Goal: Task Accomplishment & Management: Manage account settings

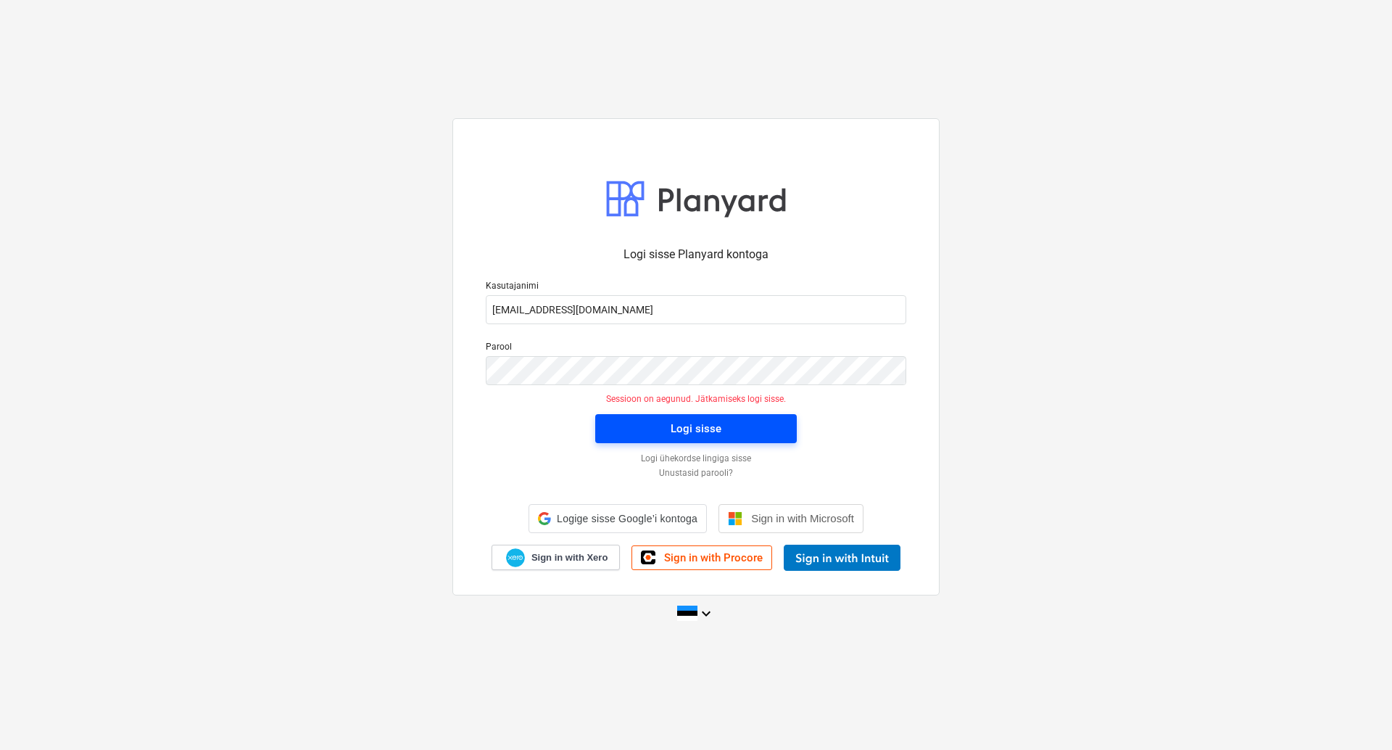
click at [721, 431] on span "Logi sisse" at bounding box center [696, 428] width 167 height 19
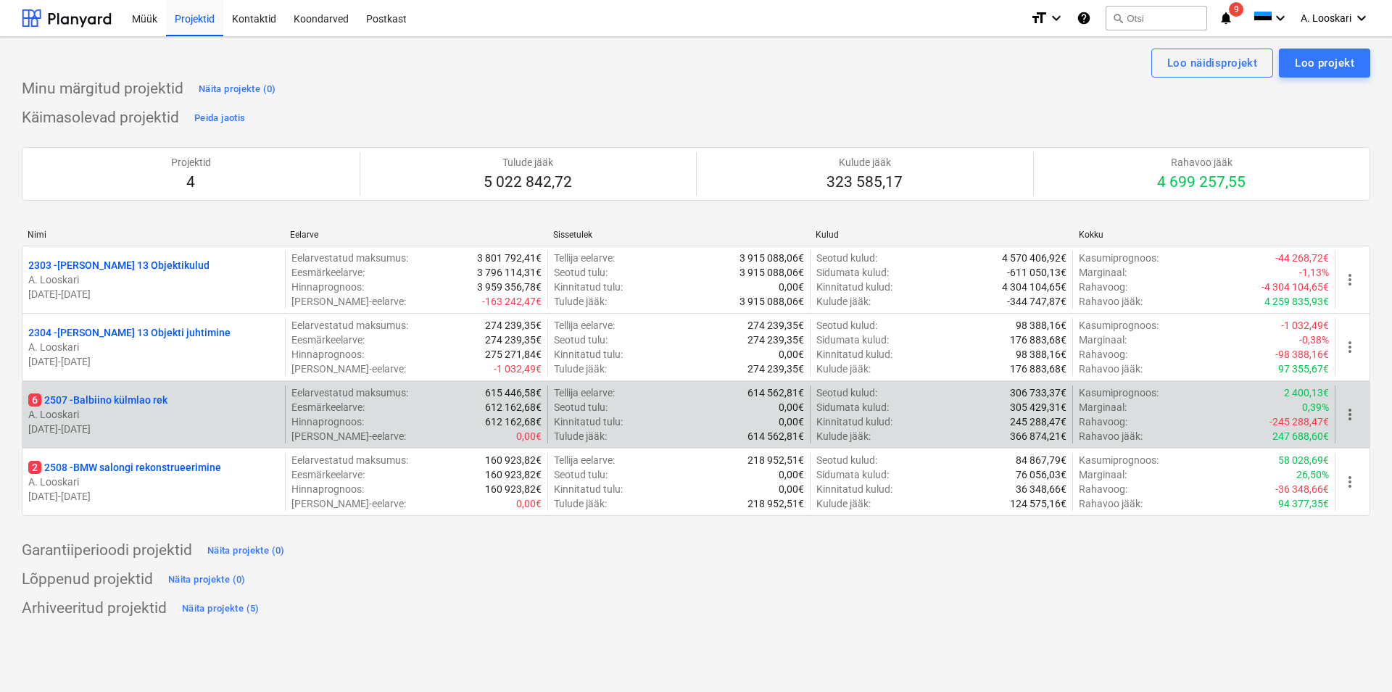
click at [138, 398] on p "6 2507 - Balbiino külmlao rek" at bounding box center [97, 400] width 139 height 15
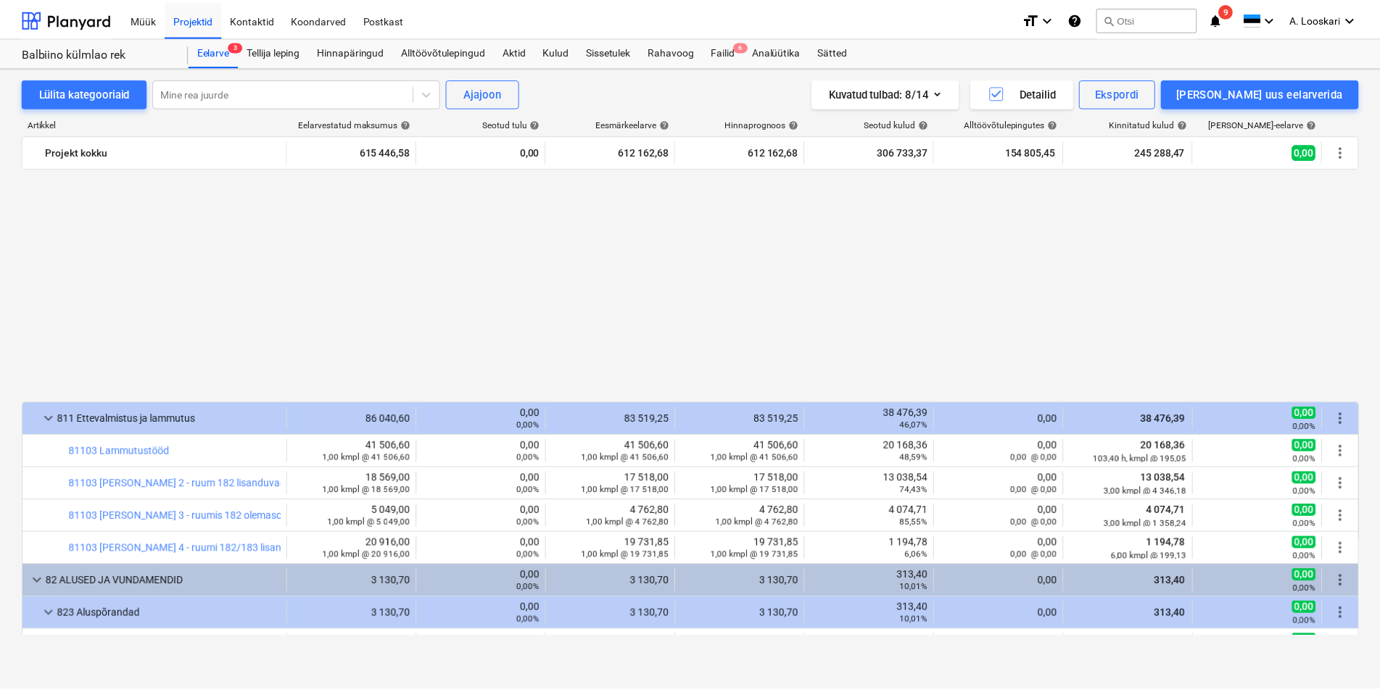
scroll to position [909, 0]
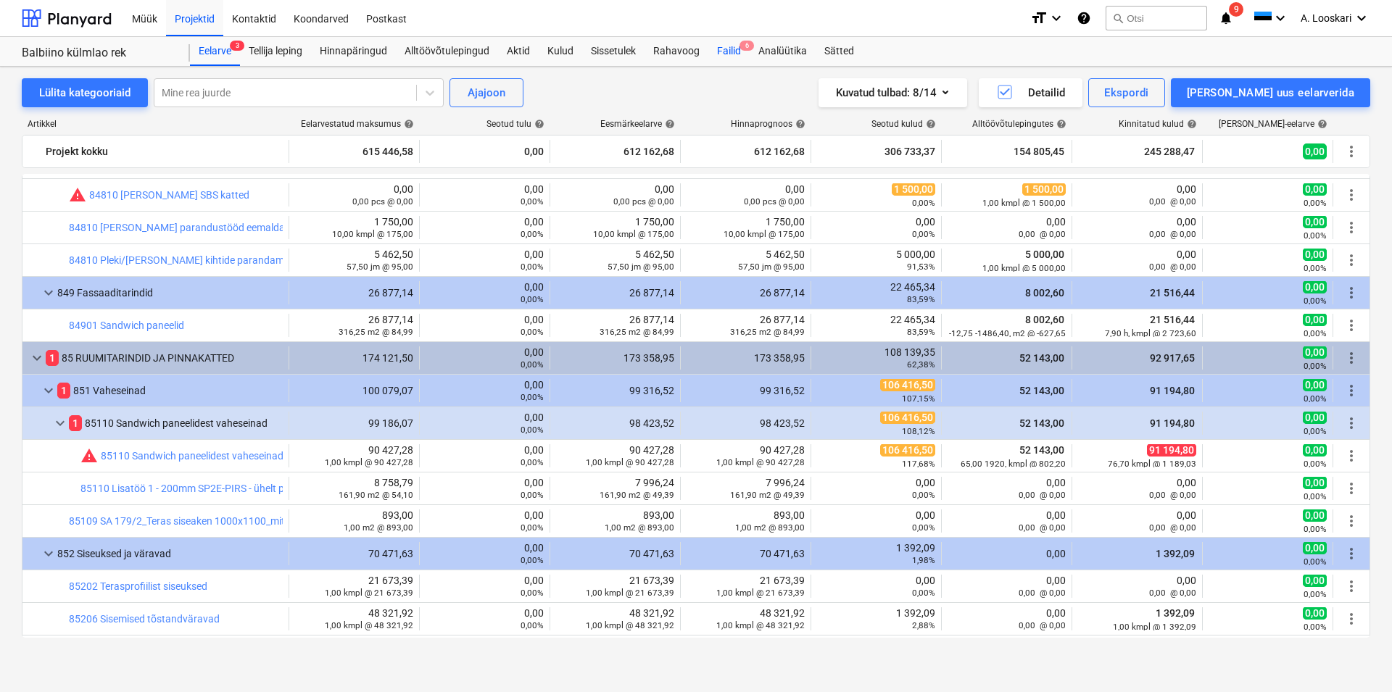
click at [733, 49] on div "Failid 6" at bounding box center [728, 51] width 41 height 29
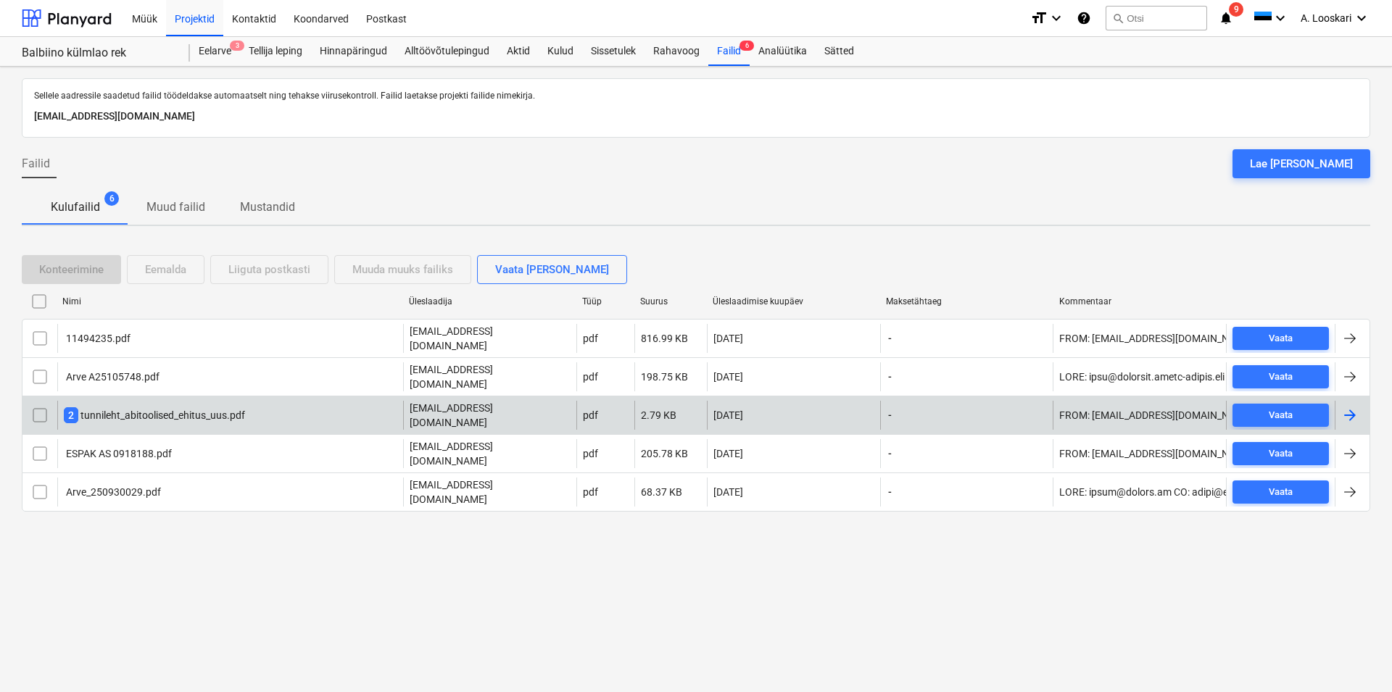
click at [147, 407] on div "2 tunnileht_abitoolised_ehitus_uus.pdf" at bounding box center [154, 415] width 181 height 16
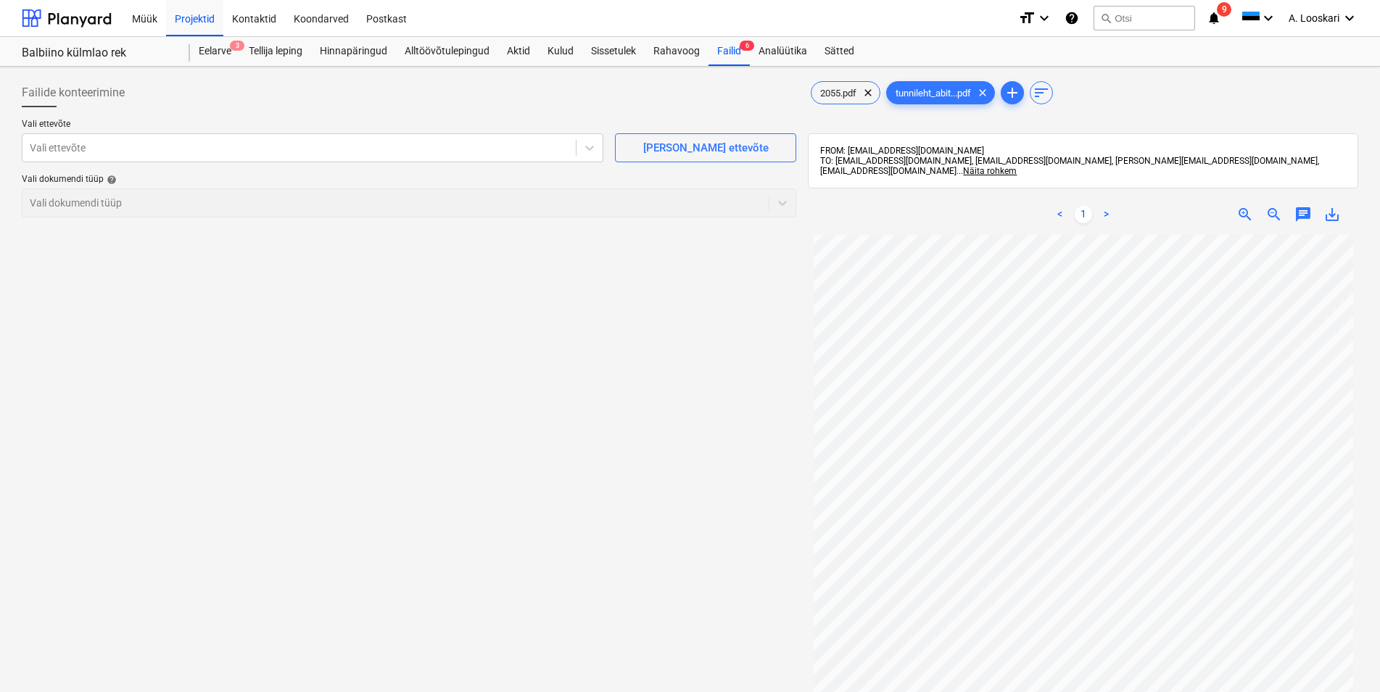
scroll to position [126, 0]
click at [839, 86] on div "2055.pdf clear" at bounding box center [846, 92] width 70 height 23
click at [116, 149] on div at bounding box center [299, 148] width 539 height 15
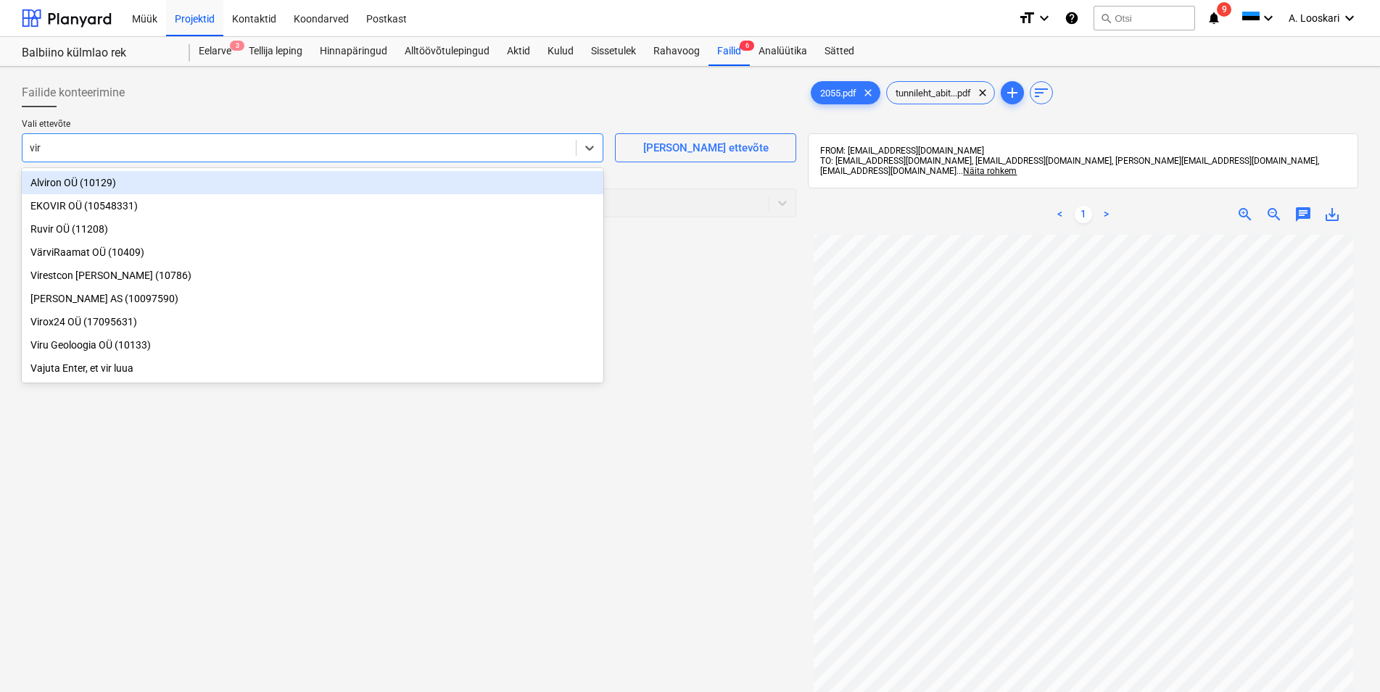
type input "viro"
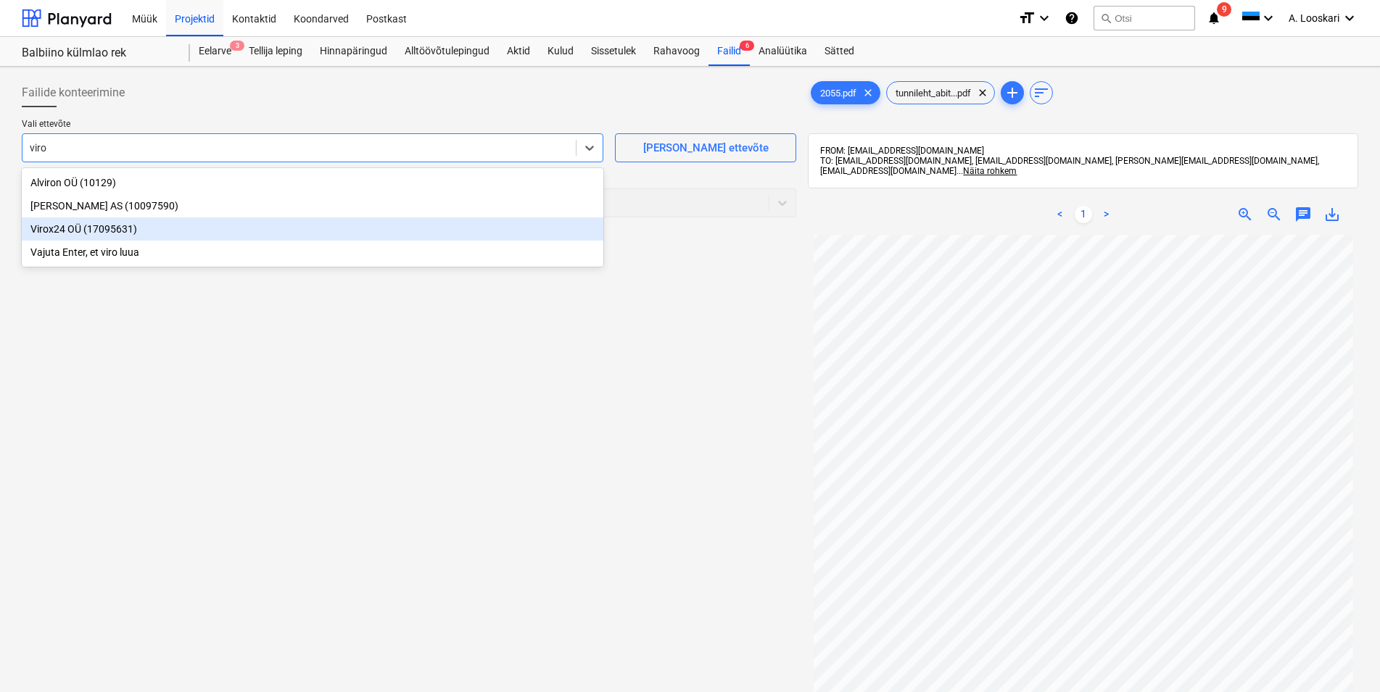
click at [65, 229] on div "Virox24 OÜ (17095631)" at bounding box center [313, 229] width 582 height 23
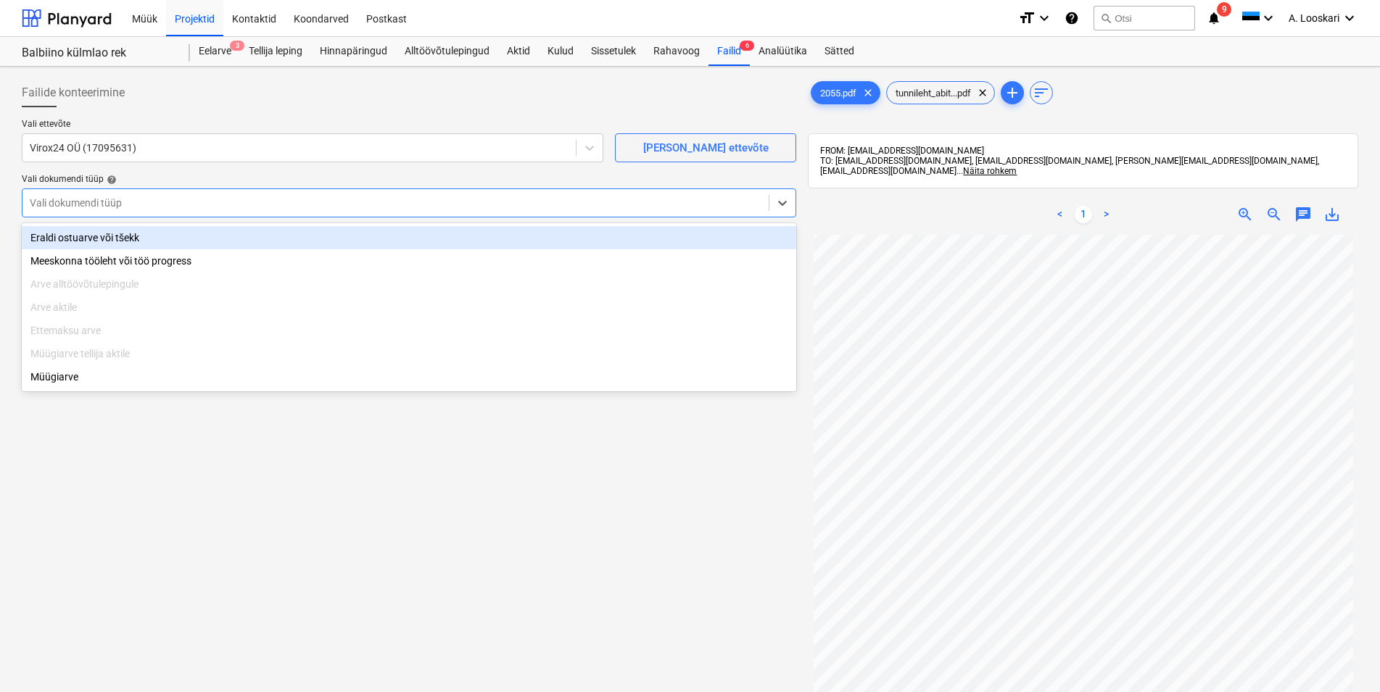
click at [94, 210] on div at bounding box center [396, 203] width 732 height 15
click at [96, 237] on div "Eraldi ostuarve või tšekk" at bounding box center [409, 237] width 774 height 23
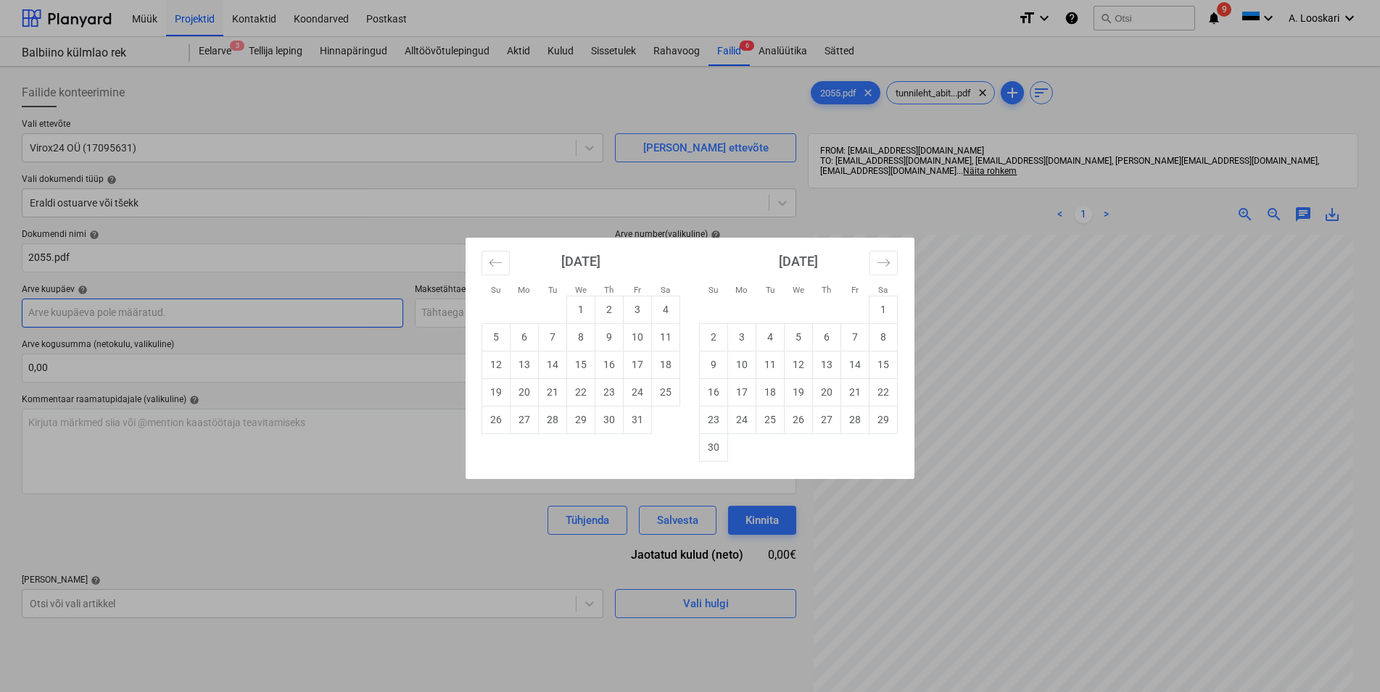
click at [165, 317] on input "text" at bounding box center [212, 313] width 381 height 29
click at [495, 259] on icon "Move backward to switch to the previous month." at bounding box center [496, 263] width 14 height 14
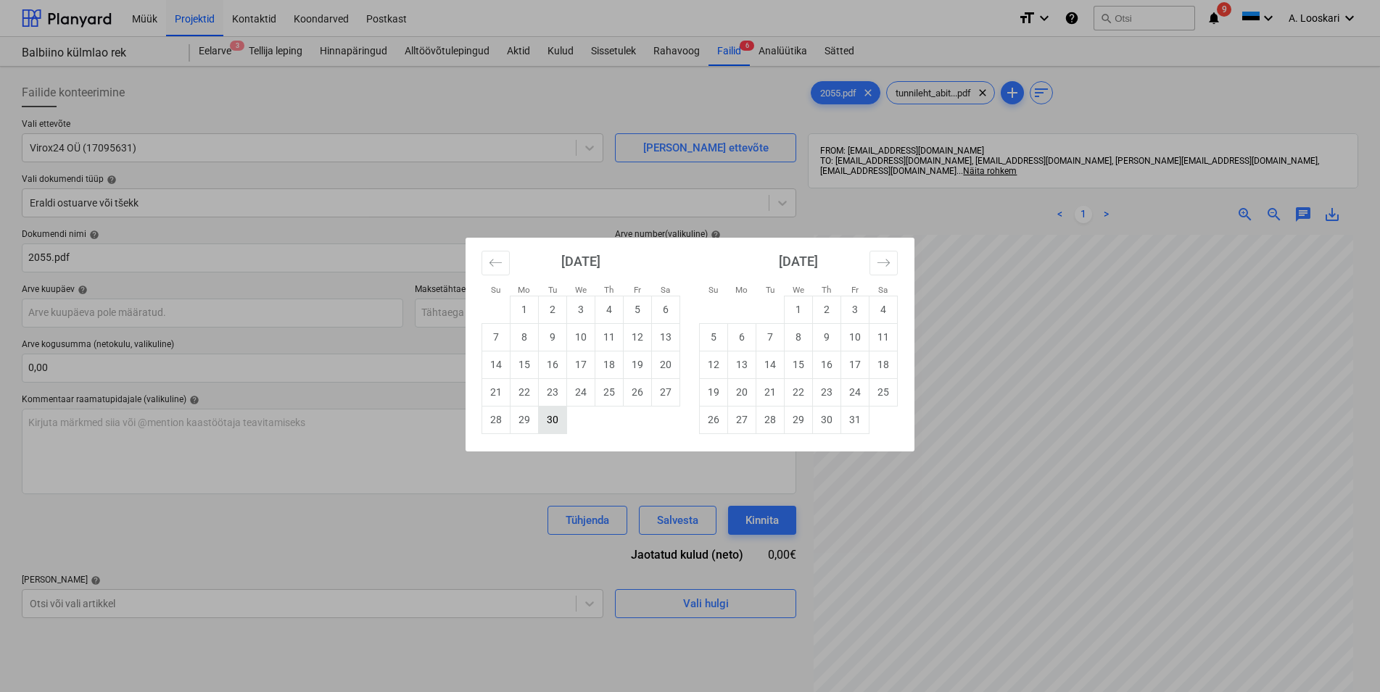
click at [558, 418] on td "30" at bounding box center [553, 420] width 28 height 28
type input "[DATE]"
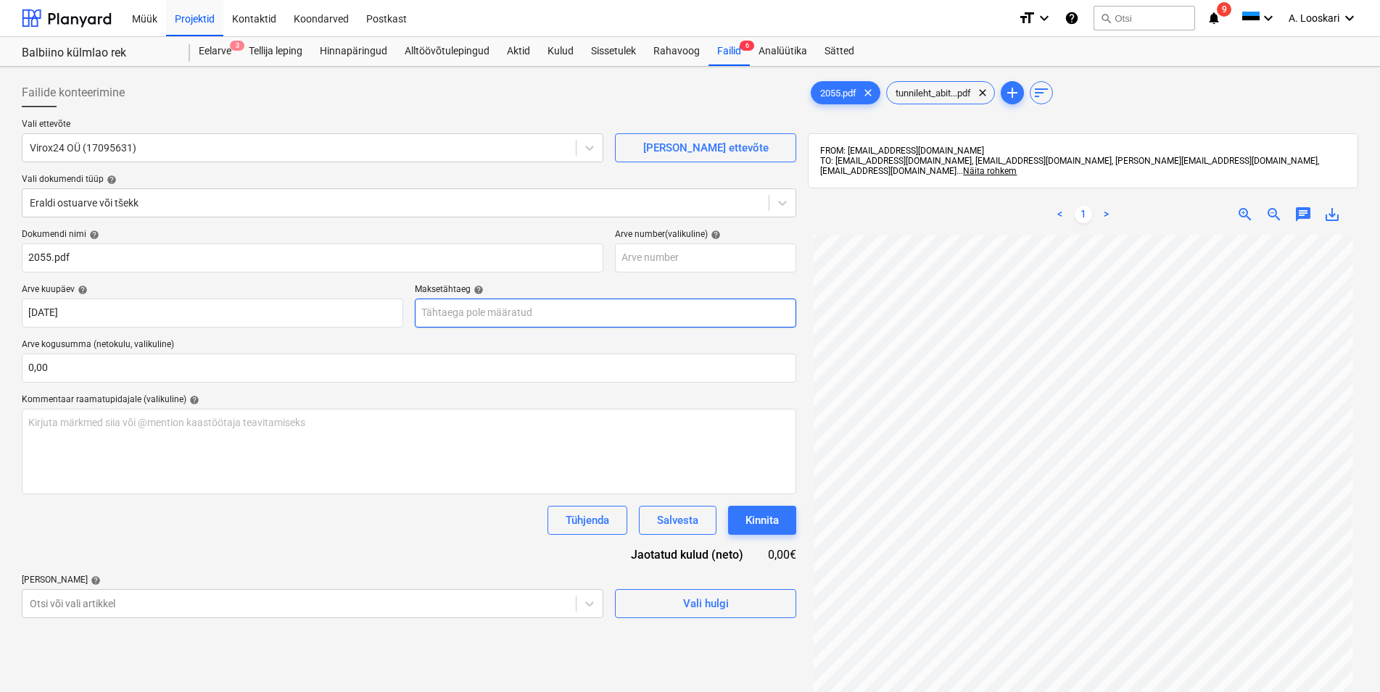
click at [502, 316] on input "text" at bounding box center [605, 313] width 381 height 29
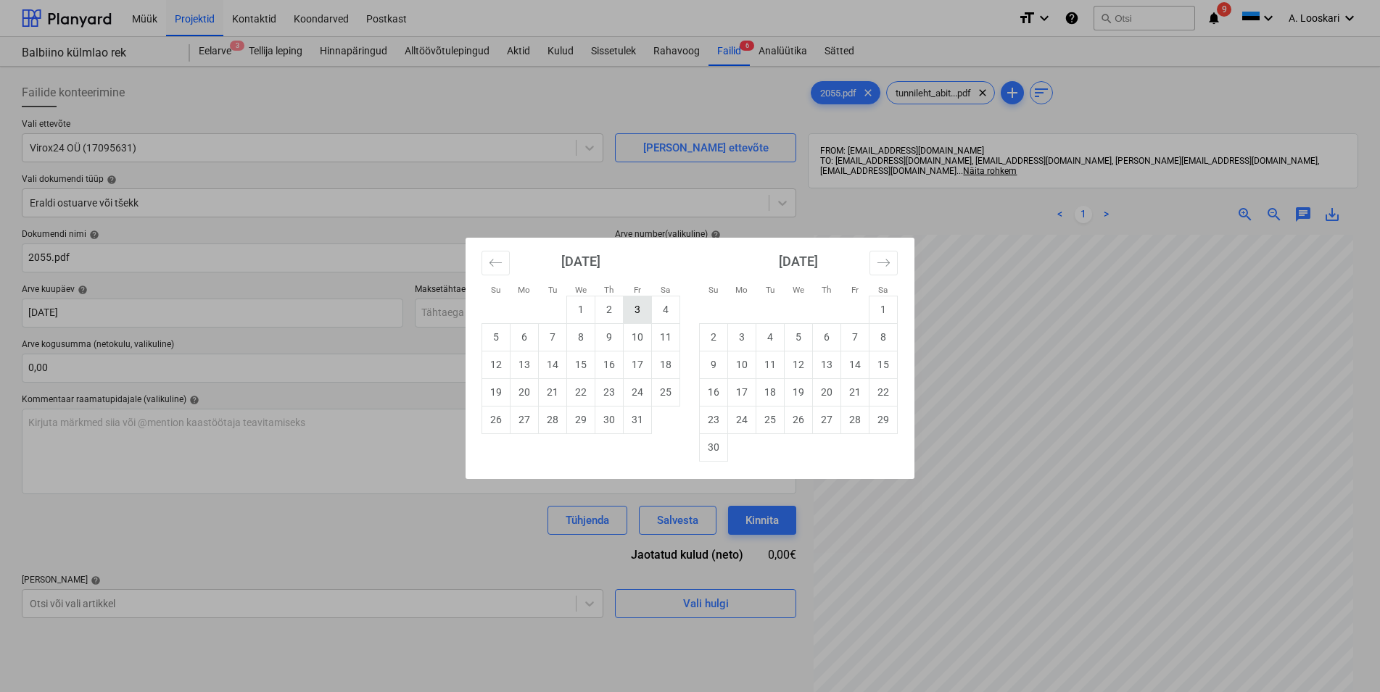
click at [637, 306] on td "3" at bounding box center [638, 310] width 28 height 28
type input "[DATE]"
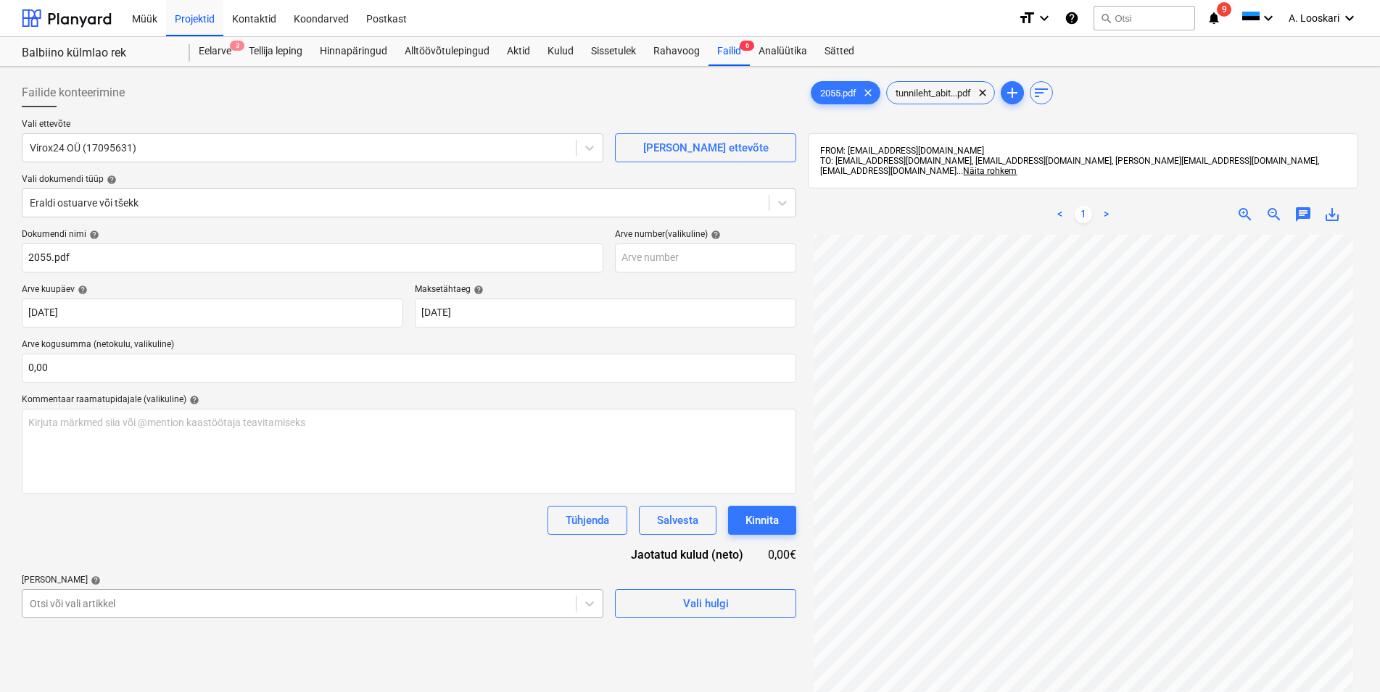
click at [95, 605] on body "Müük Projektid Kontaktid Koondarved Postkast format_size keyboard_arrow_down he…" at bounding box center [690, 346] width 1380 height 692
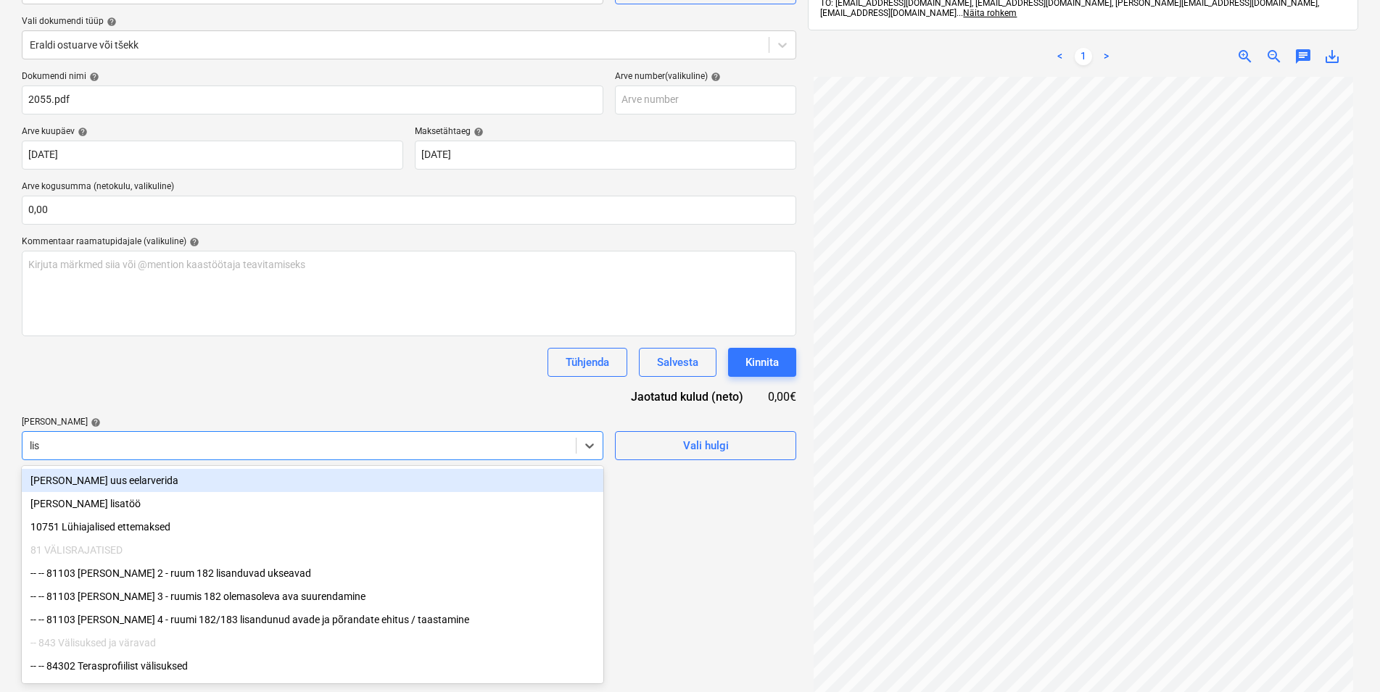
type input "[PERSON_NAME]"
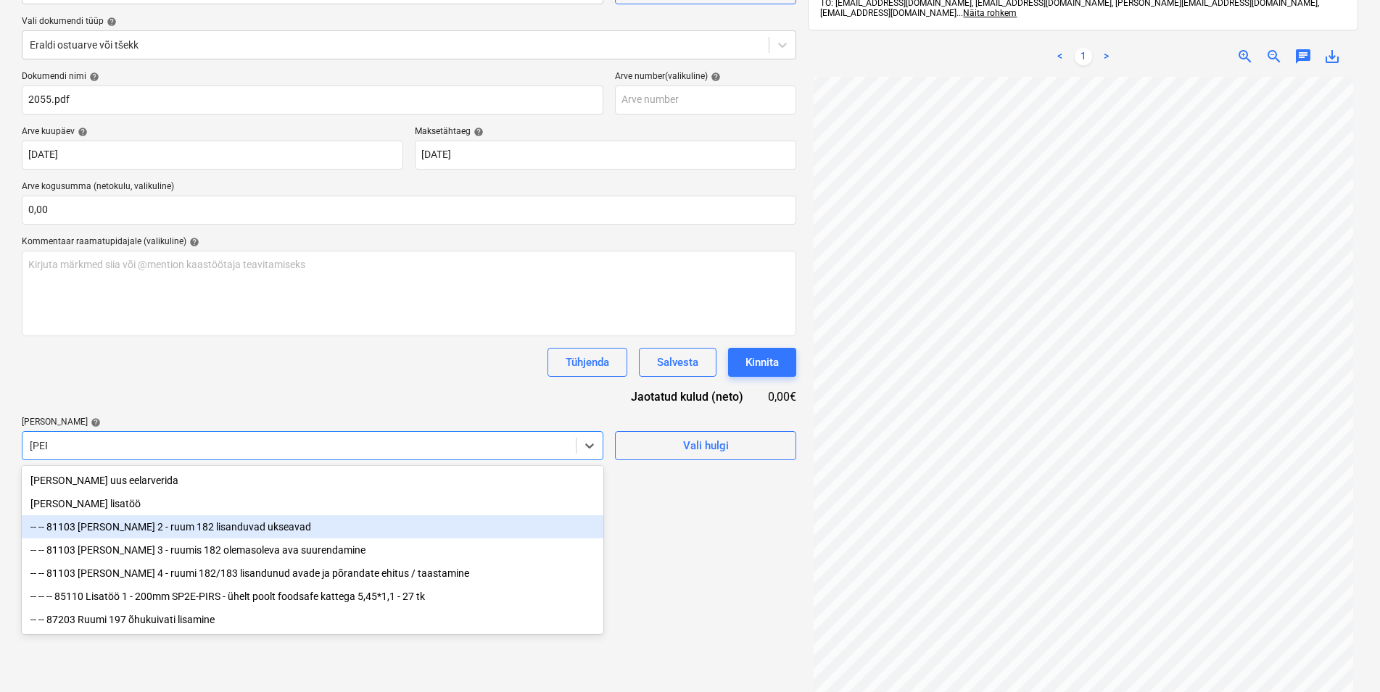
click at [177, 526] on div "-- -- 81103 [PERSON_NAME] 2 - ruum 182 lisanduvad ukseavad" at bounding box center [313, 527] width 582 height 23
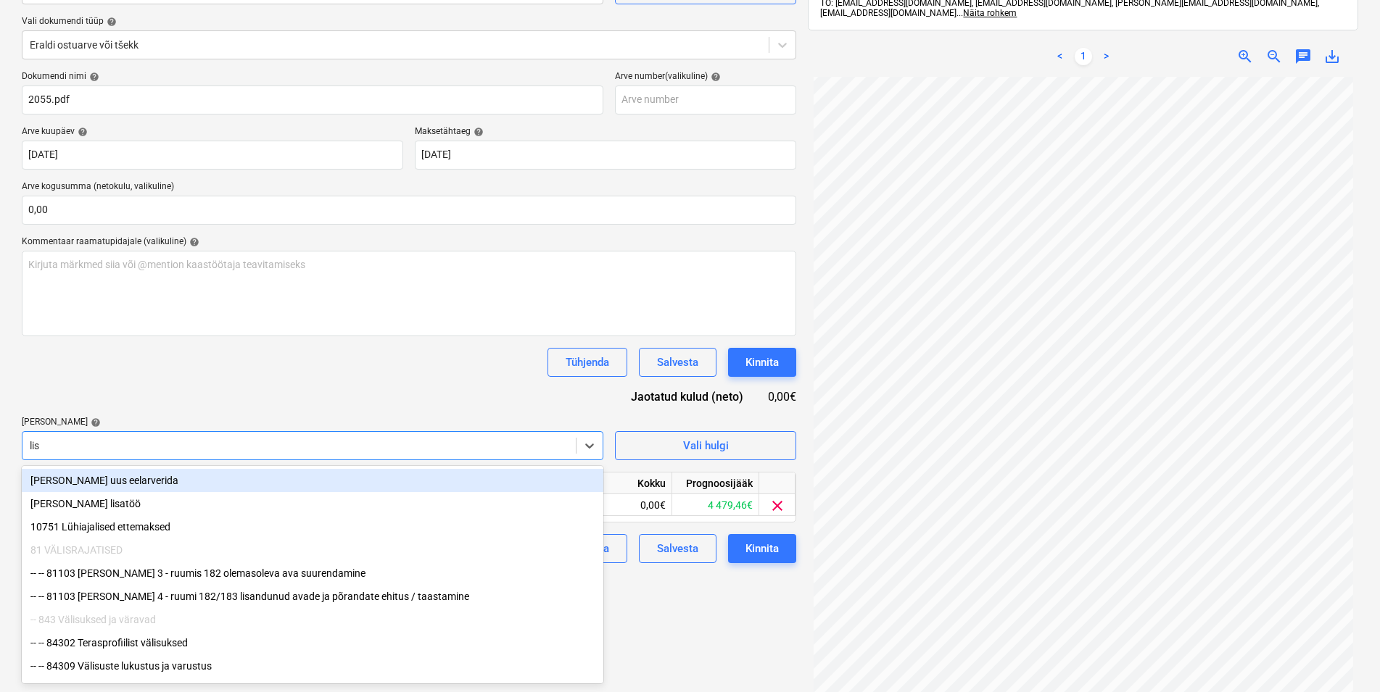
type input "[PERSON_NAME]"
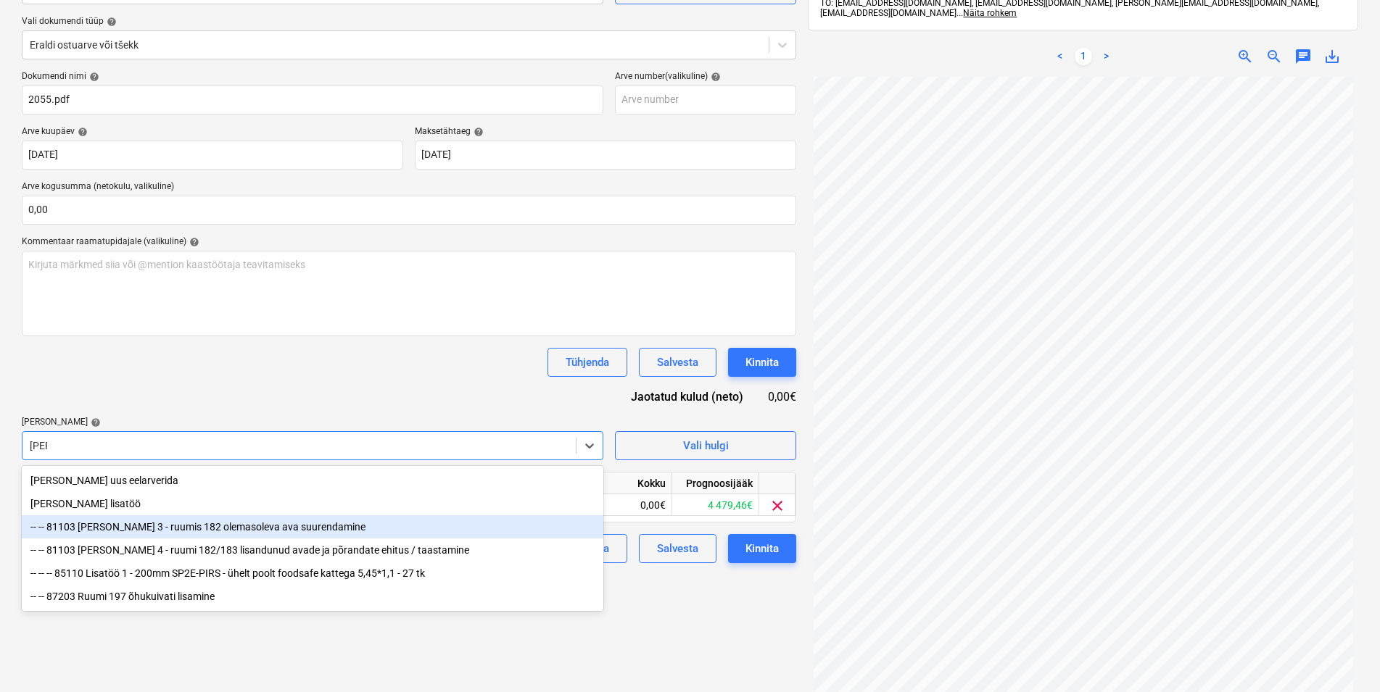
click at [120, 531] on div "-- -- 81103 [PERSON_NAME] 3 - ruumis 182 olemasoleva ava suurendamine" at bounding box center [313, 527] width 582 height 23
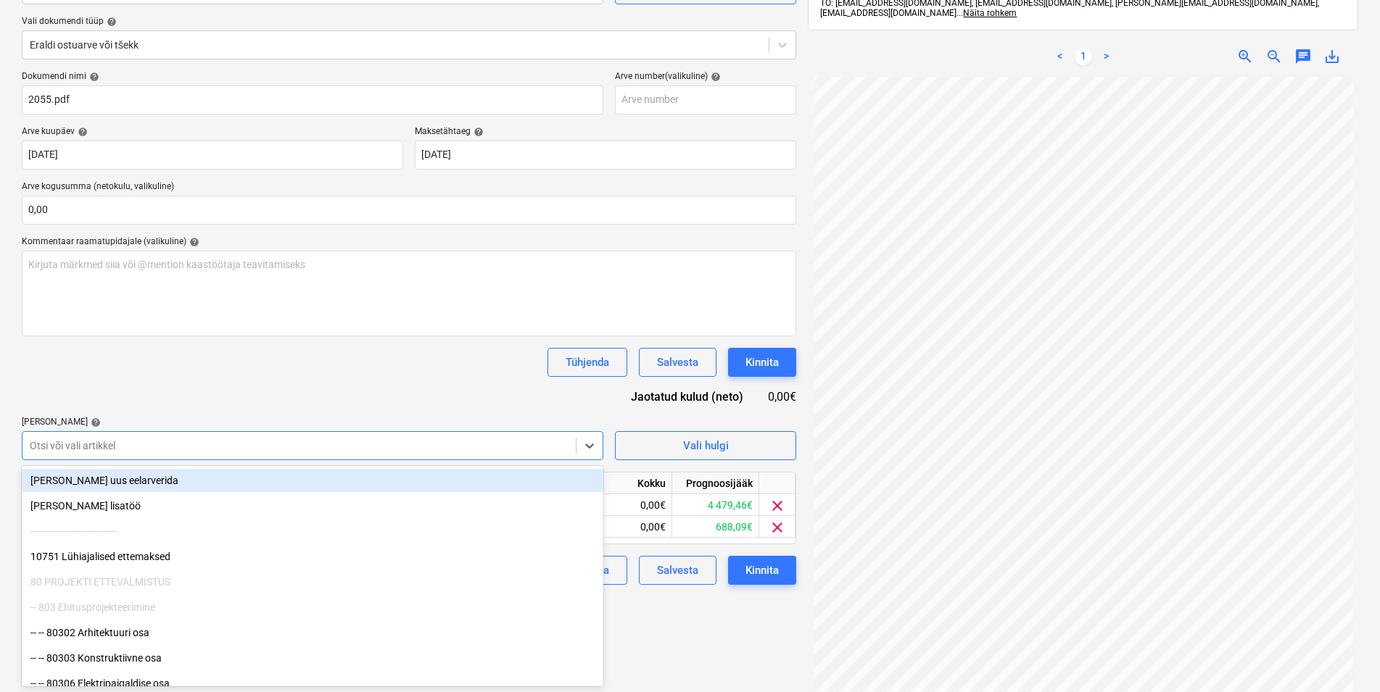
click at [140, 449] on div at bounding box center [299, 446] width 539 height 15
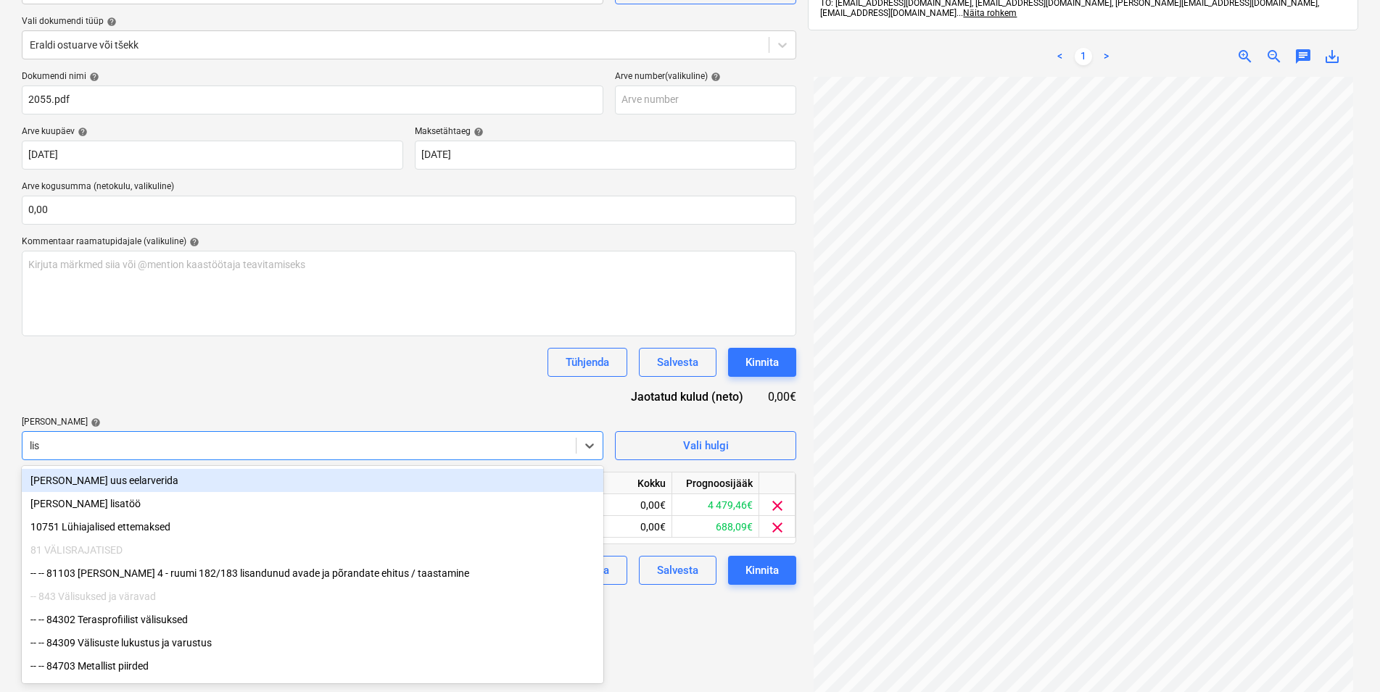
type input "[PERSON_NAME]"
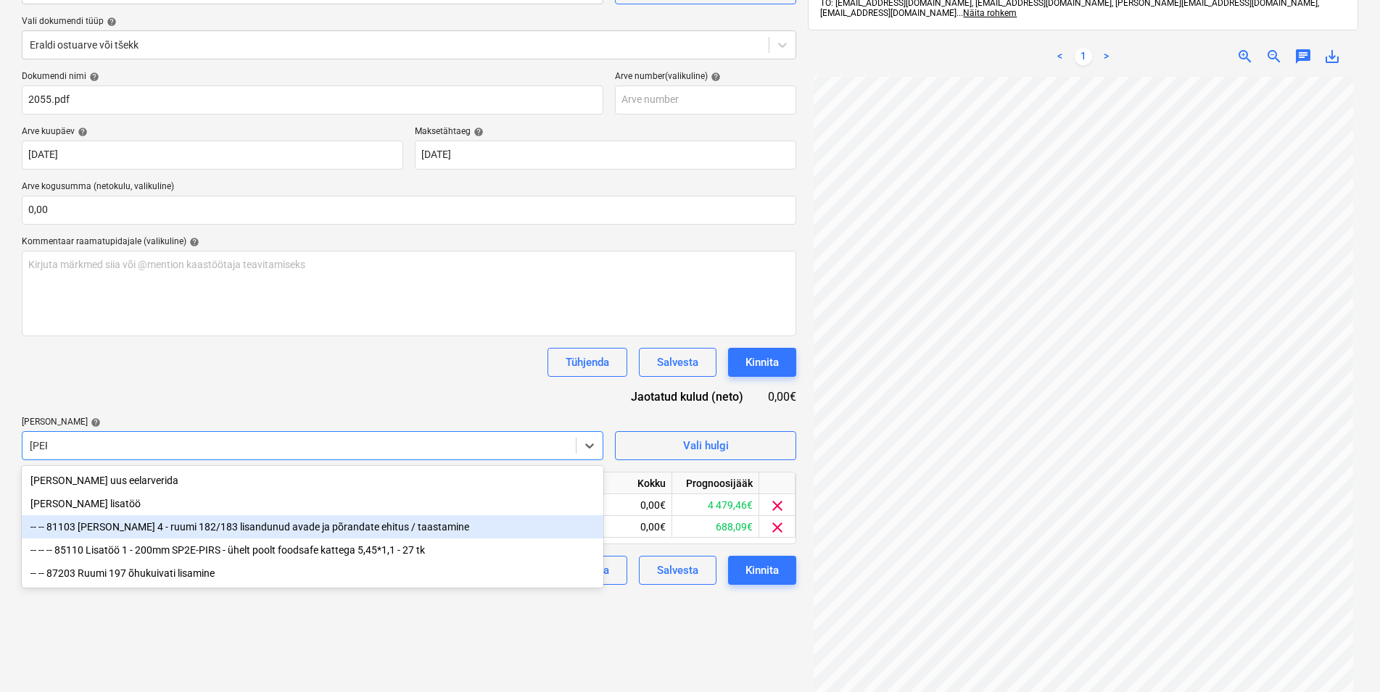
click at [196, 526] on div "-- -- 81103 [PERSON_NAME] 4 - ruumi 182/183 lisandunud avade ja põrandate ehitu…" at bounding box center [313, 527] width 582 height 23
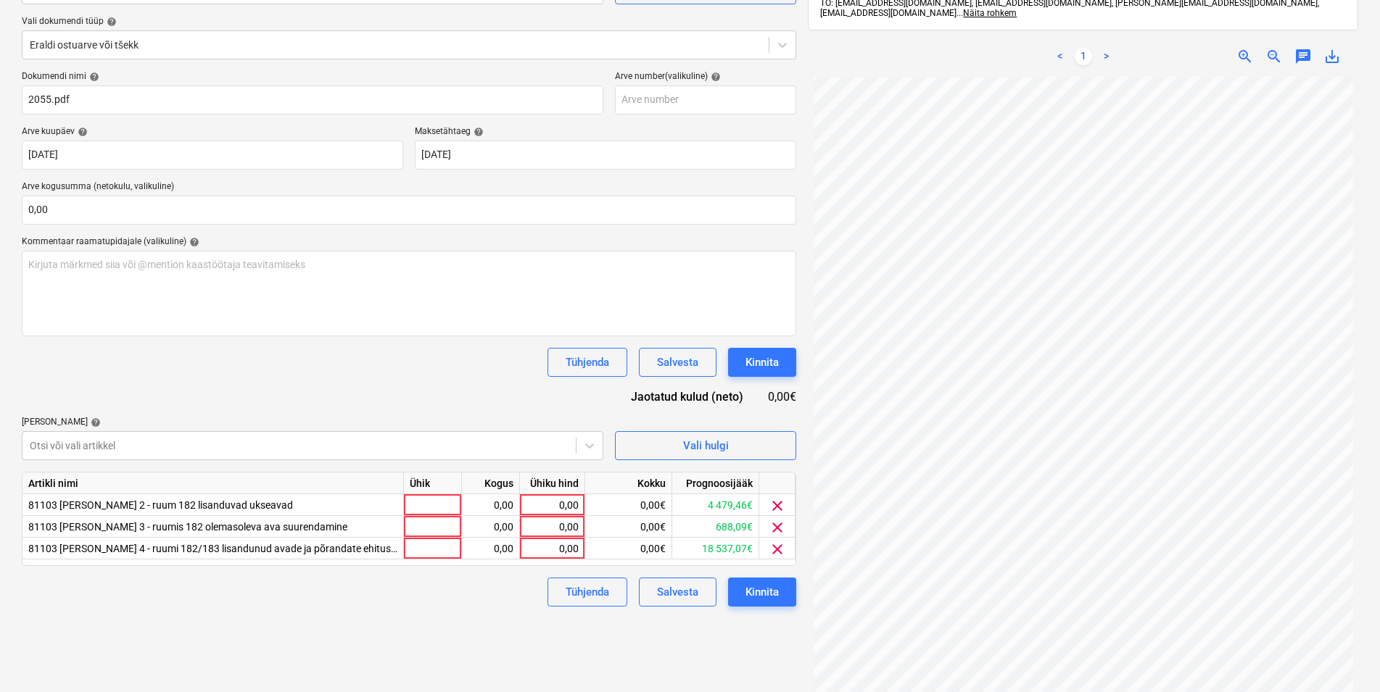
click at [231, 372] on div "Tühjenda Salvesta Kinnita" at bounding box center [409, 362] width 774 height 29
click at [434, 505] on div at bounding box center [433, 505] width 58 height 22
type input "kmpl"
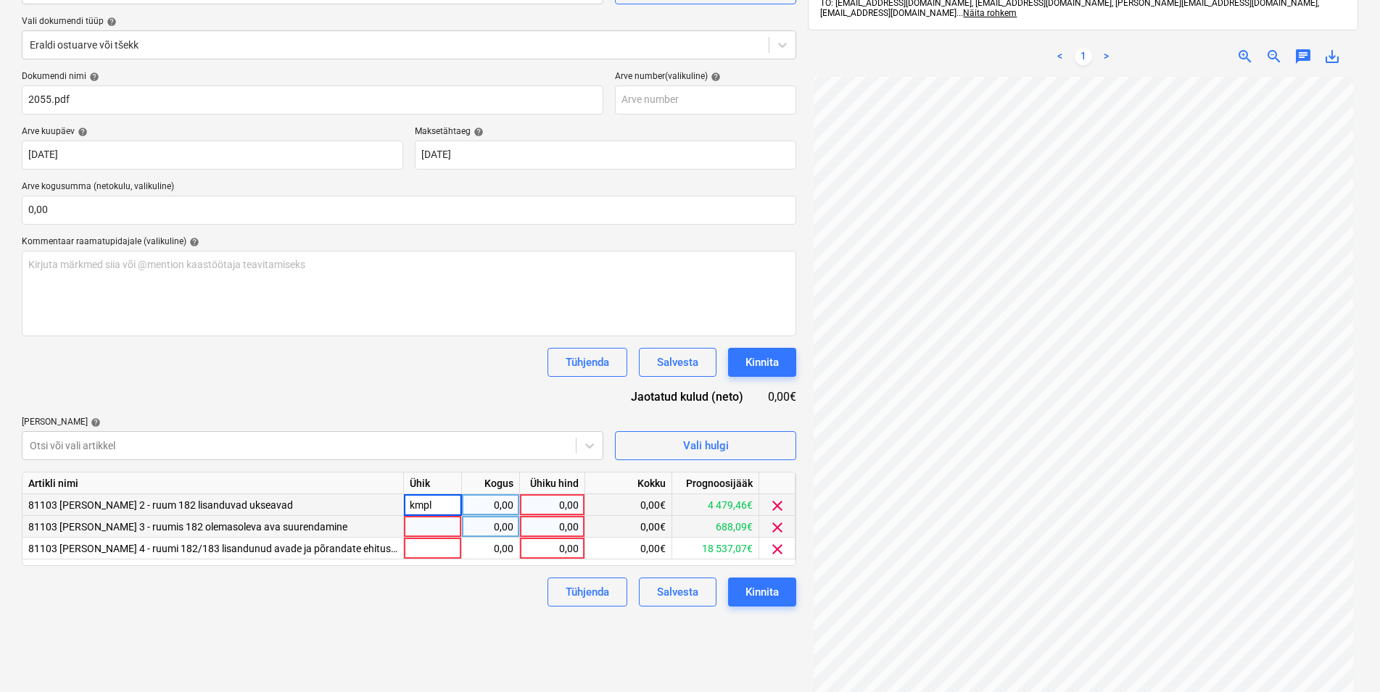
click at [426, 528] on div at bounding box center [433, 527] width 58 height 22
type input "kmpl"
click at [422, 550] on div at bounding box center [433, 549] width 58 height 22
type input "kmpl"
click at [478, 502] on div "0,00" at bounding box center [491, 505] width 46 height 22
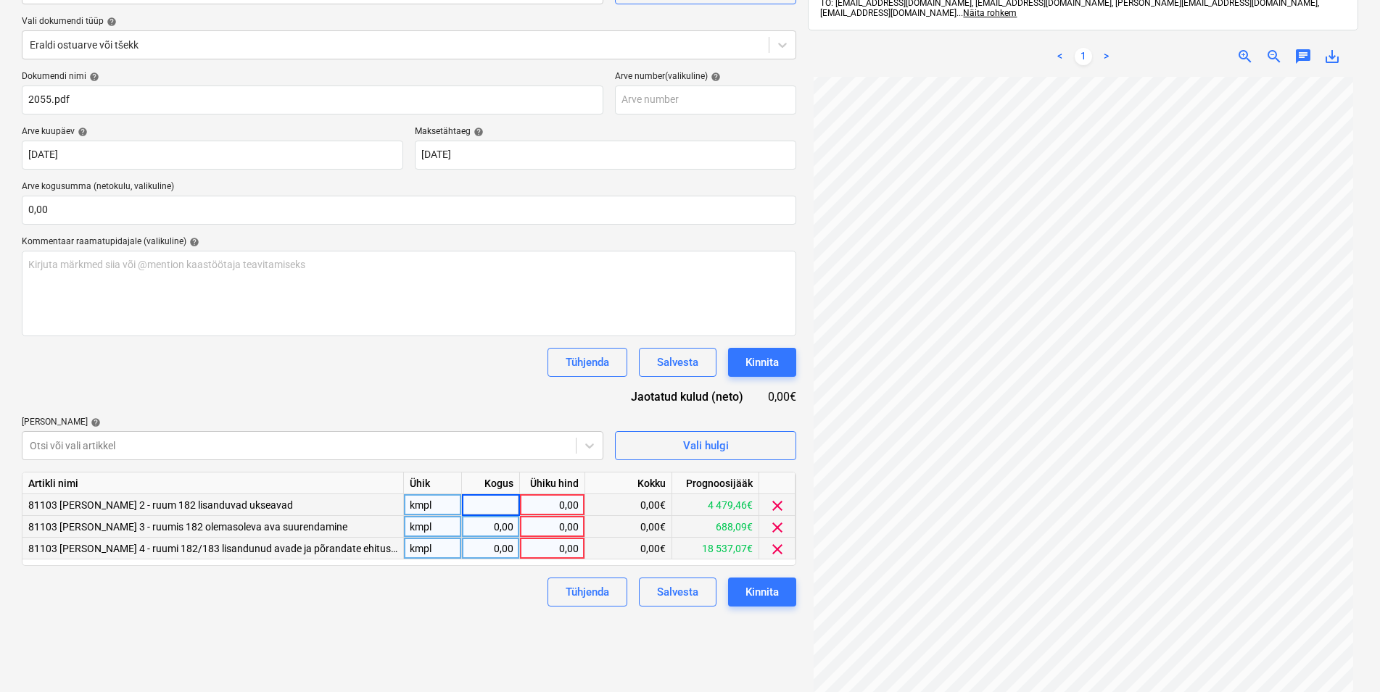
type input "1"
click at [493, 530] on div "0,00" at bounding box center [491, 527] width 46 height 22
type input "1"
click at [495, 546] on div "0,00" at bounding box center [491, 549] width 46 height 22
click at [609, 501] on div "0,00€" at bounding box center [628, 505] width 87 height 22
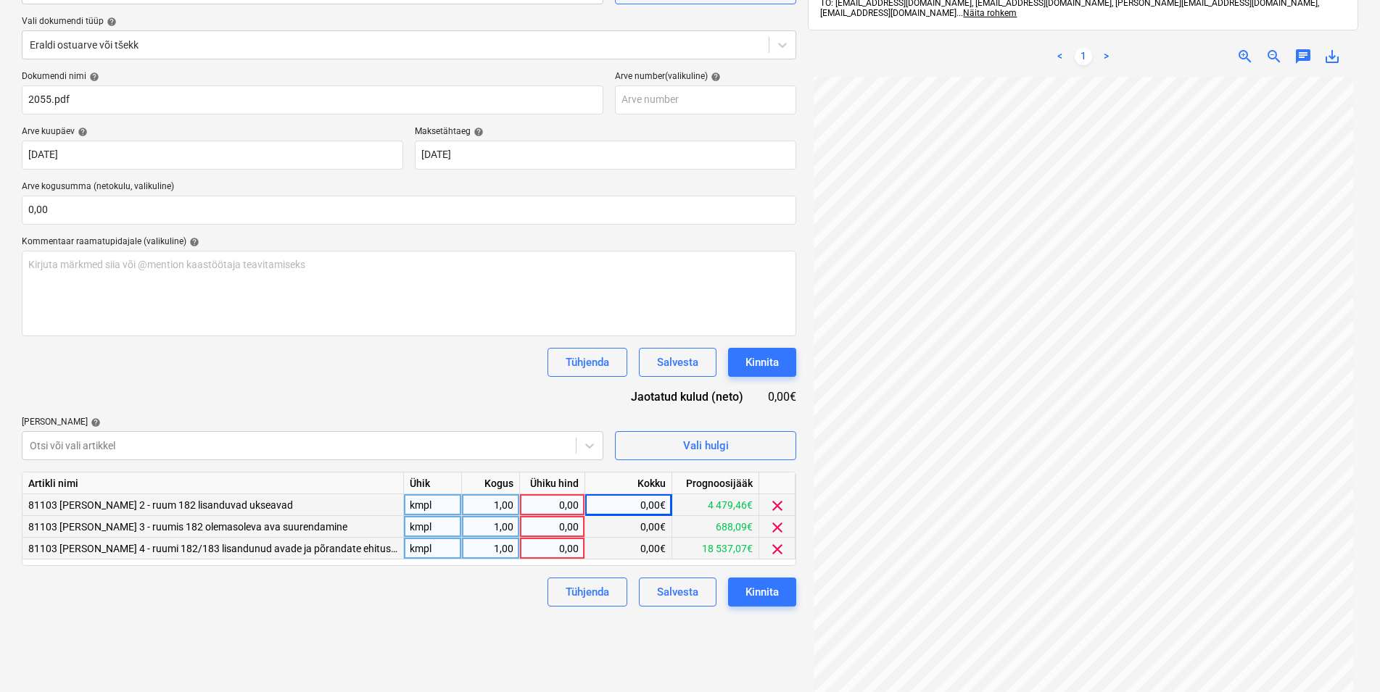
click at [555, 505] on div "0,00" at bounding box center [552, 505] width 53 height 22
type input "1000"
click at [549, 528] on div "0,00" at bounding box center [552, 527] width 53 height 22
type input "189,27"
click at [554, 546] on div "0,00" at bounding box center [552, 549] width 53 height 22
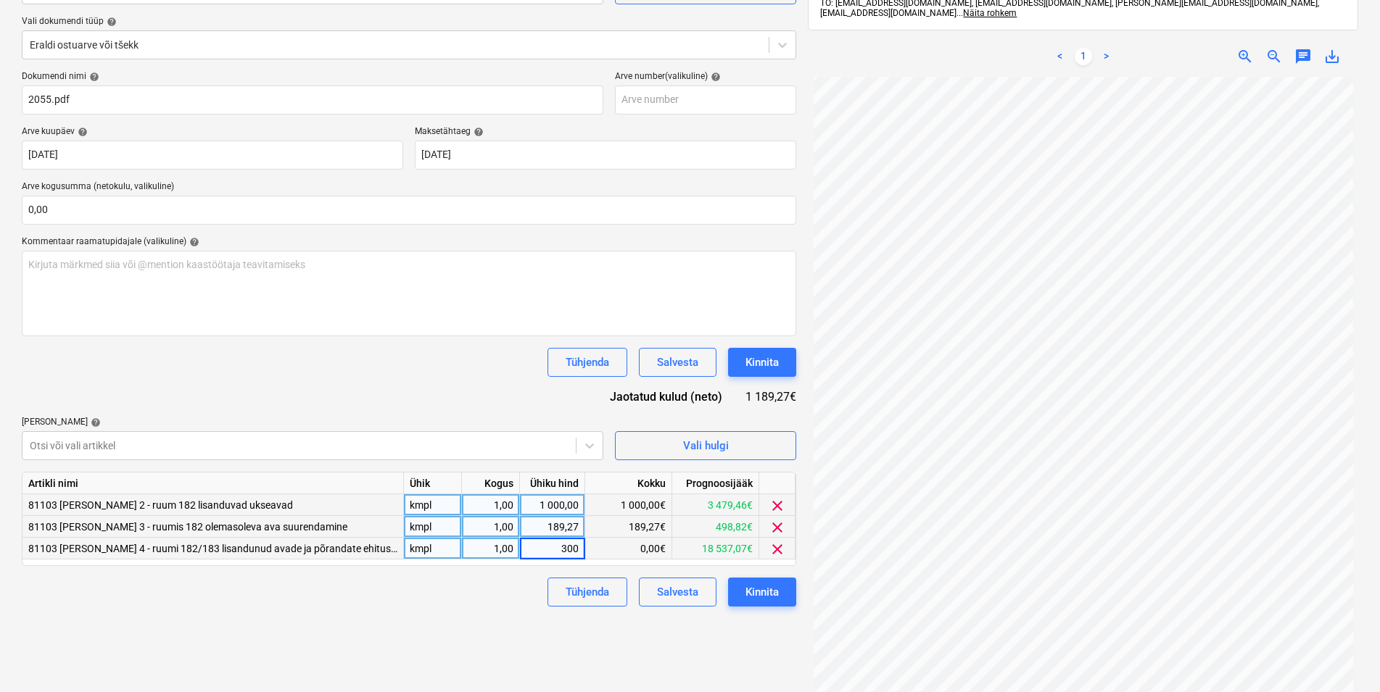
type input "3000"
drag, startPoint x: 536, startPoint y: 548, endPoint x: 576, endPoint y: 549, distance: 39.9
click at [576, 549] on div "3 000,00" at bounding box center [552, 549] width 53 height 22
type input "2900"
click at [764, 592] on div "Kinnita" at bounding box center [761, 592] width 33 height 19
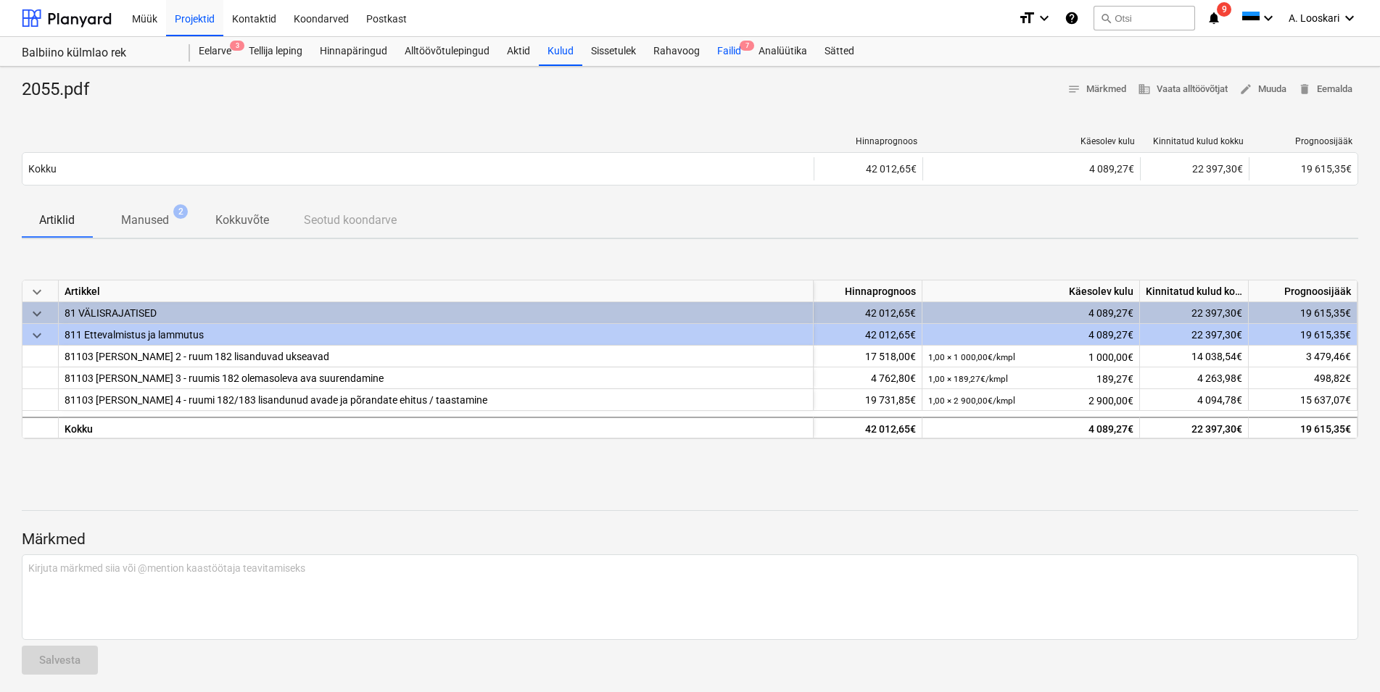
click at [735, 45] on div "Failid 7" at bounding box center [728, 51] width 41 height 29
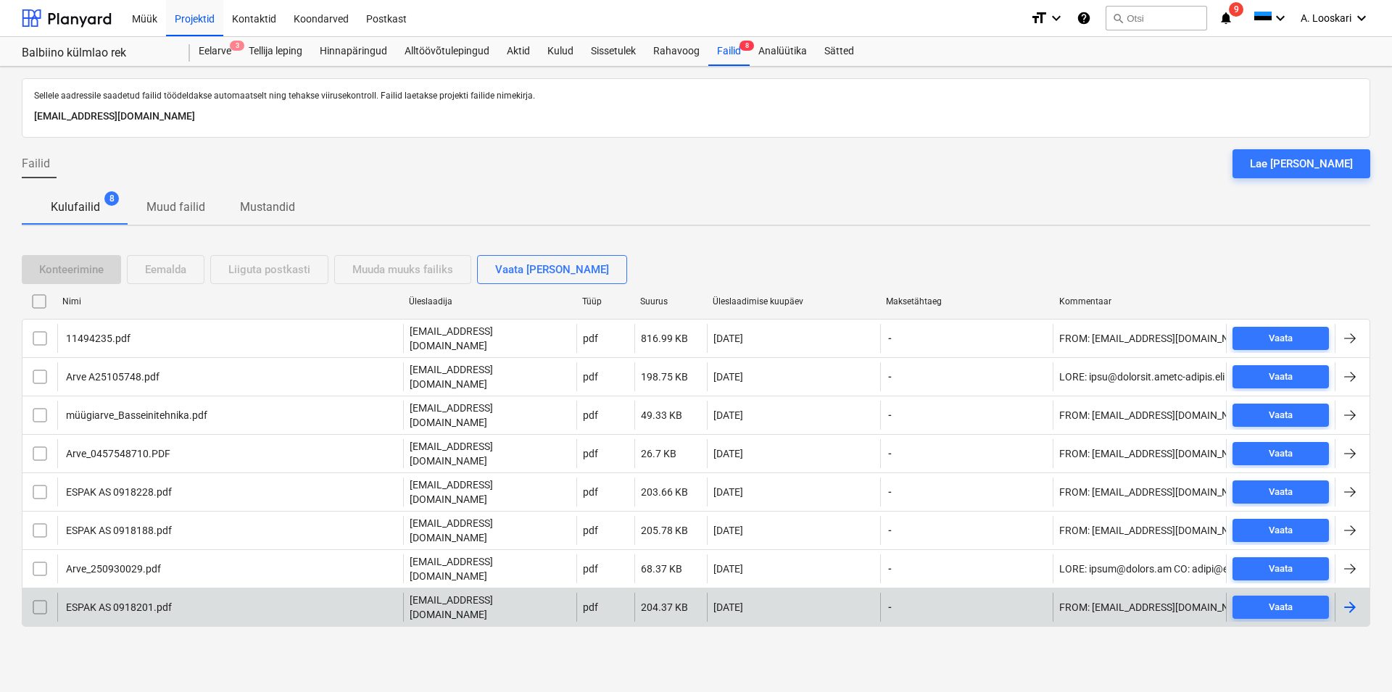
click at [99, 602] on div "ESPAK AS 0918201.pdf" at bounding box center [118, 608] width 108 height 12
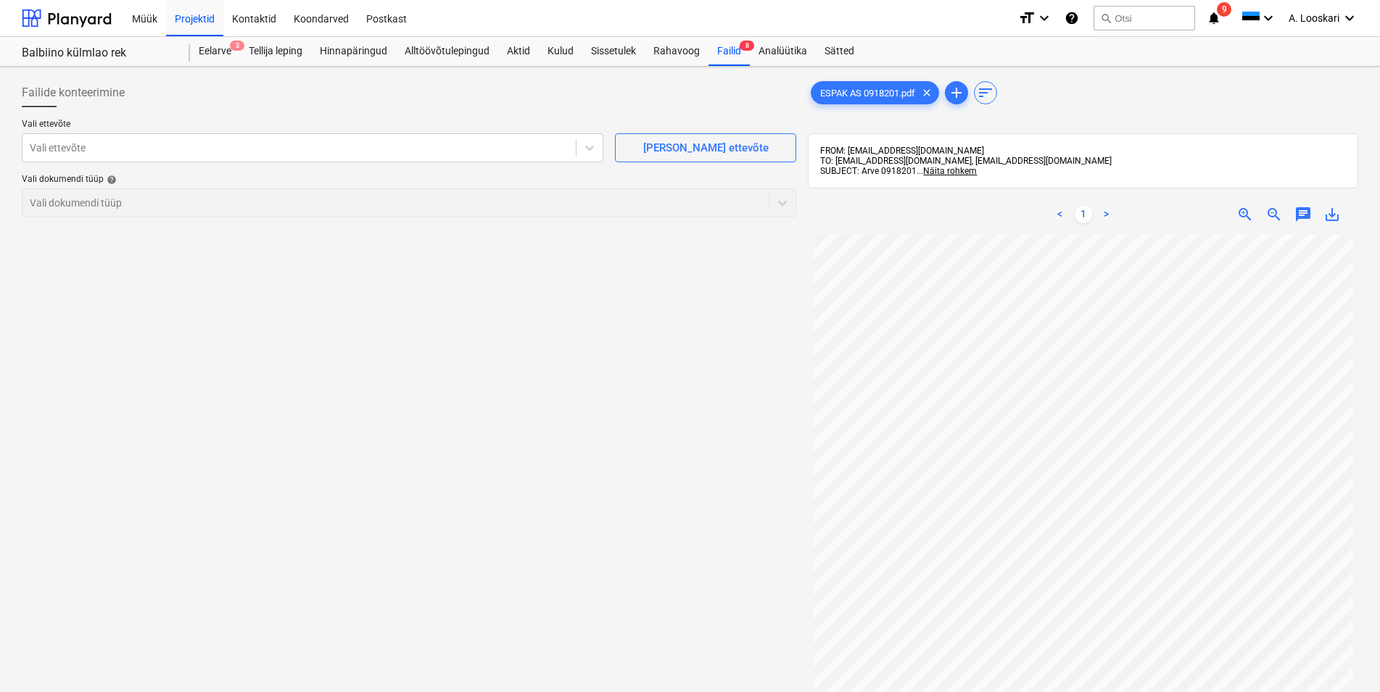
scroll to position [44, 0]
click at [99, 146] on div at bounding box center [299, 148] width 539 height 15
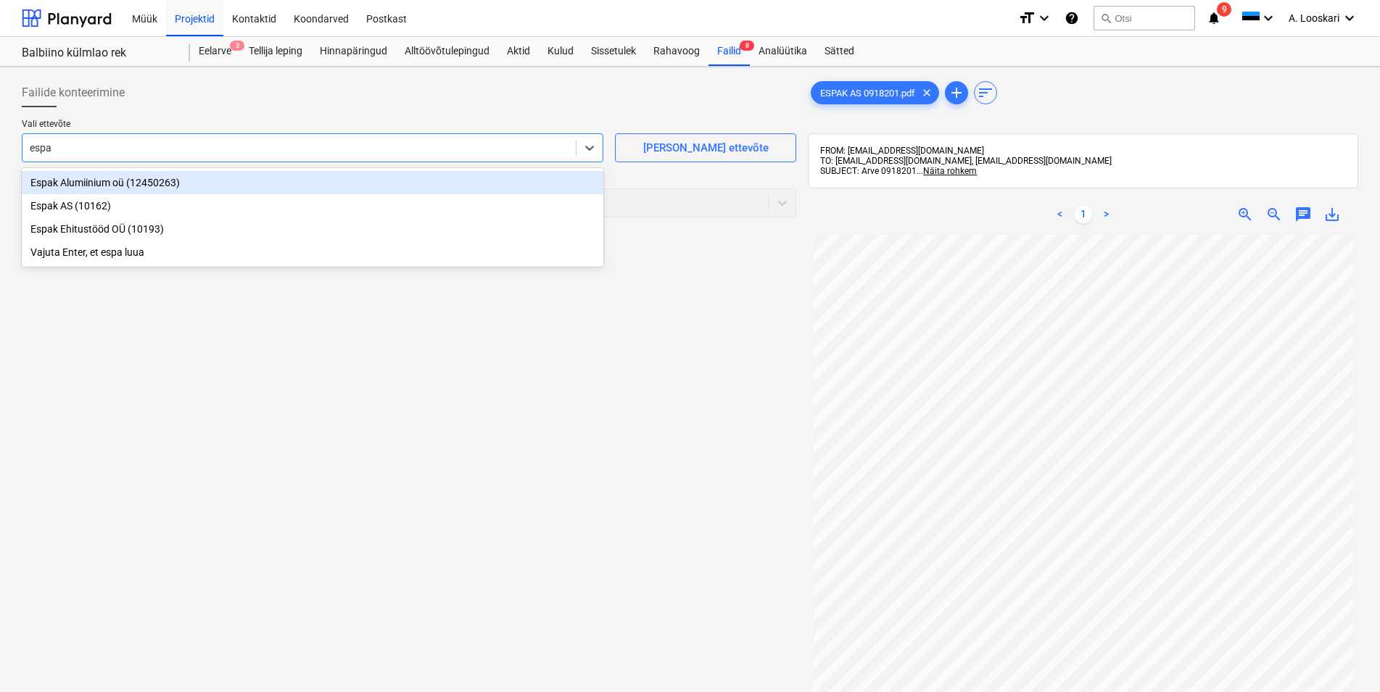
type input "espak"
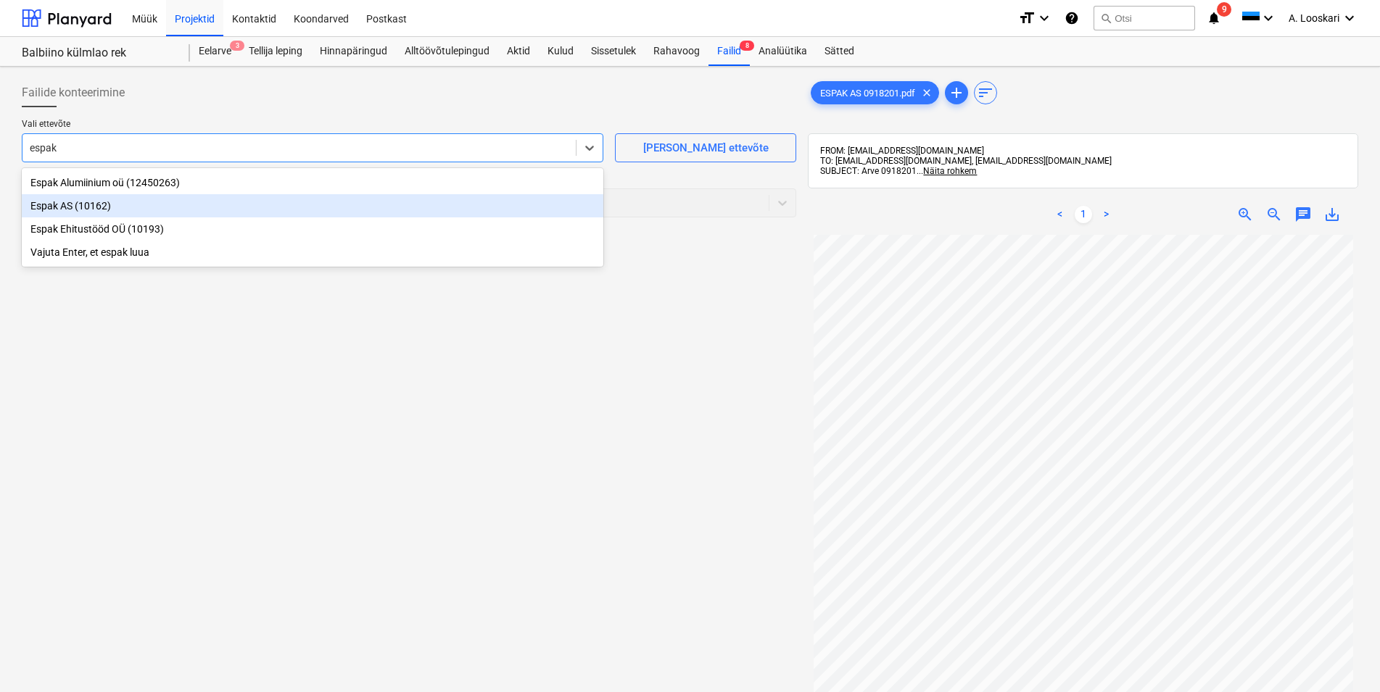
click at [96, 204] on div "Espak AS (10162)" at bounding box center [313, 205] width 582 height 23
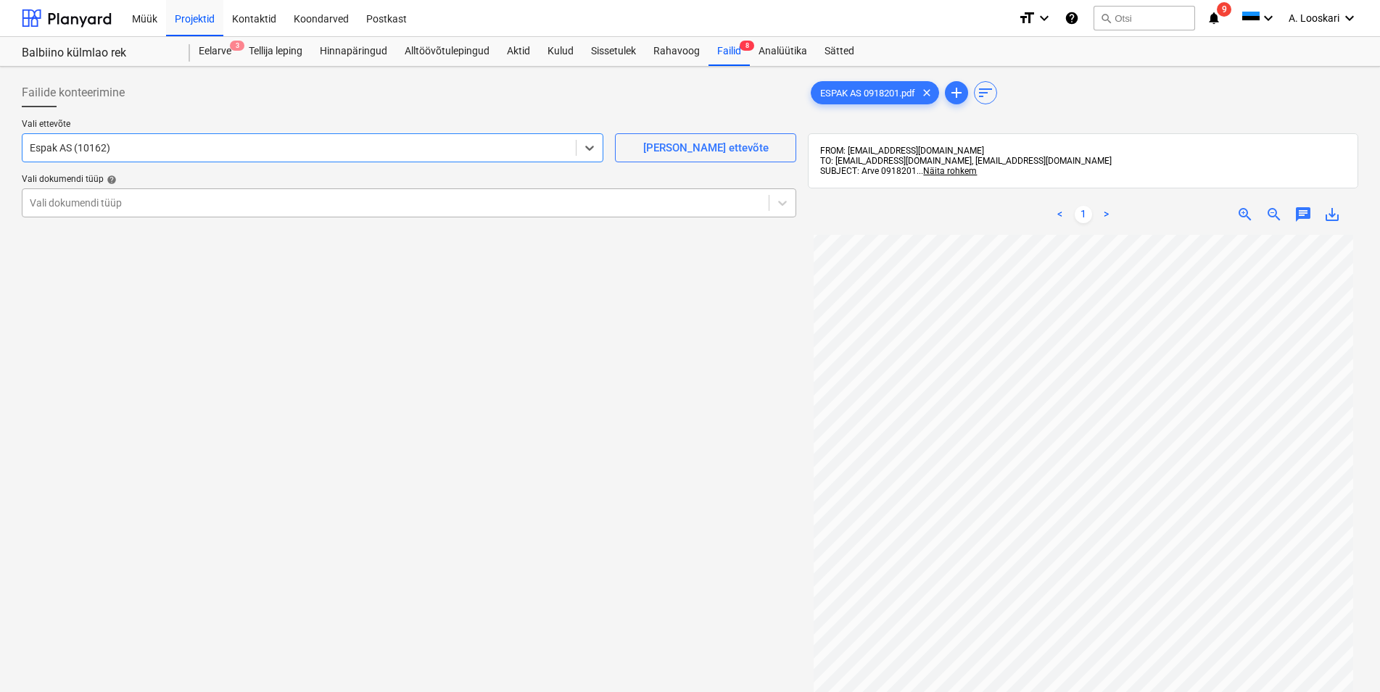
click at [112, 201] on div at bounding box center [396, 203] width 732 height 15
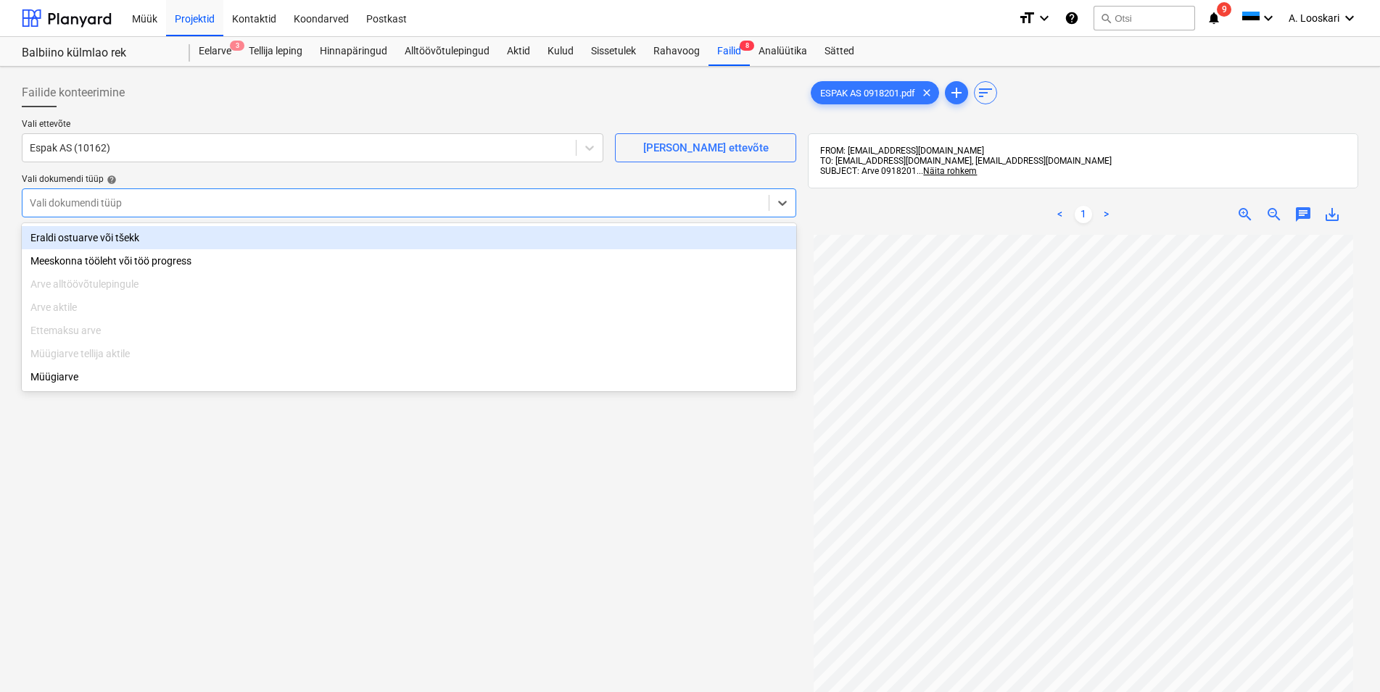
click at [117, 235] on div "Eraldi ostuarve või tšekk" at bounding box center [409, 237] width 774 height 23
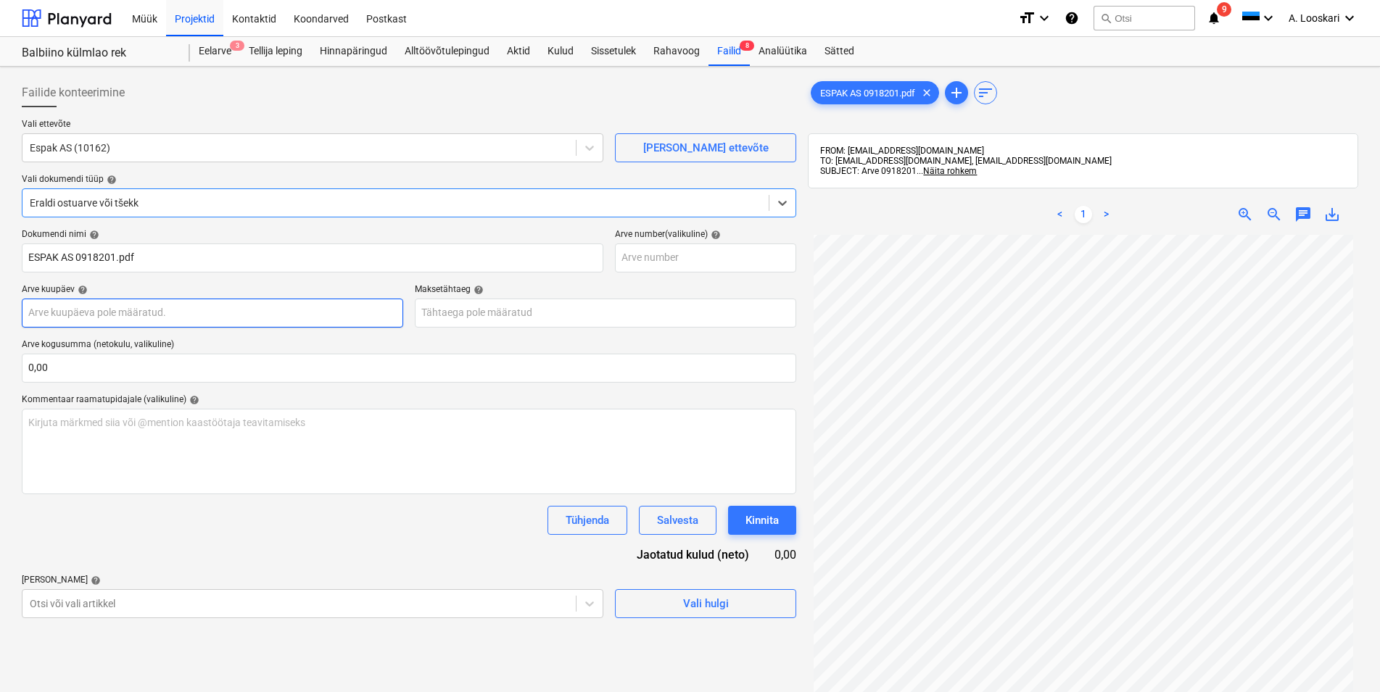
click at [144, 312] on input "text" at bounding box center [212, 313] width 381 height 29
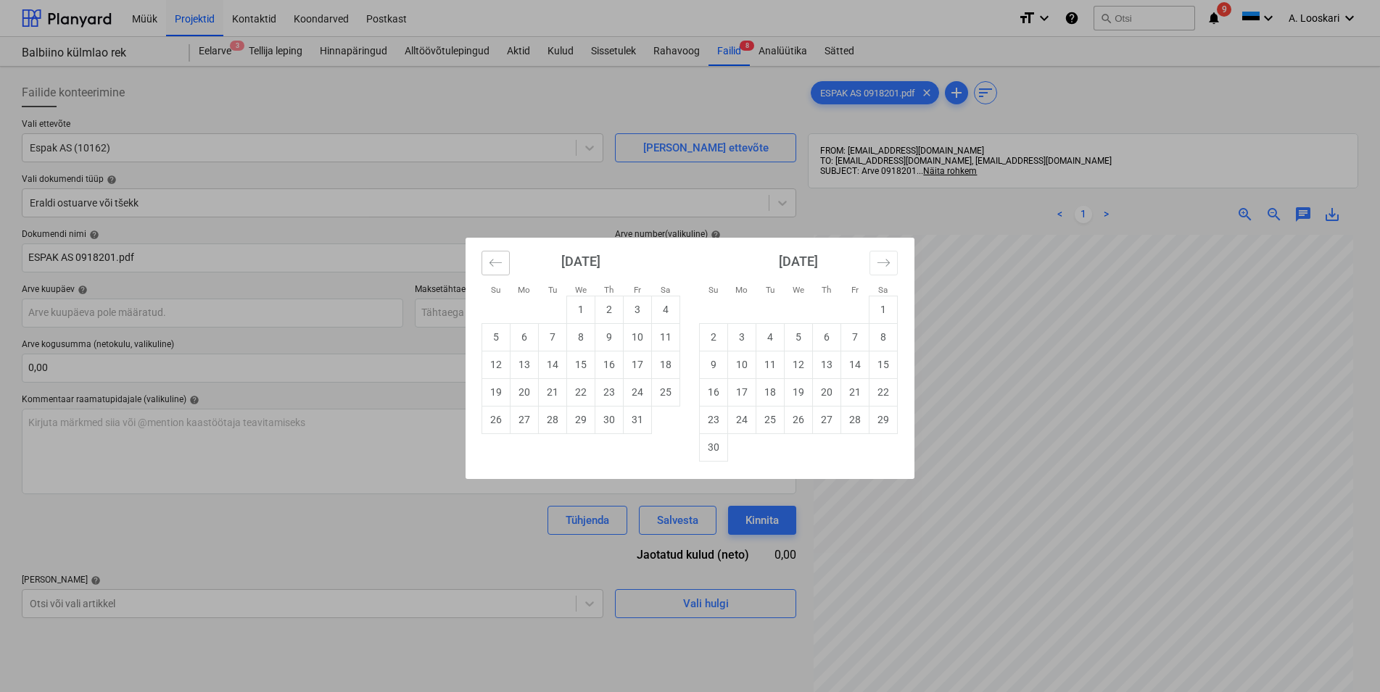
click at [502, 260] on icon "Move backward to switch to the previous month." at bounding box center [496, 263] width 14 height 14
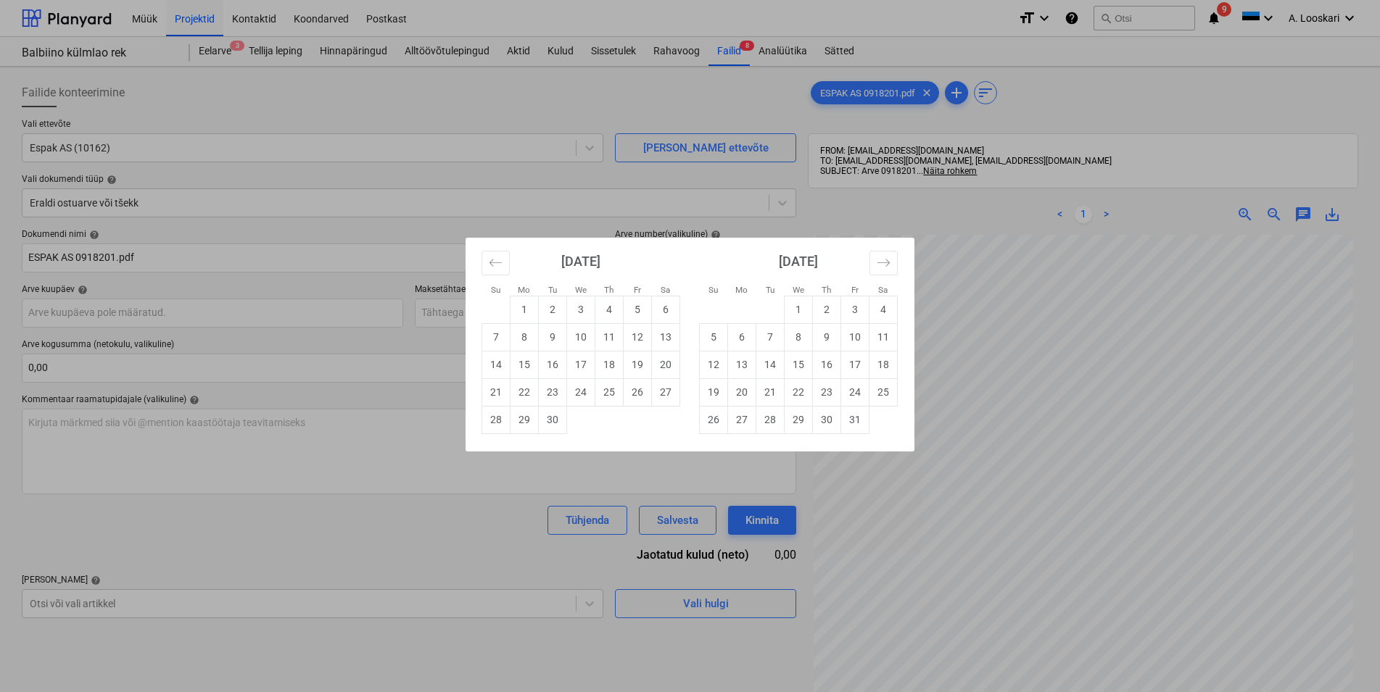
drag, startPoint x: 558, startPoint y: 418, endPoint x: 525, endPoint y: 400, distance: 37.0
click at [557, 418] on td "30" at bounding box center [553, 420] width 28 height 28
type input "[DATE]"
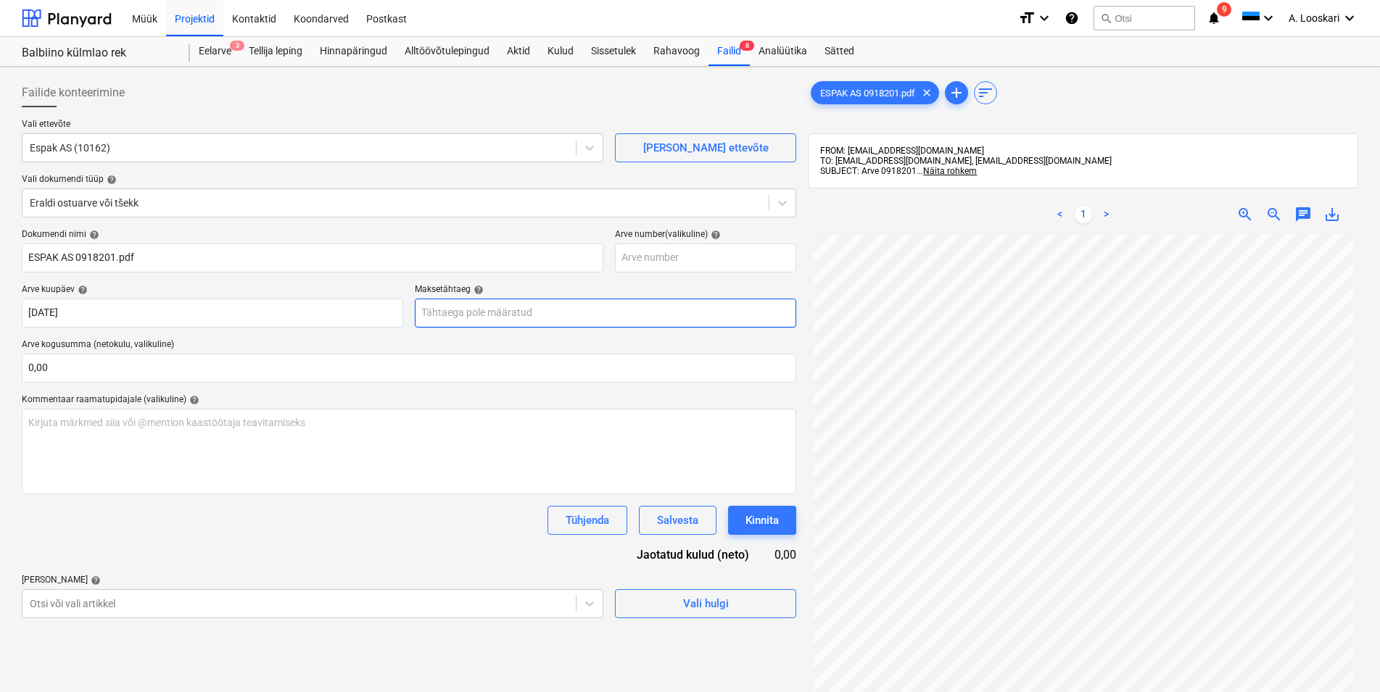
click at [462, 319] on input "text" at bounding box center [605, 313] width 381 height 29
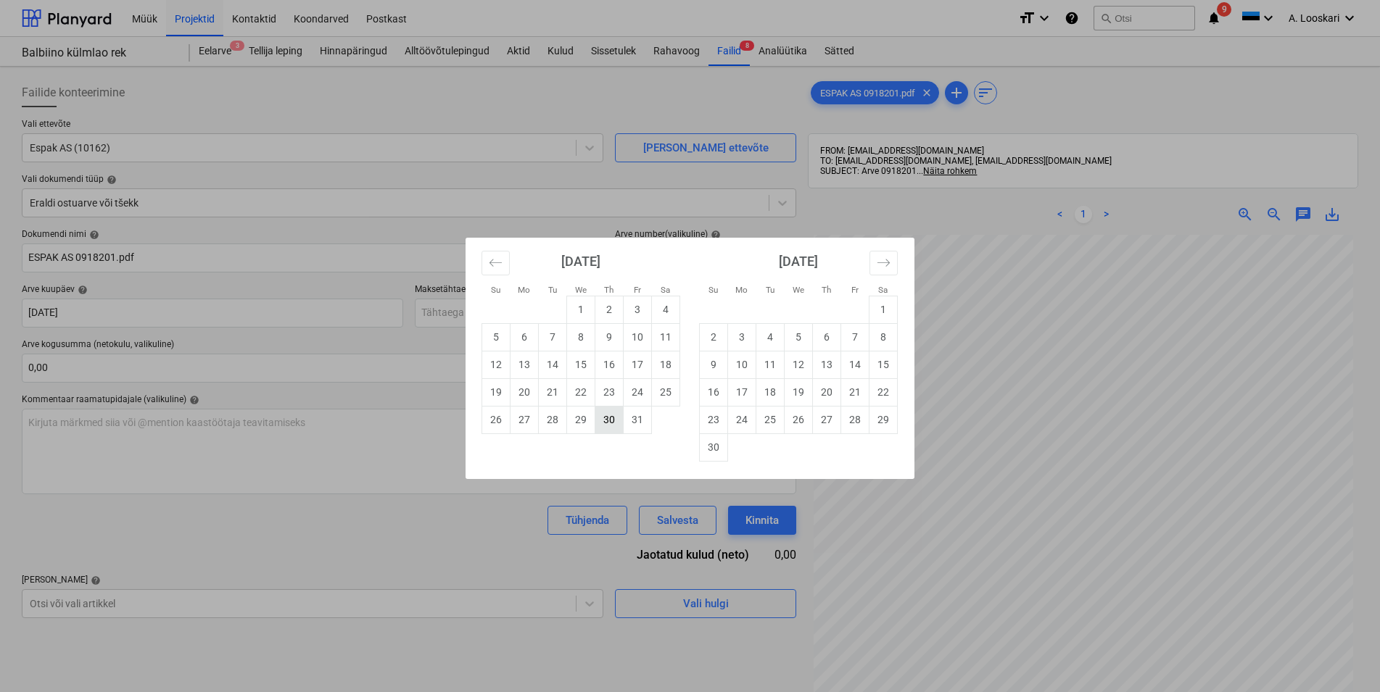
click at [605, 419] on td "30" at bounding box center [609, 420] width 28 height 28
type input "[DATE]"
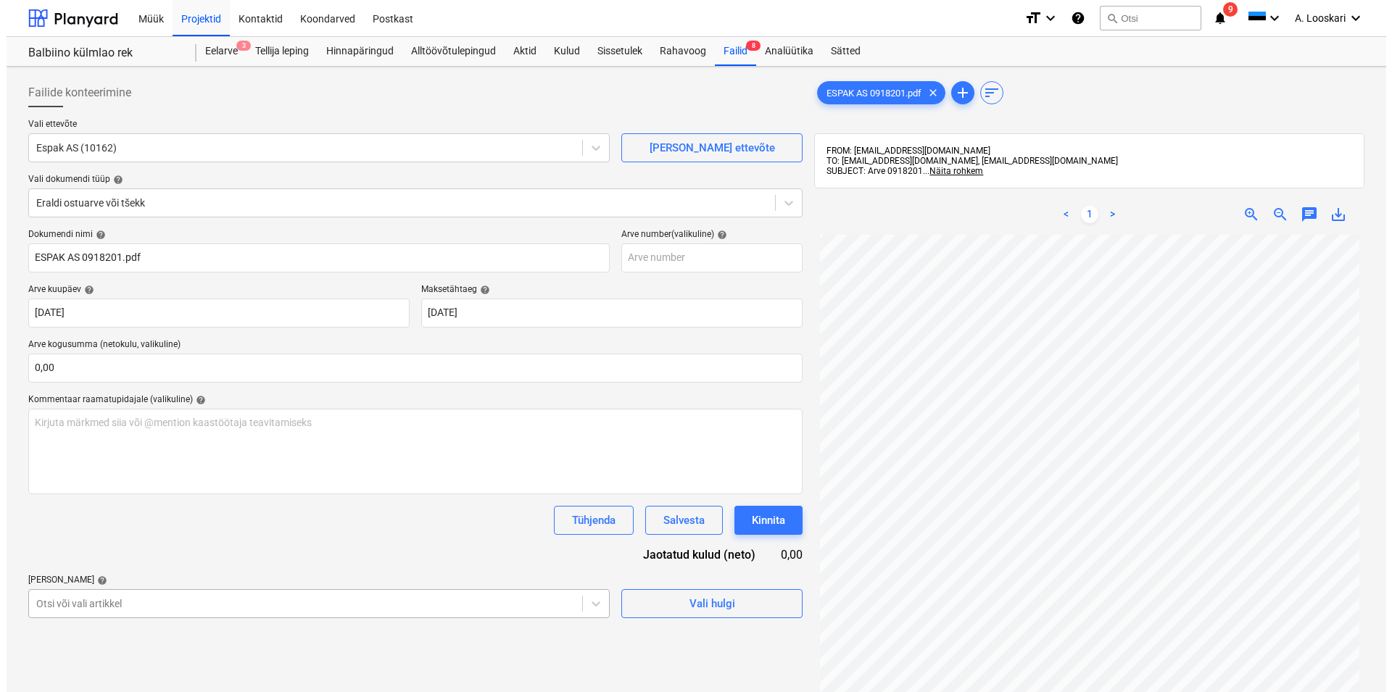
scroll to position [158, 0]
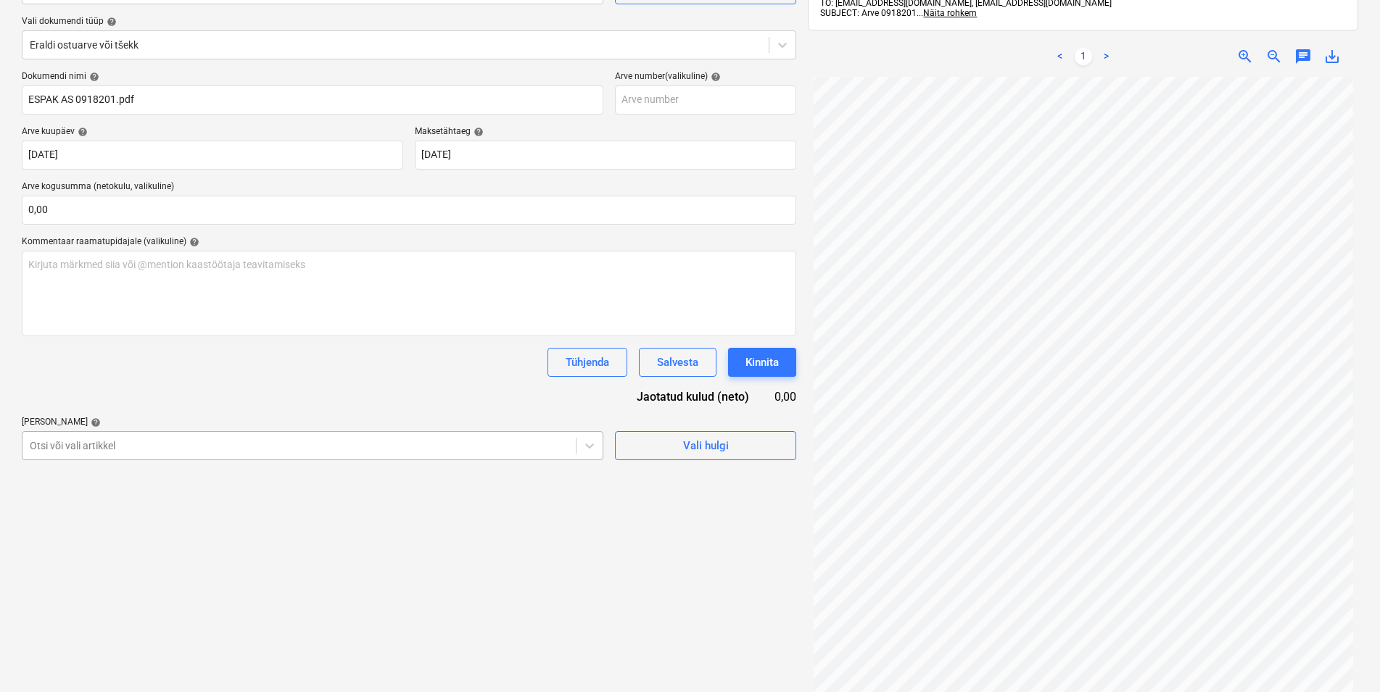
click at [134, 534] on body "Müük Projektid Kontaktid Koondarved Postkast format_size keyboard_arrow_down he…" at bounding box center [690, 188] width 1380 height 692
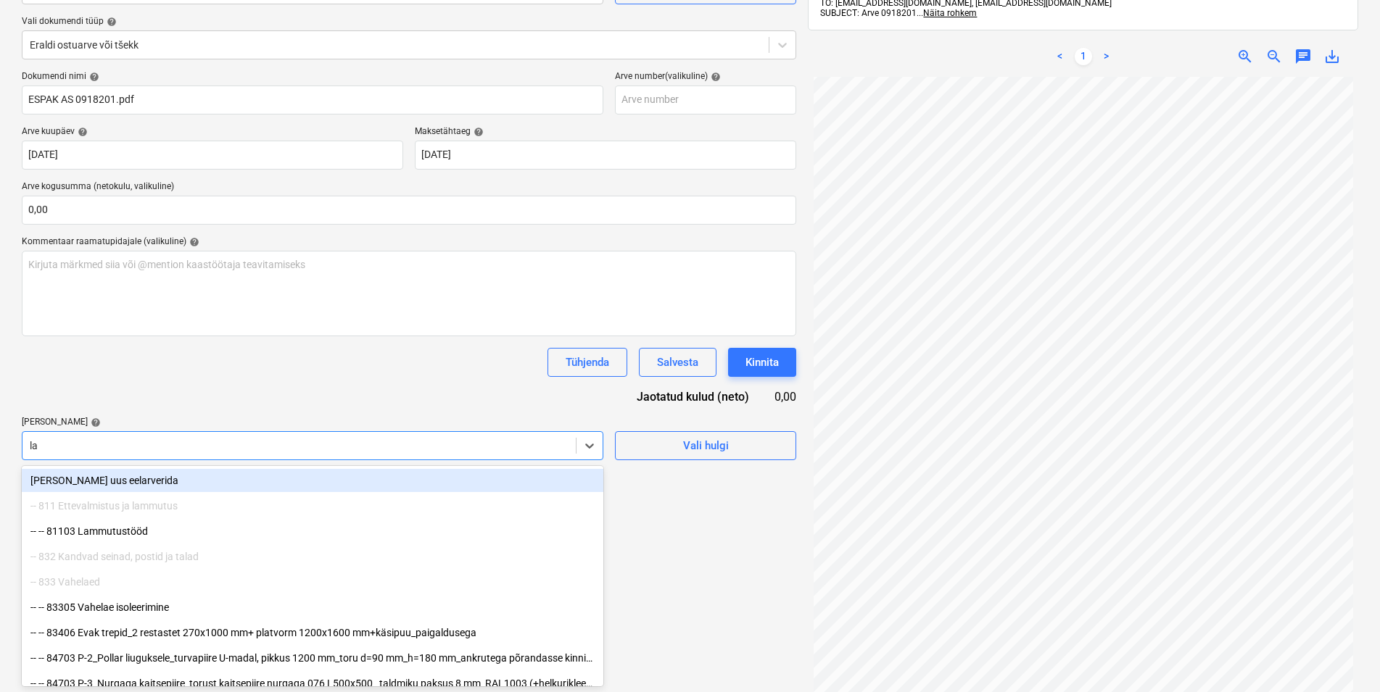
type input "[PERSON_NAME]"
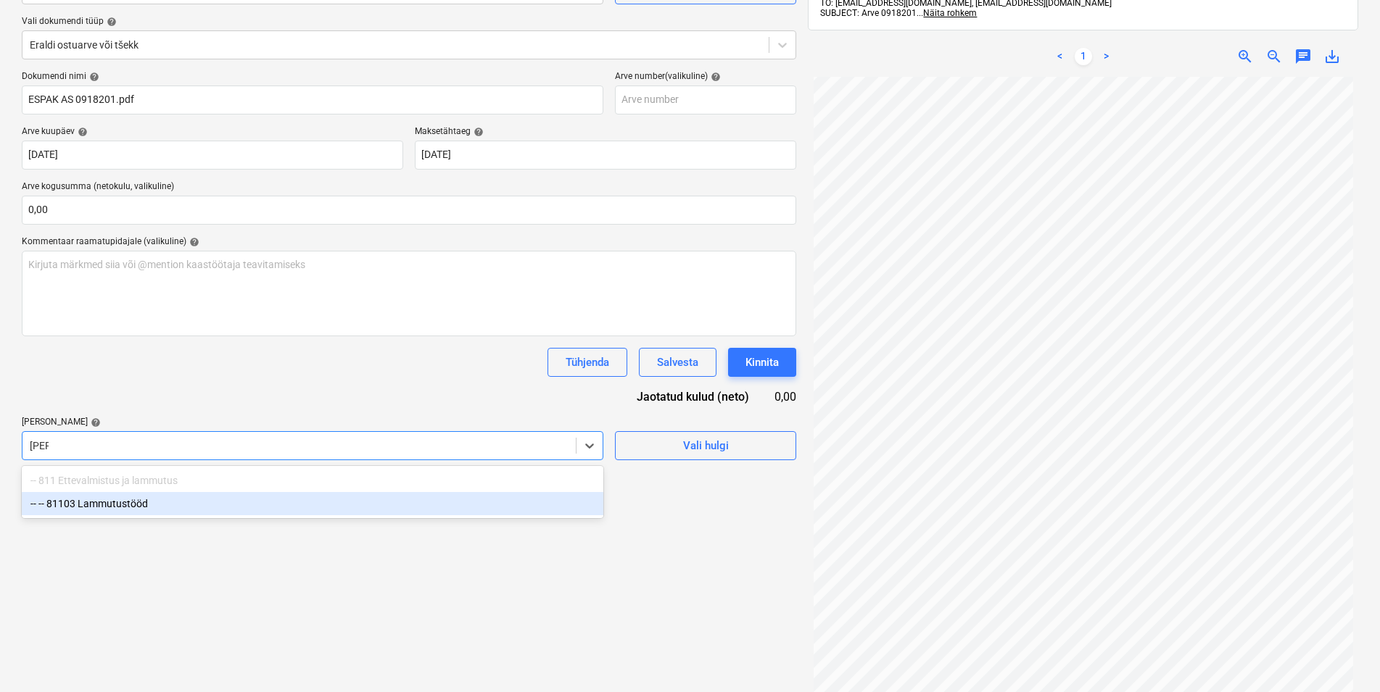
click at [117, 507] on div "-- -- 81103 Lammutustööd" at bounding box center [313, 503] width 582 height 23
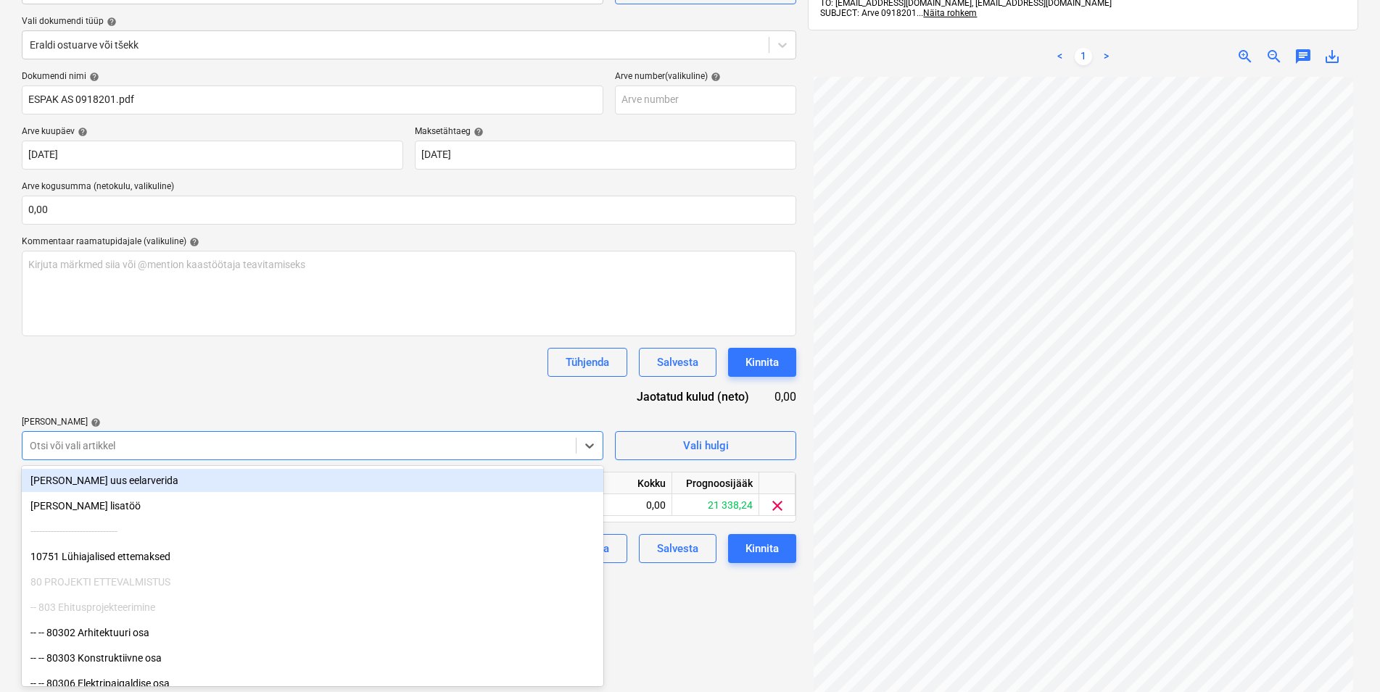
click at [213, 371] on div "Tühjenda Salvesta Kinnita" at bounding box center [409, 362] width 774 height 29
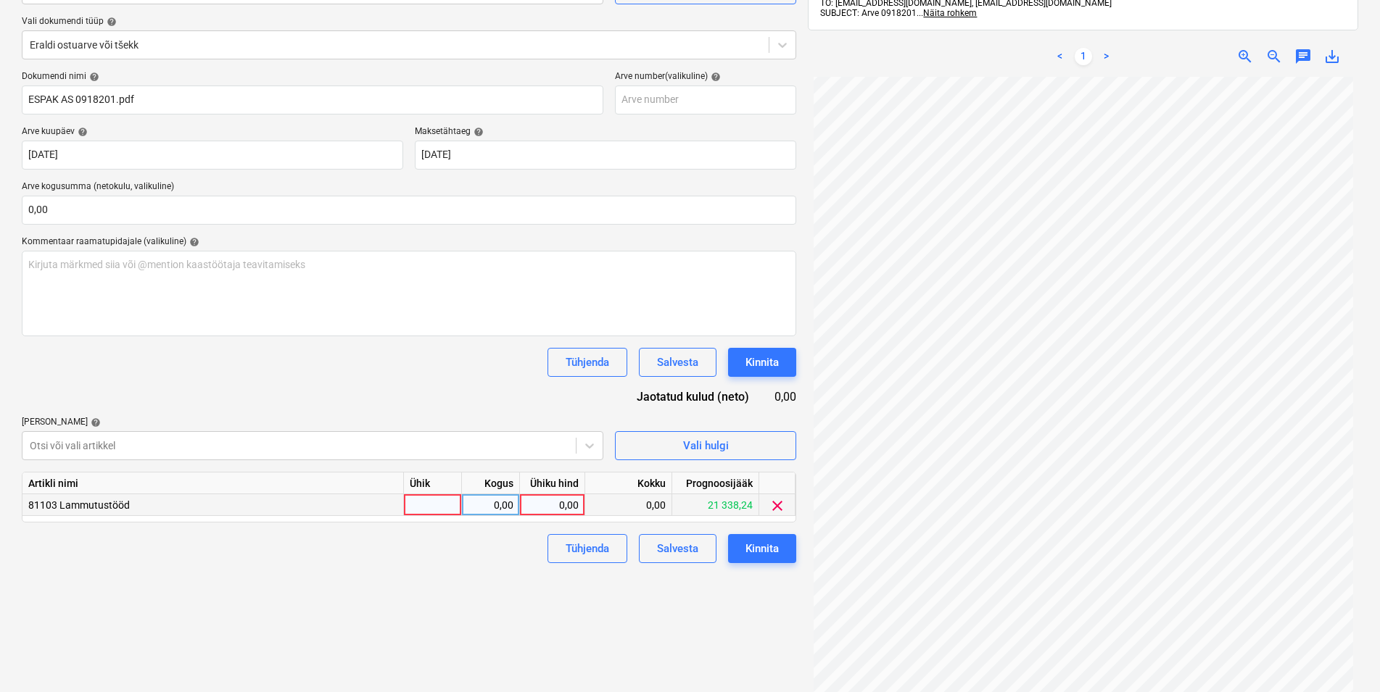
click at [447, 505] on div at bounding box center [433, 505] width 58 height 22
type input "kmpl"
click at [482, 502] on div "0,00" at bounding box center [491, 505] width 46 height 22
type input "1"
click at [550, 503] on div "0,00" at bounding box center [552, 505] width 53 height 22
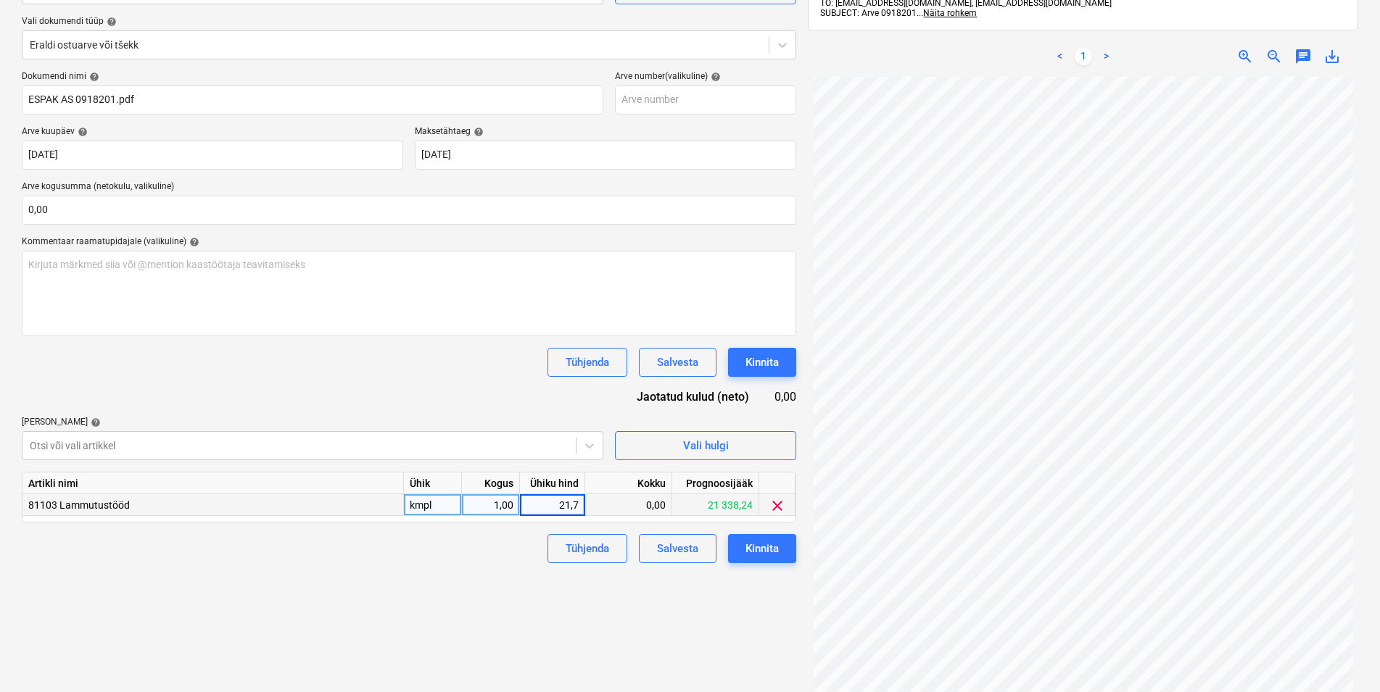
type input "21,73"
click at [346, 577] on div "Failide konteerimine Vali ettevõte Espak AS (10162) [PERSON_NAME] uus ettevõte …" at bounding box center [409, 324] width 786 height 820
click at [761, 545] on div "Kinnita" at bounding box center [761, 548] width 33 height 19
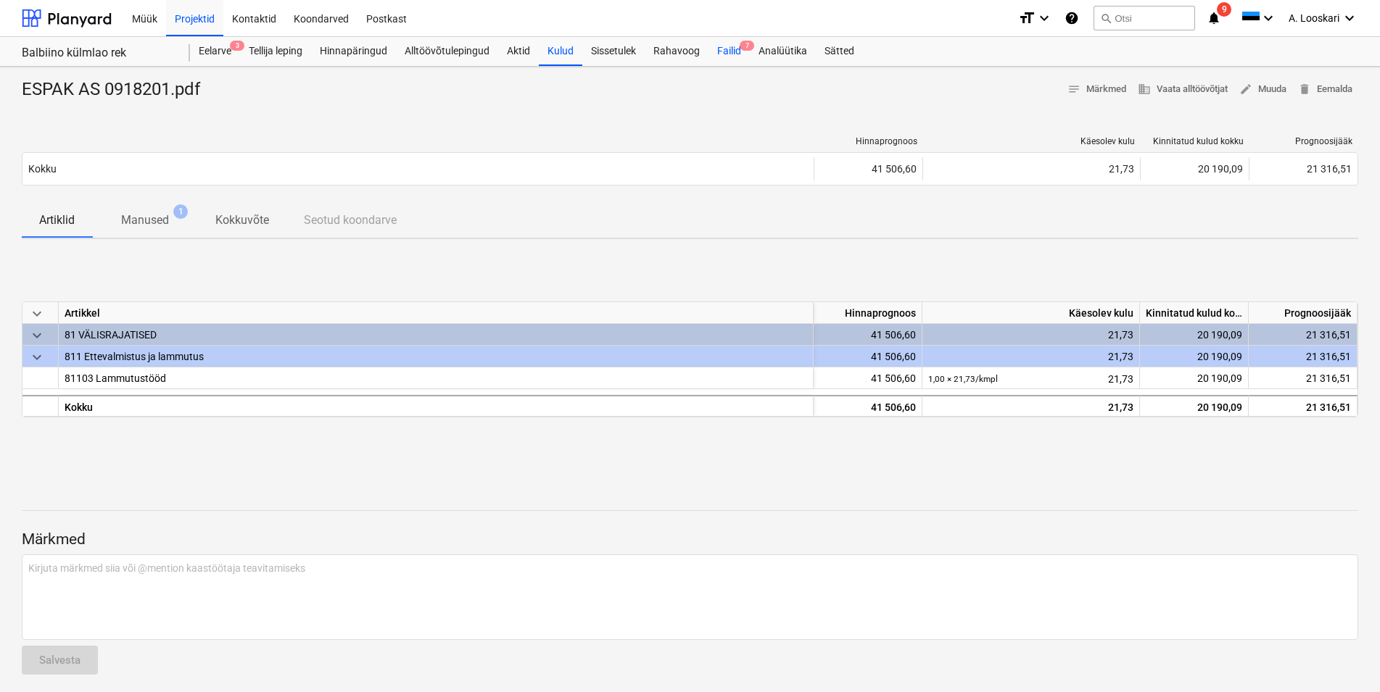
click at [725, 46] on div "Failid 7" at bounding box center [728, 51] width 41 height 29
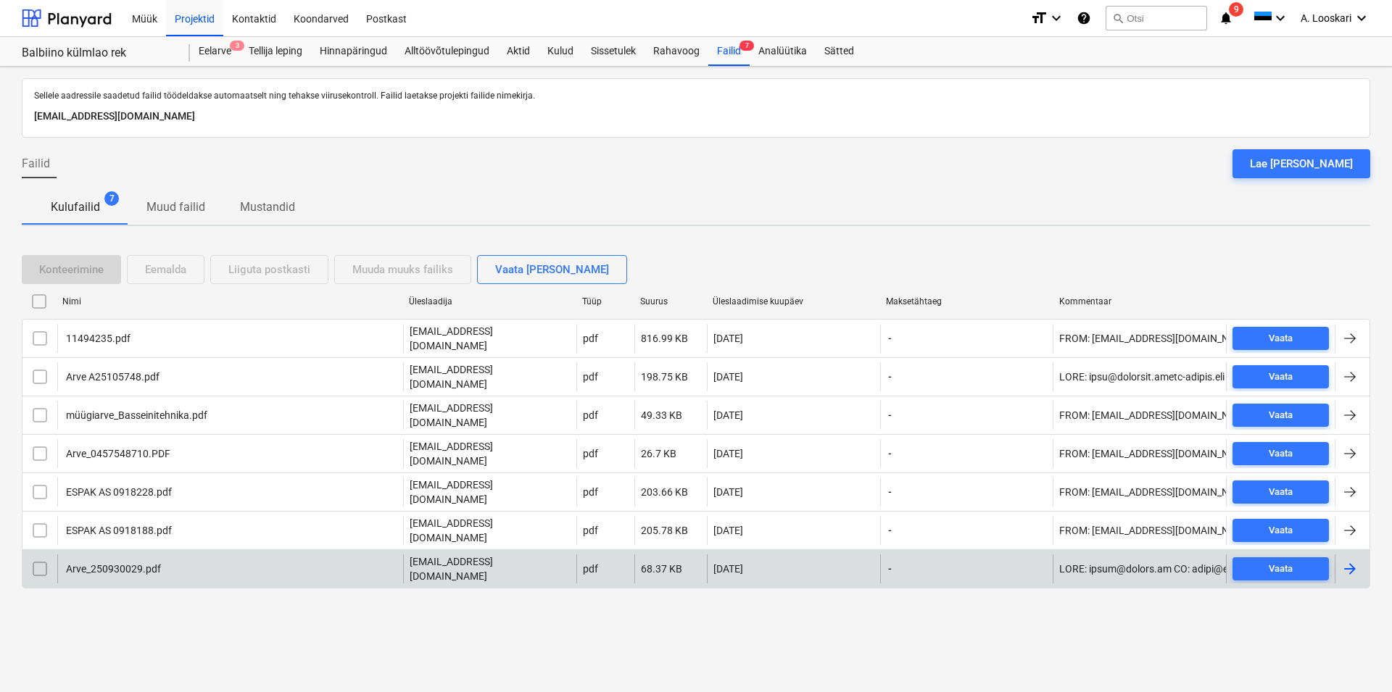
click at [113, 563] on div "Arve_250930029.pdf" at bounding box center [112, 569] width 97 height 12
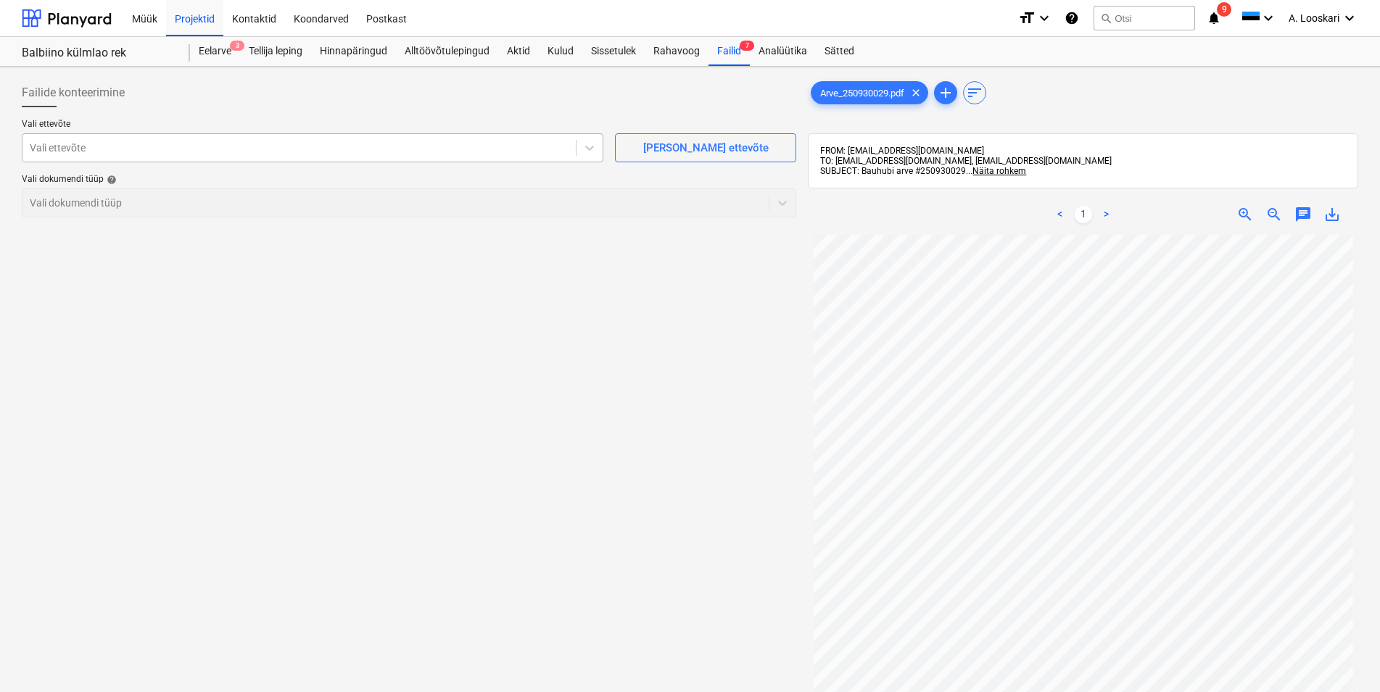
click at [364, 152] on div at bounding box center [299, 148] width 539 height 15
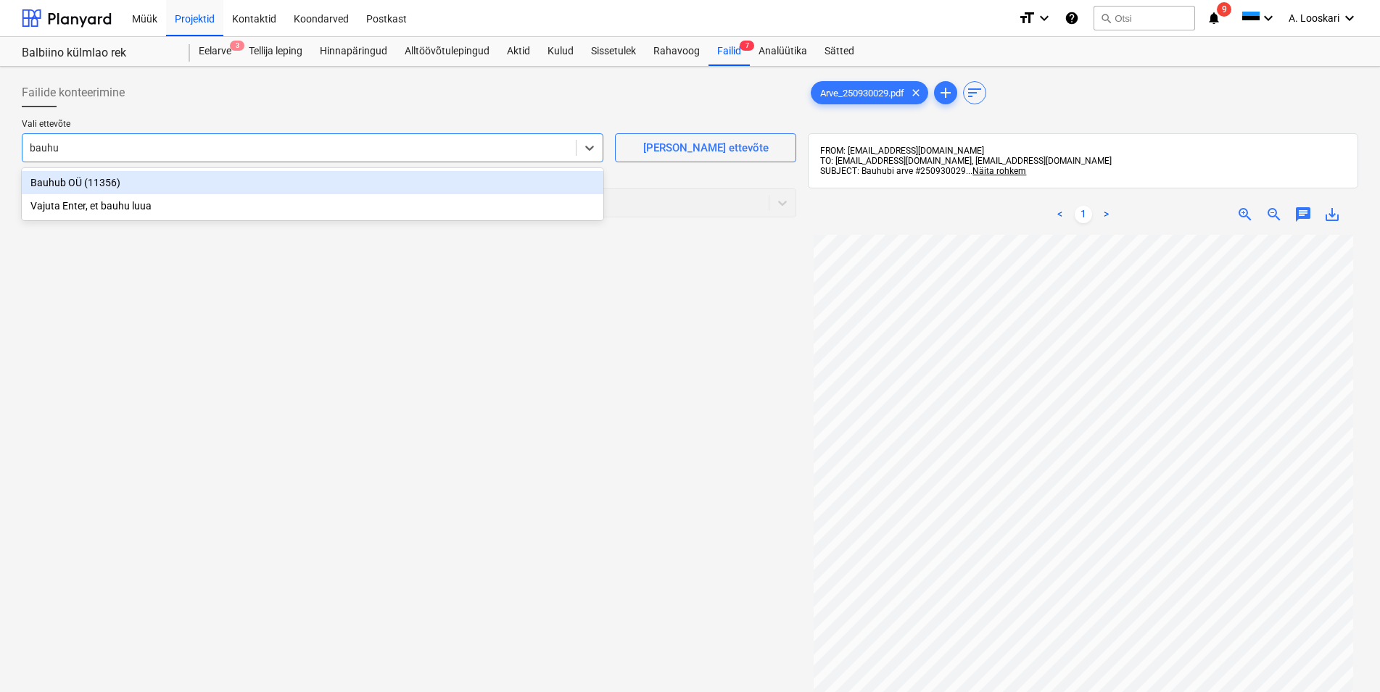
type input "bauhub"
click at [255, 184] on div "Bauhub OÜ (11356)" at bounding box center [313, 182] width 582 height 23
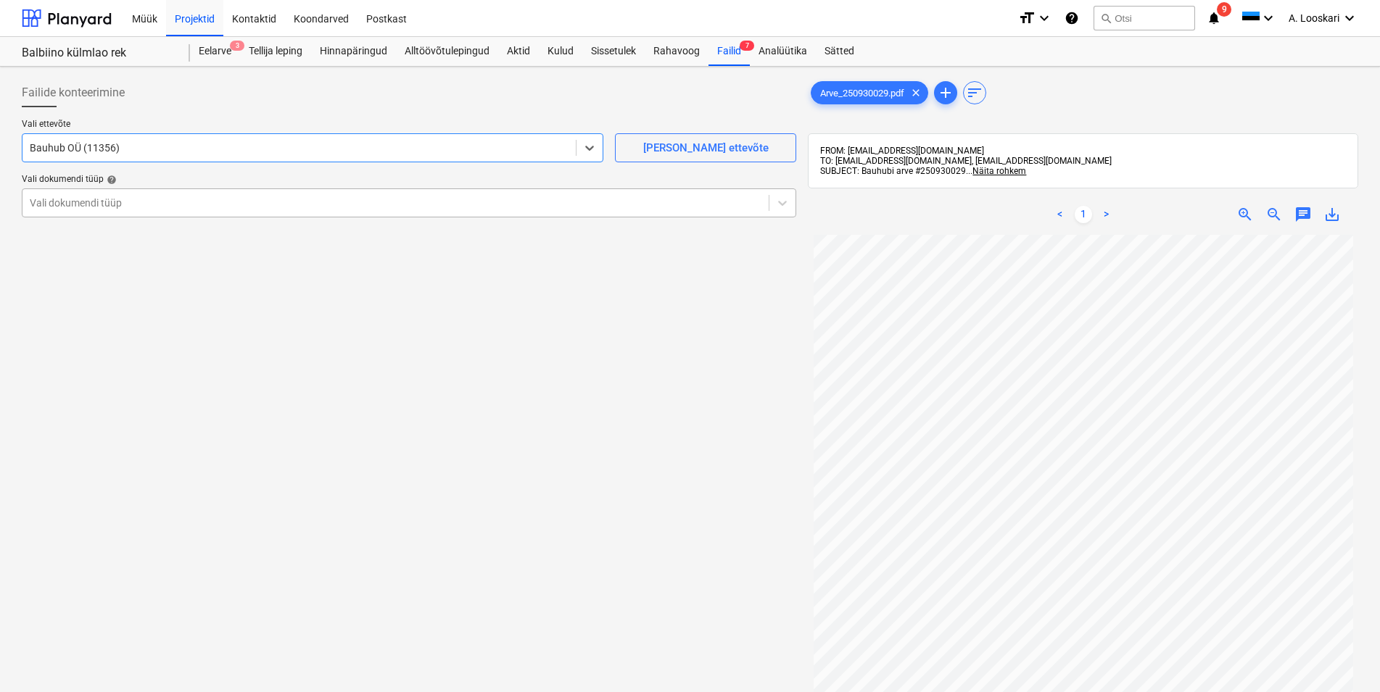
click at [180, 206] on div at bounding box center [396, 203] width 732 height 15
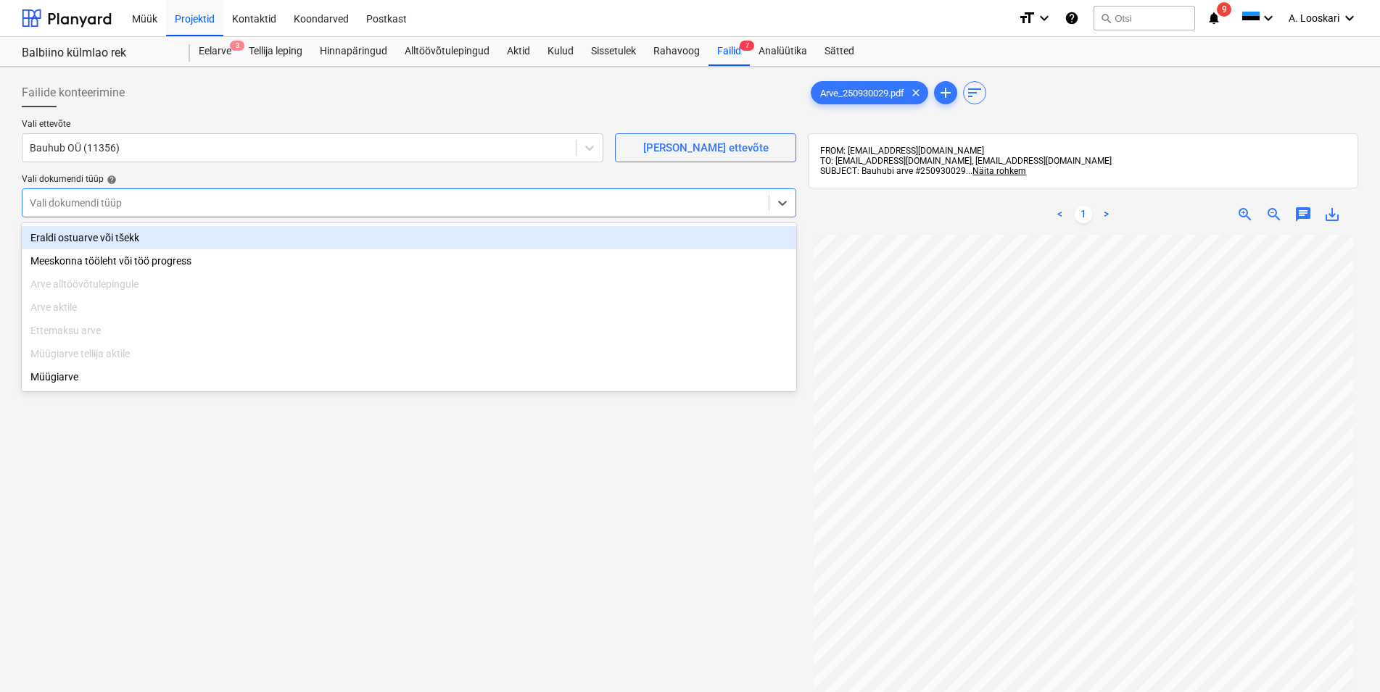
click at [149, 234] on div "Eraldi ostuarve või tšekk" at bounding box center [409, 237] width 774 height 23
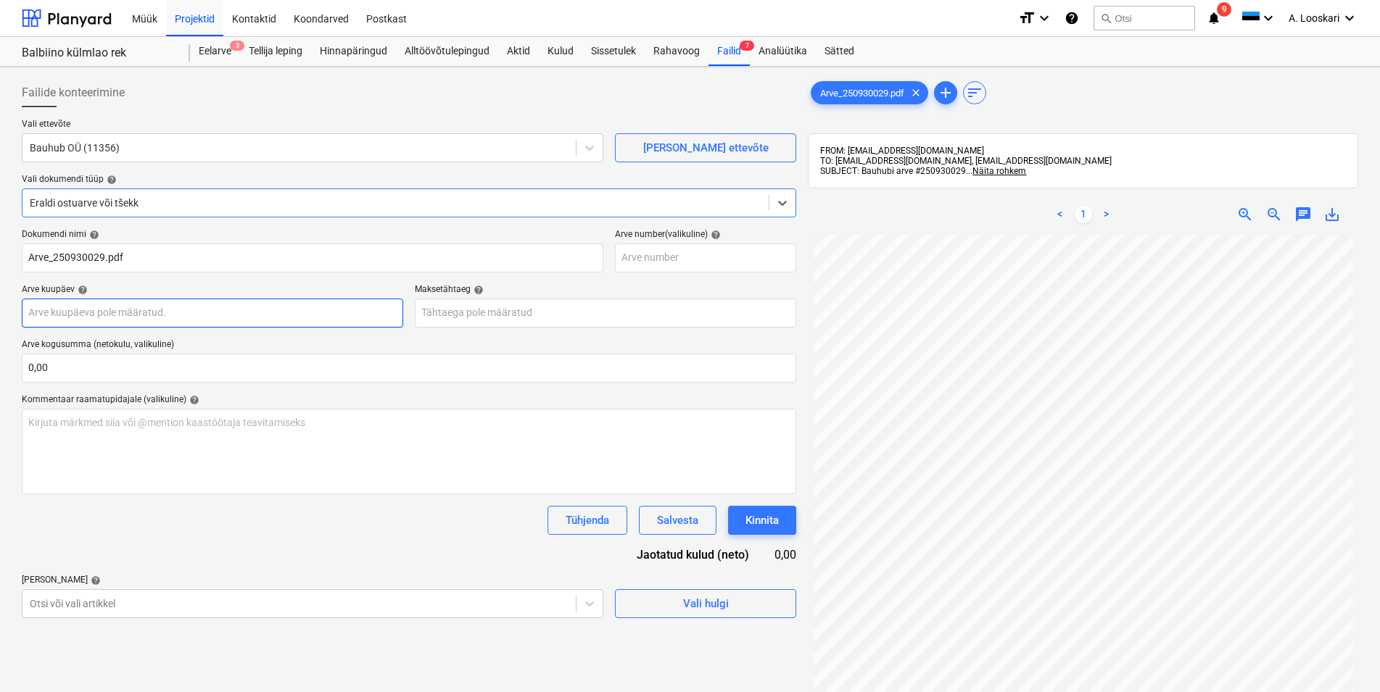
click at [175, 315] on input "text" at bounding box center [212, 313] width 381 height 29
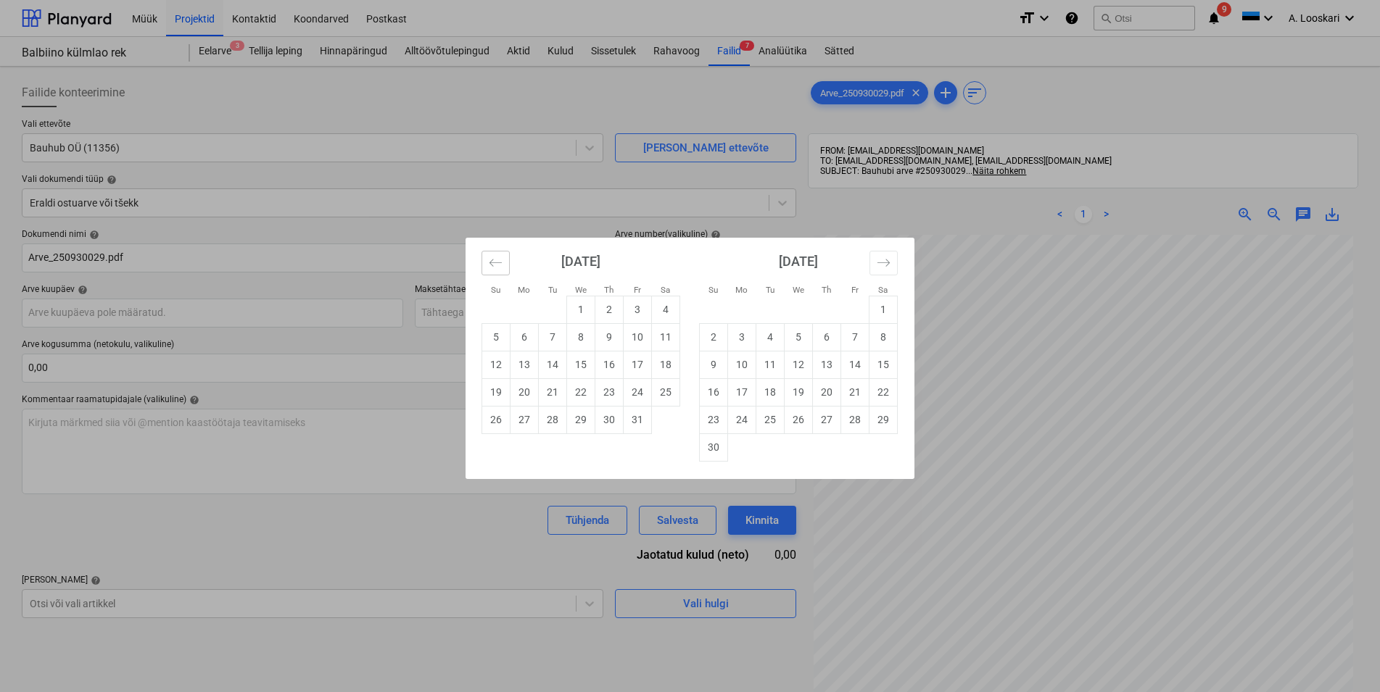
click at [496, 264] on icon "Move backward to switch to the previous month." at bounding box center [496, 263] width 14 height 14
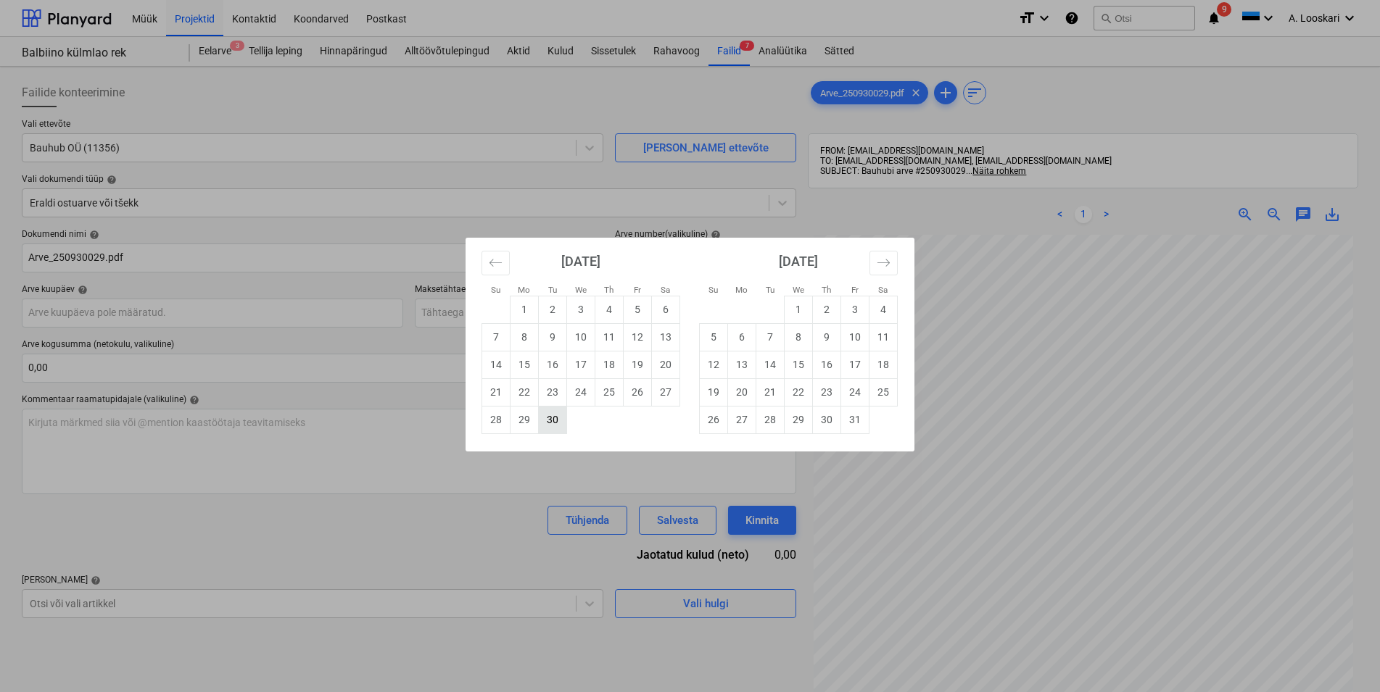
click at [555, 420] on td "30" at bounding box center [553, 420] width 28 height 28
type input "[DATE]"
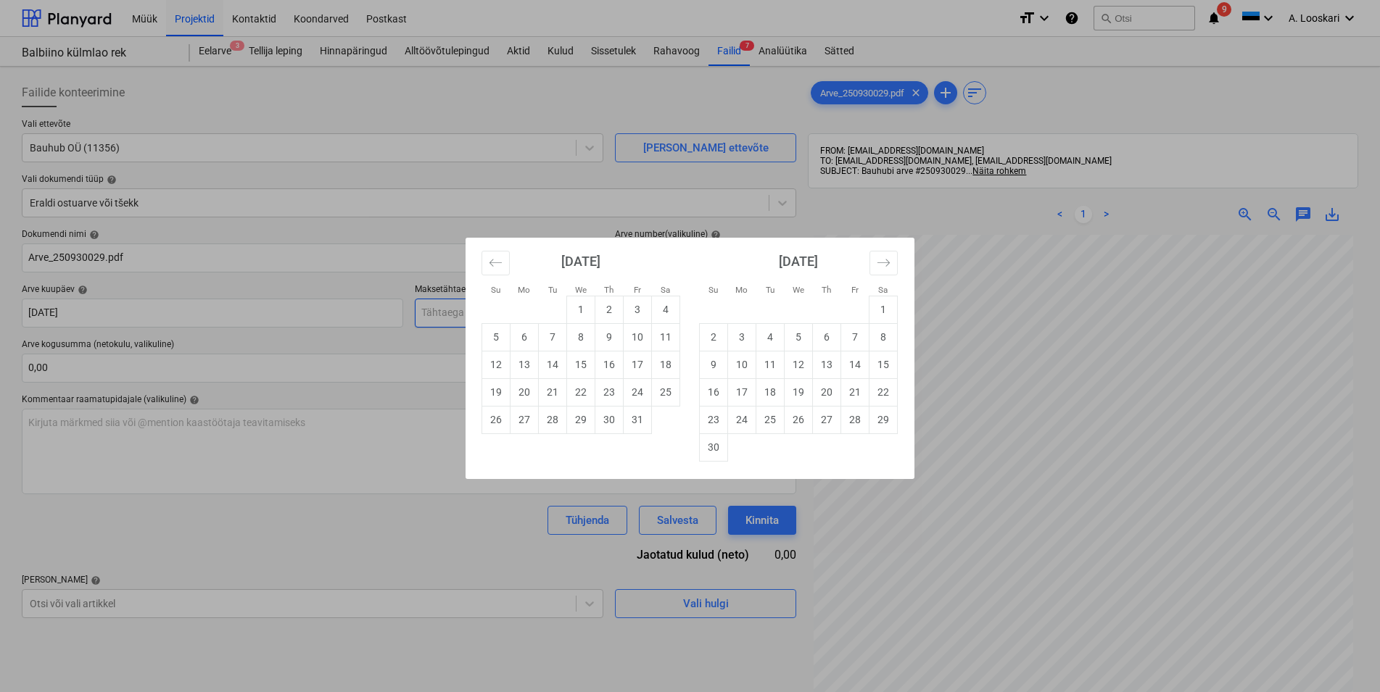
click at [465, 310] on input "text" at bounding box center [605, 313] width 381 height 29
click at [555, 333] on td "7" at bounding box center [553, 337] width 28 height 28
type input "[DATE]"
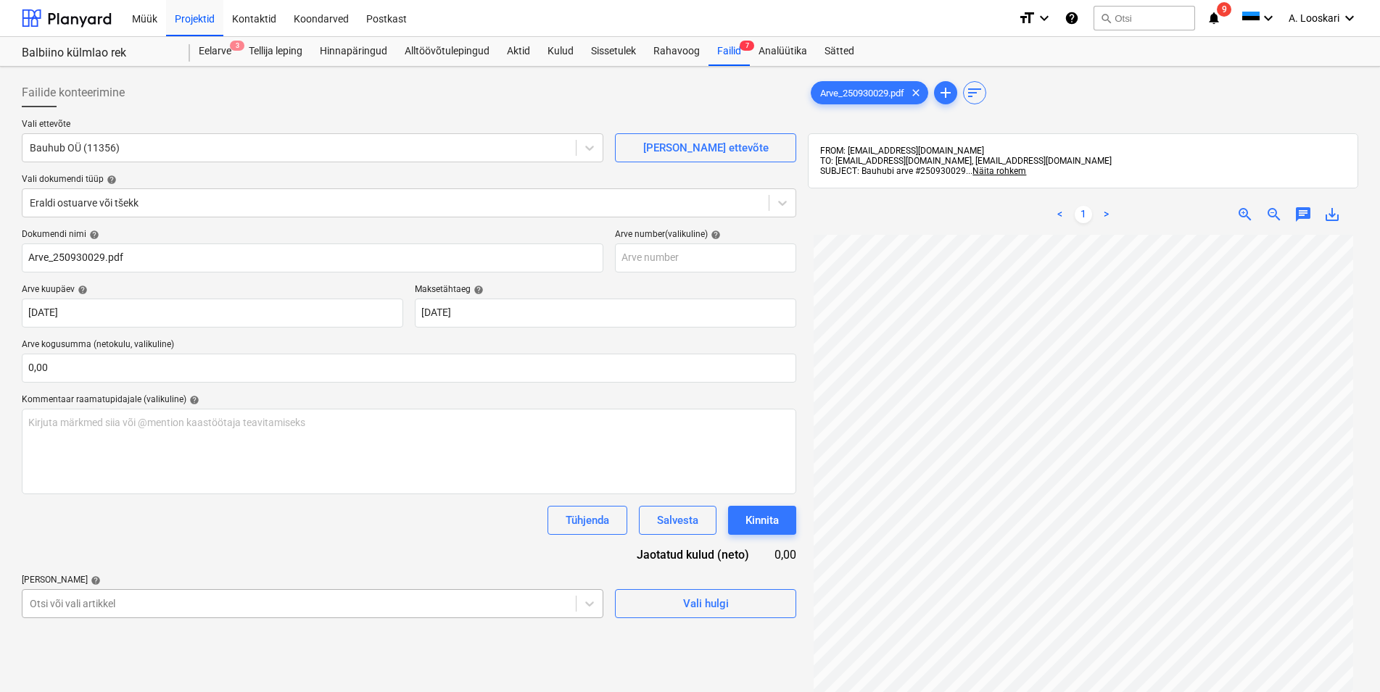
click at [93, 600] on body "Müük Projektid Kontaktid Koondarved Postkast format_size keyboard_arrow_down he…" at bounding box center [690, 346] width 1380 height 692
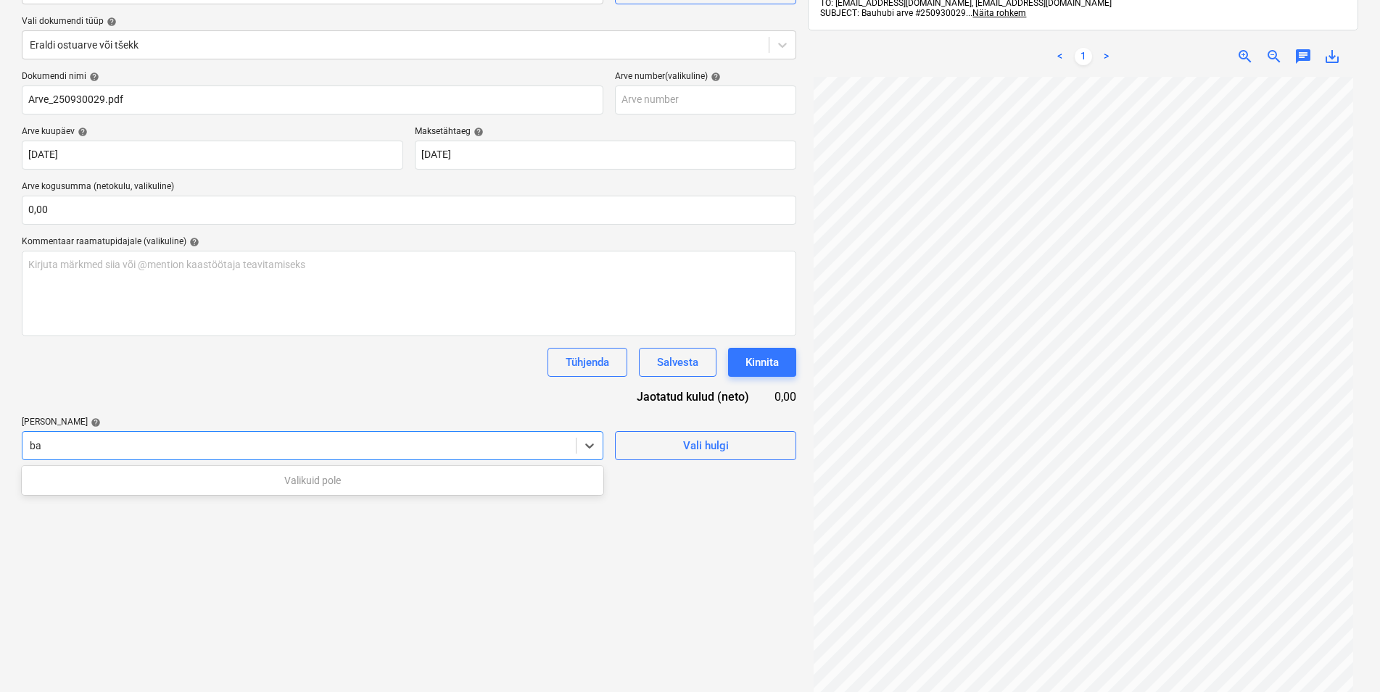
type input "b"
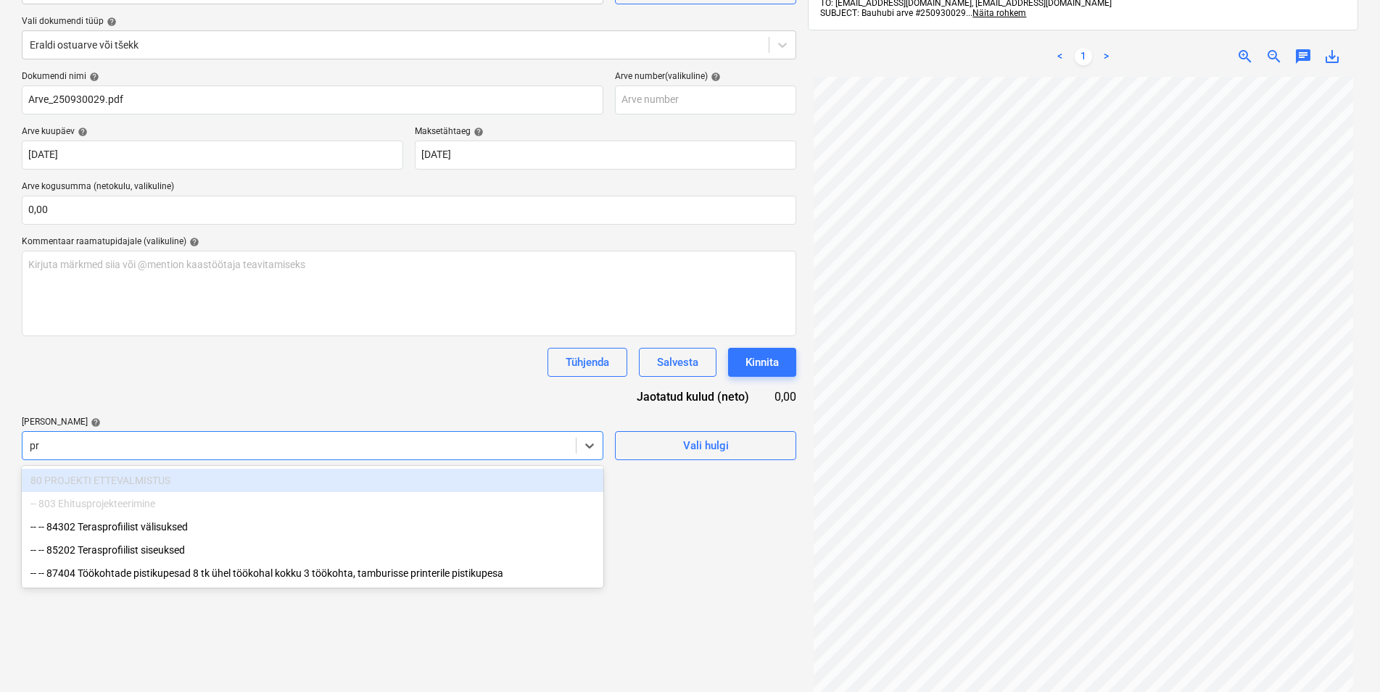
type input "p"
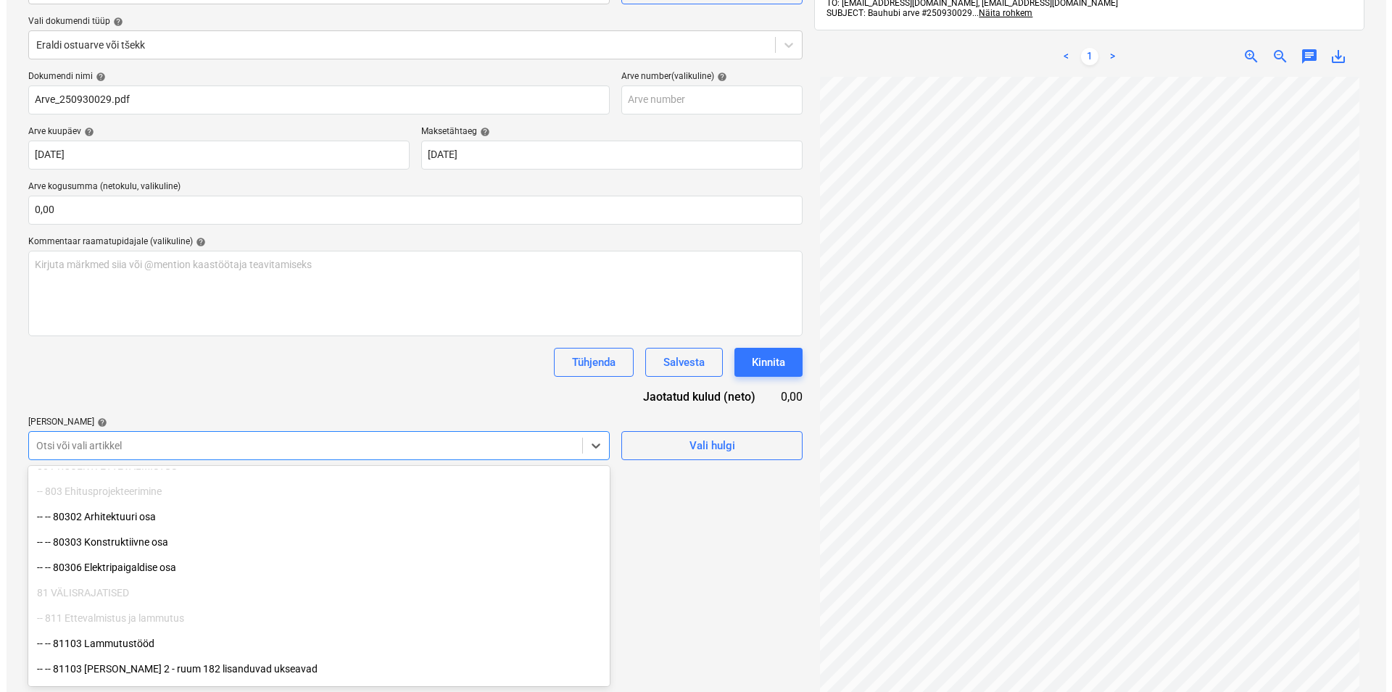
scroll to position [148, 0]
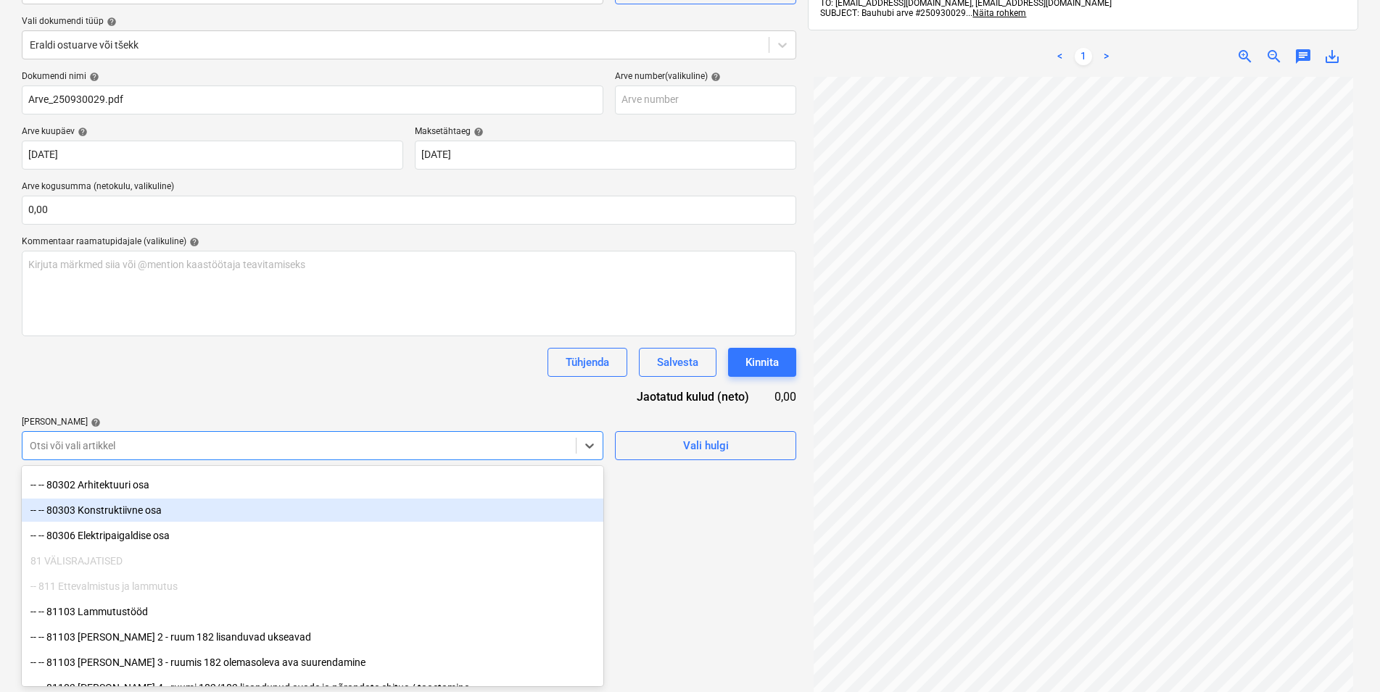
click at [134, 509] on div "-- -- 80303 Konstruktiivne osa" at bounding box center [313, 510] width 582 height 23
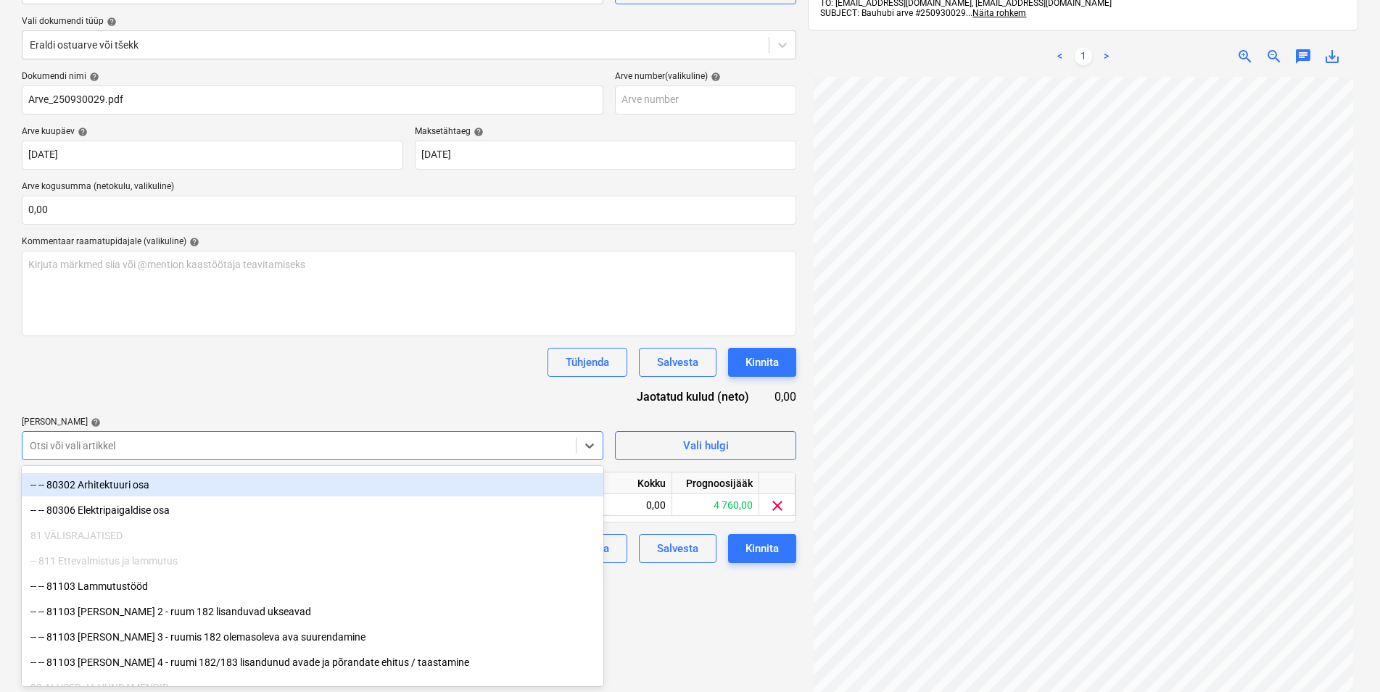
click at [226, 371] on div "Tühjenda Salvesta Kinnita" at bounding box center [409, 362] width 774 height 29
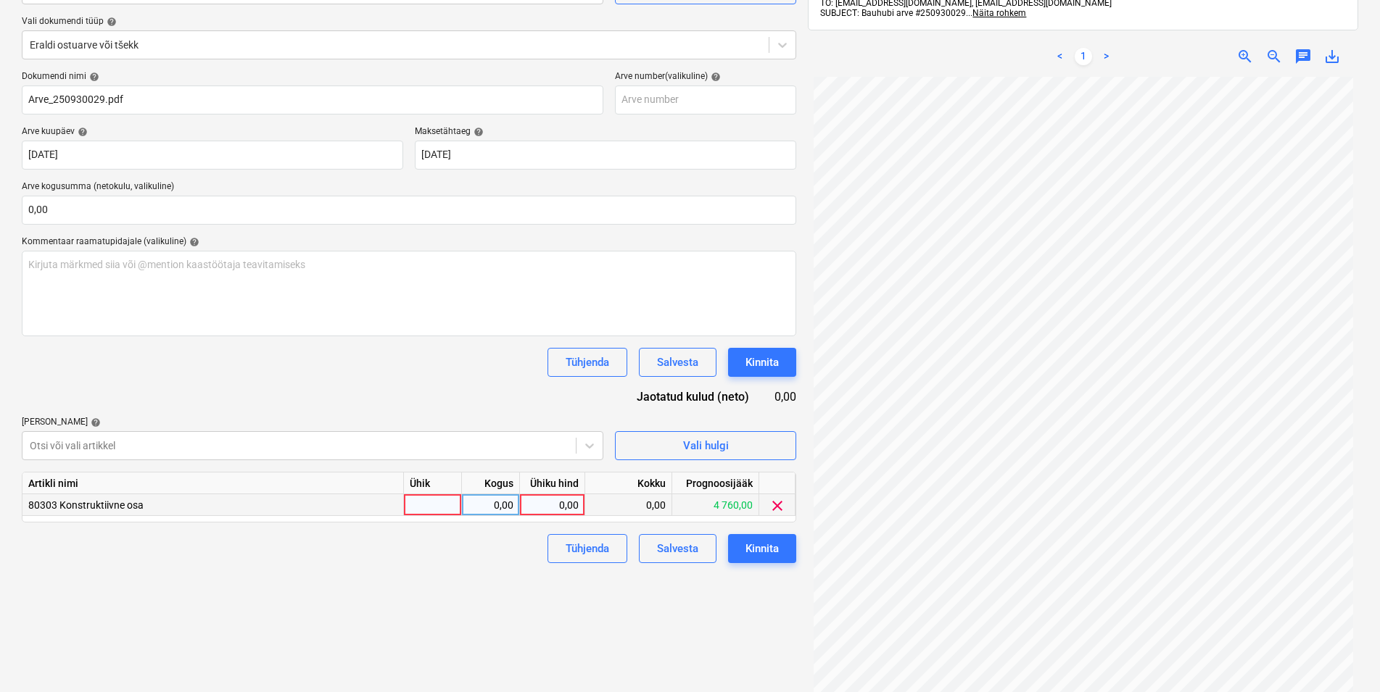
click at [418, 508] on div at bounding box center [433, 505] width 58 height 22
type input "kmpl"
click at [489, 505] on div "0,00" at bounding box center [491, 505] width 46 height 22
type input "1"
click at [570, 508] on div "0,00" at bounding box center [552, 505] width 53 height 22
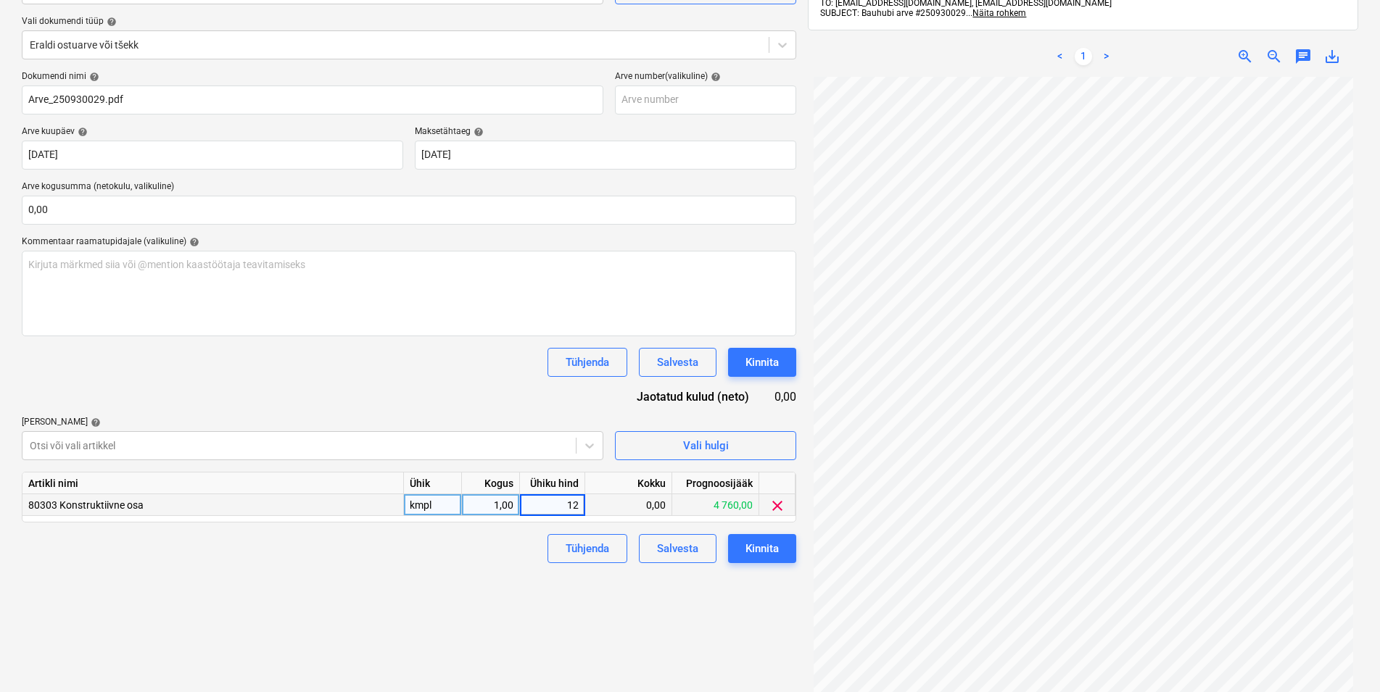
type input "120"
drag, startPoint x: 481, startPoint y: 566, endPoint x: 708, endPoint y: 568, distance: 226.2
click at [483, 566] on div "Failide konteerimine Vali ettevõte Bauhub OÜ (11356) [PERSON_NAME] uus ettevõte…" at bounding box center [409, 324] width 786 height 820
click at [774, 545] on div "Kinnita" at bounding box center [761, 548] width 33 height 19
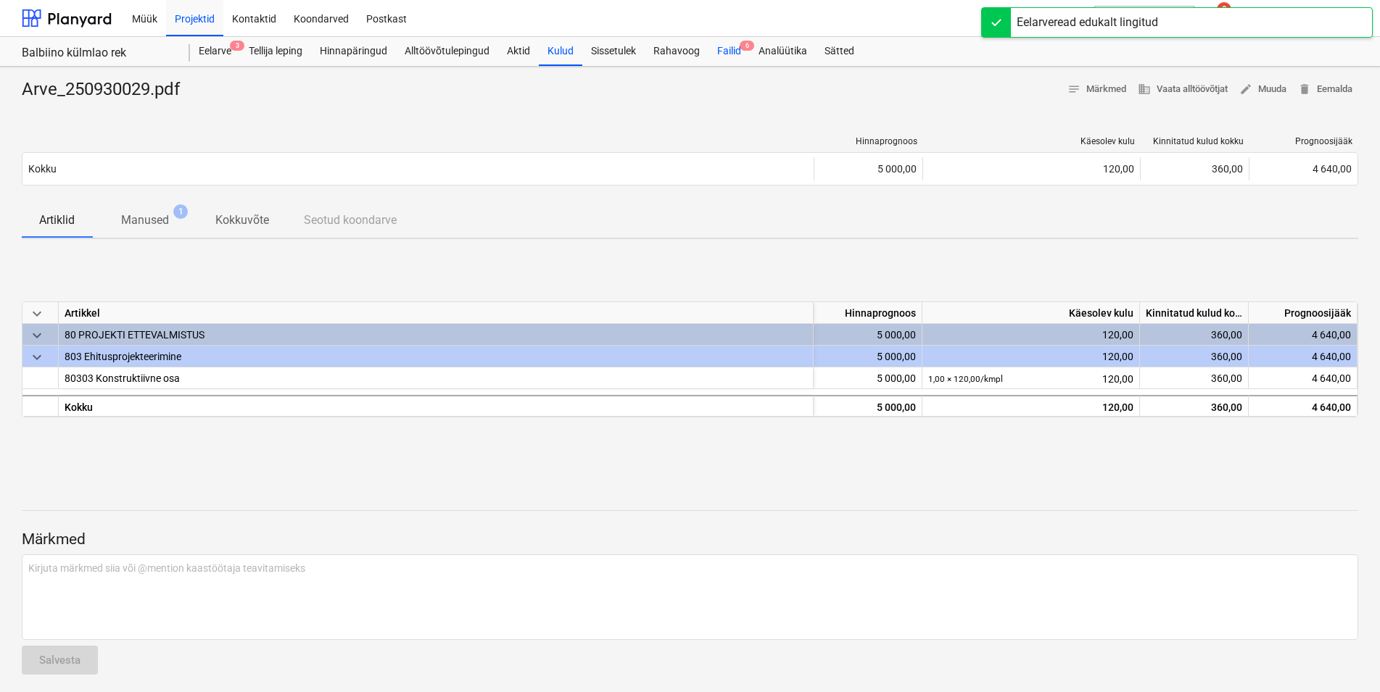
click at [727, 46] on div "Failid 6" at bounding box center [728, 51] width 41 height 29
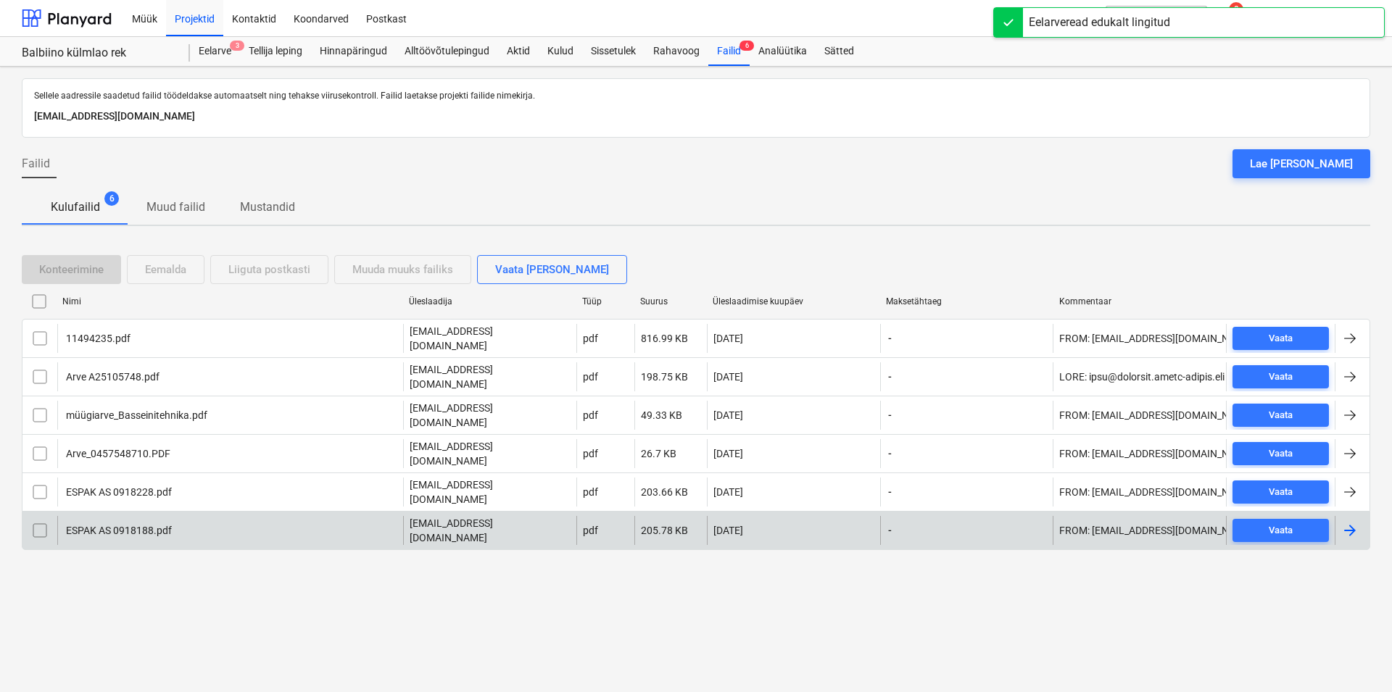
click at [113, 525] on div "ESPAK AS 0918188.pdf" at bounding box center [118, 531] width 108 height 12
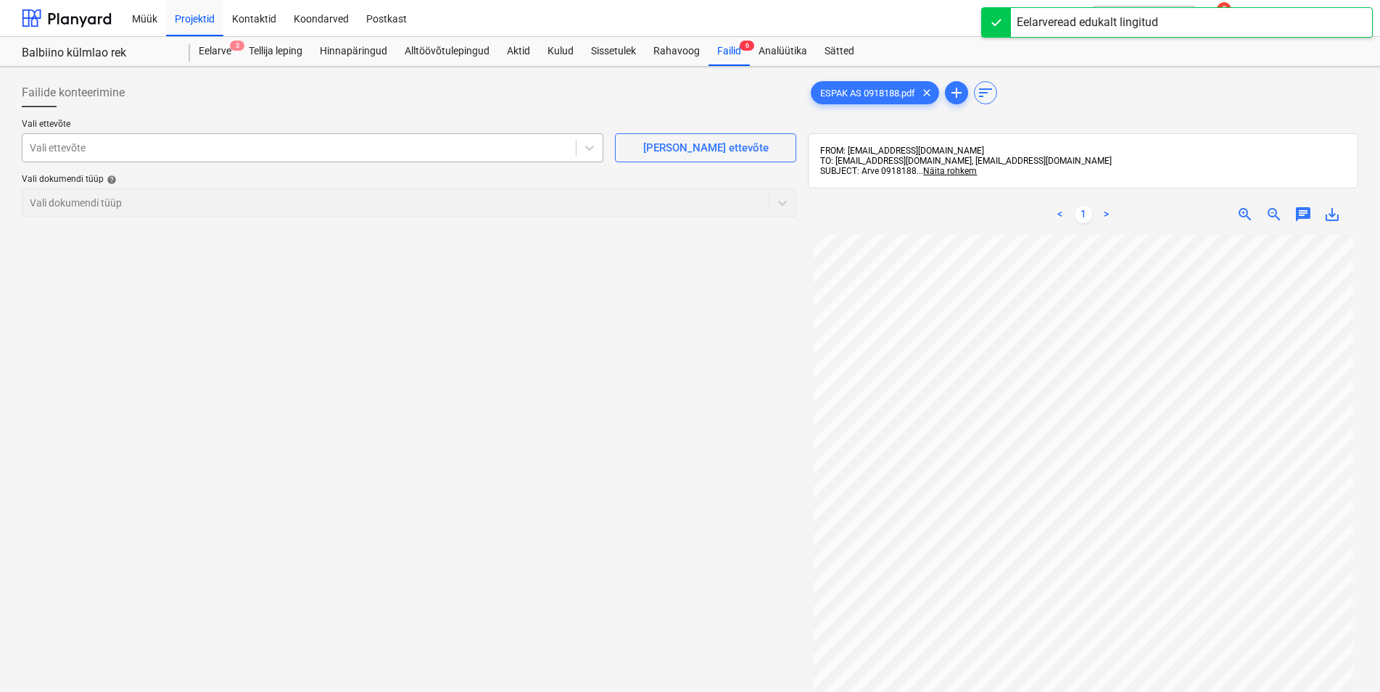
click at [67, 154] on div at bounding box center [299, 148] width 539 height 15
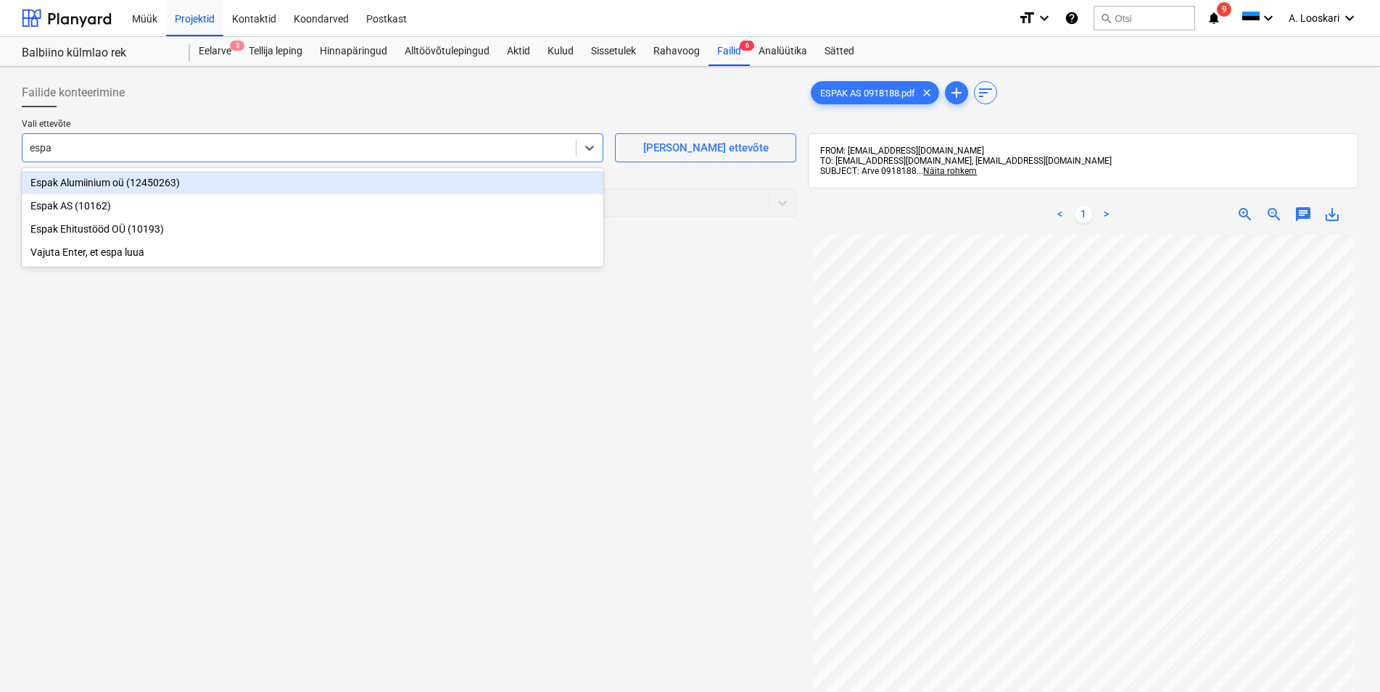
type input "espak"
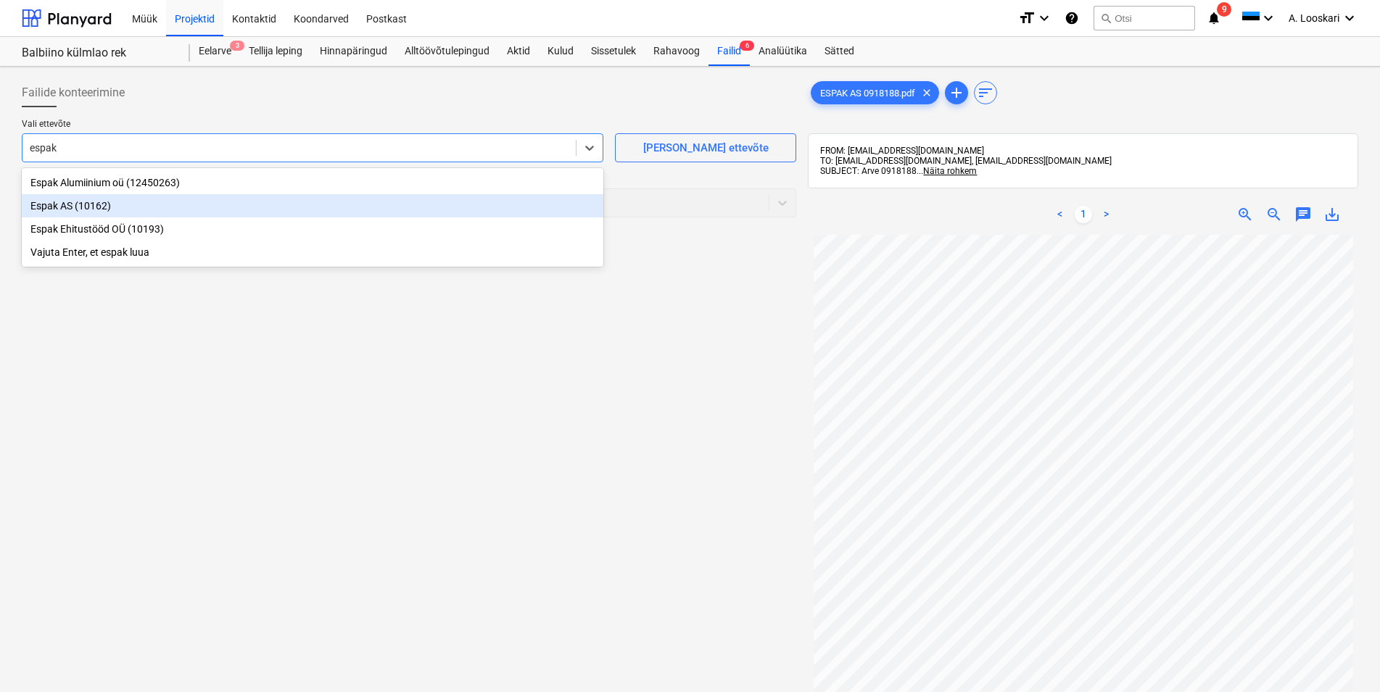
click at [80, 200] on div "Espak AS (10162)" at bounding box center [313, 205] width 582 height 23
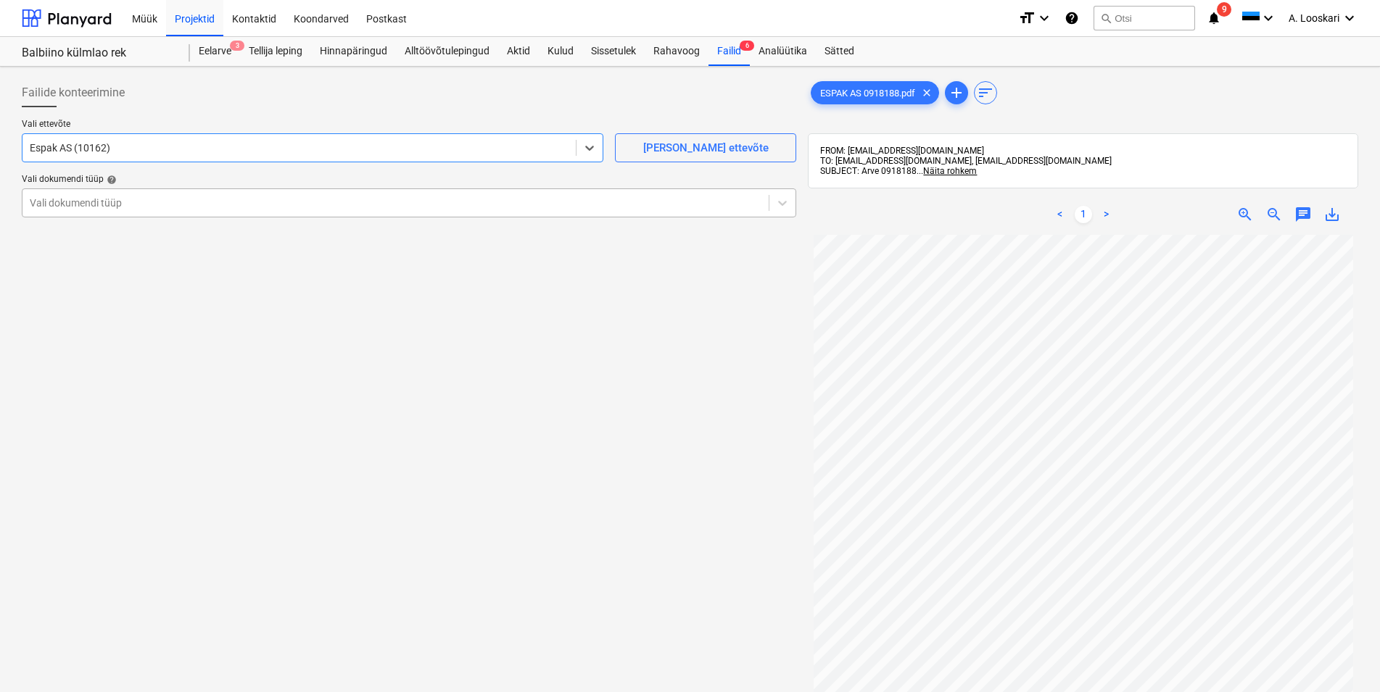
click at [86, 206] on div at bounding box center [396, 203] width 732 height 15
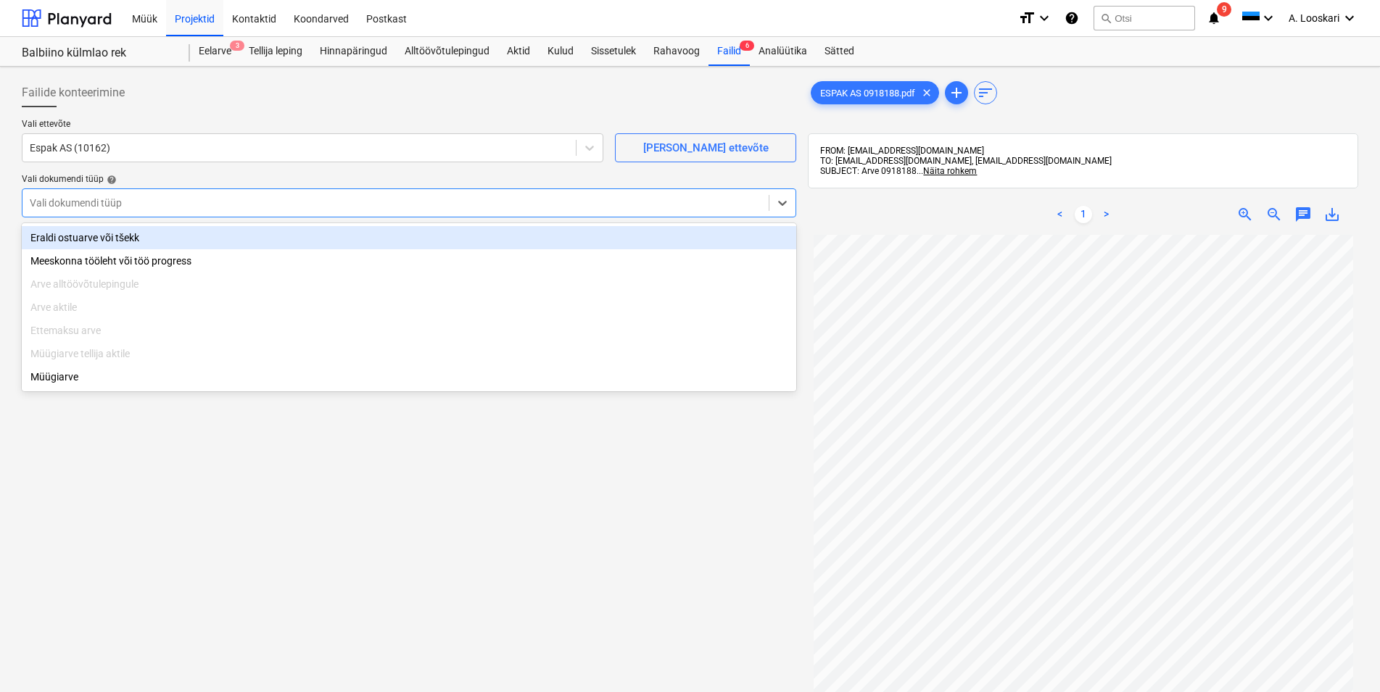
click at [102, 239] on div "Eraldi ostuarve või tšekk" at bounding box center [409, 237] width 774 height 23
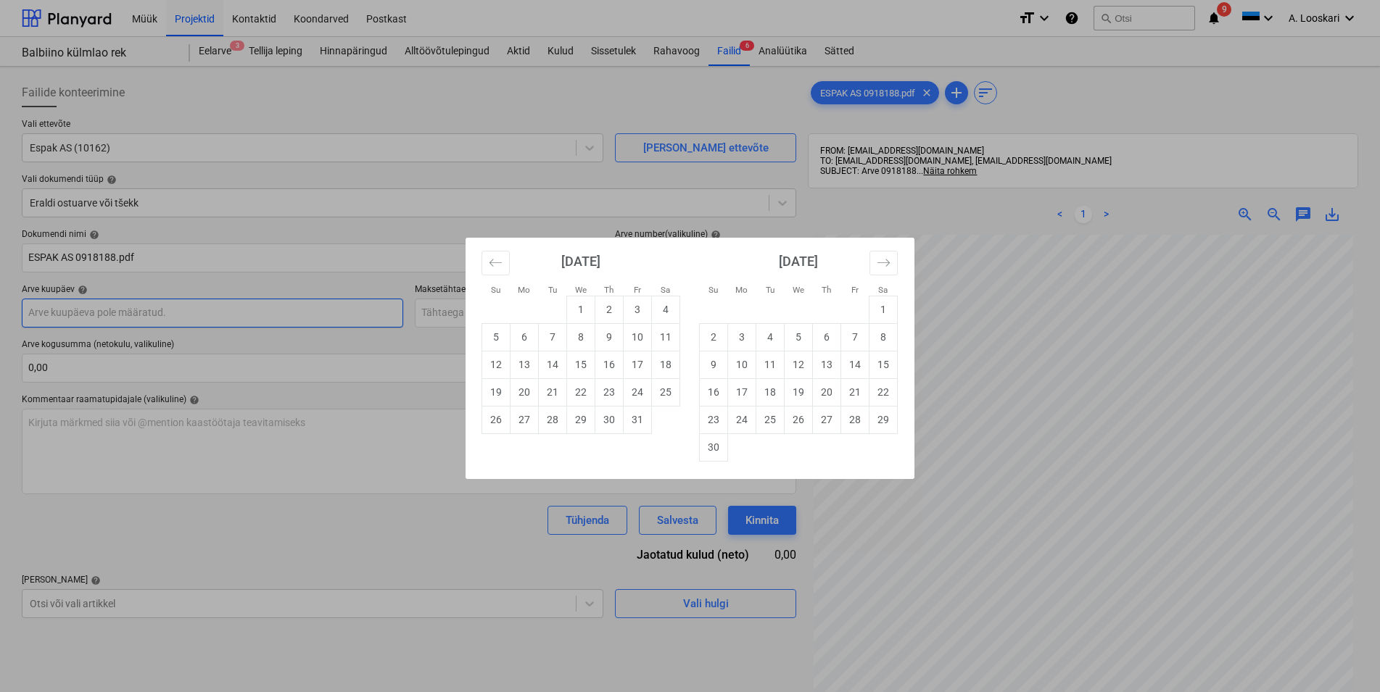
click at [117, 312] on input "text" at bounding box center [212, 313] width 381 height 29
drag, startPoint x: 504, startPoint y: 261, endPoint x: 464, endPoint y: 371, distance: 117.2
click at [498, 264] on button "Move backward to switch to the previous month." at bounding box center [495, 263] width 28 height 25
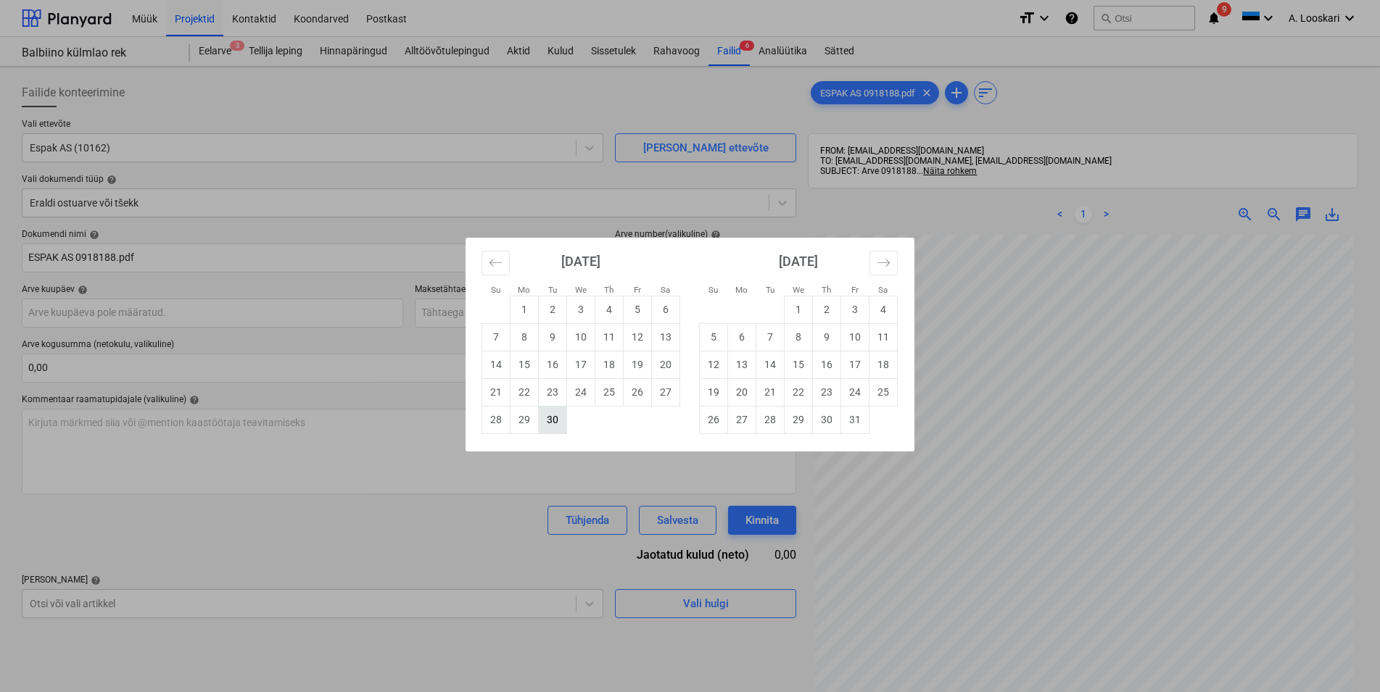
click at [558, 418] on td "30" at bounding box center [553, 420] width 28 height 28
type input "[DATE]"
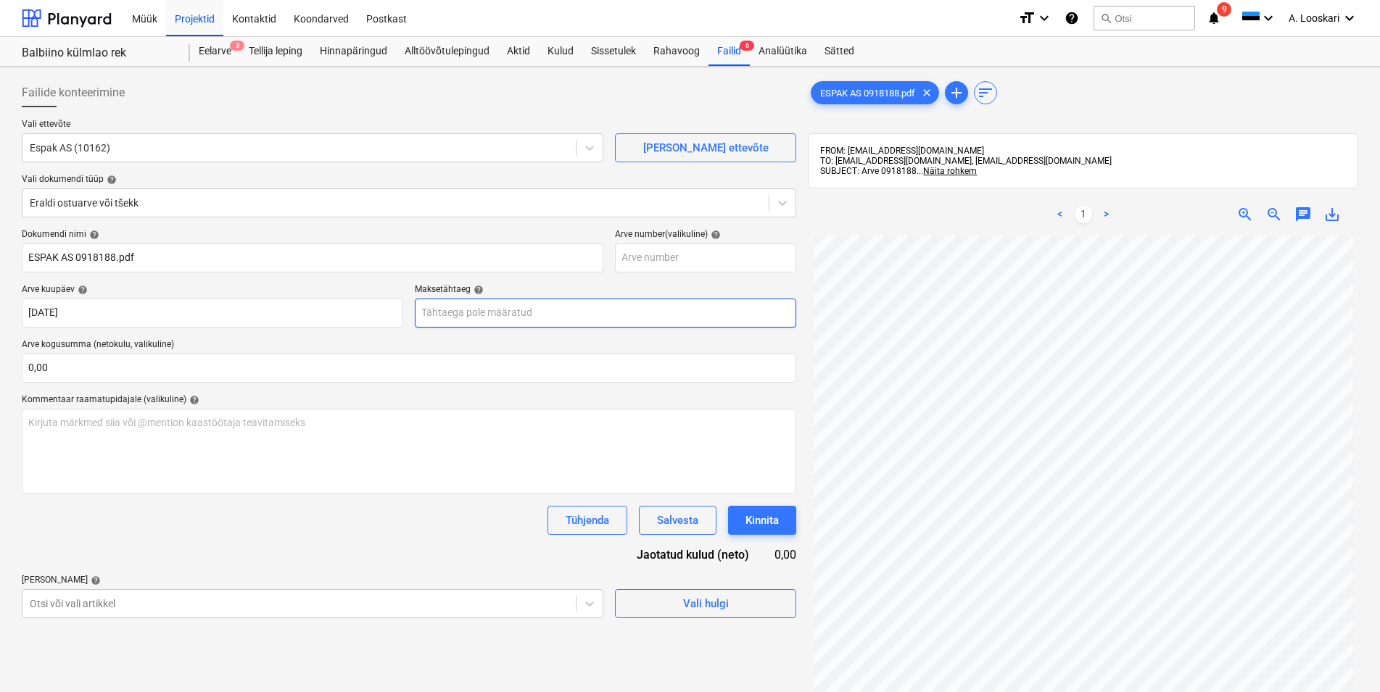
click at [480, 316] on input "text" at bounding box center [605, 313] width 381 height 29
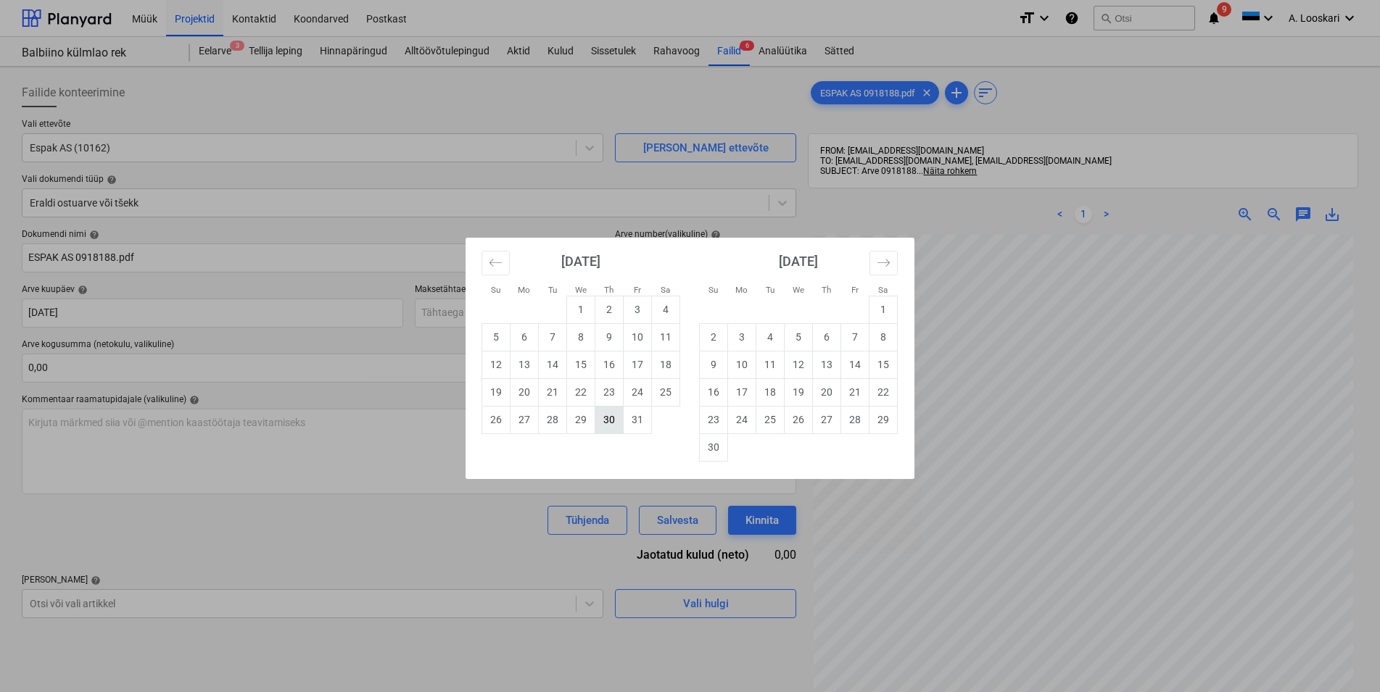
click at [613, 423] on td "30" at bounding box center [609, 420] width 28 height 28
type input "[DATE]"
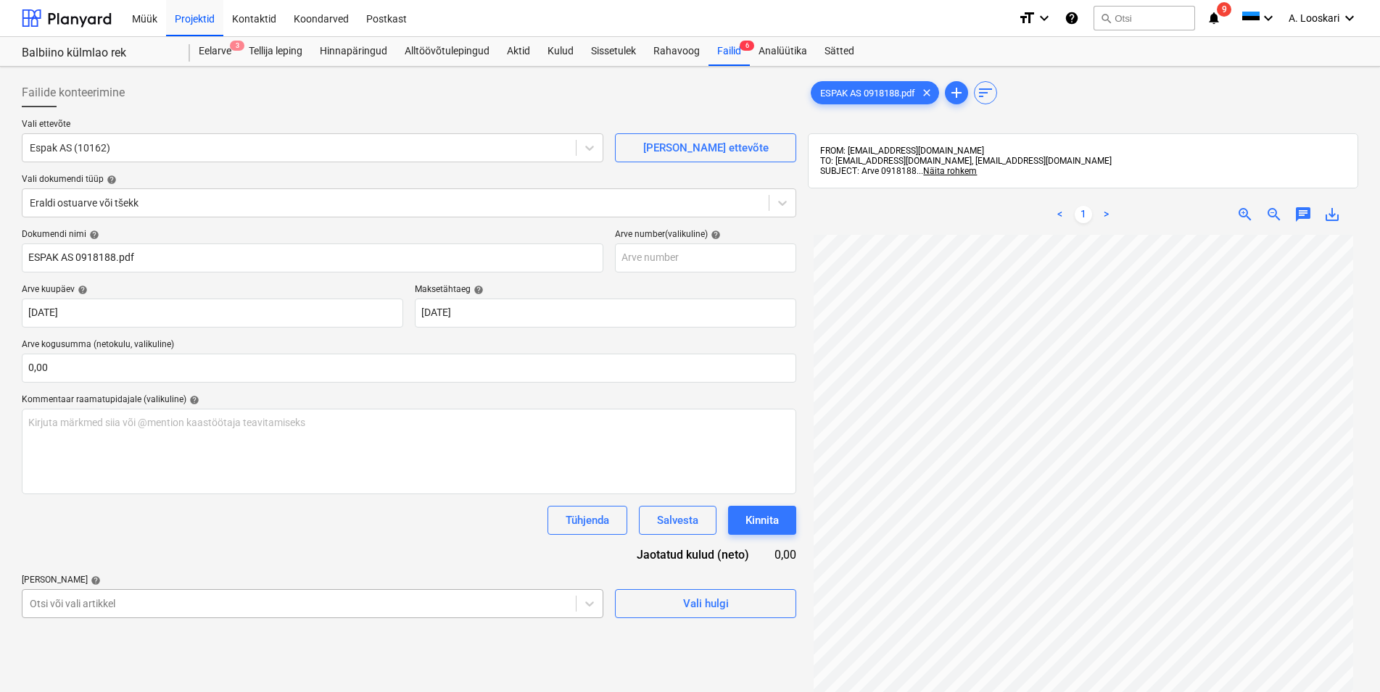
scroll to position [158, 0]
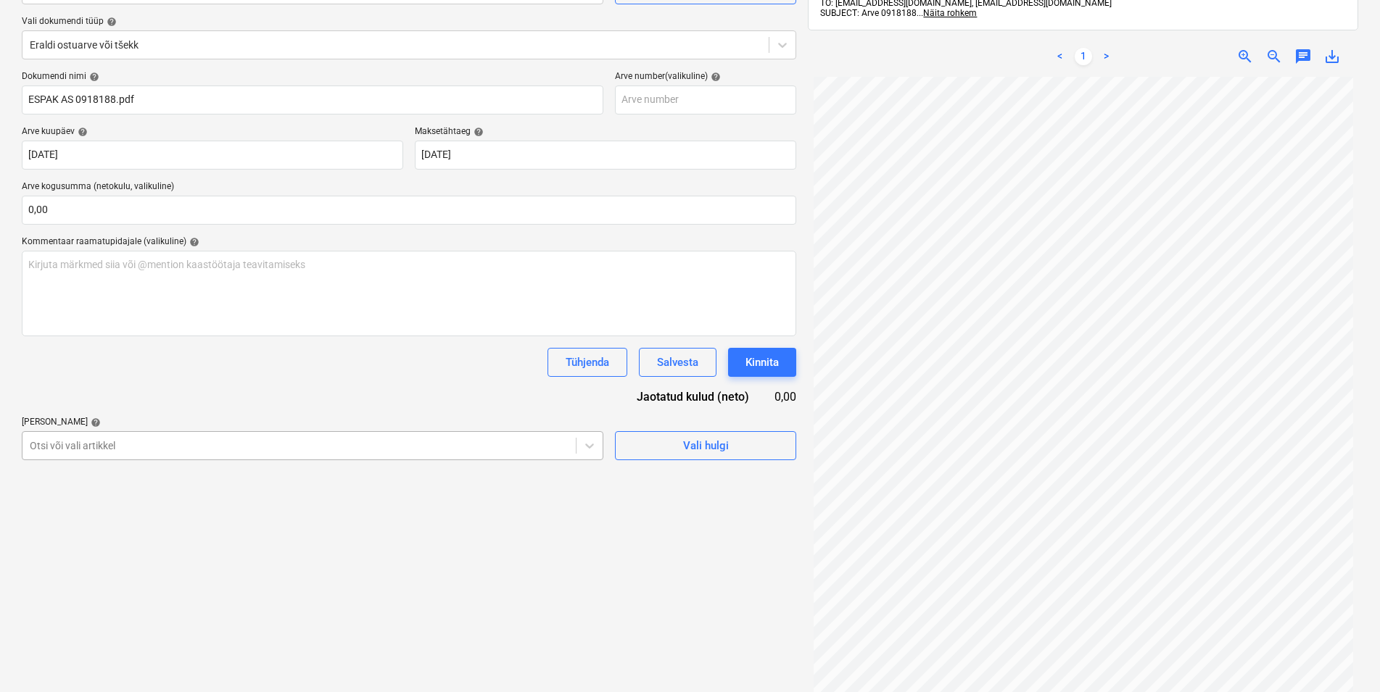
click at [138, 534] on body "Müük Projektid Kontaktid Koondarved Postkast format_size keyboard_arrow_down he…" at bounding box center [690, 188] width 1380 height 692
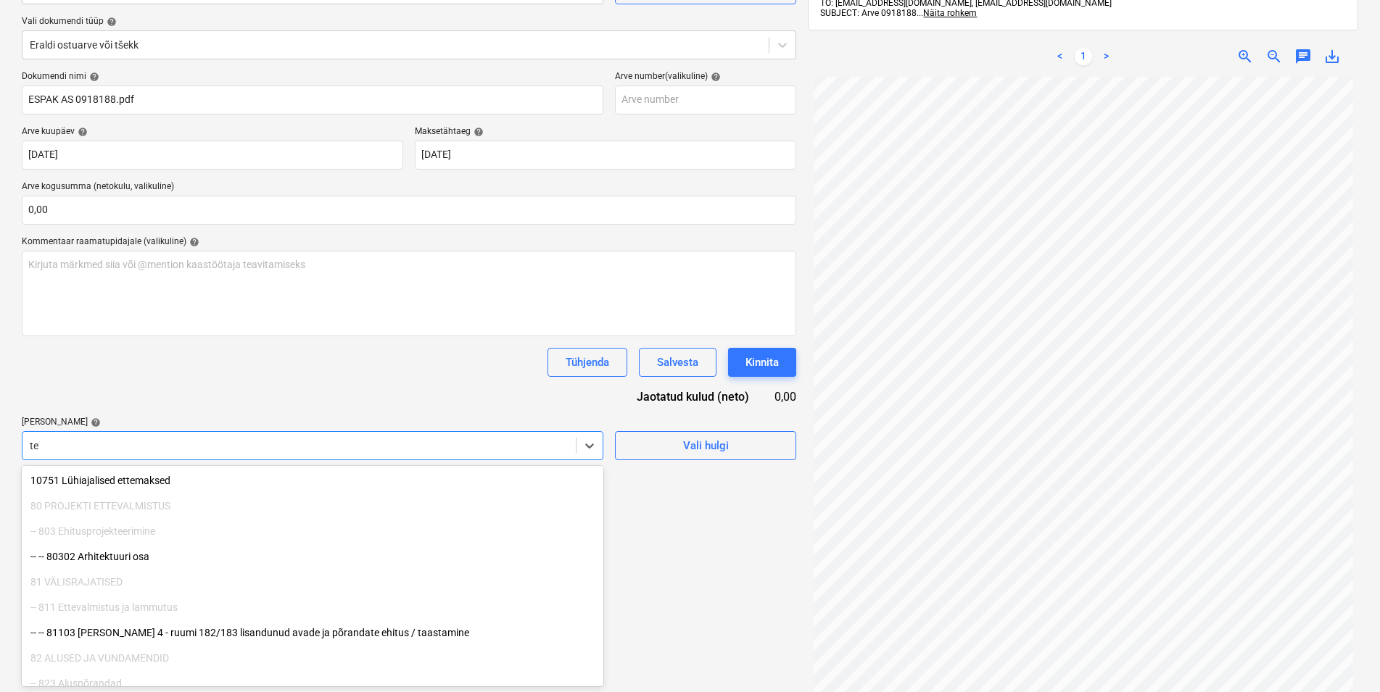
type input "t"
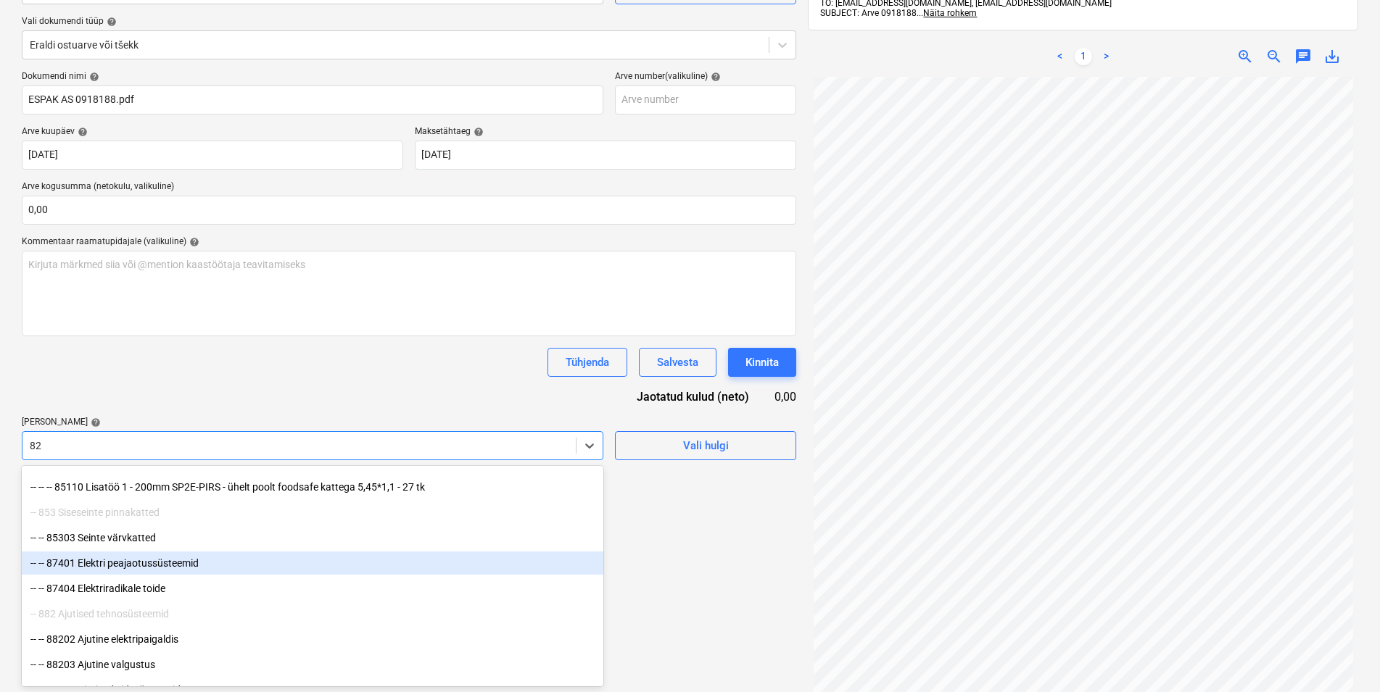
scroll to position [296, 0]
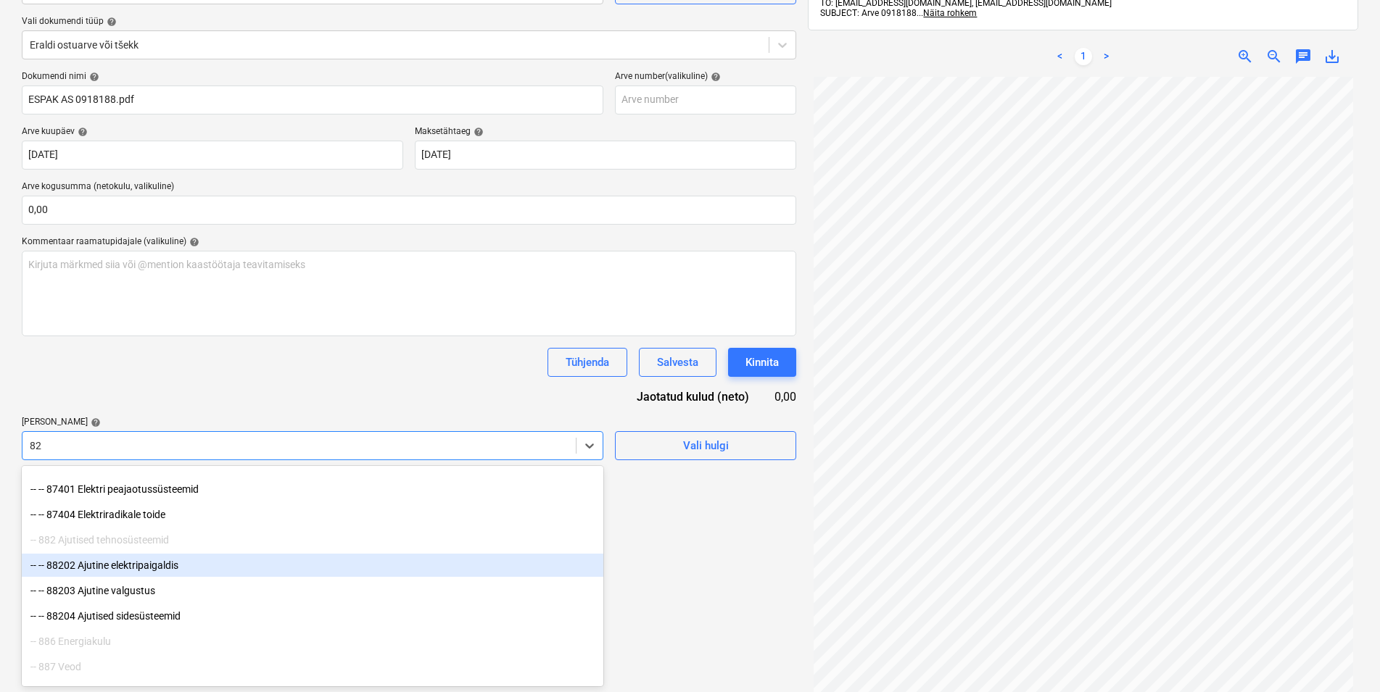
type input "8"
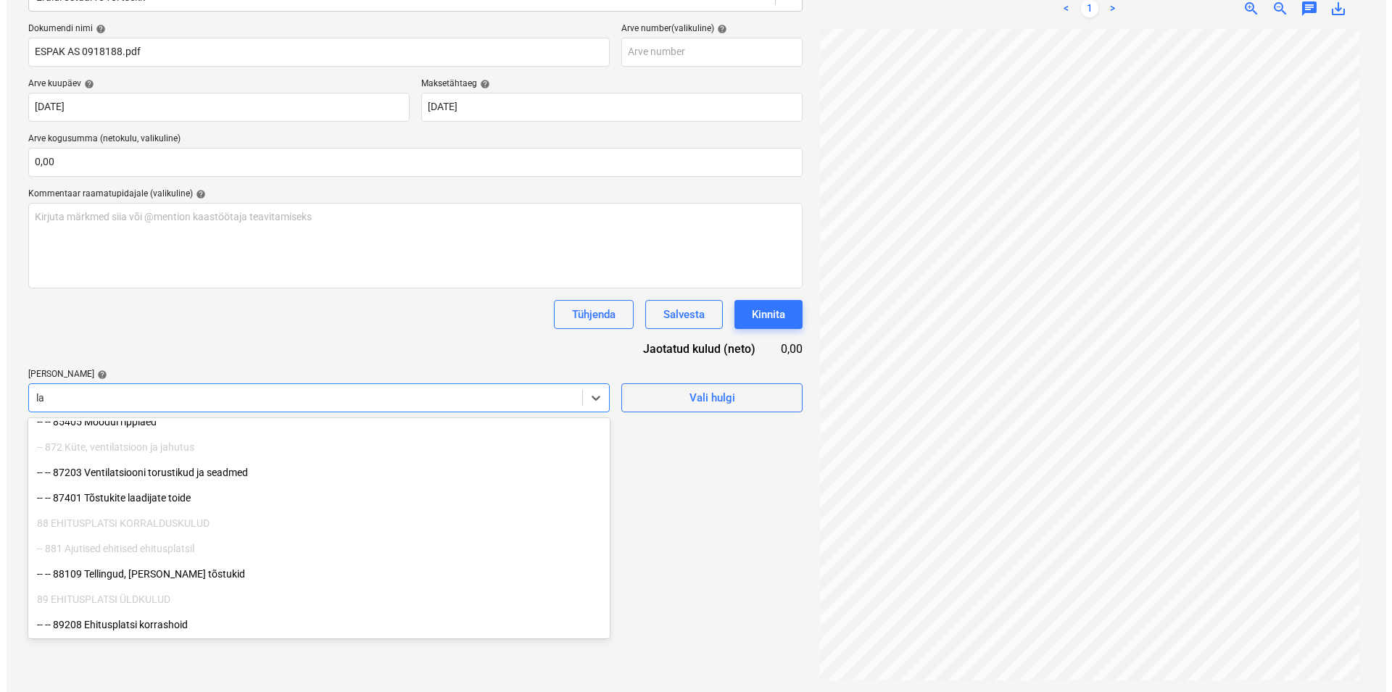
scroll to position [315, 0]
type input "[PERSON_NAME]"
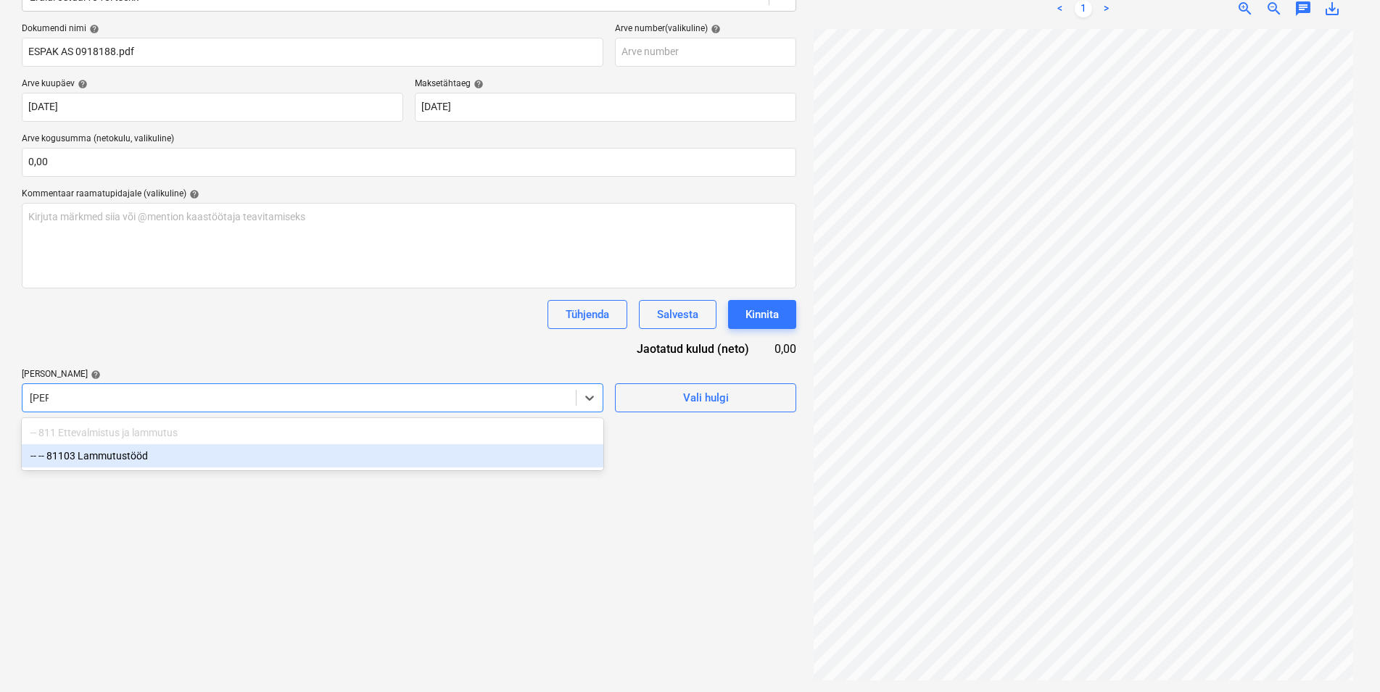
click at [127, 457] on div "-- -- 81103 Lammutustööd" at bounding box center [313, 455] width 582 height 23
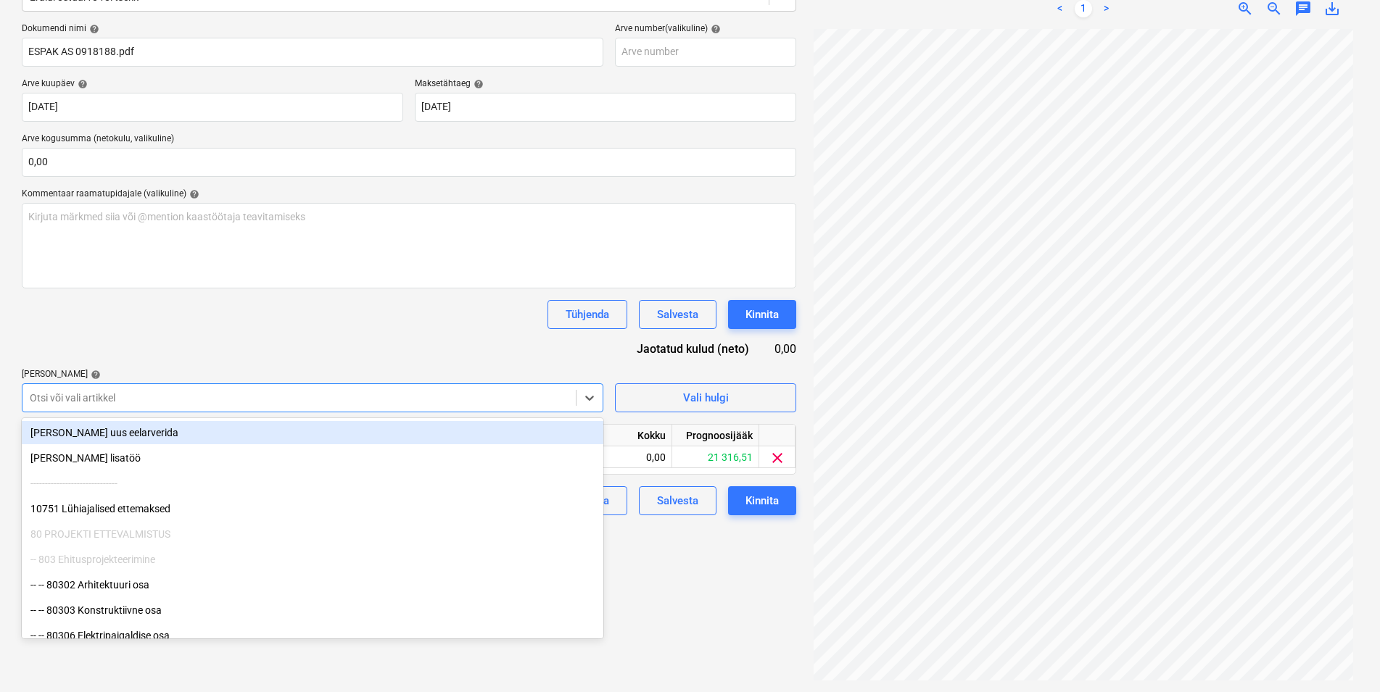
click at [151, 326] on div "Tühjenda Salvesta Kinnita" at bounding box center [409, 314] width 774 height 29
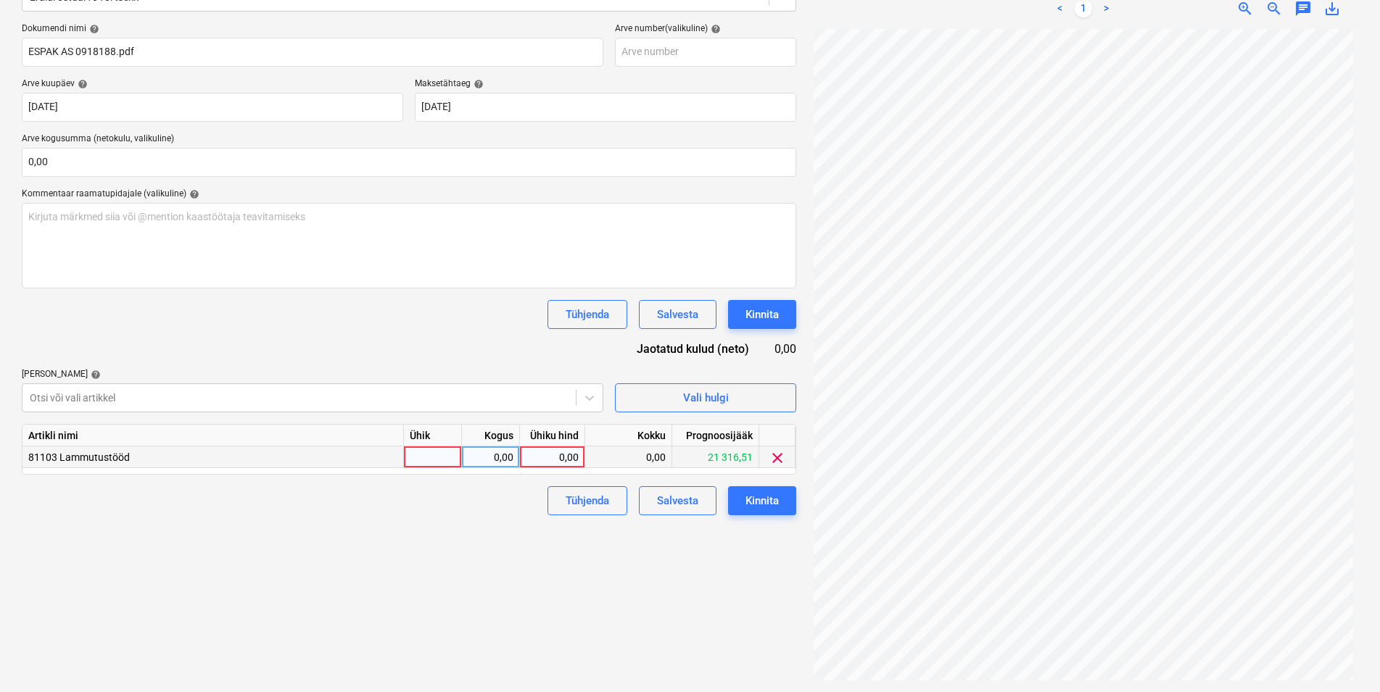
click at [421, 455] on div at bounding box center [433, 458] width 58 height 22
type input "kmpl"
click at [481, 454] on div "0,00" at bounding box center [491, 458] width 46 height 22
type input "1"
click at [535, 458] on div "0,00" at bounding box center [552, 458] width 53 height 22
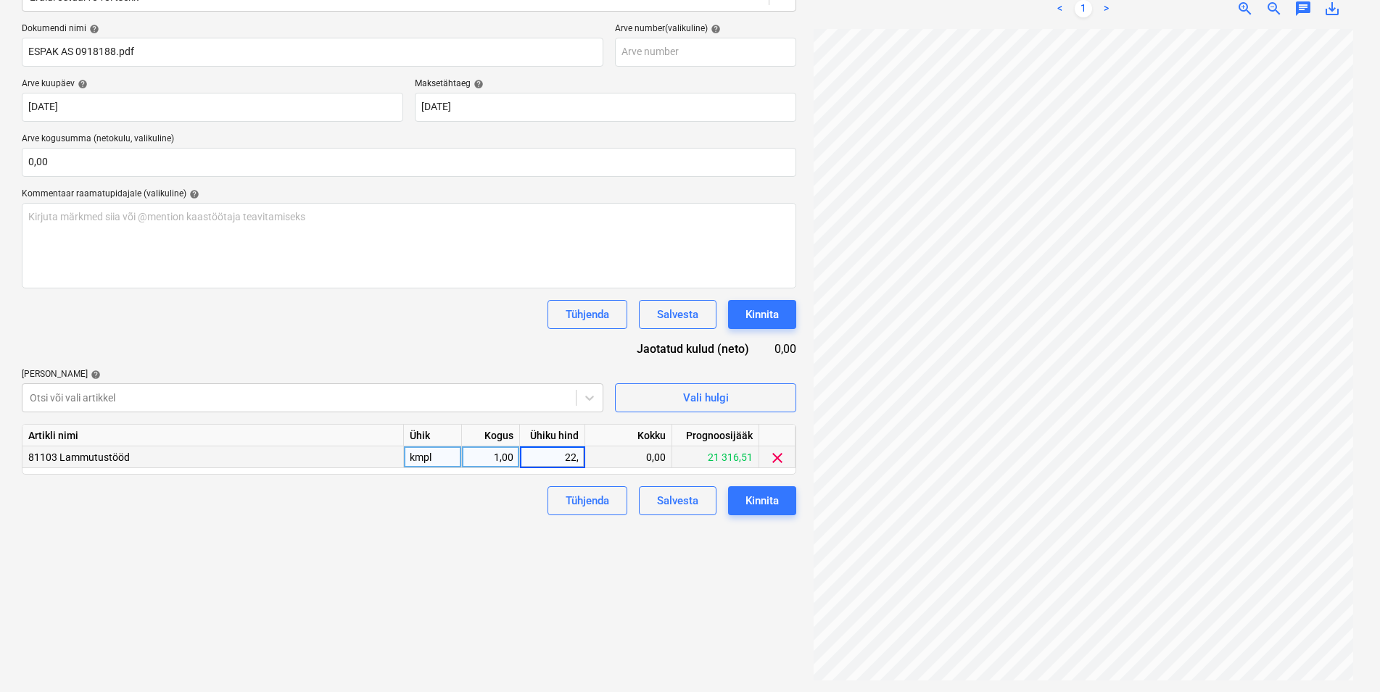
type input "22,1"
click at [399, 540] on div "Failide konteerimine Vali ettevõte Espak AS (10162) [PERSON_NAME] uus ettevõte …" at bounding box center [409, 277] width 786 height 820
click at [149, 242] on div "Kirjuta märkmed siia või @mention kaastöötaja teavitamiseks ﻿" at bounding box center [409, 246] width 774 height 86
click at [166, 213] on span "Laadimissildade valgustite pugastus" at bounding box center [110, 217] width 165 height 12
click at [769, 309] on div "Kinnita" at bounding box center [761, 314] width 33 height 19
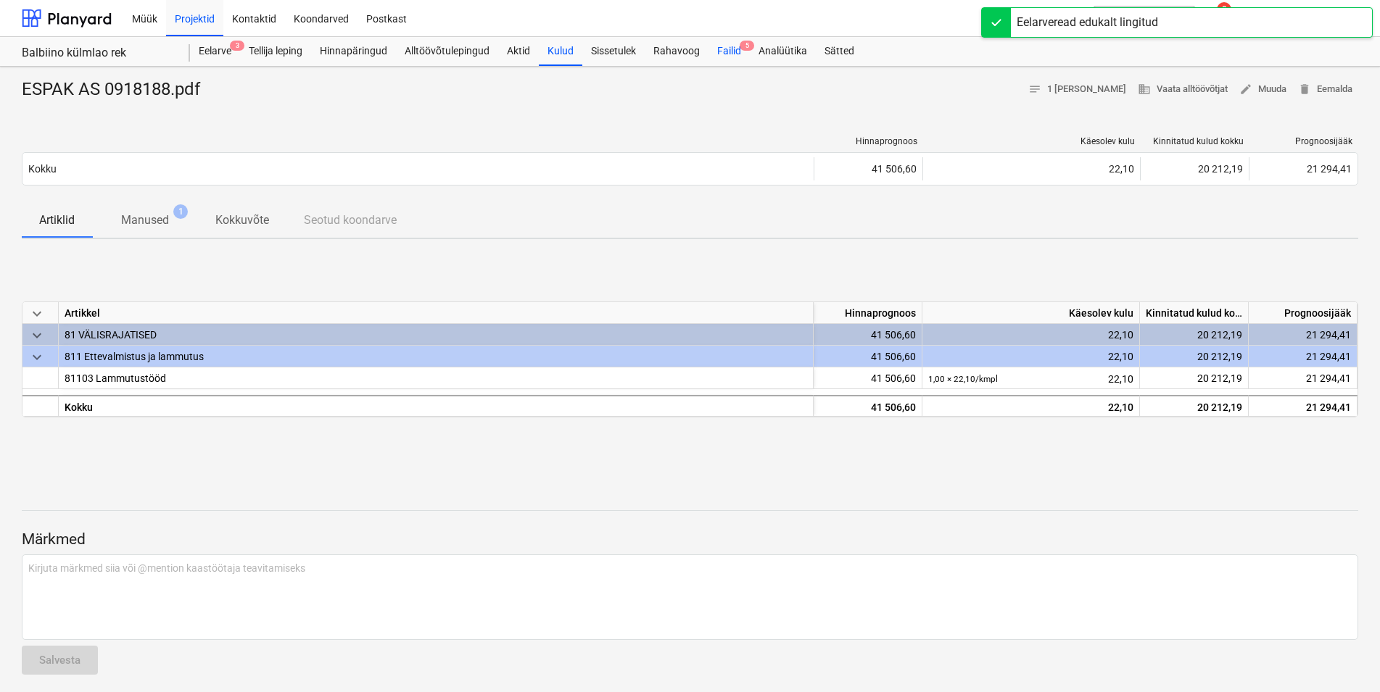
click at [732, 52] on div "Failid 5" at bounding box center [728, 51] width 41 height 29
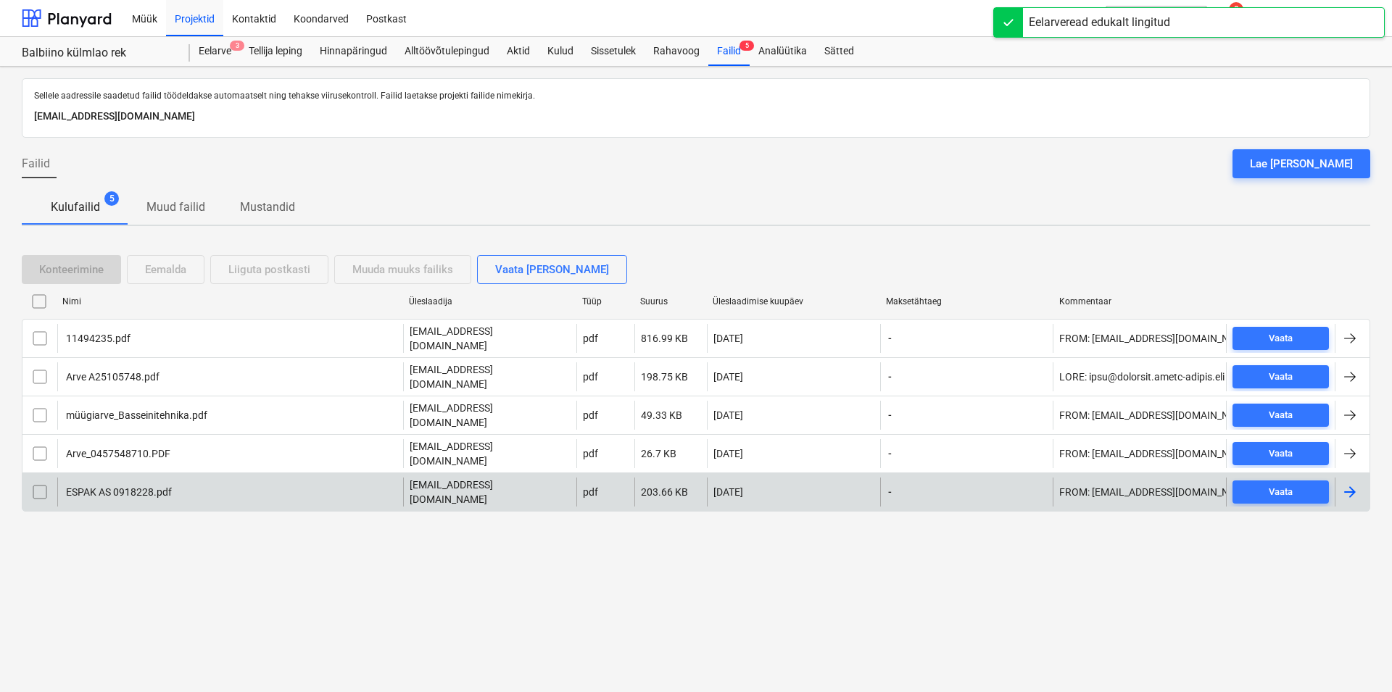
click at [119, 487] on div "ESPAK AS 0918228.pdf" at bounding box center [118, 493] width 108 height 12
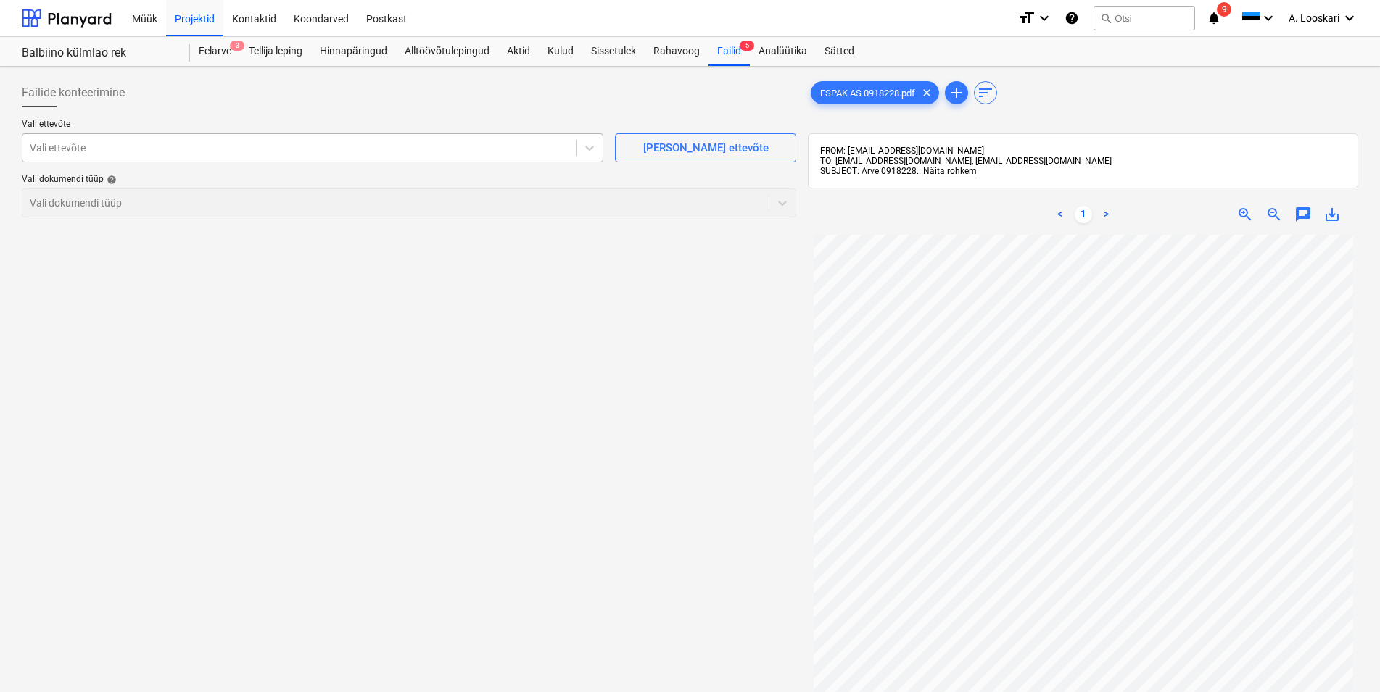
click at [157, 148] on div at bounding box center [299, 148] width 539 height 15
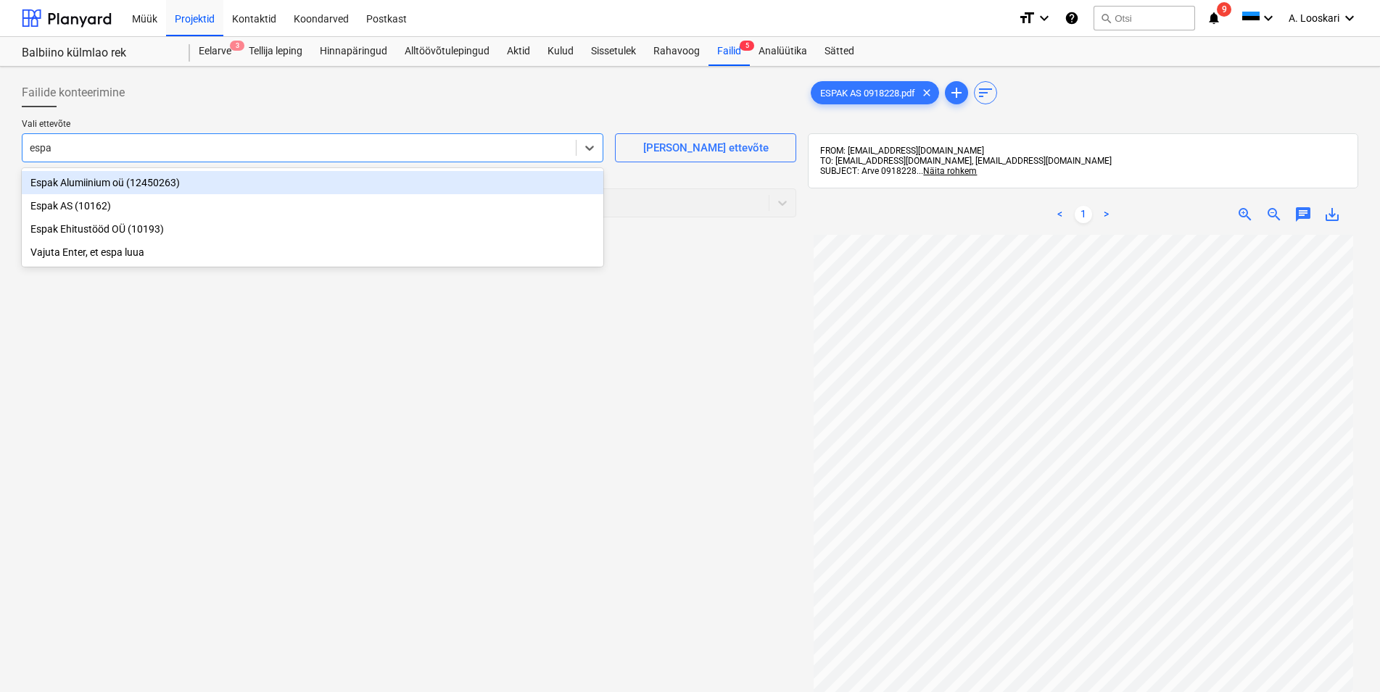
type input "espak"
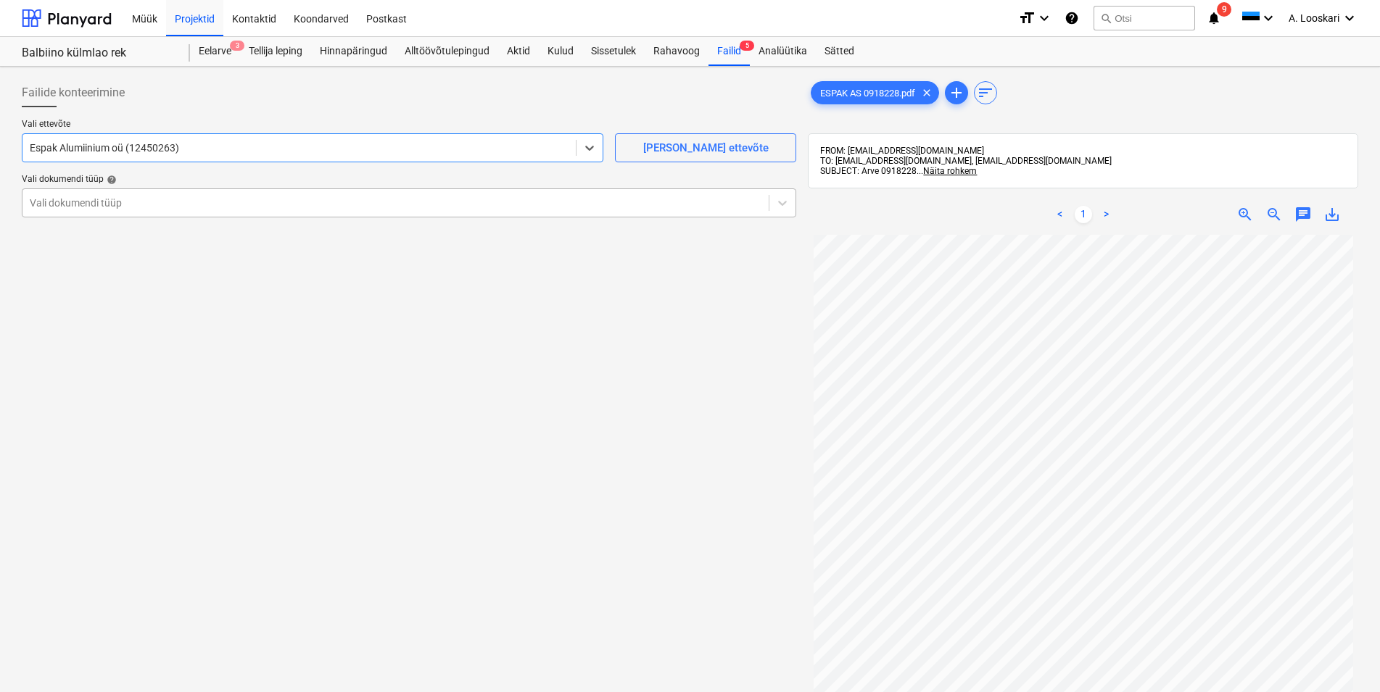
click at [149, 196] on div at bounding box center [396, 203] width 732 height 15
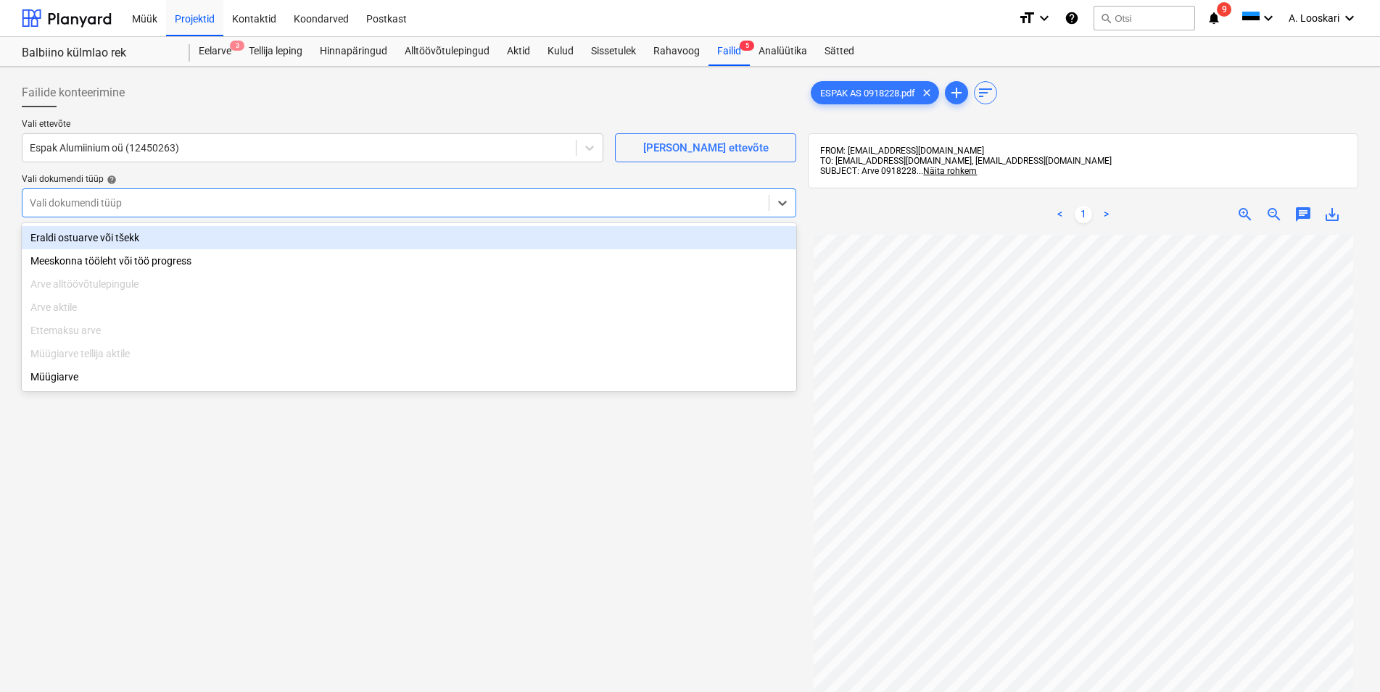
click at [119, 236] on div "Eraldi ostuarve või tšekk" at bounding box center [409, 237] width 774 height 23
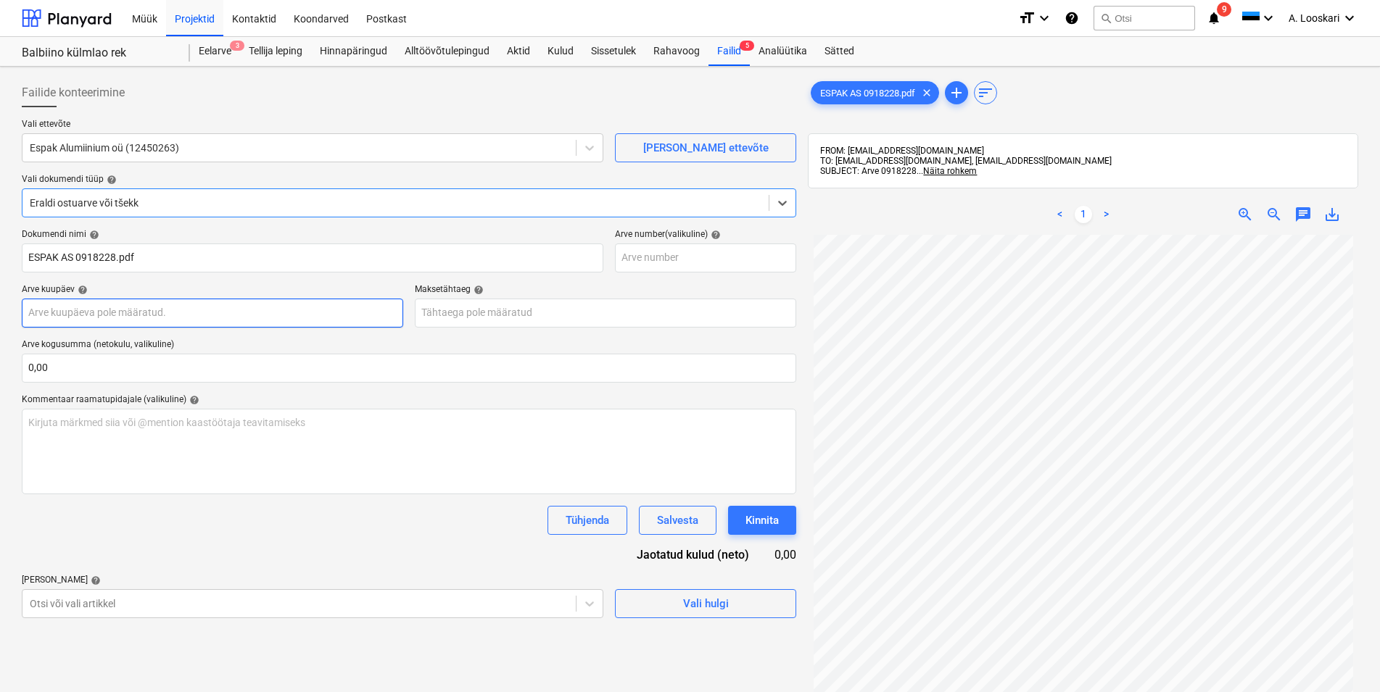
click at [104, 310] on input "text" at bounding box center [212, 313] width 381 height 29
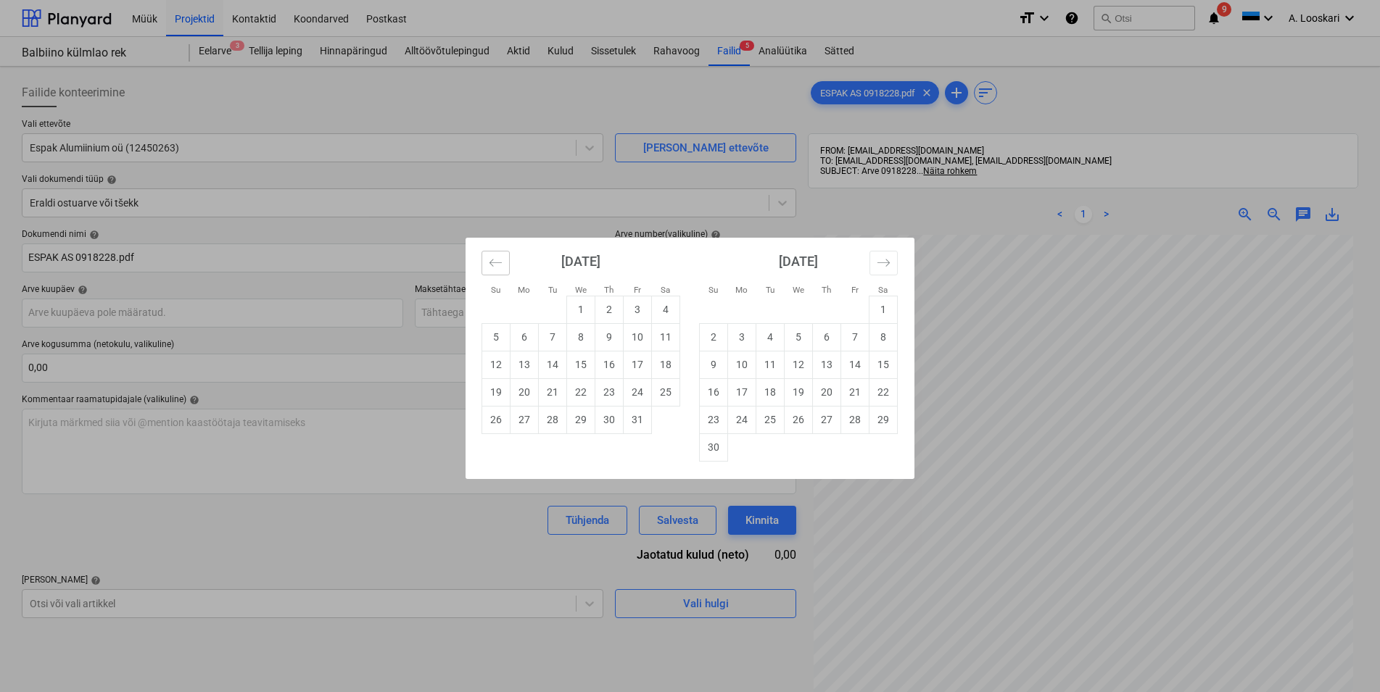
drag, startPoint x: 489, startPoint y: 256, endPoint x: 508, endPoint y: 284, distance: 33.0
click at [489, 257] on icon "Move backward to switch to the previous month." at bounding box center [496, 263] width 14 height 14
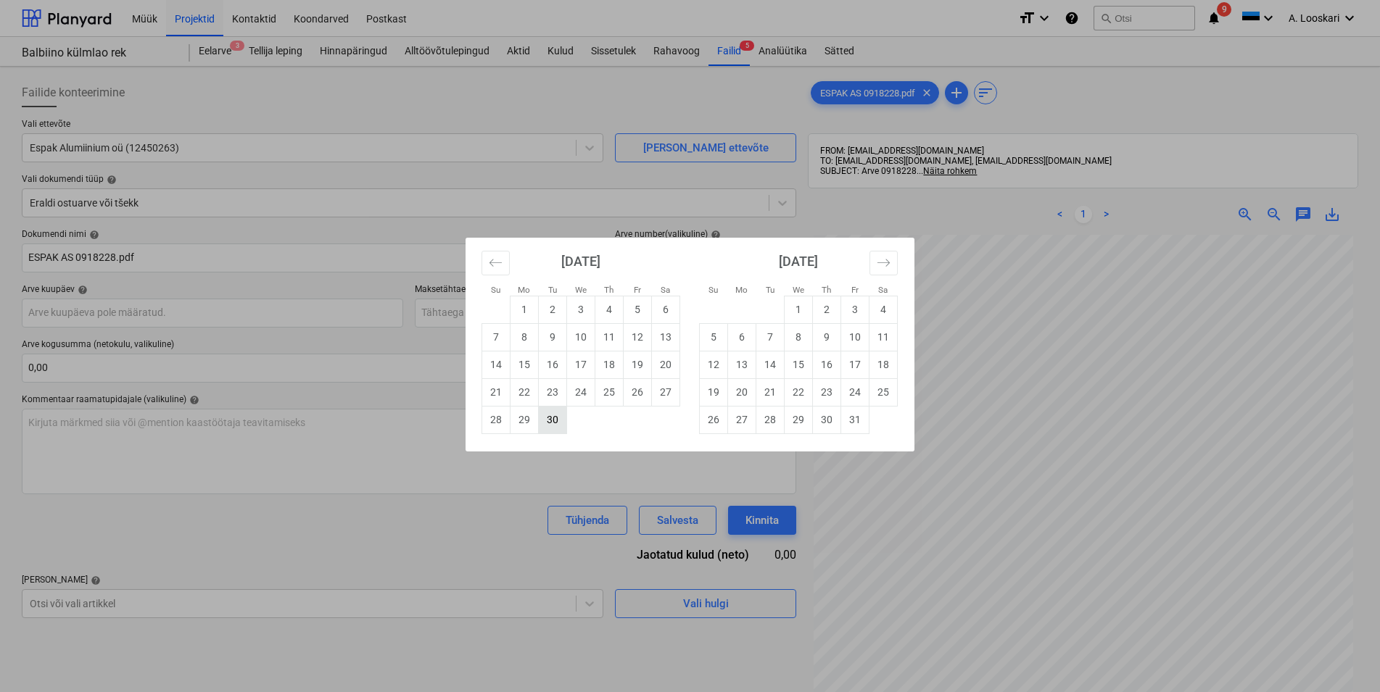
click at [555, 416] on td "30" at bounding box center [553, 420] width 28 height 28
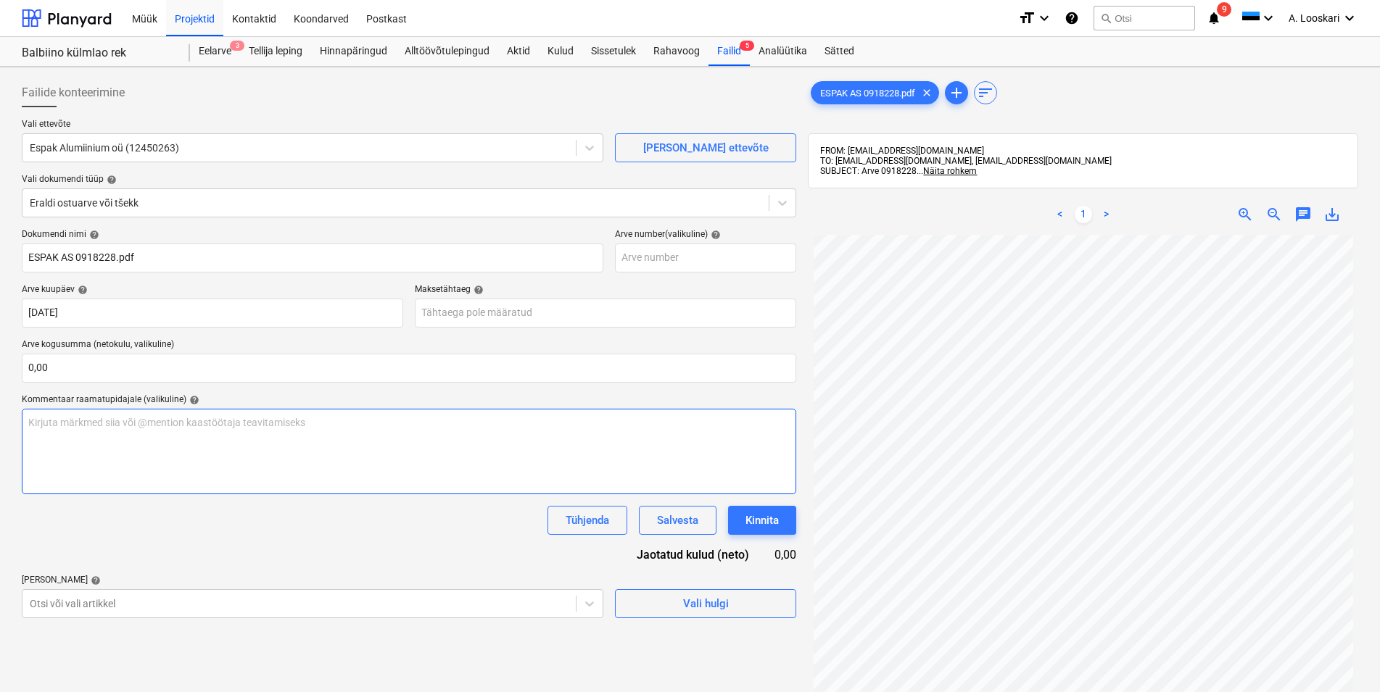
type input "[DATE]"
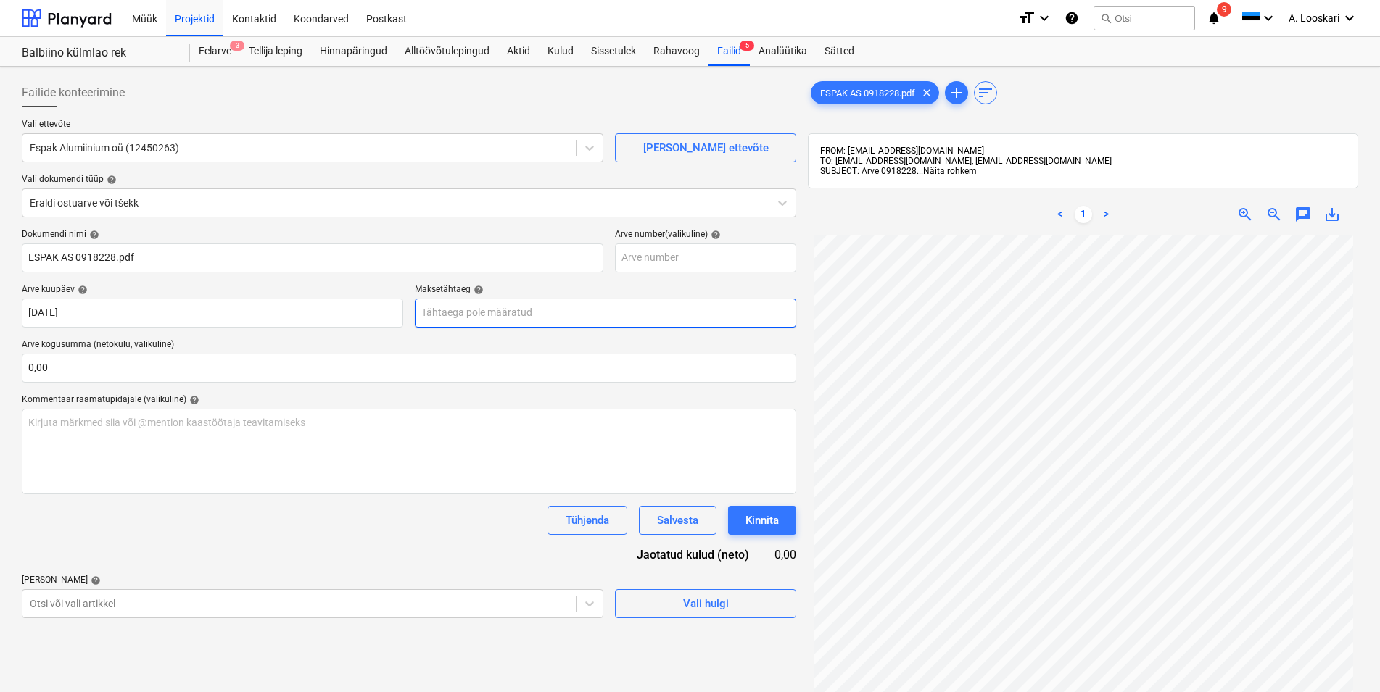
click at [439, 313] on input "text" at bounding box center [605, 313] width 381 height 29
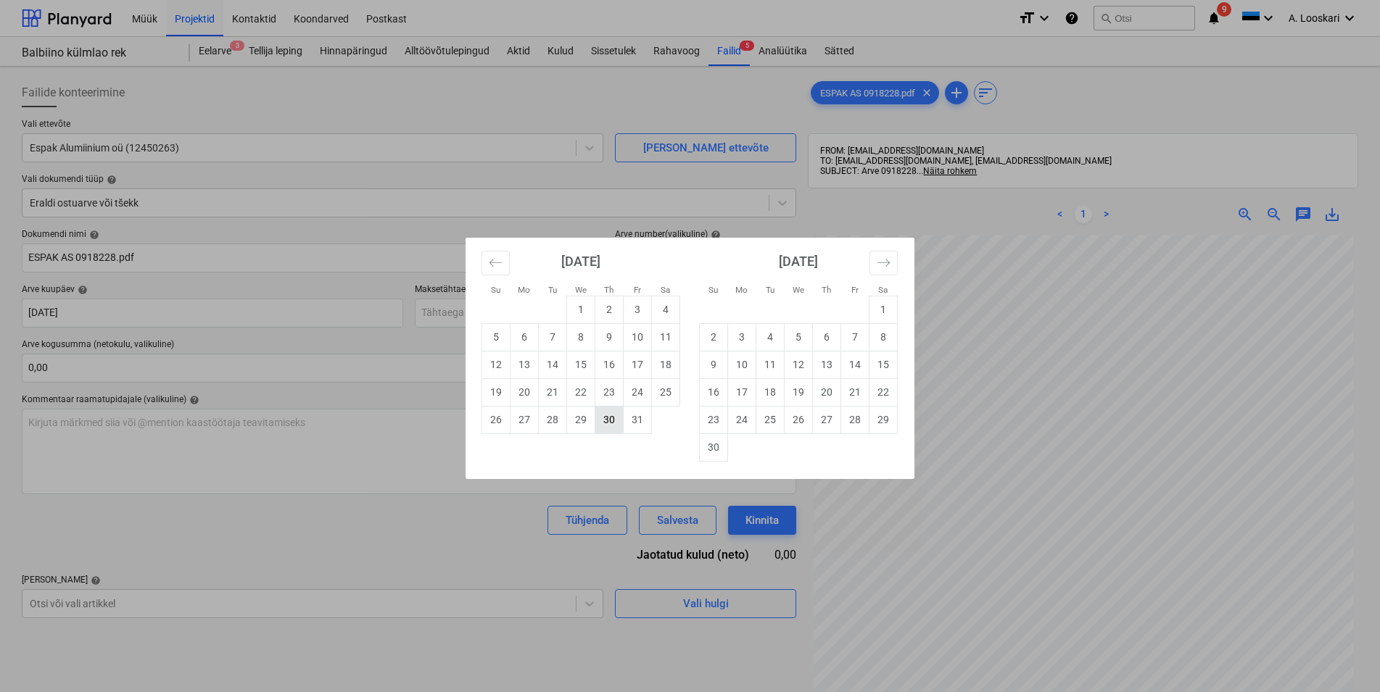
click at [613, 416] on td "30" at bounding box center [609, 420] width 28 height 28
type input "[DATE]"
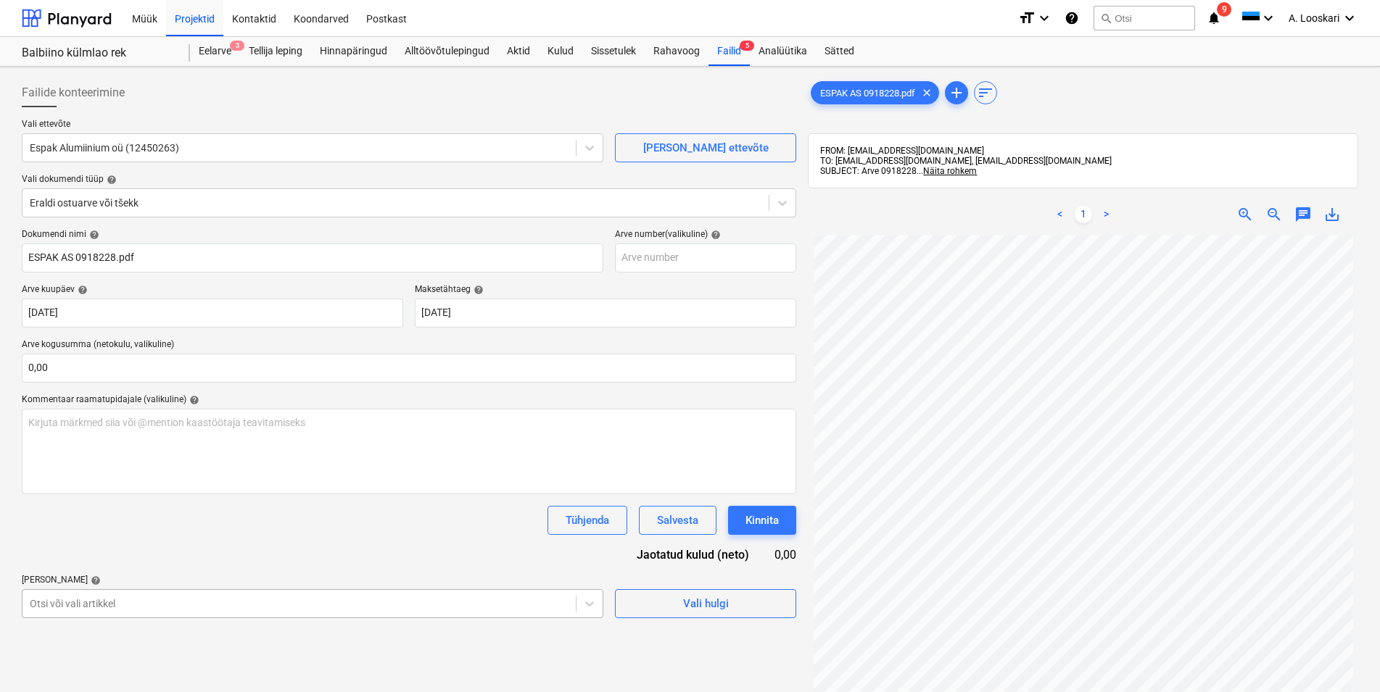
scroll to position [158, 0]
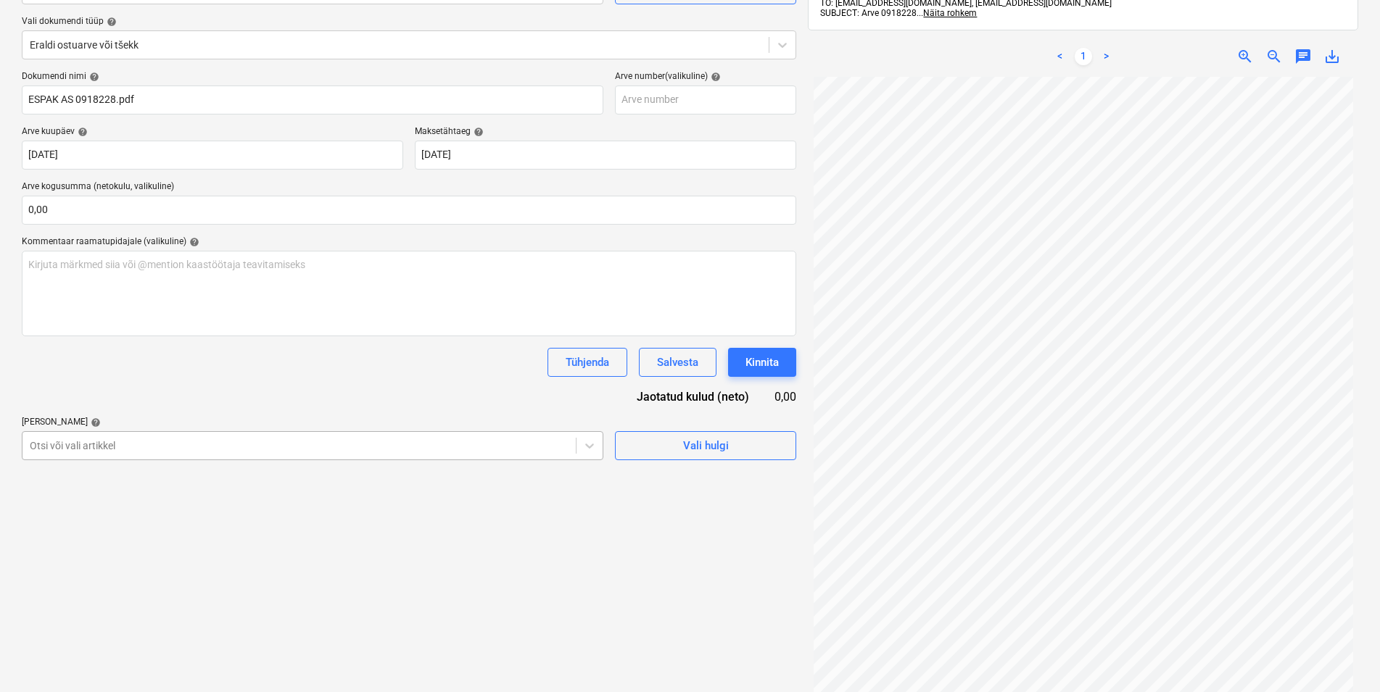
click at [77, 534] on body "Müük Projektid Kontaktid Koondarved Postkast format_size keyboard_arrow_down he…" at bounding box center [690, 188] width 1380 height 692
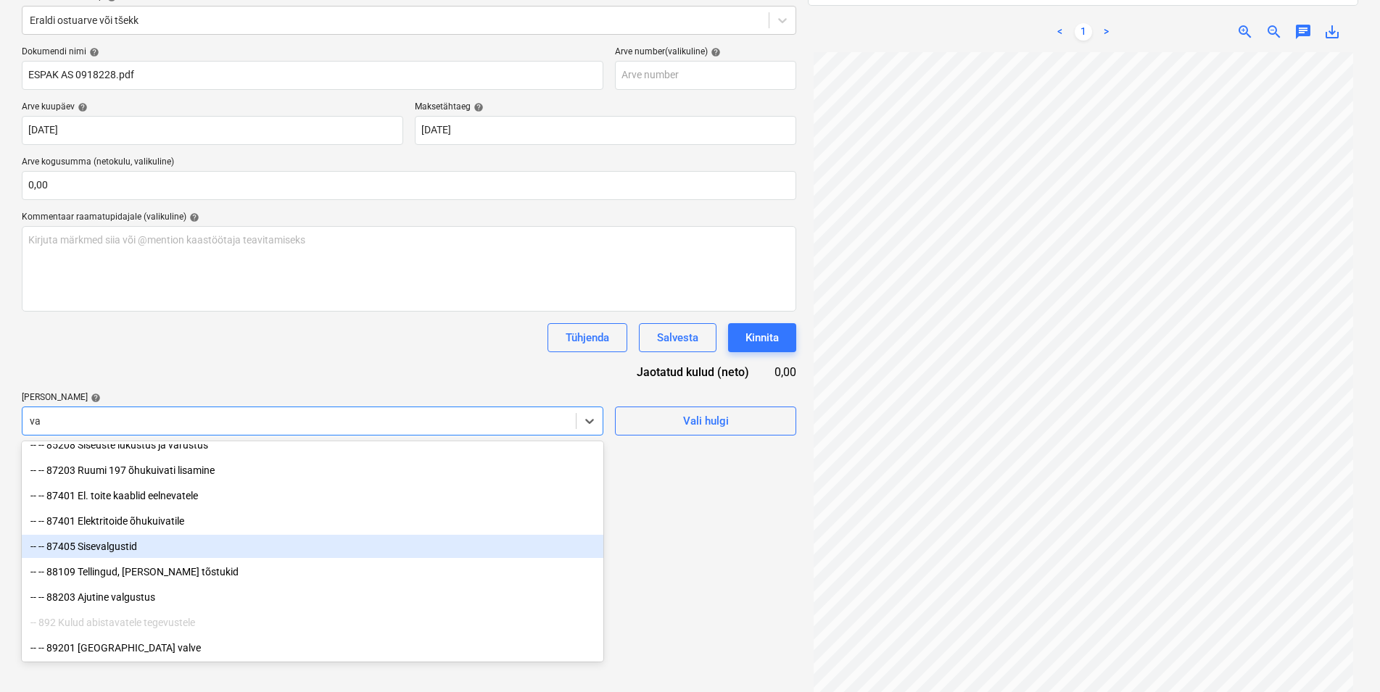
scroll to position [206, 0]
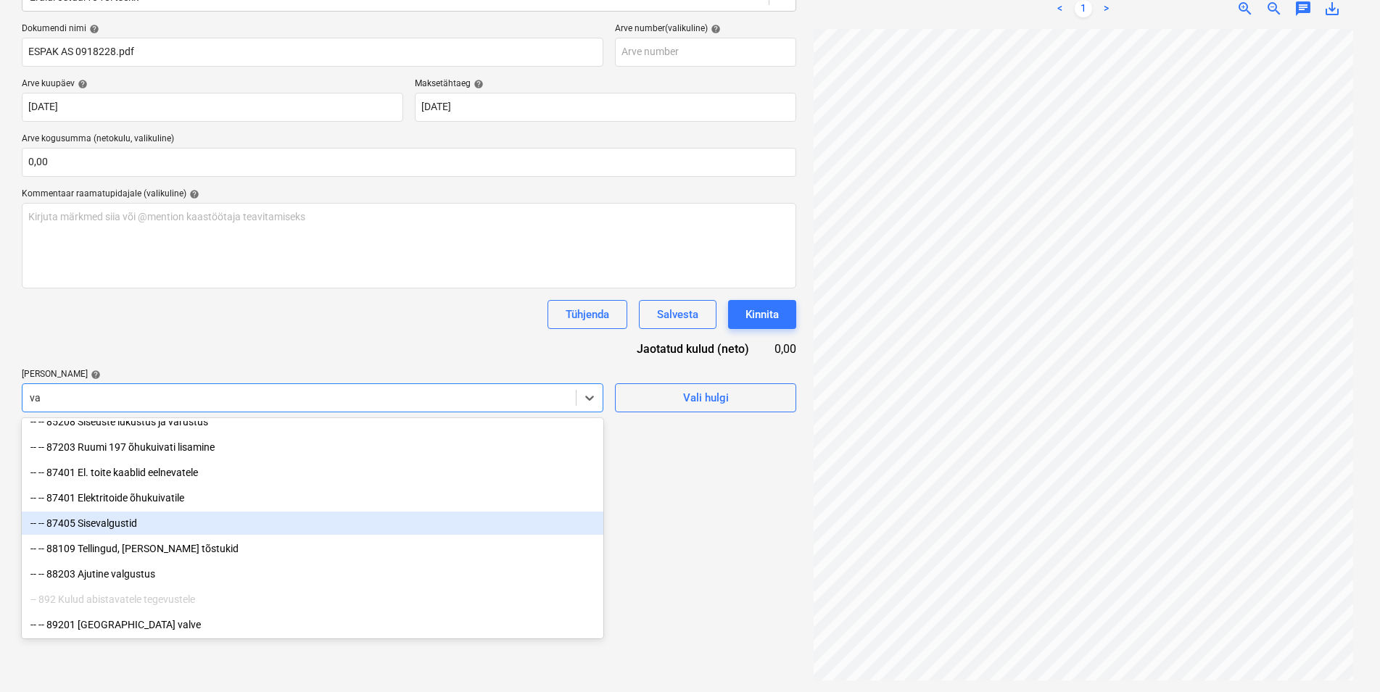
type input "v"
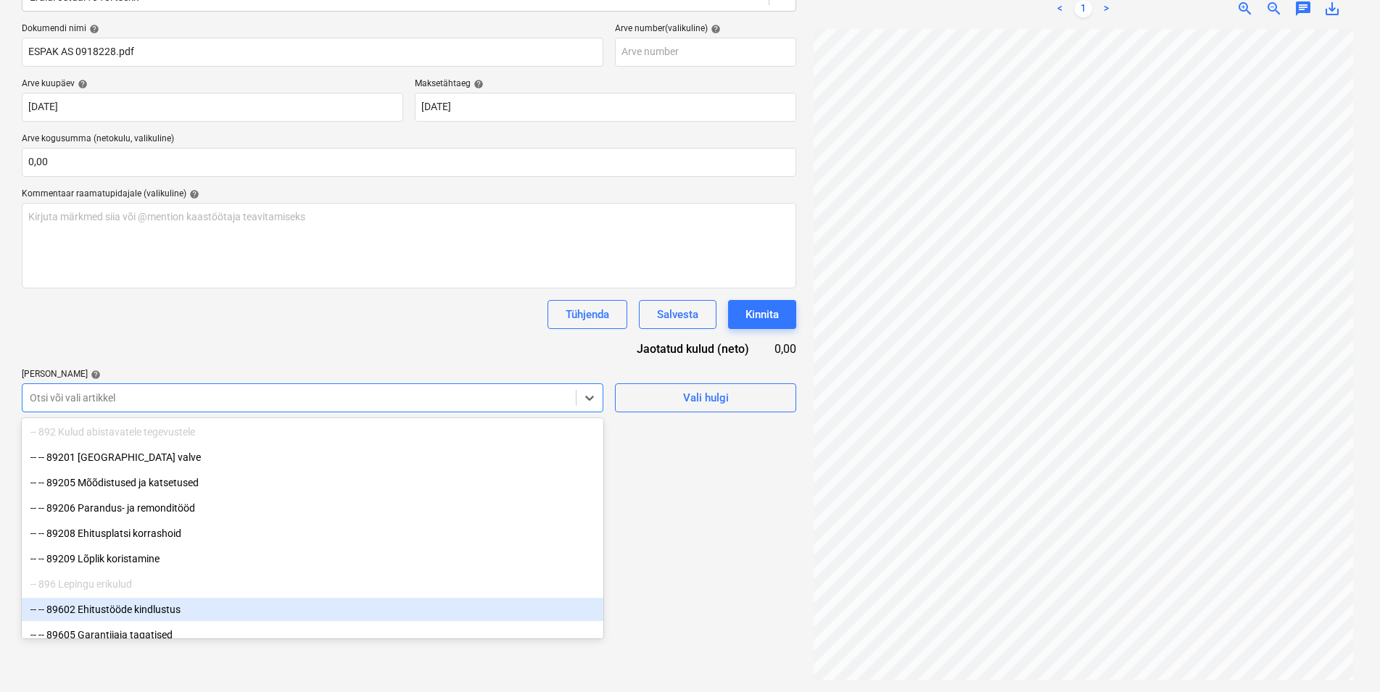
scroll to position [2676, 0]
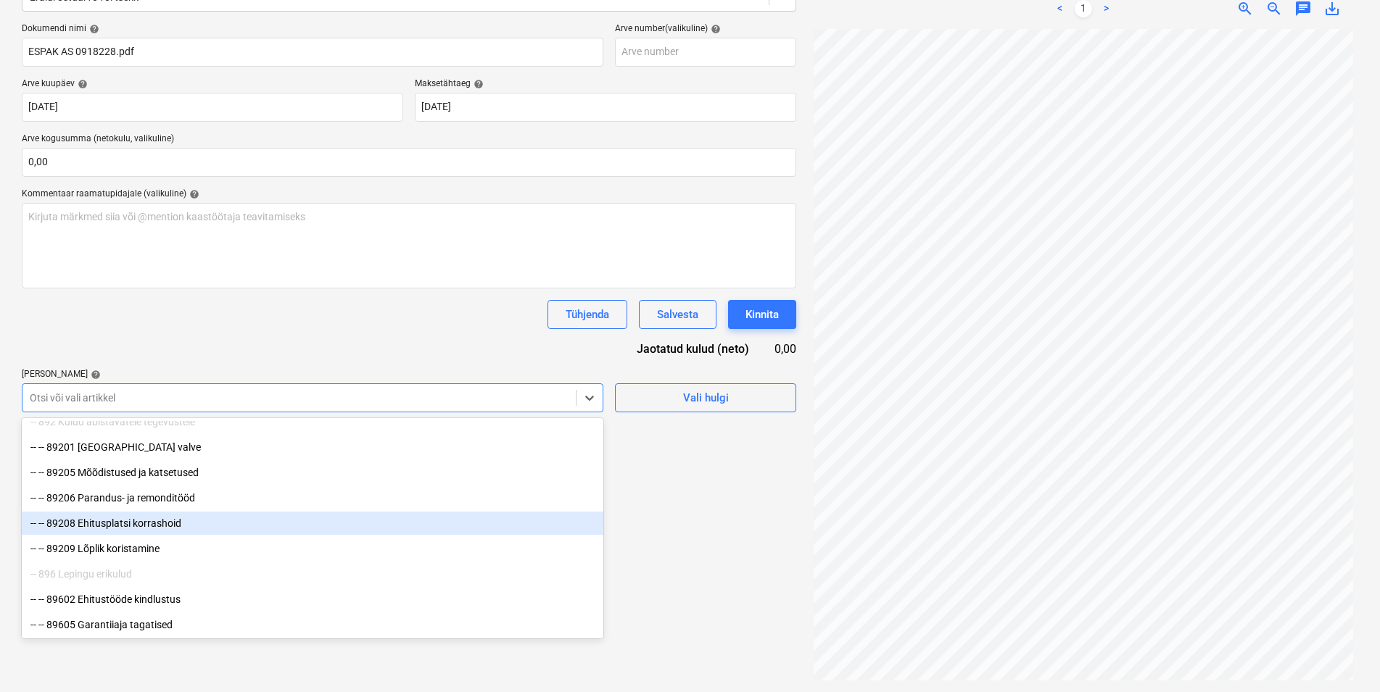
click at [135, 518] on div "-- -- 89208 Ehitusplatsi korrashoid" at bounding box center [313, 523] width 582 height 23
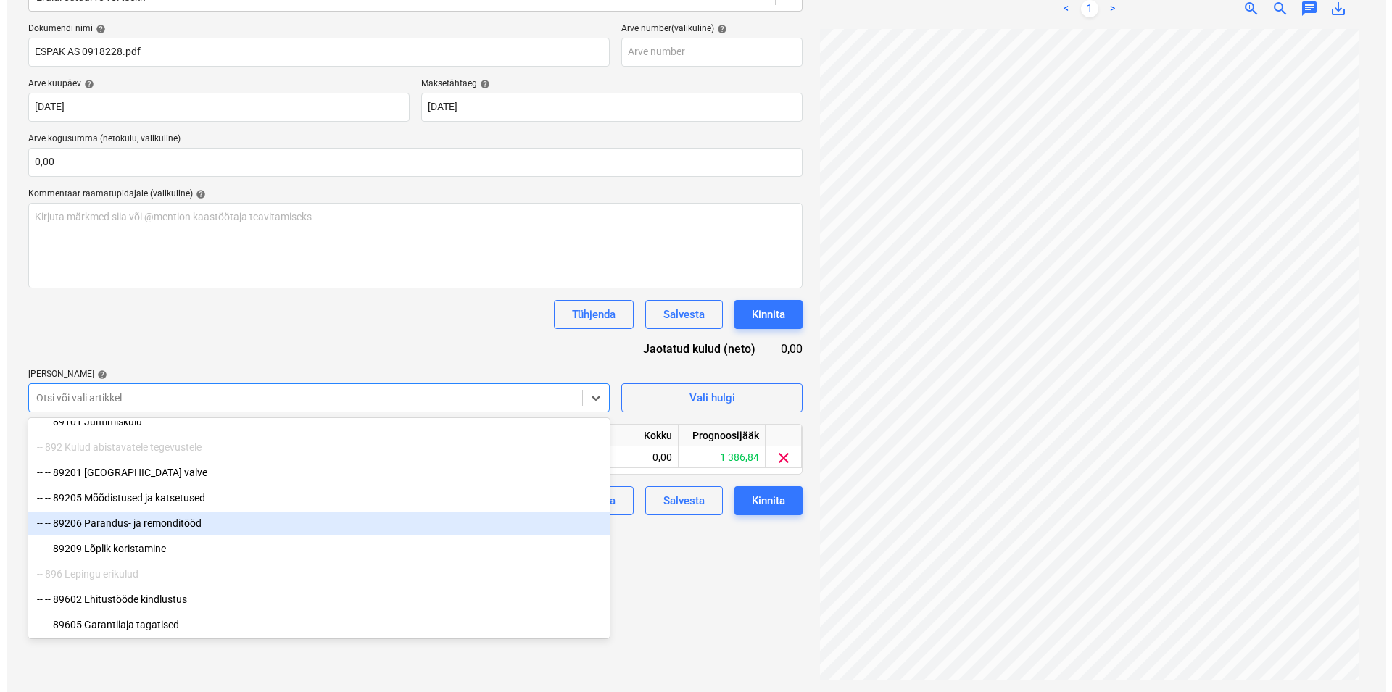
scroll to position [2650, 0]
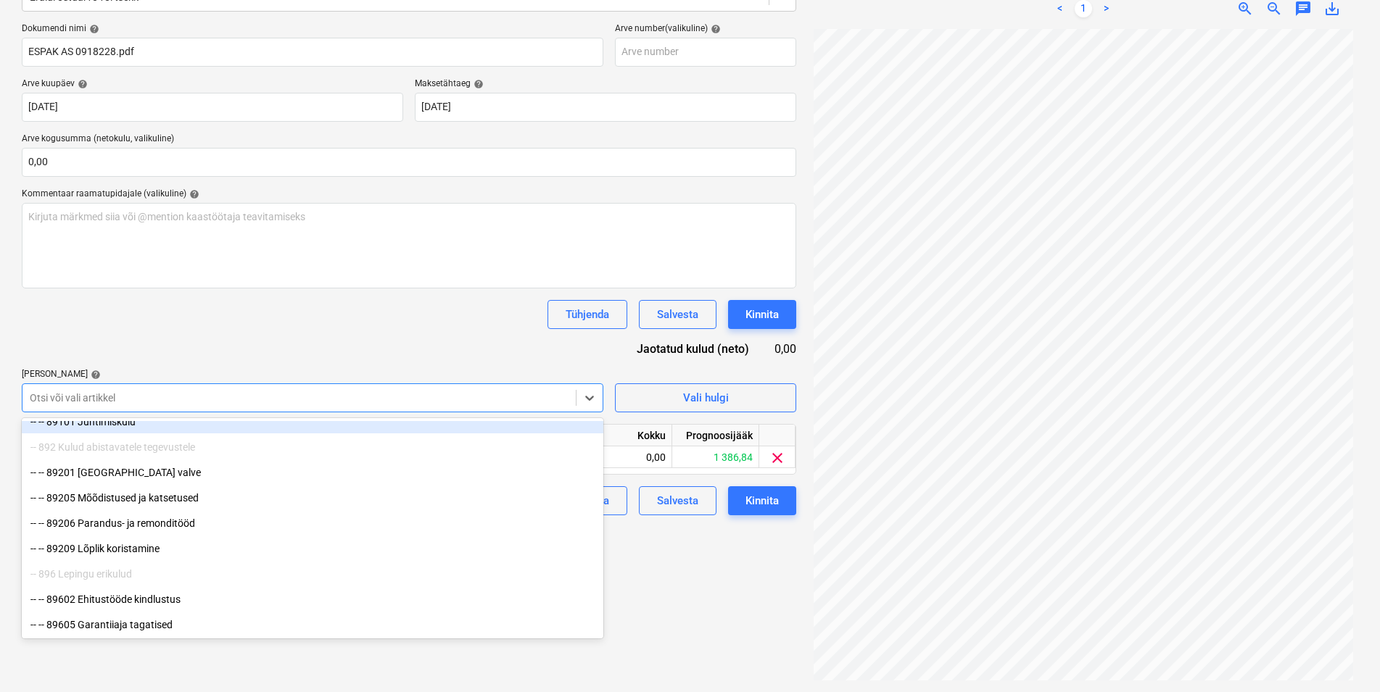
click at [244, 340] on div "Dokumendi nimi help ESPAK AS 0918228.pdf Arve number (valikuline) help Arve kuu…" at bounding box center [409, 269] width 774 height 492
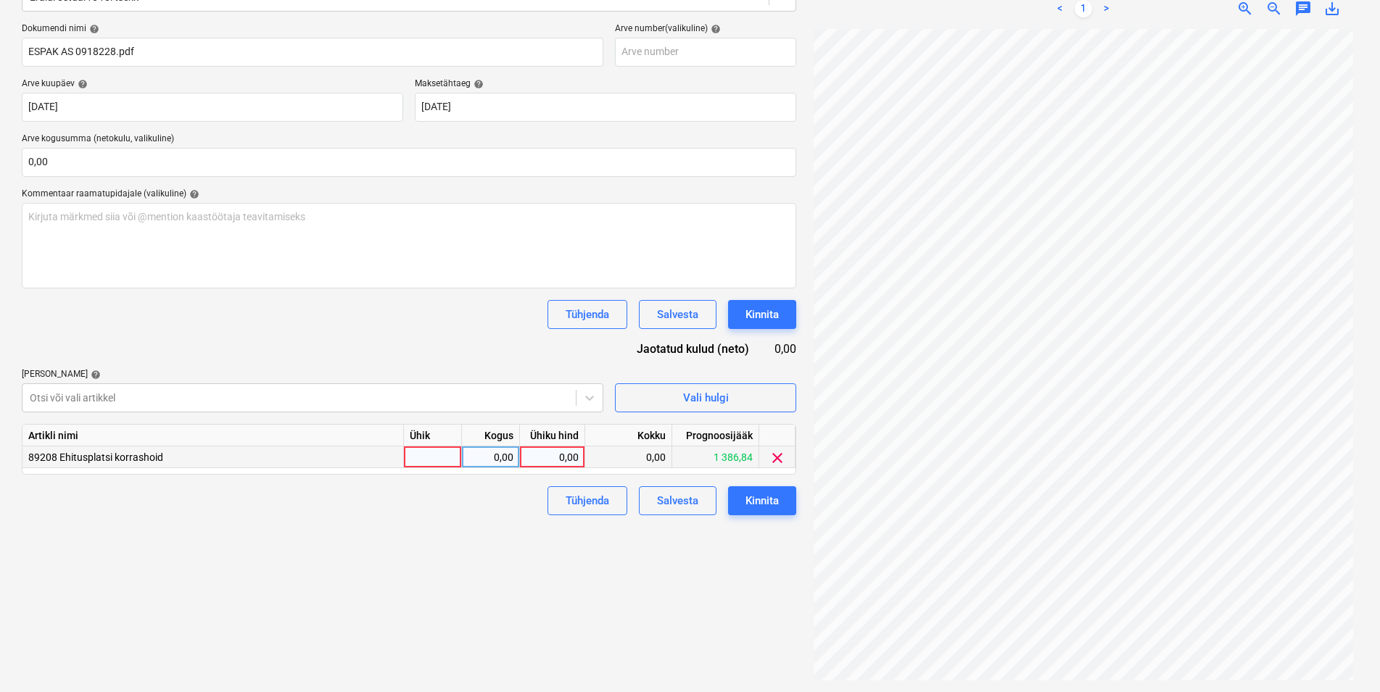
click at [427, 450] on div at bounding box center [433, 458] width 58 height 22
type input "kmpl"
click at [502, 460] on div "0,00" at bounding box center [491, 458] width 46 height 22
type input "1"
click at [541, 455] on div "0,00" at bounding box center [552, 458] width 53 height 22
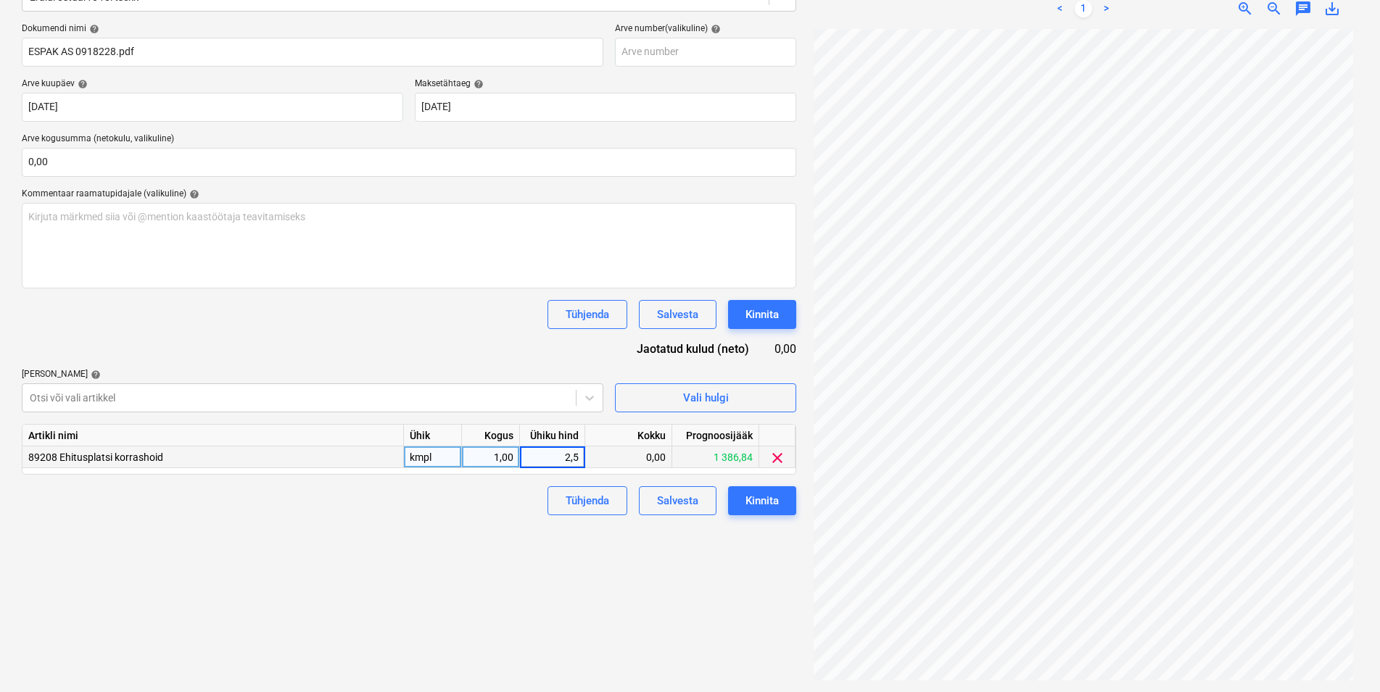
type input "2,58"
click at [480, 570] on div "Failide konteerimine Vali ettevõte Espak Alumiinium oü (12450263) [PERSON_NAME]…" at bounding box center [409, 277] width 786 height 820
click at [774, 500] on div "Kinnita" at bounding box center [761, 501] width 33 height 19
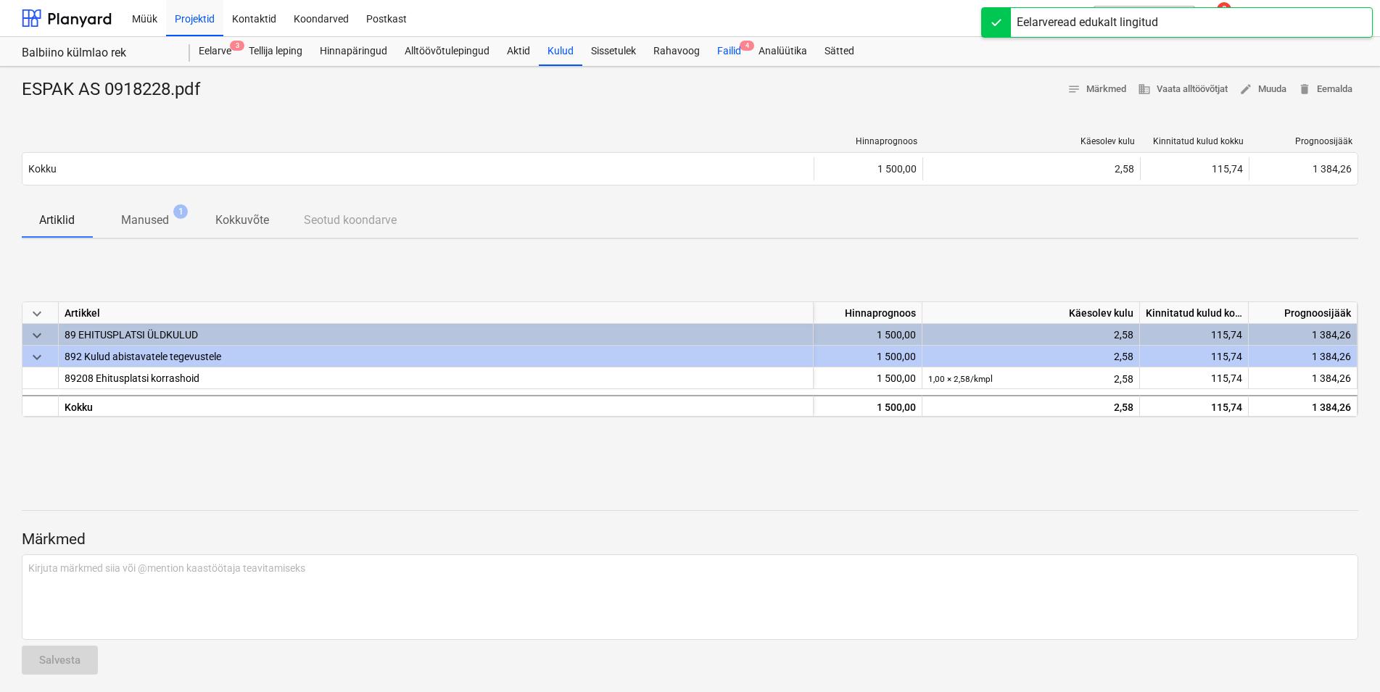
click at [732, 53] on div "Failid 4" at bounding box center [728, 51] width 41 height 29
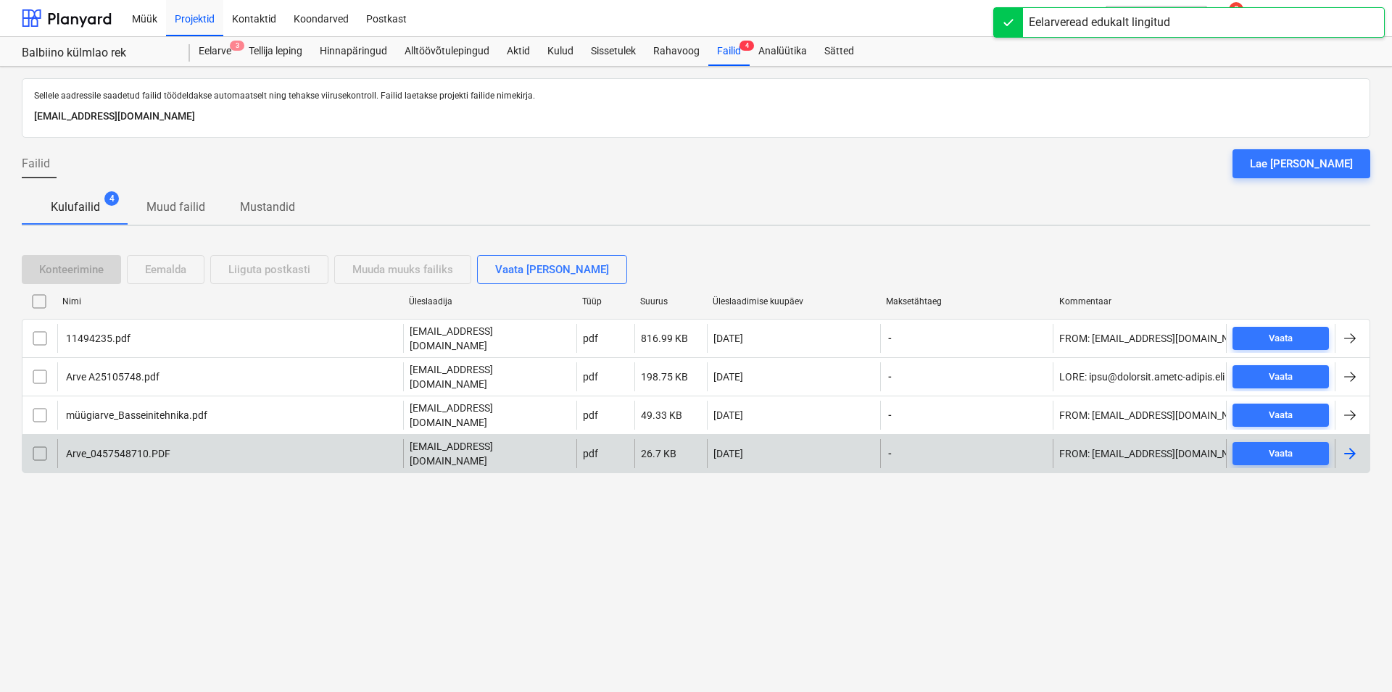
click at [127, 448] on div "Arve_0457548710.PDF" at bounding box center [117, 454] width 107 height 12
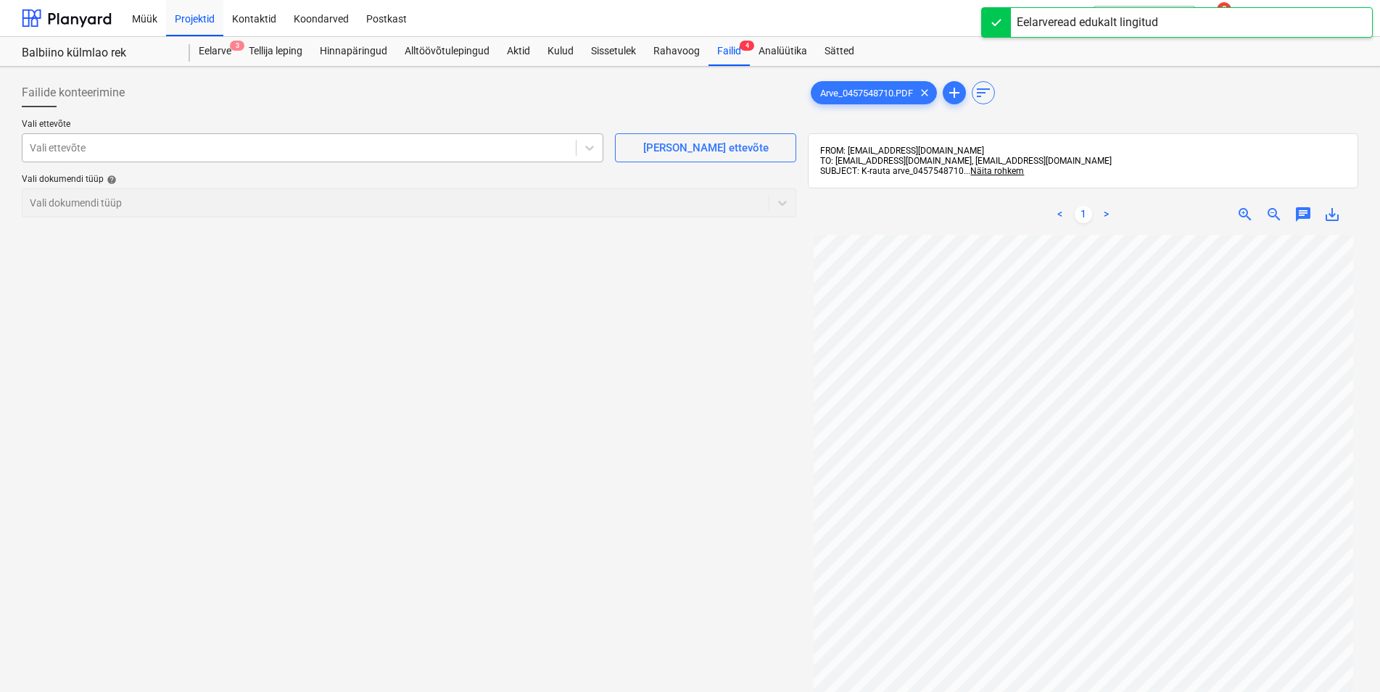
click at [216, 142] on div at bounding box center [299, 148] width 539 height 15
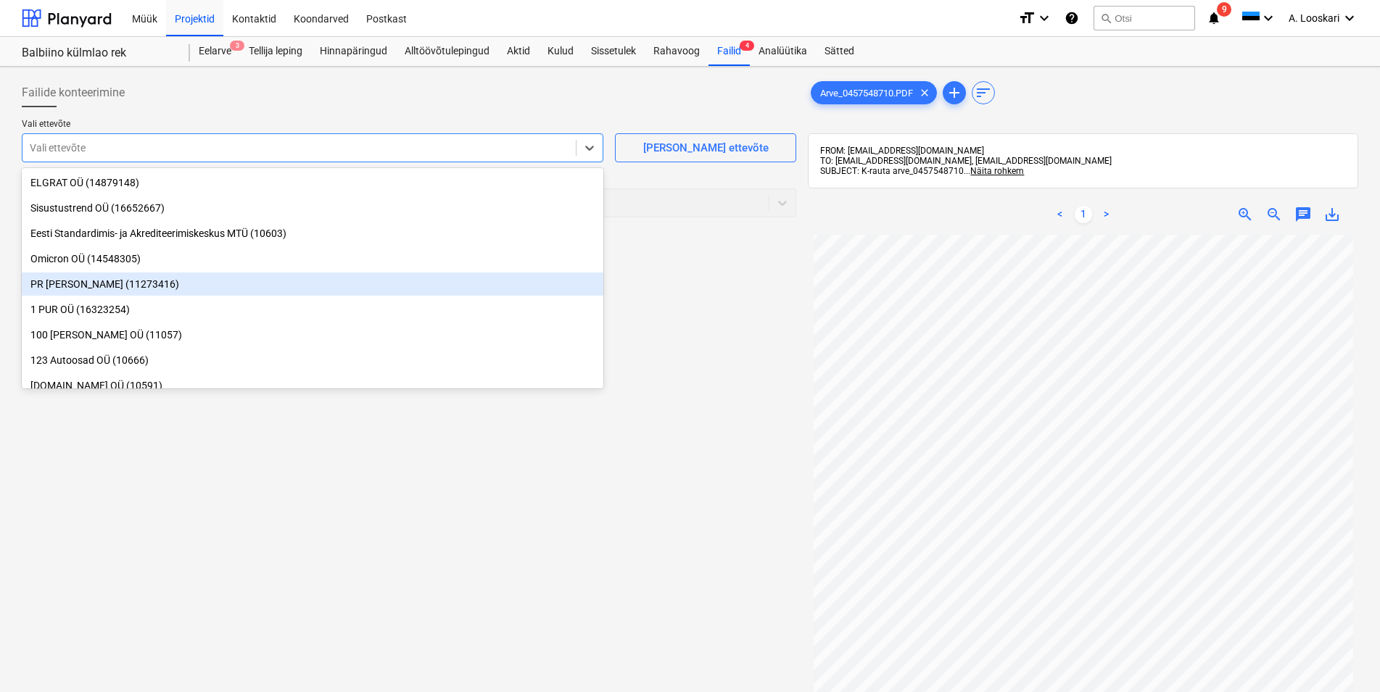
scroll to position [127, 0]
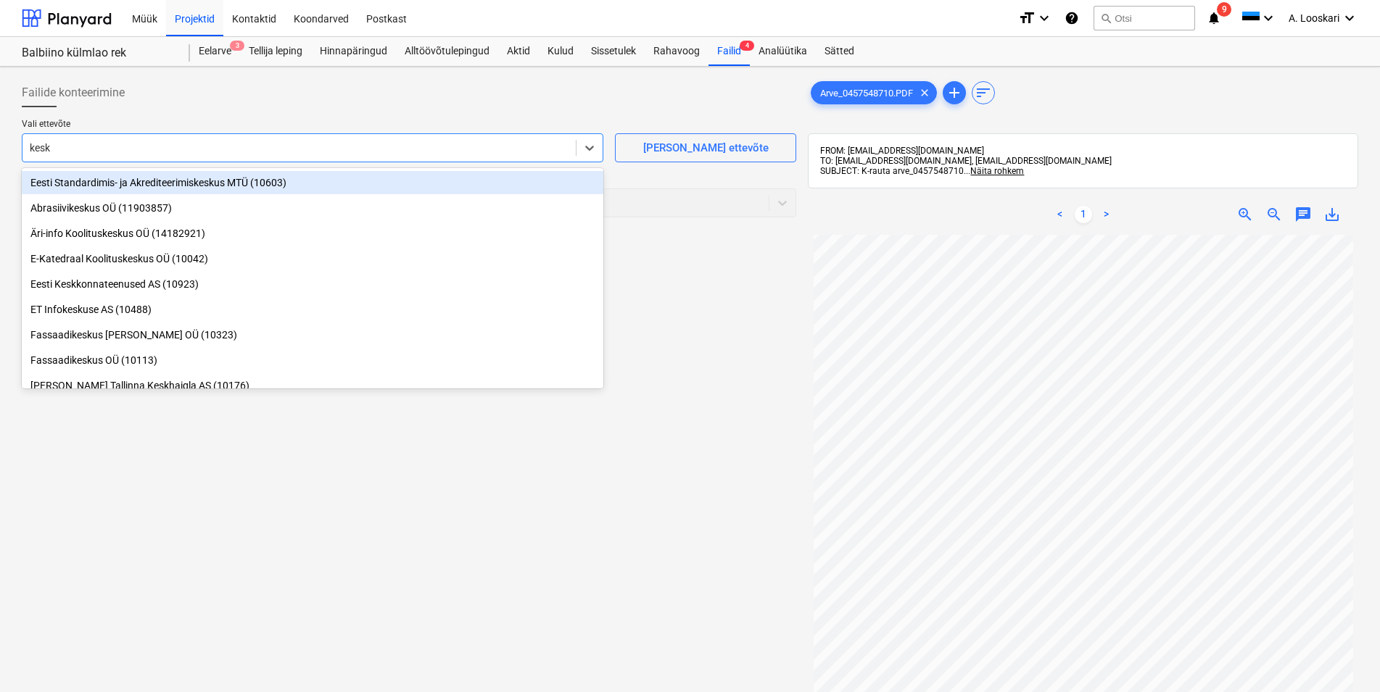
type input "kesko"
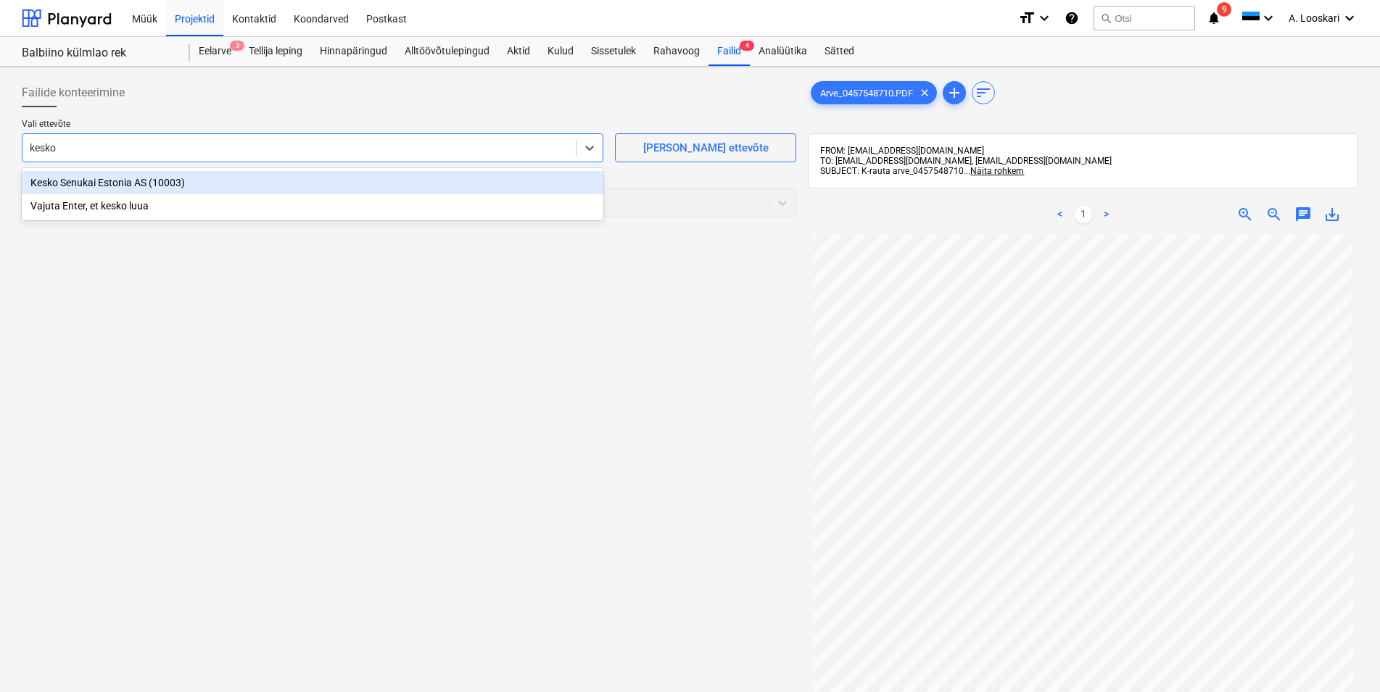
click at [215, 186] on div "Kesko Senukai Estonia AS (10003)" at bounding box center [313, 182] width 582 height 23
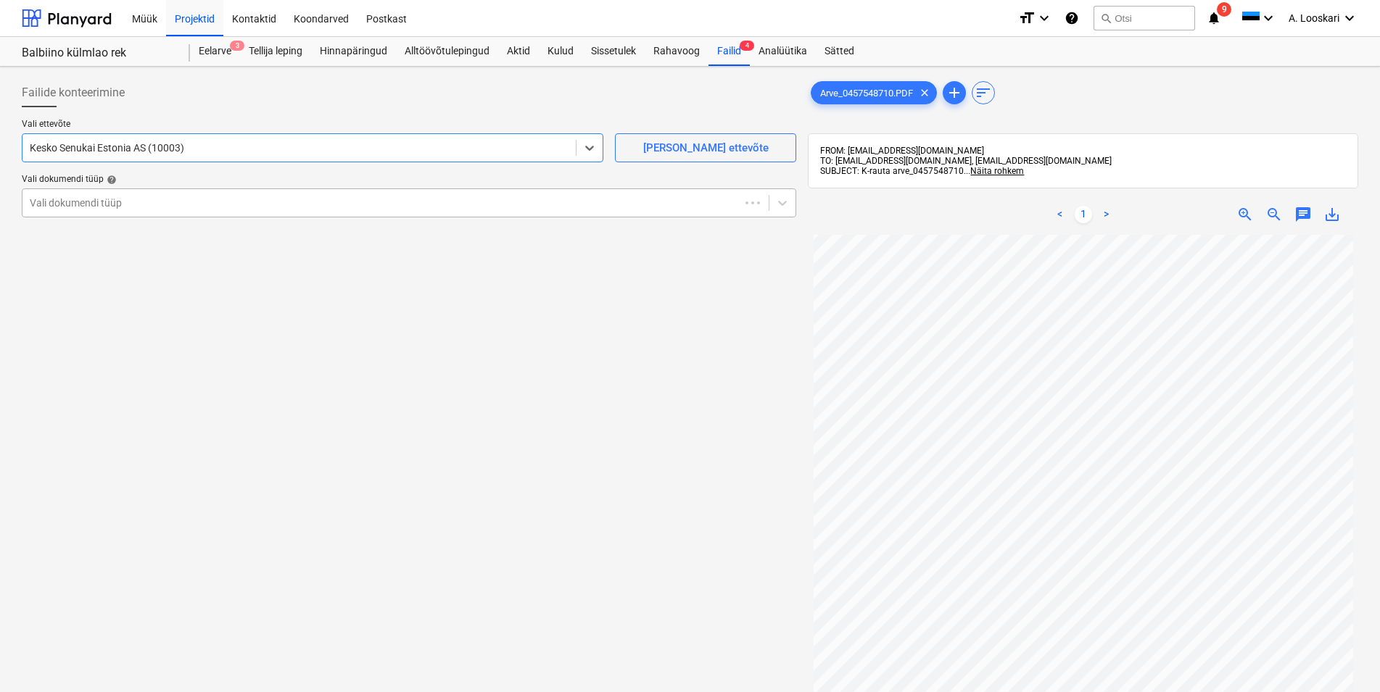
click at [197, 201] on div at bounding box center [381, 203] width 703 height 15
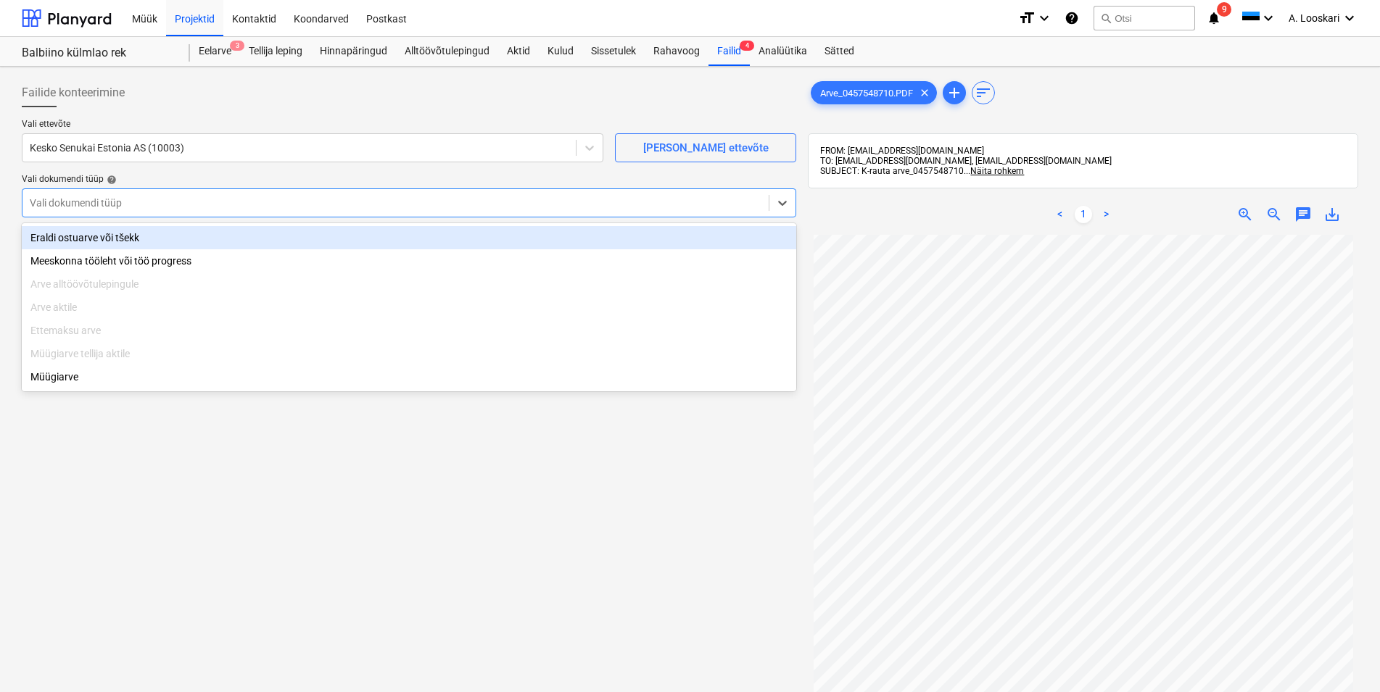
click at [183, 233] on div "Eraldi ostuarve või tšekk" at bounding box center [409, 237] width 774 height 23
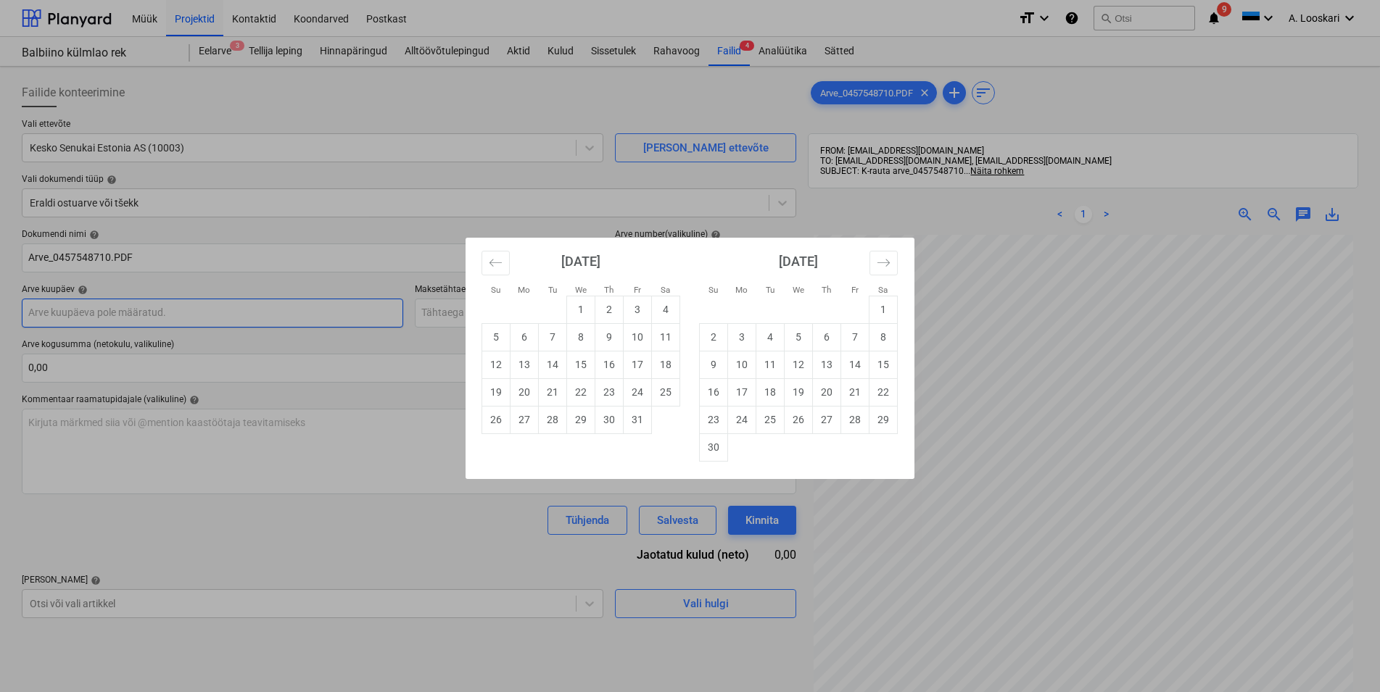
click at [160, 313] on input "text" at bounding box center [212, 313] width 381 height 29
click at [504, 262] on button "Move backward to switch to the previous month." at bounding box center [495, 263] width 28 height 25
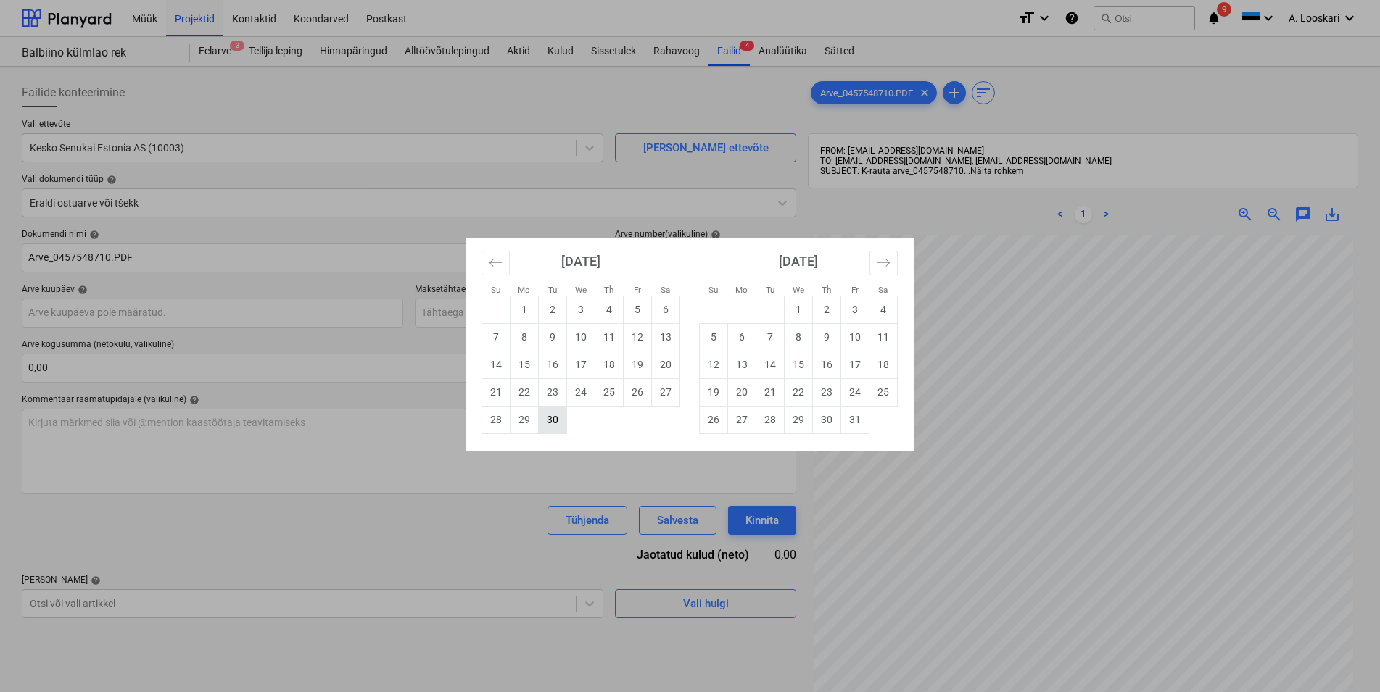
click at [565, 426] on td "30" at bounding box center [553, 420] width 28 height 28
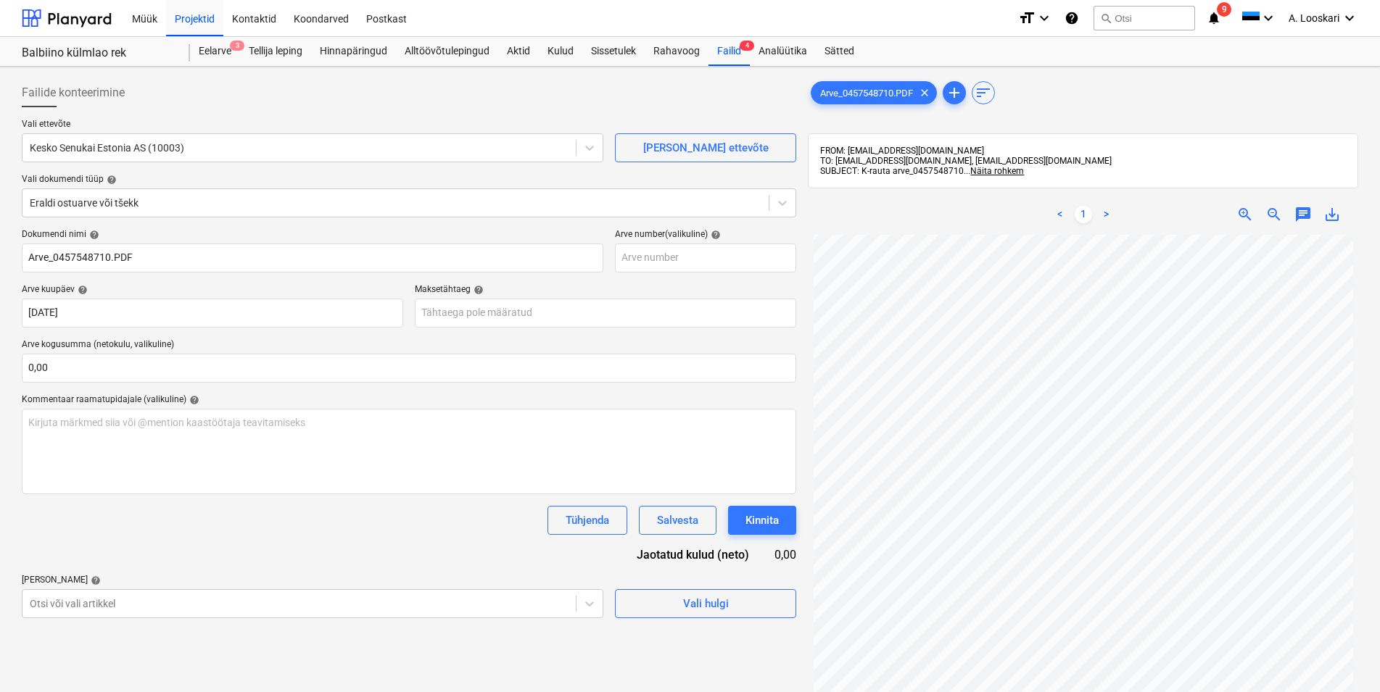
type input "[DATE]"
click at [482, 312] on input "text" at bounding box center [605, 313] width 381 height 29
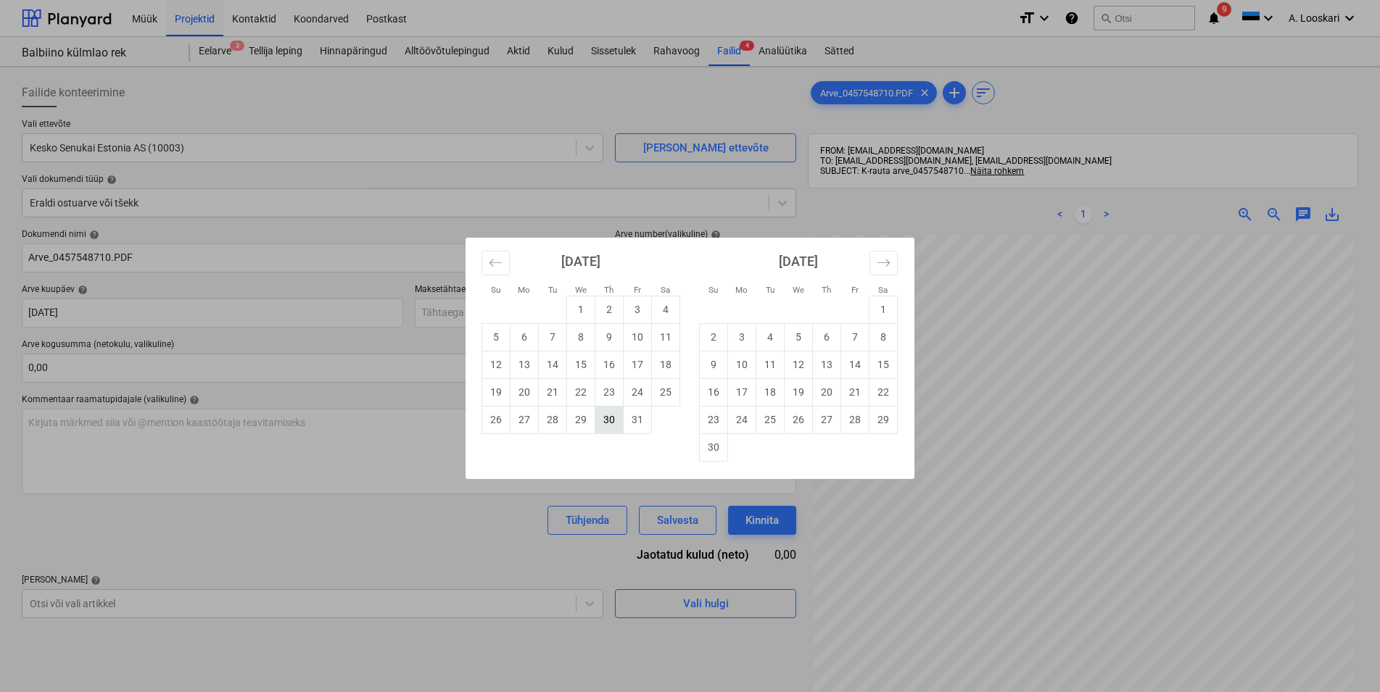
click at [608, 420] on td "30" at bounding box center [609, 420] width 28 height 28
type input "[DATE]"
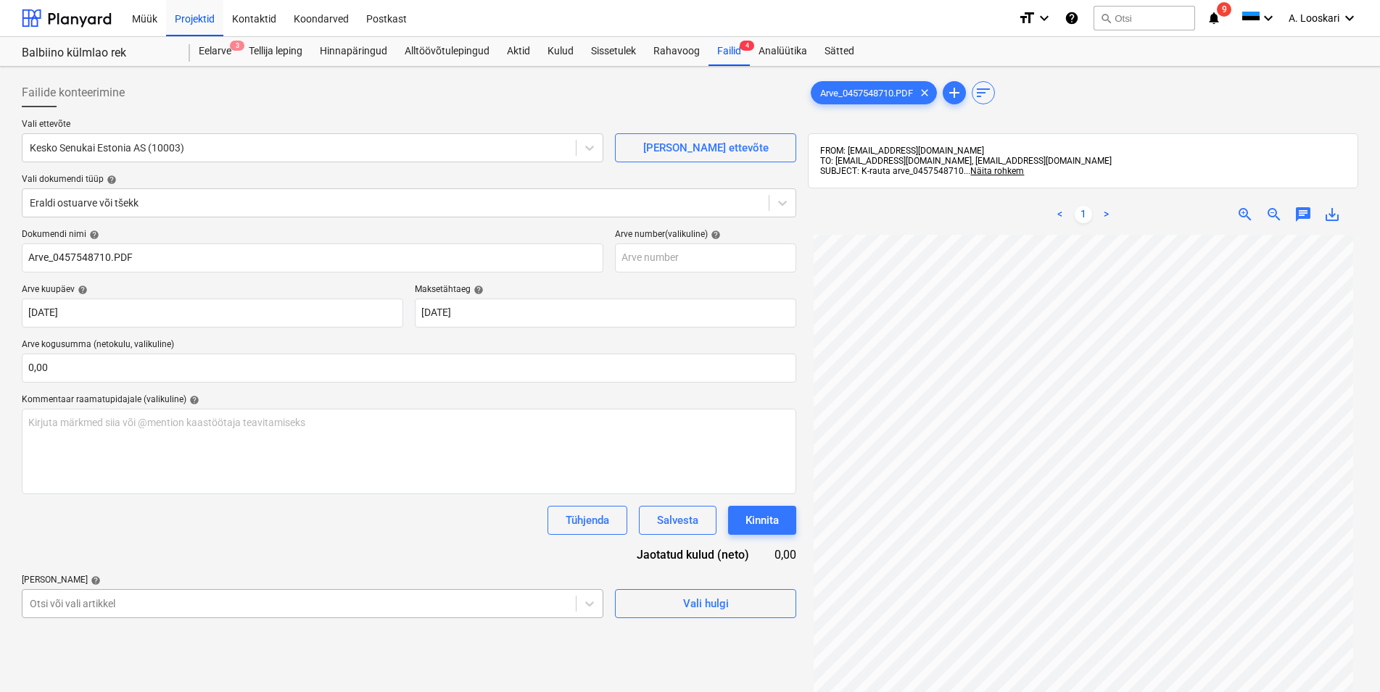
click at [130, 600] on body "Müük Projektid Kontaktid Koondarved Postkast format_size keyboard_arrow_down he…" at bounding box center [690, 346] width 1380 height 692
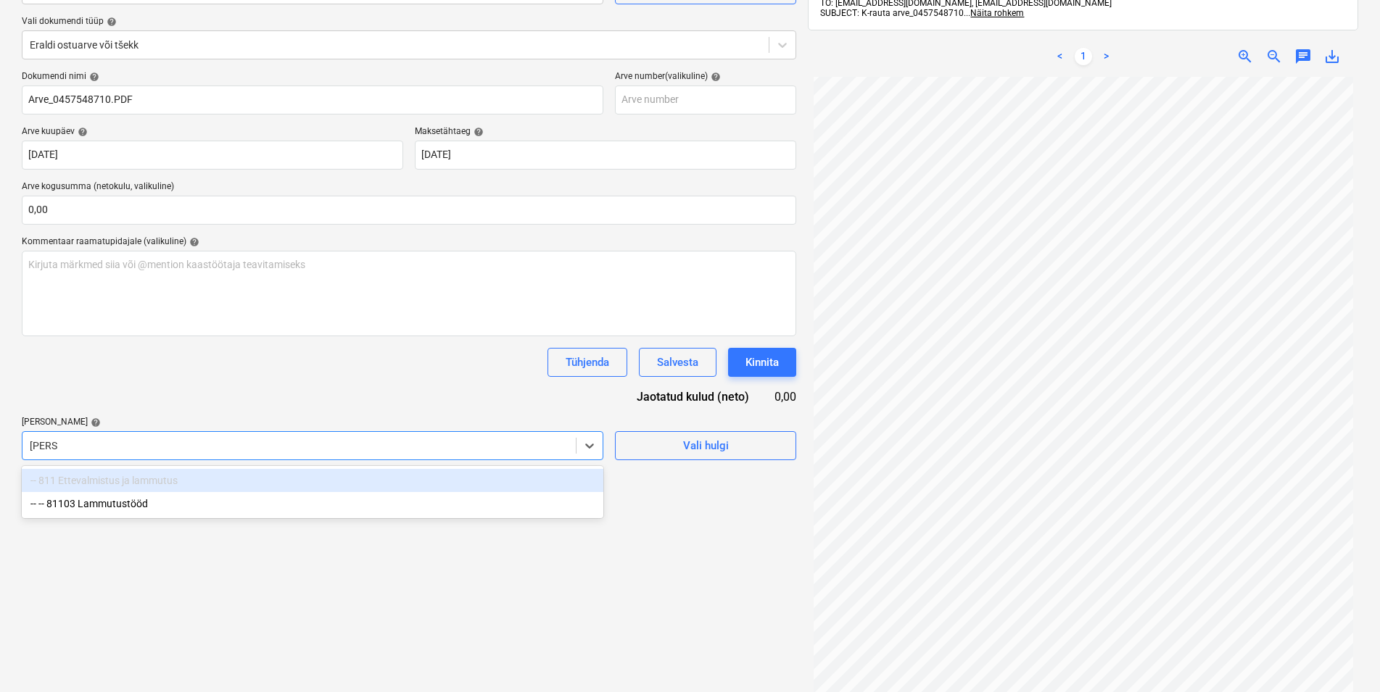
type input "lammu"
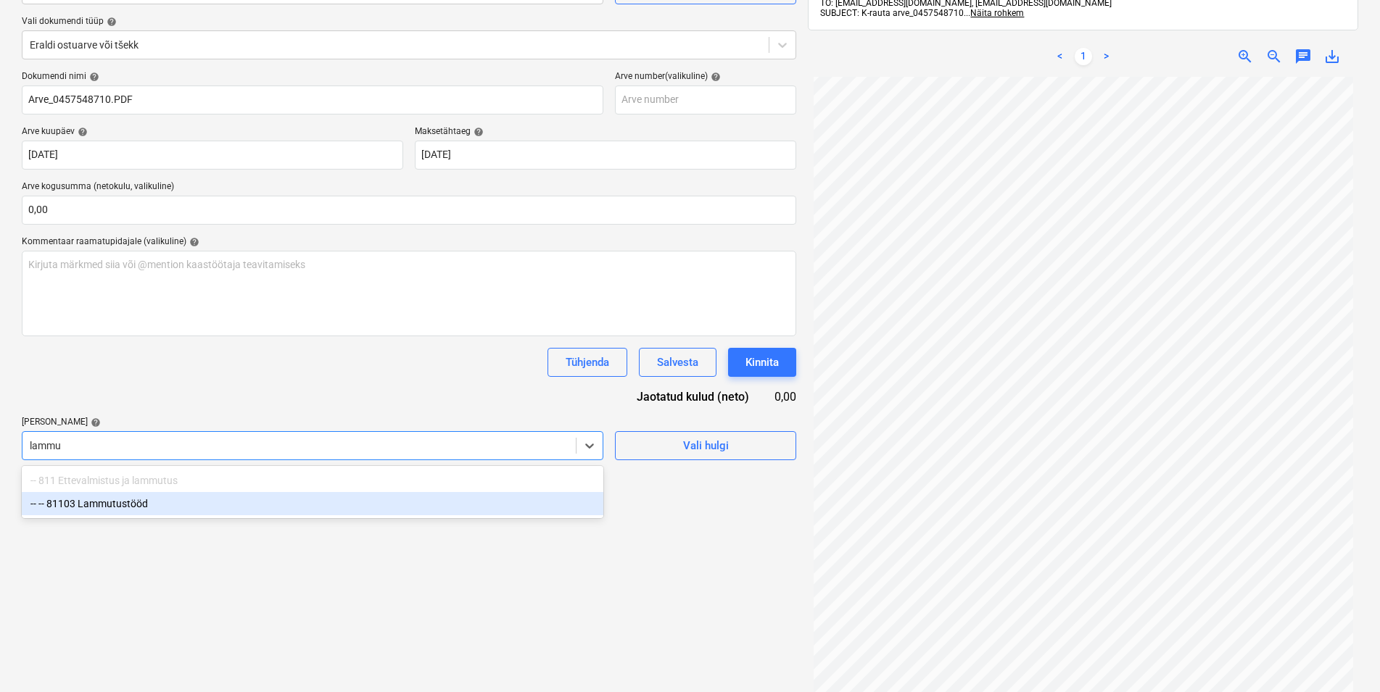
click at [134, 511] on div "-- -- 81103 Lammutustööd" at bounding box center [313, 503] width 582 height 23
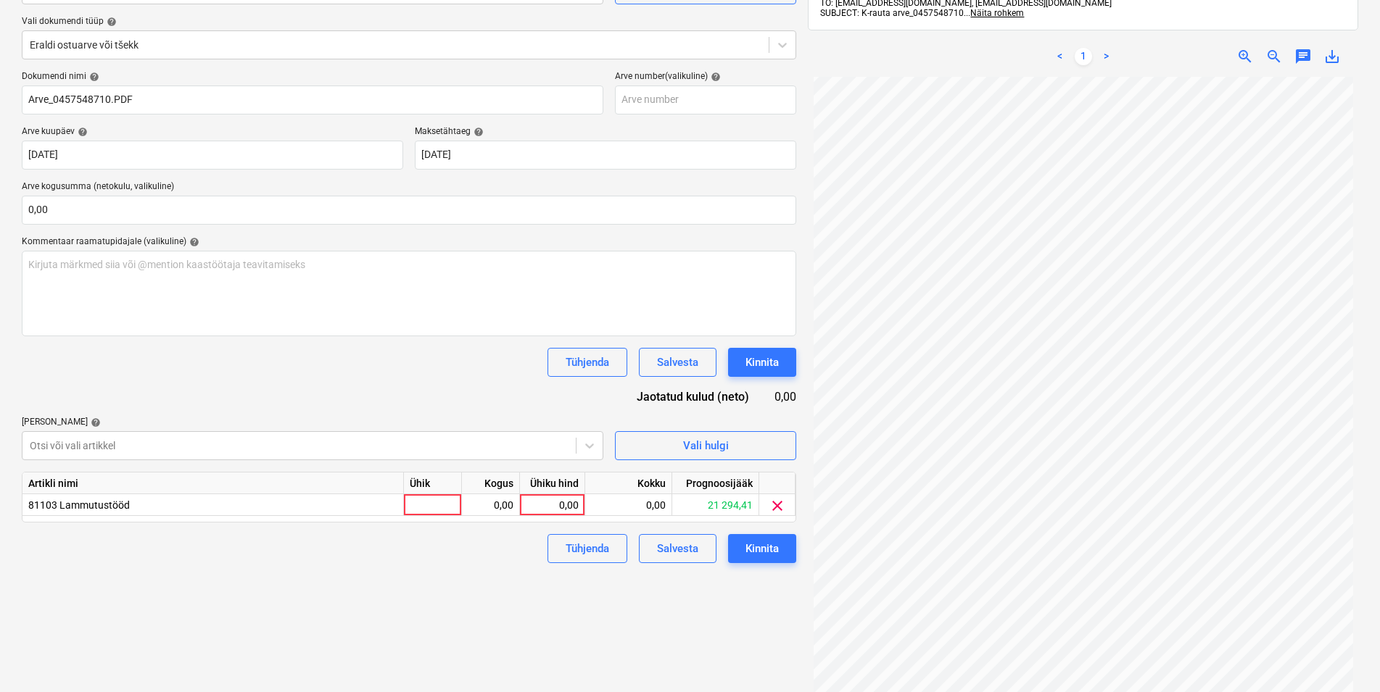
click at [153, 400] on div "Dokumendi nimi help Arve_0457548710.PDF Arve number (valikuline) help Arve kuup…" at bounding box center [409, 317] width 774 height 492
click at [430, 497] on div at bounding box center [433, 505] width 58 height 22
type input "kmpl"
click at [492, 502] on div "0,00" at bounding box center [491, 505] width 46 height 22
type input "1"
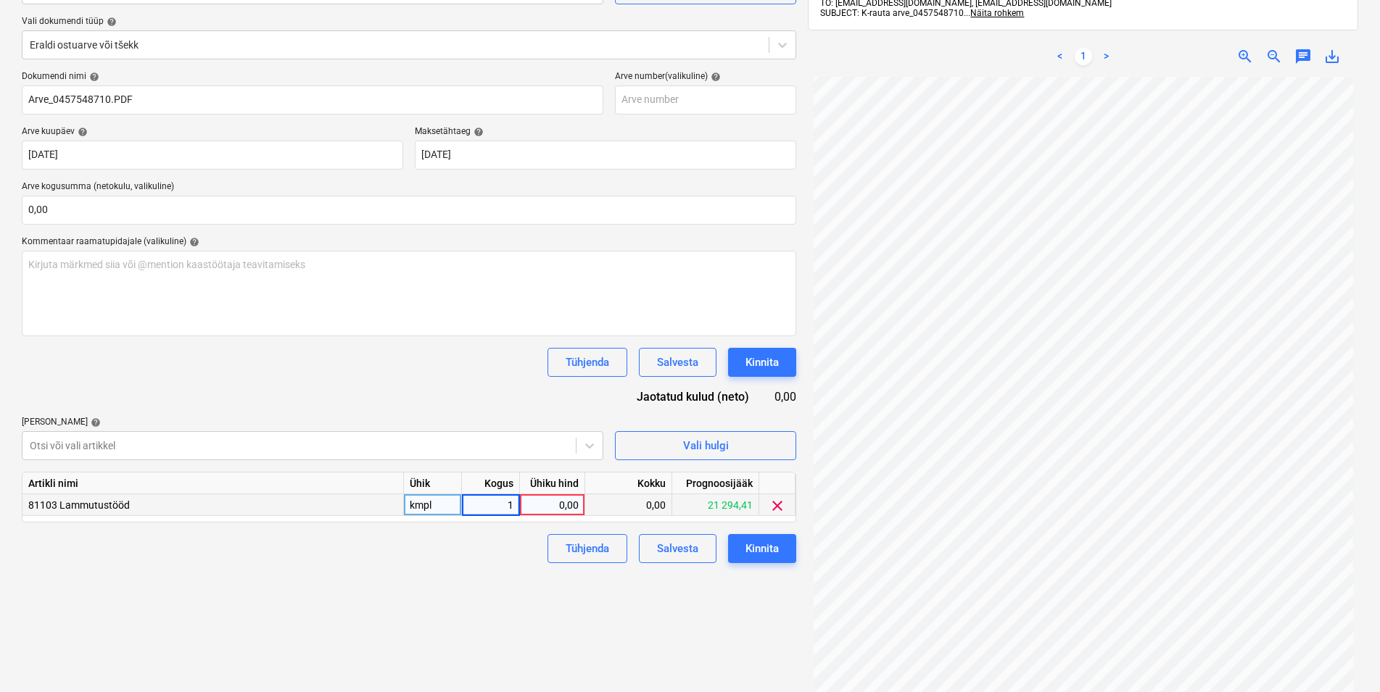
click at [560, 500] on div "0,00" at bounding box center [552, 505] width 53 height 22
type input "15,94"
click at [403, 586] on div "Failide konteerimine Vali ettevõte Kesko Senukai Estonia AS (10003) [PERSON_NAM…" at bounding box center [409, 324] width 786 height 820
click at [769, 547] on div "Kinnita" at bounding box center [761, 548] width 33 height 19
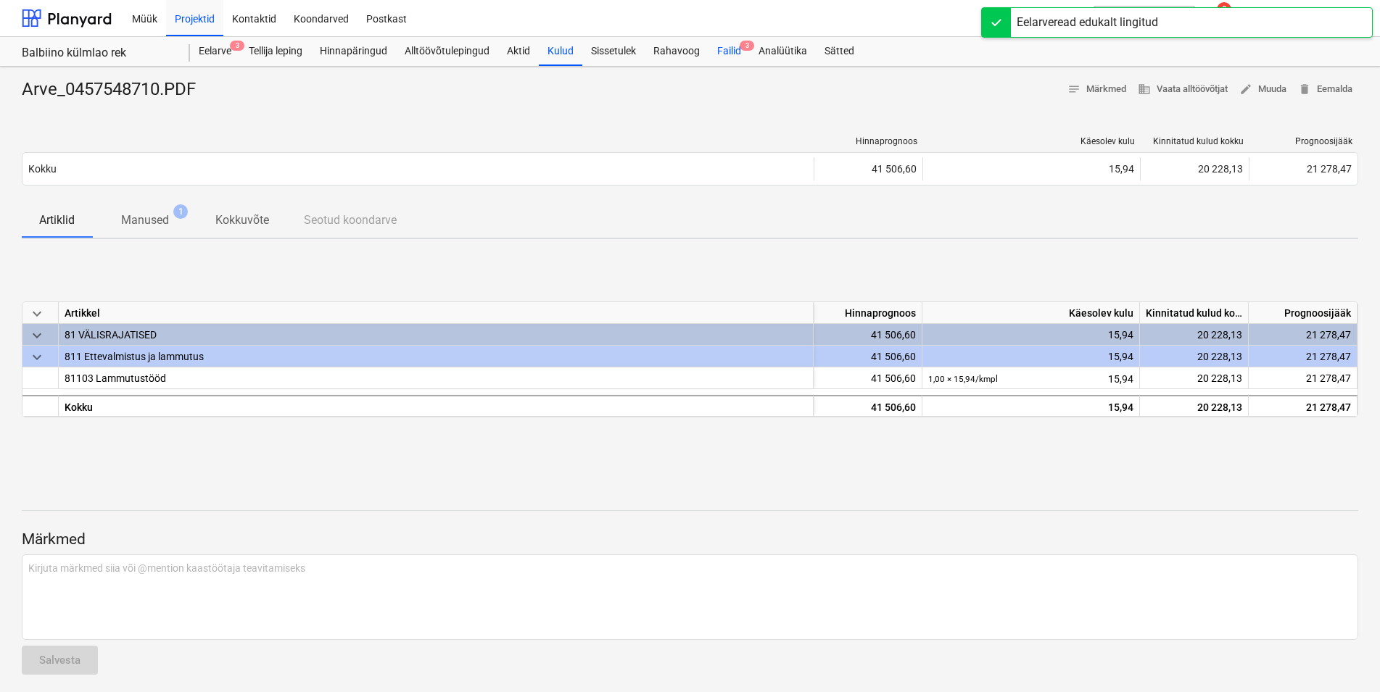
click at [730, 50] on div "Failid 3" at bounding box center [728, 51] width 41 height 29
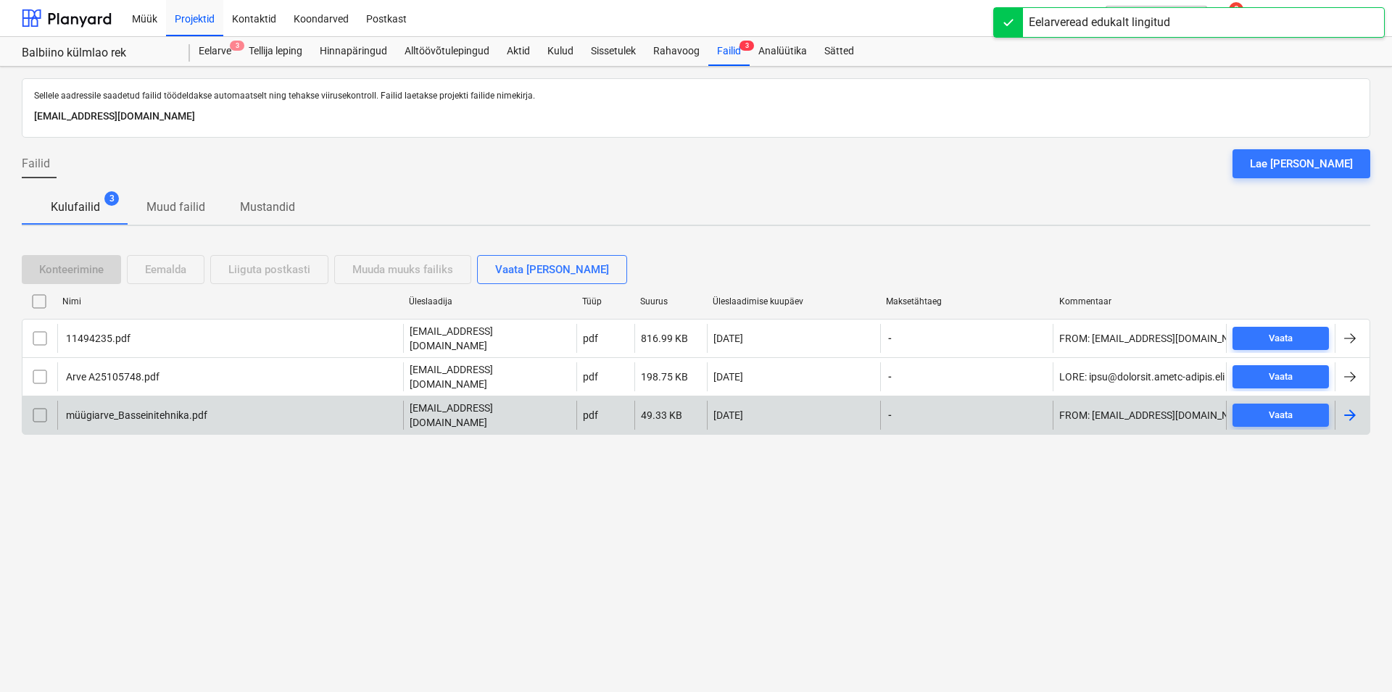
click at [133, 410] on div "müügiarve_Basseinitehnika.pdf" at bounding box center [136, 416] width 144 height 12
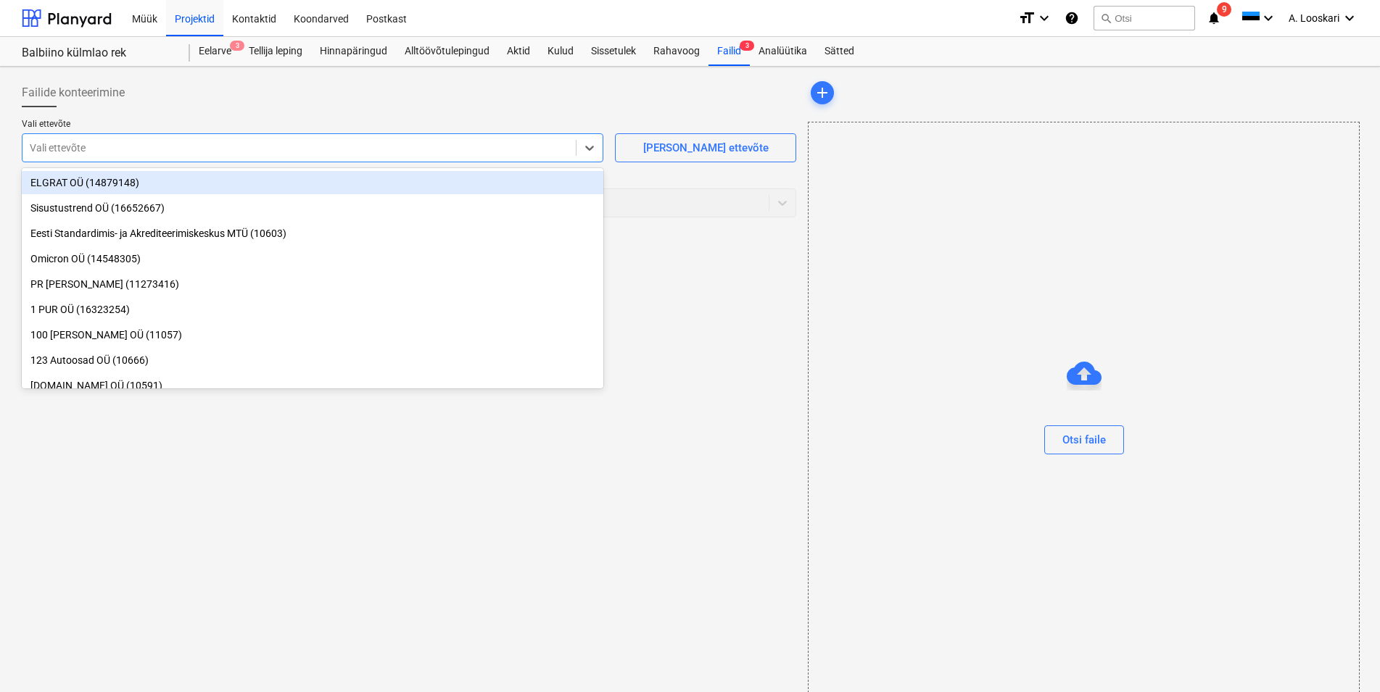
click at [108, 146] on div at bounding box center [299, 148] width 539 height 15
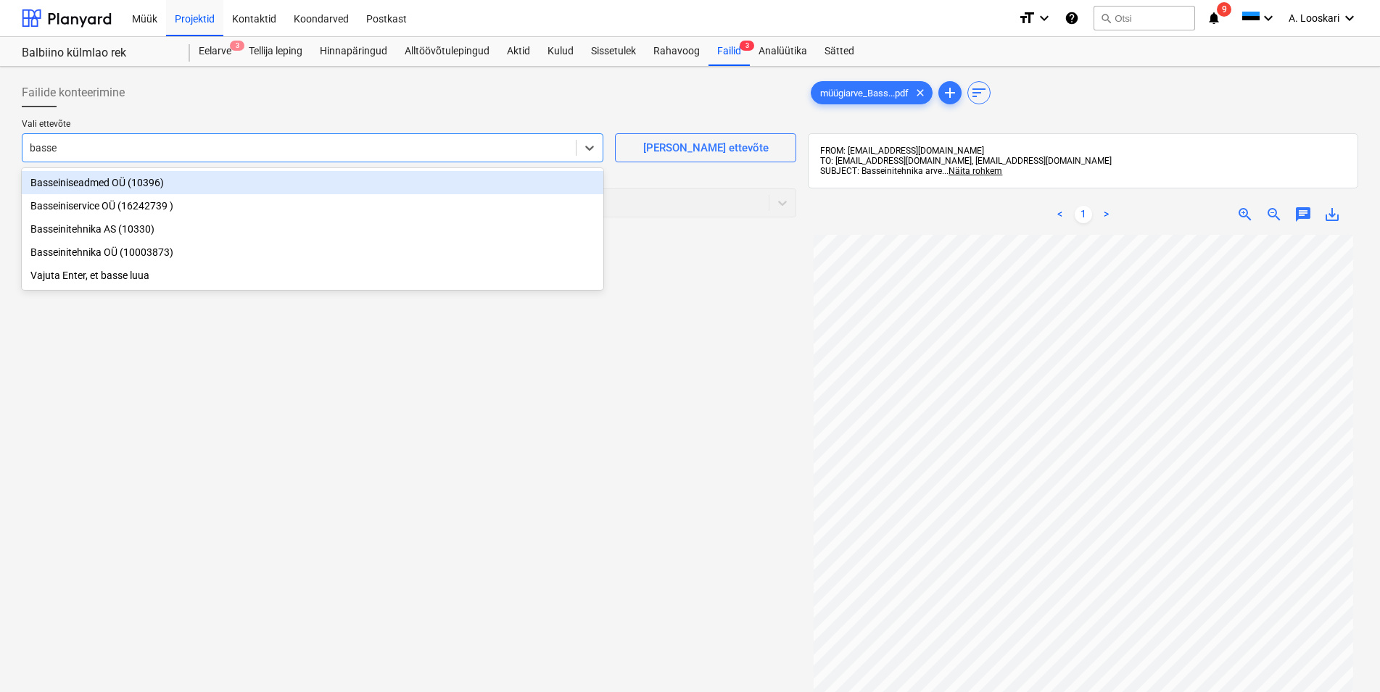
type input "bassei"
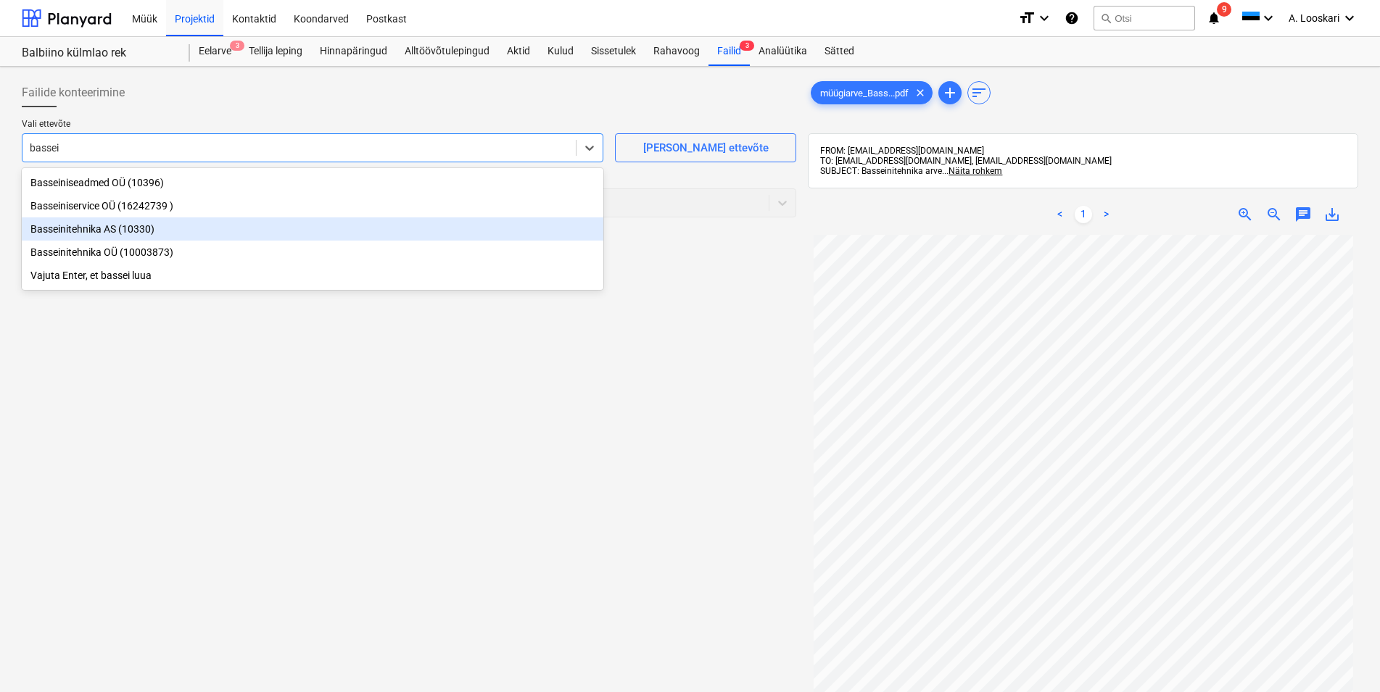
click at [90, 226] on div "Basseinitehnika AS (10330)" at bounding box center [313, 229] width 582 height 23
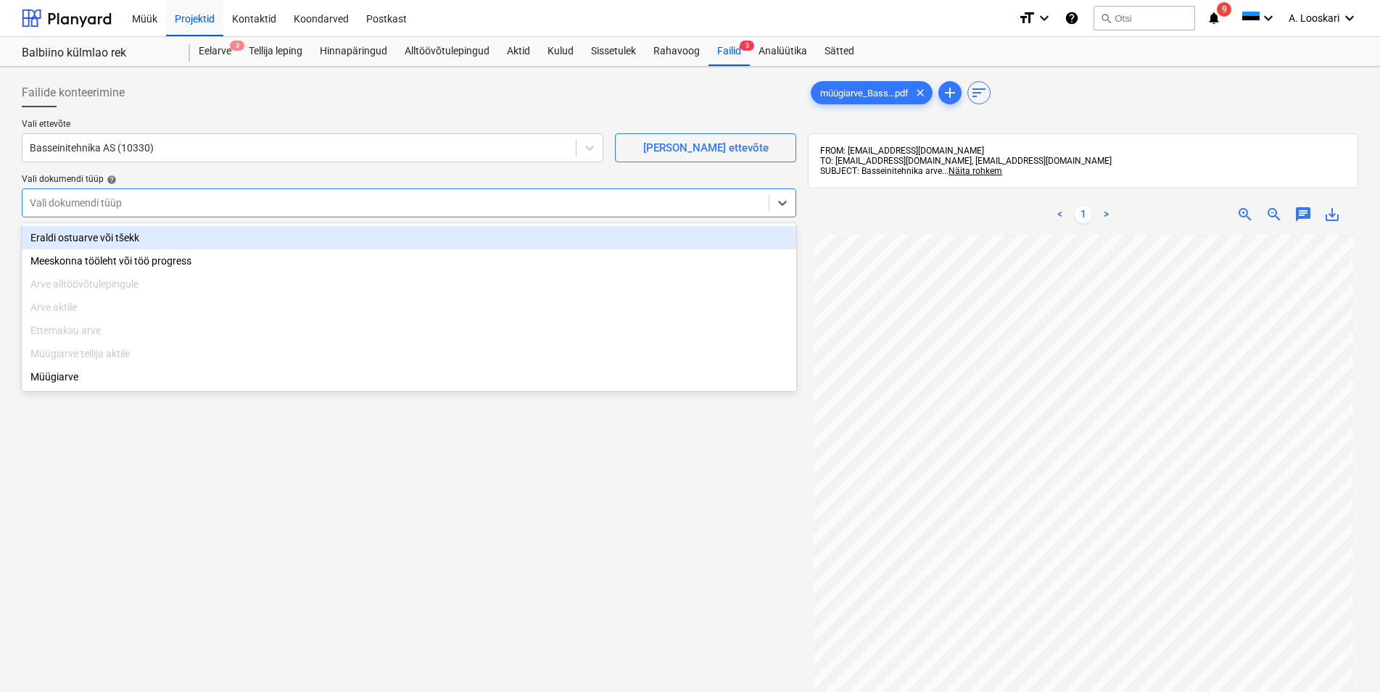
drag, startPoint x: 54, startPoint y: 194, endPoint x: 56, endPoint y: 207, distance: 12.5
click at [54, 195] on div "Vali dokumendi tüüp" at bounding box center [395, 203] width 746 height 20
click at [74, 239] on div "Eraldi ostuarve või tšekk" at bounding box center [409, 237] width 774 height 23
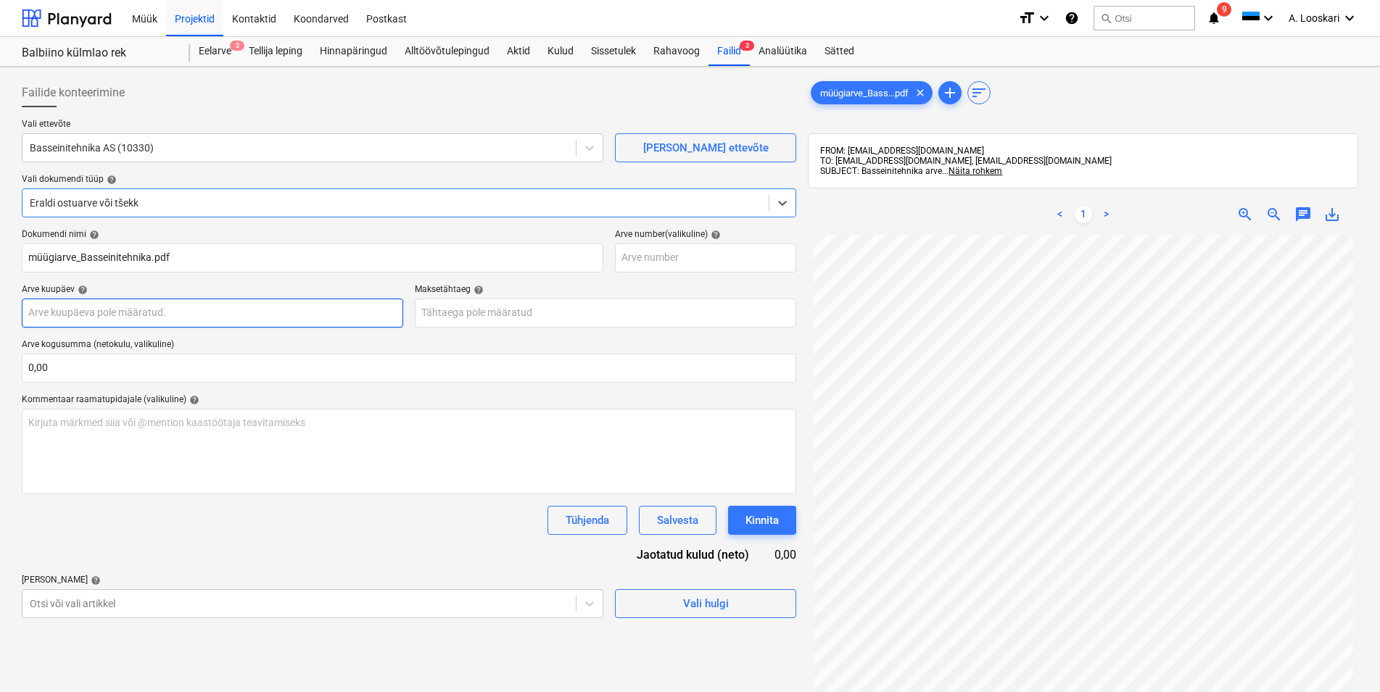
click at [91, 318] on input "text" at bounding box center [212, 313] width 381 height 29
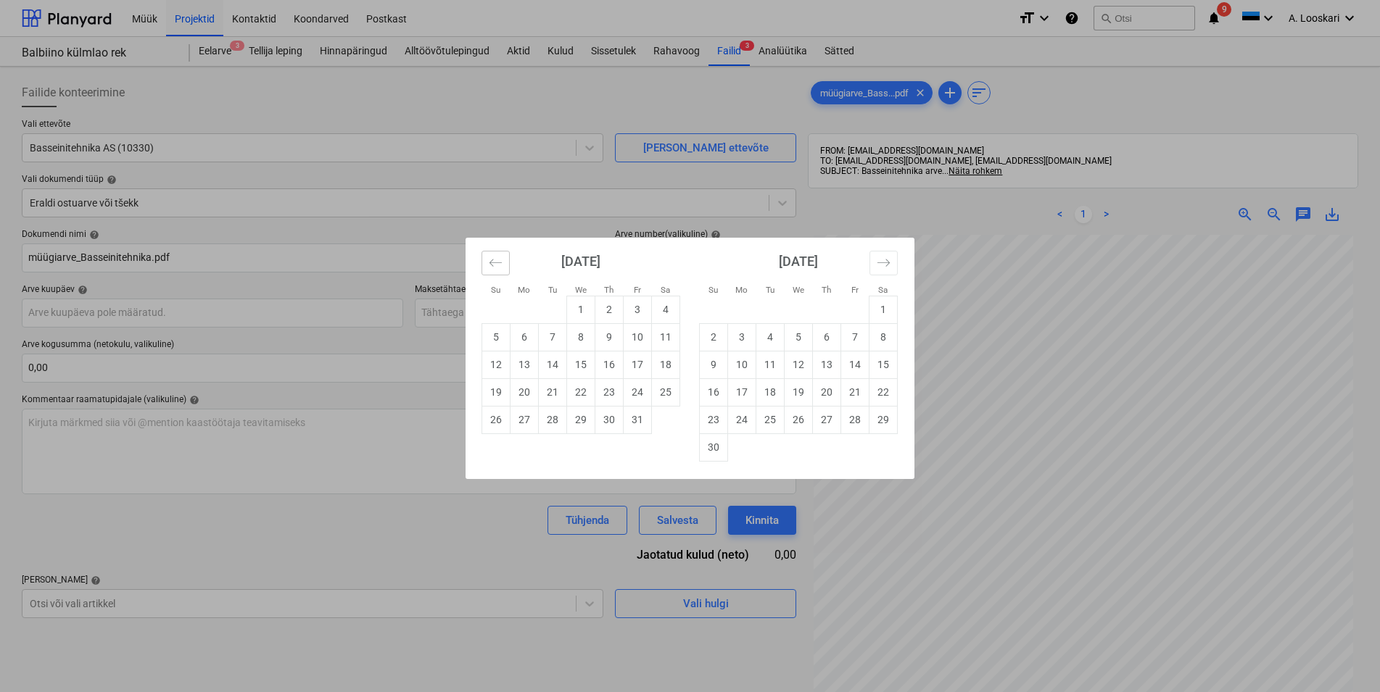
drag, startPoint x: 492, startPoint y: 252, endPoint x: 553, endPoint y: 373, distance: 135.5
click at [492, 252] on button "Move backward to switch to the previous month." at bounding box center [495, 263] width 28 height 25
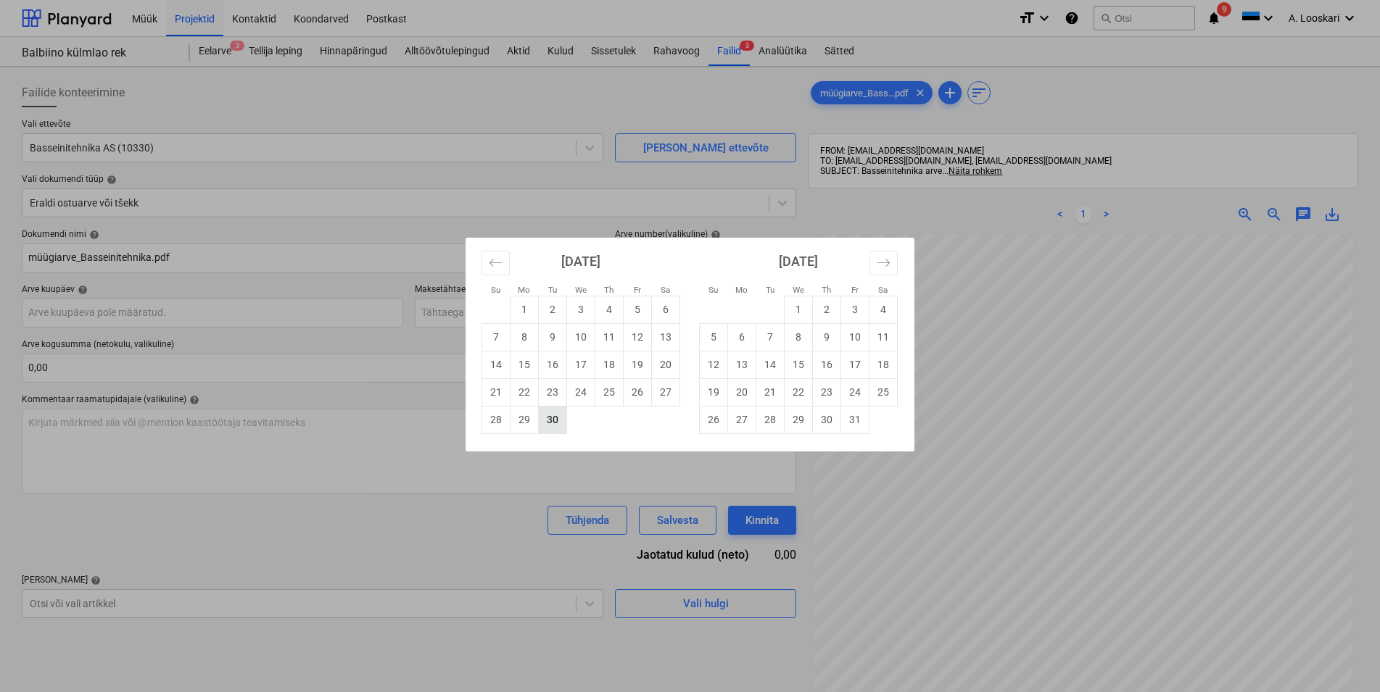
click at [555, 419] on td "30" at bounding box center [553, 420] width 28 height 28
type input "[DATE]"
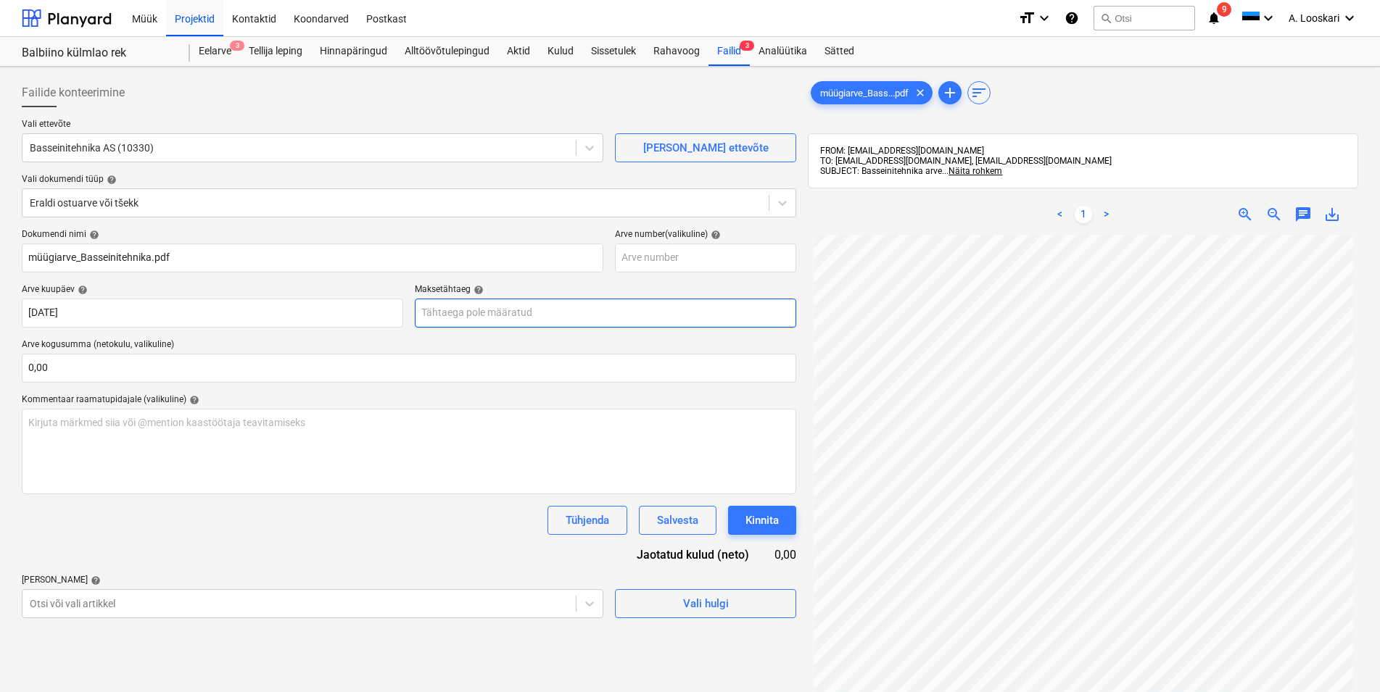
click at [516, 315] on input "text" at bounding box center [605, 313] width 381 height 29
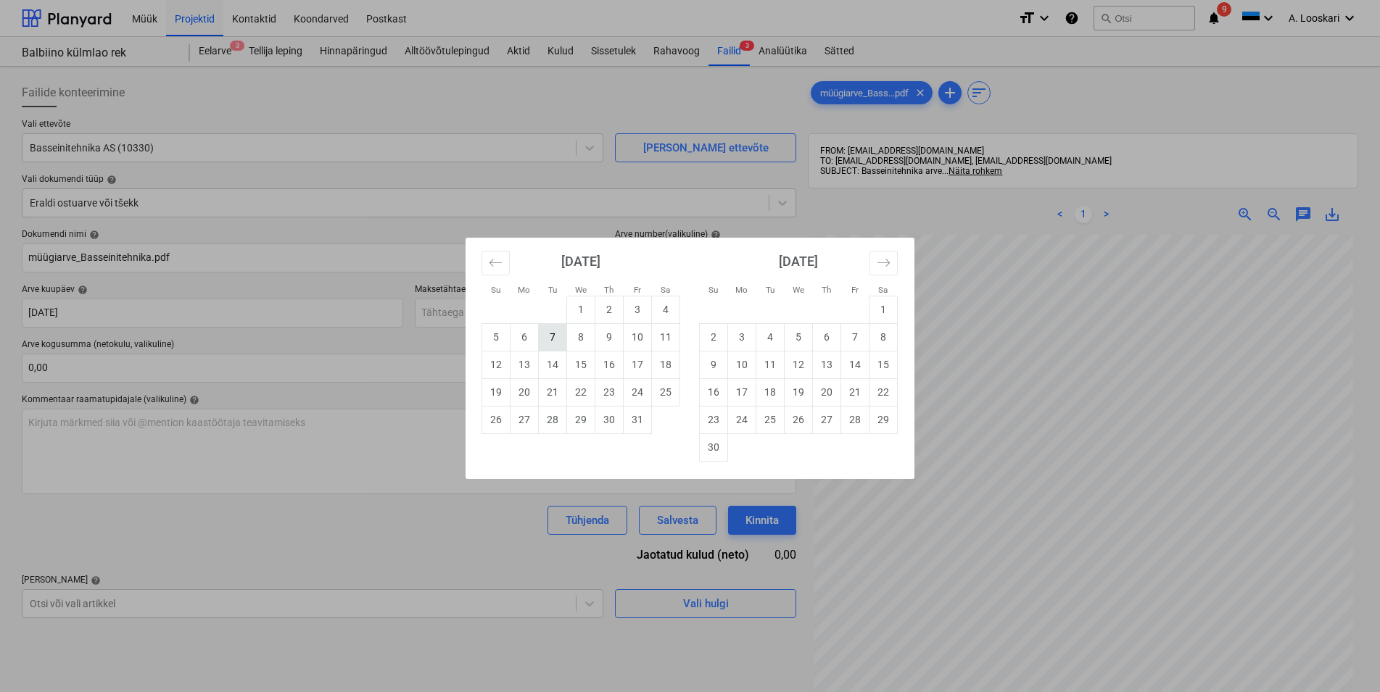
click at [559, 335] on td "7" at bounding box center [553, 337] width 28 height 28
type input "[DATE]"
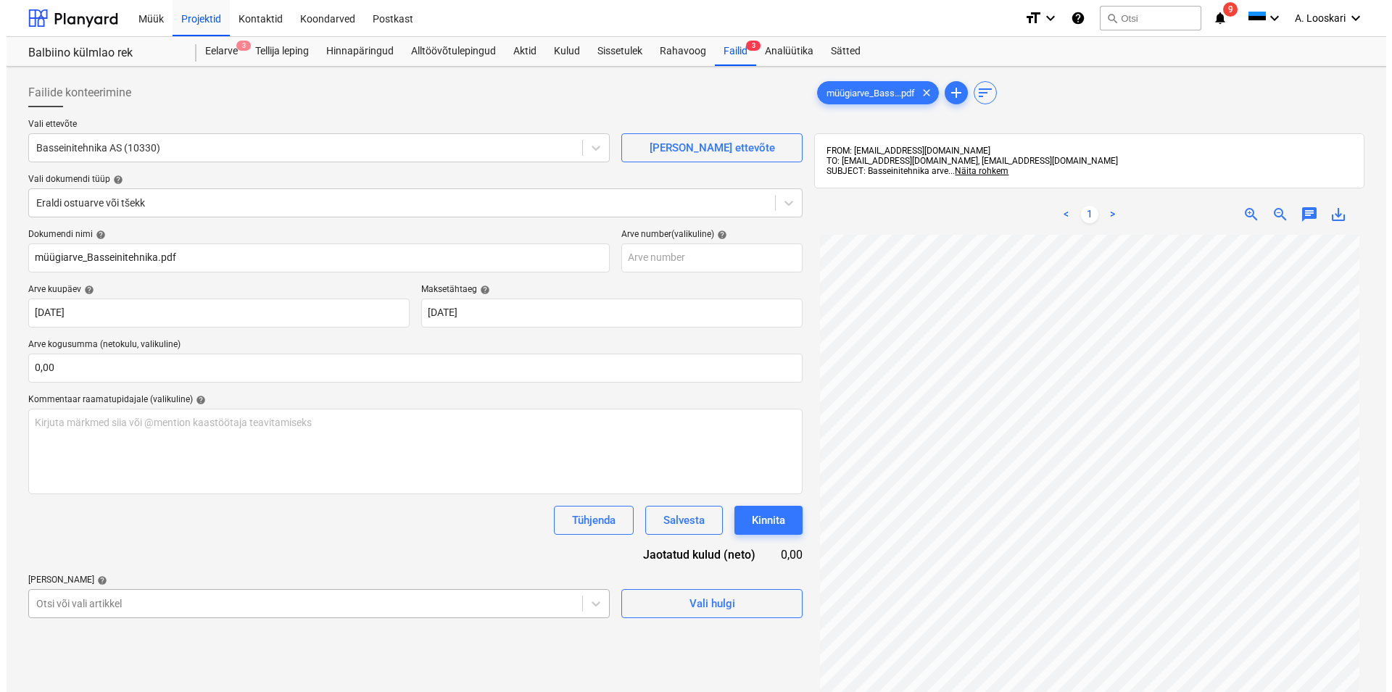
scroll to position [158, 0]
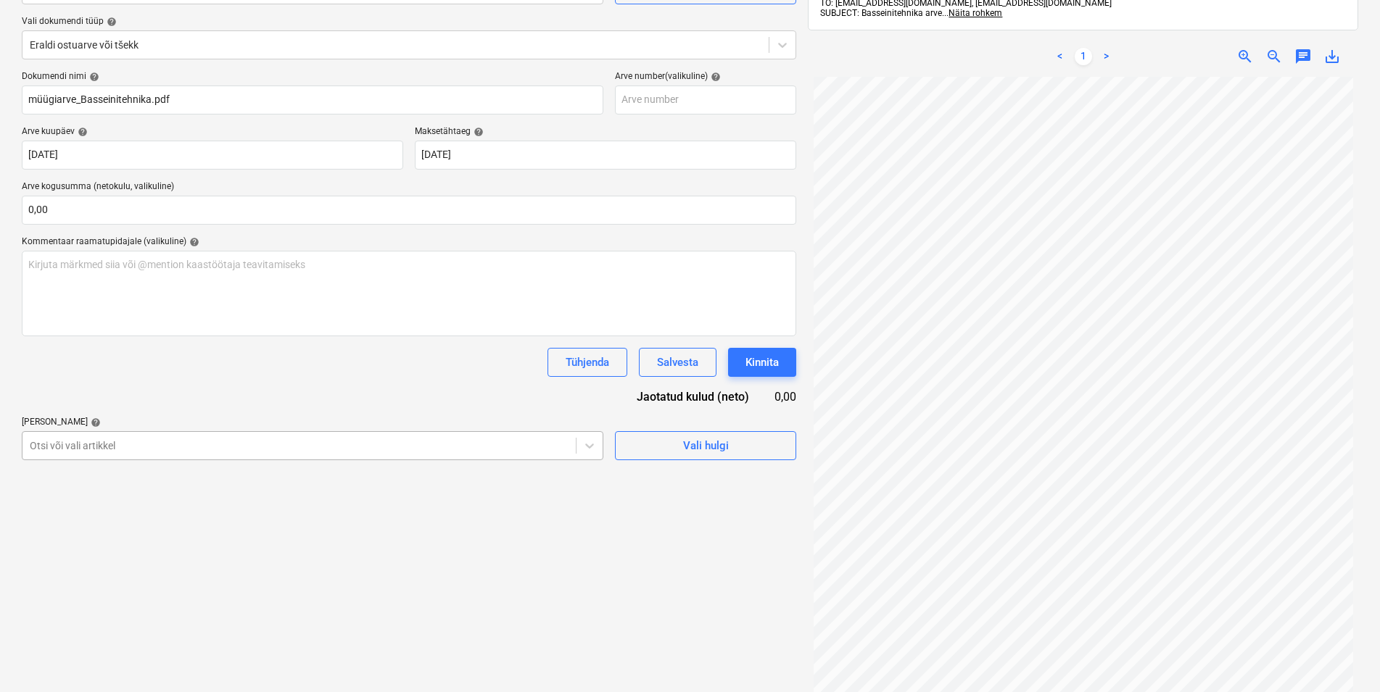
click at [91, 534] on body "Müük Projektid Kontaktid Koondarved Postkast format_size keyboard_arrow_down he…" at bounding box center [690, 188] width 1380 height 692
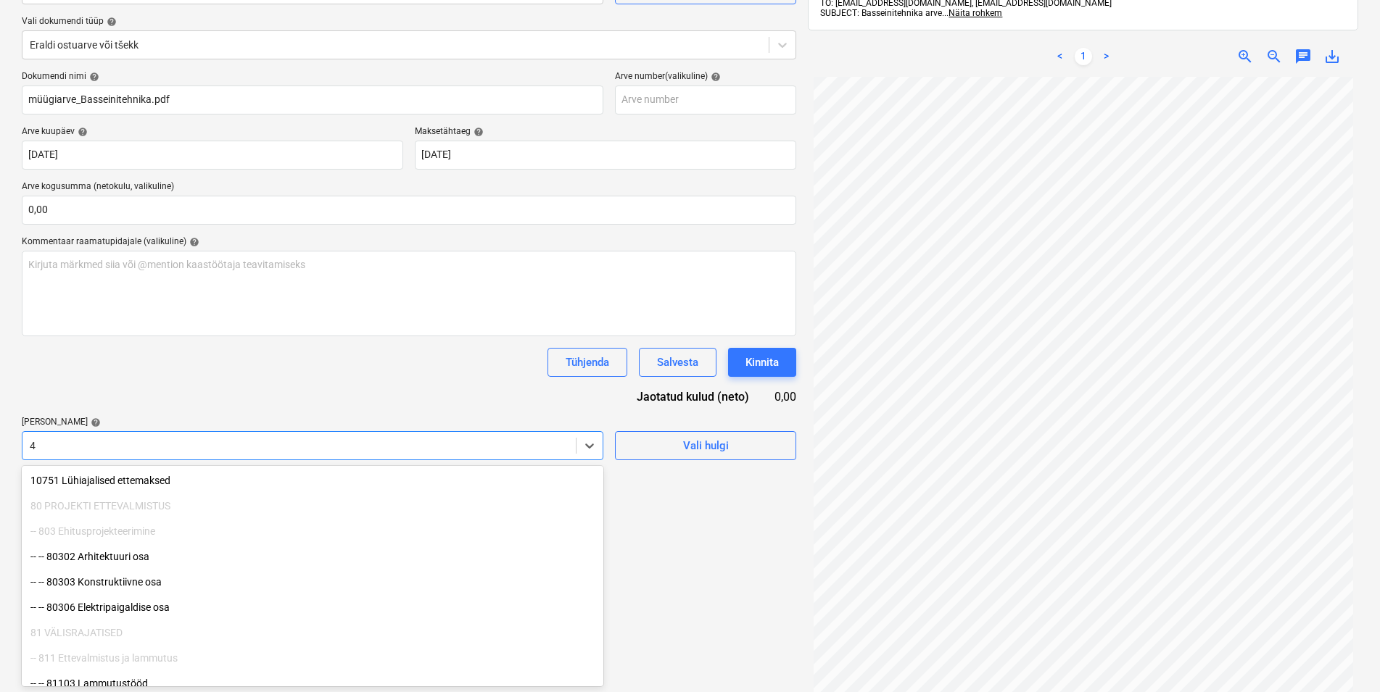
type input "4"
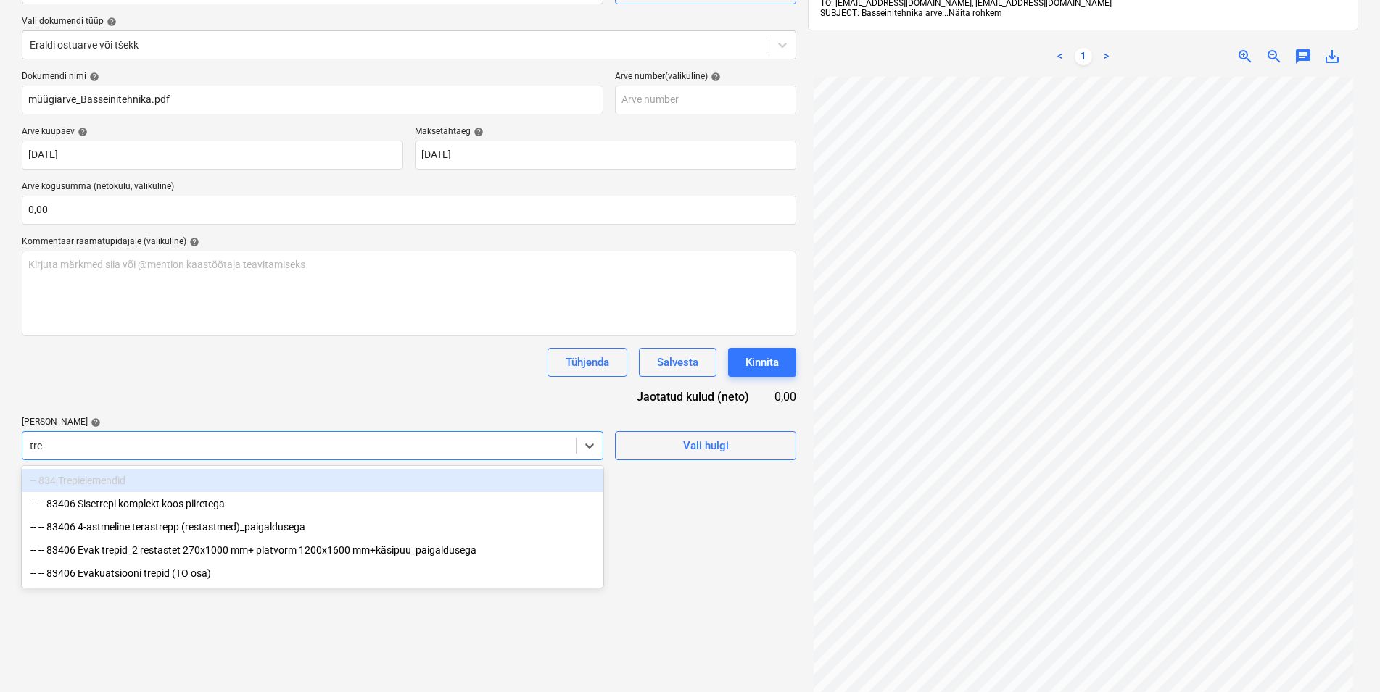
type input "trep"
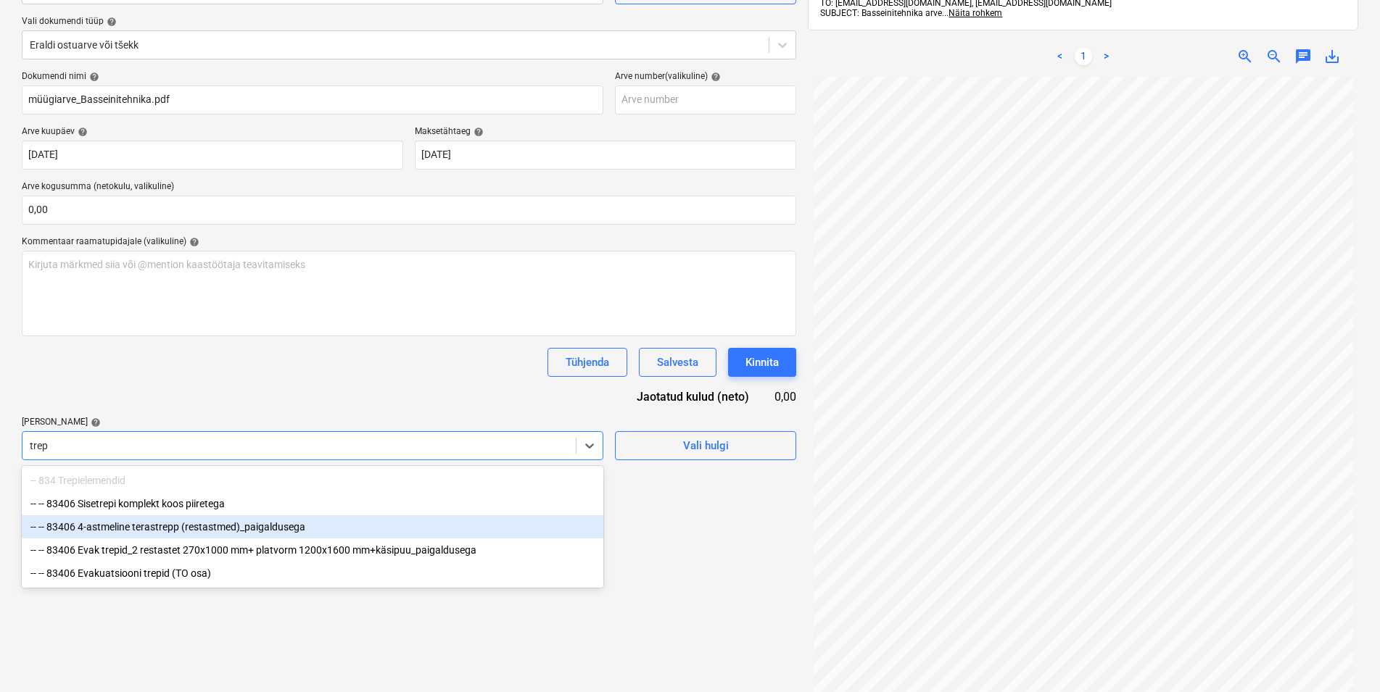
click at [173, 523] on div "-- -- 83406 4-astmeline terastrepp (restastmed)_paigaldusega" at bounding box center [313, 527] width 582 height 23
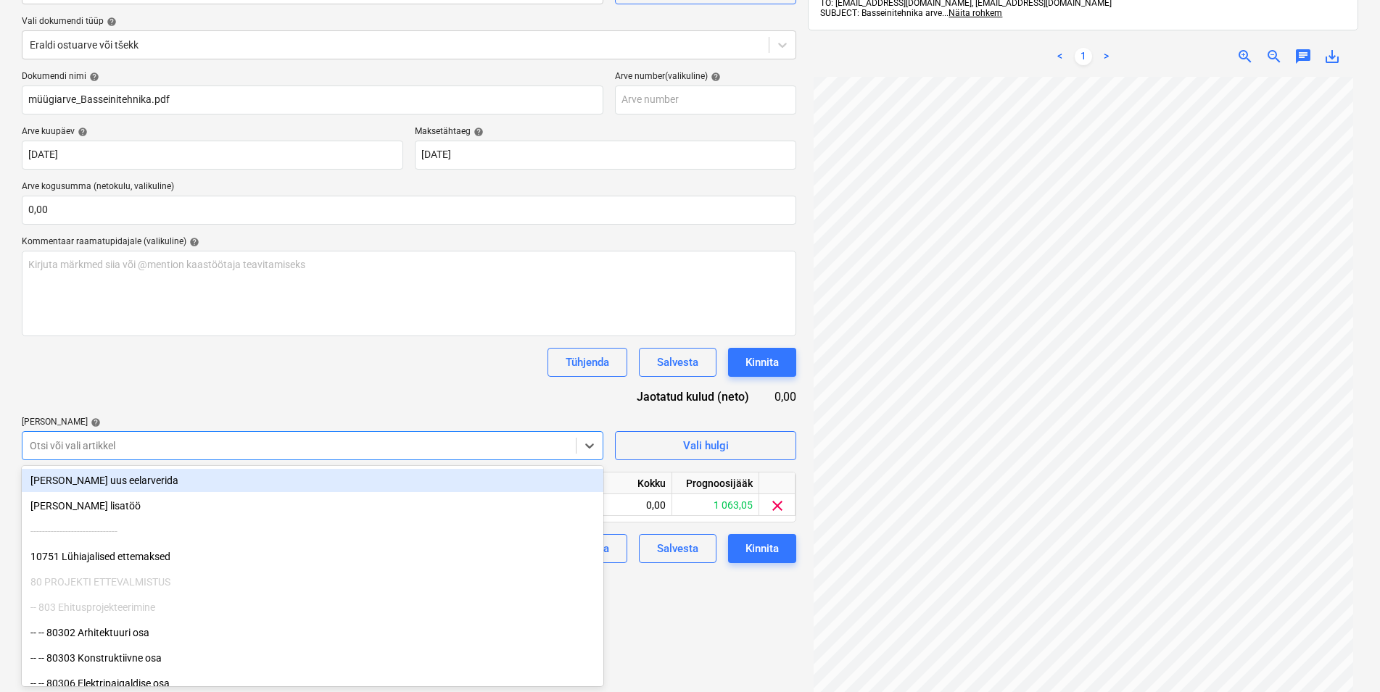
click at [192, 361] on div "Tühjenda Salvesta Kinnita" at bounding box center [409, 362] width 774 height 29
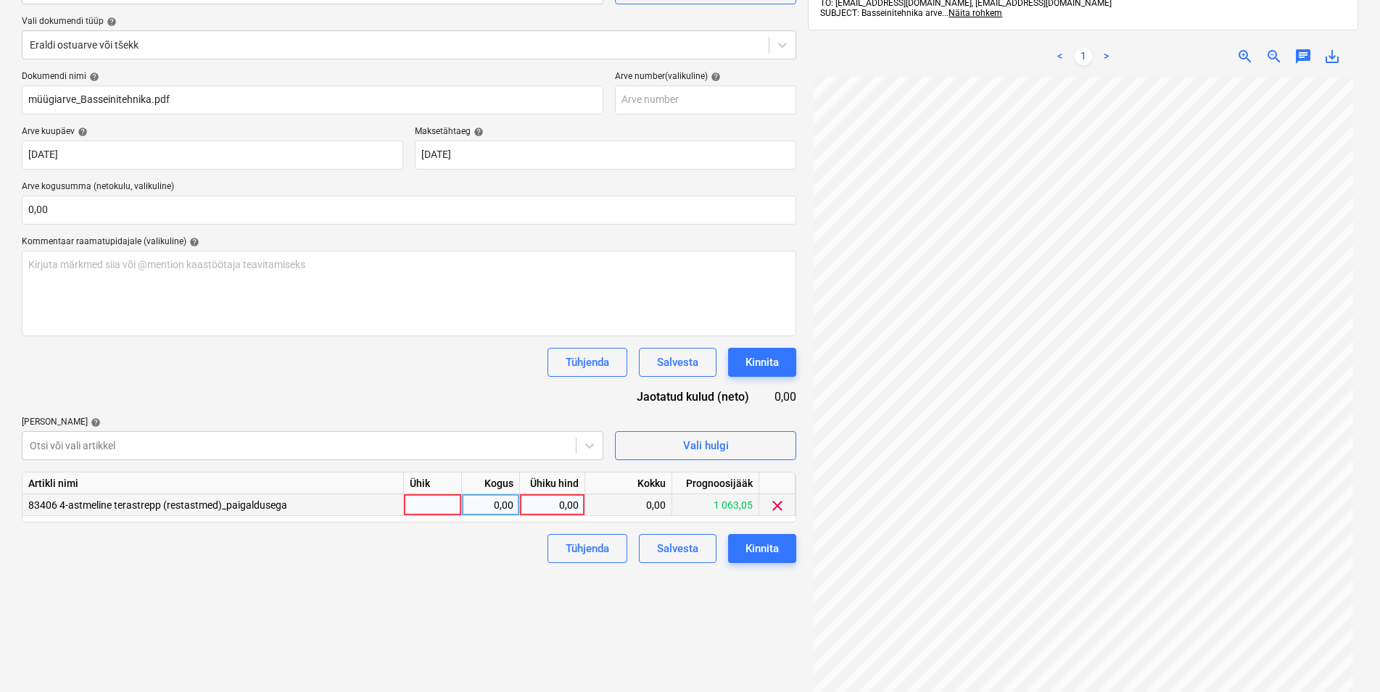
click at [418, 506] on div at bounding box center [433, 505] width 58 height 22
type input "kmpl"
click at [487, 509] on div "0,00" at bounding box center [491, 505] width 46 height 22
type input "1"
click at [541, 501] on div "0,00" at bounding box center [552, 505] width 53 height 22
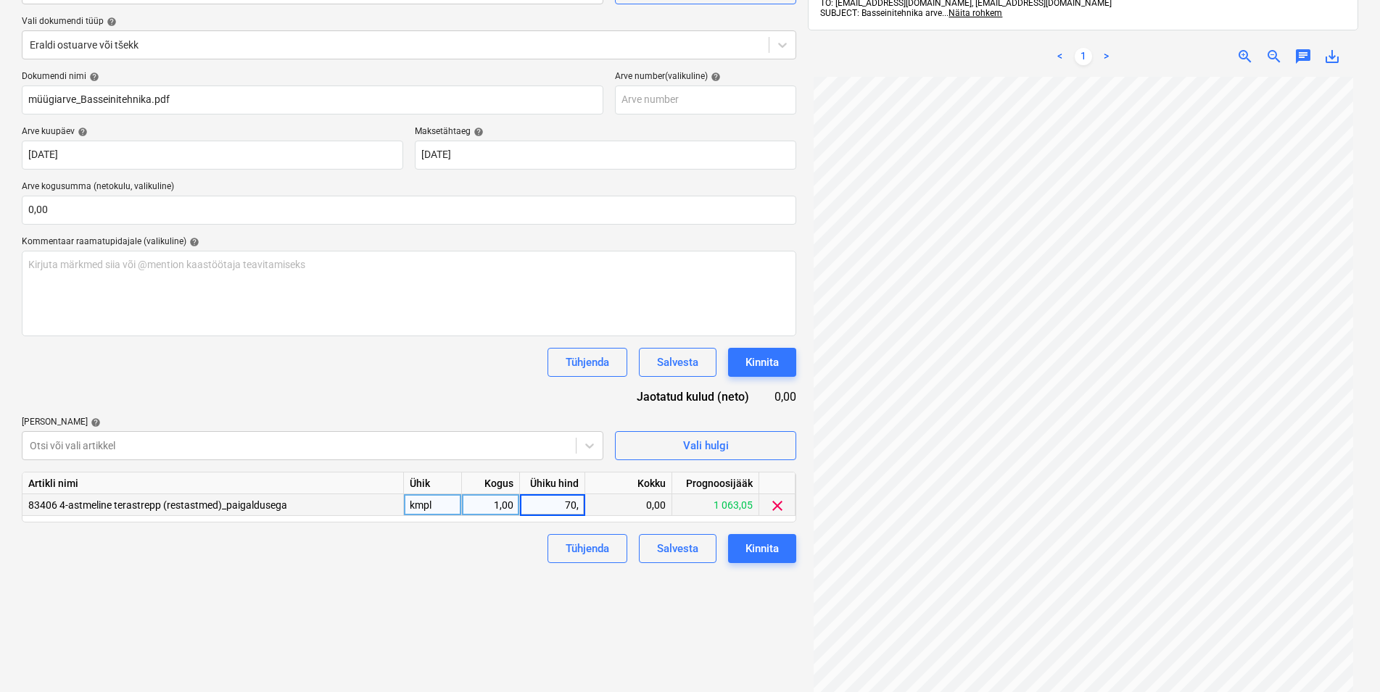
type input "70,5"
click at [431, 578] on div "Failide konteerimine Vali ettevõte Basseinitehnika AS (10330) [PERSON_NAME] uus…" at bounding box center [409, 324] width 786 height 820
click at [760, 547] on div "Kinnita" at bounding box center [761, 548] width 33 height 19
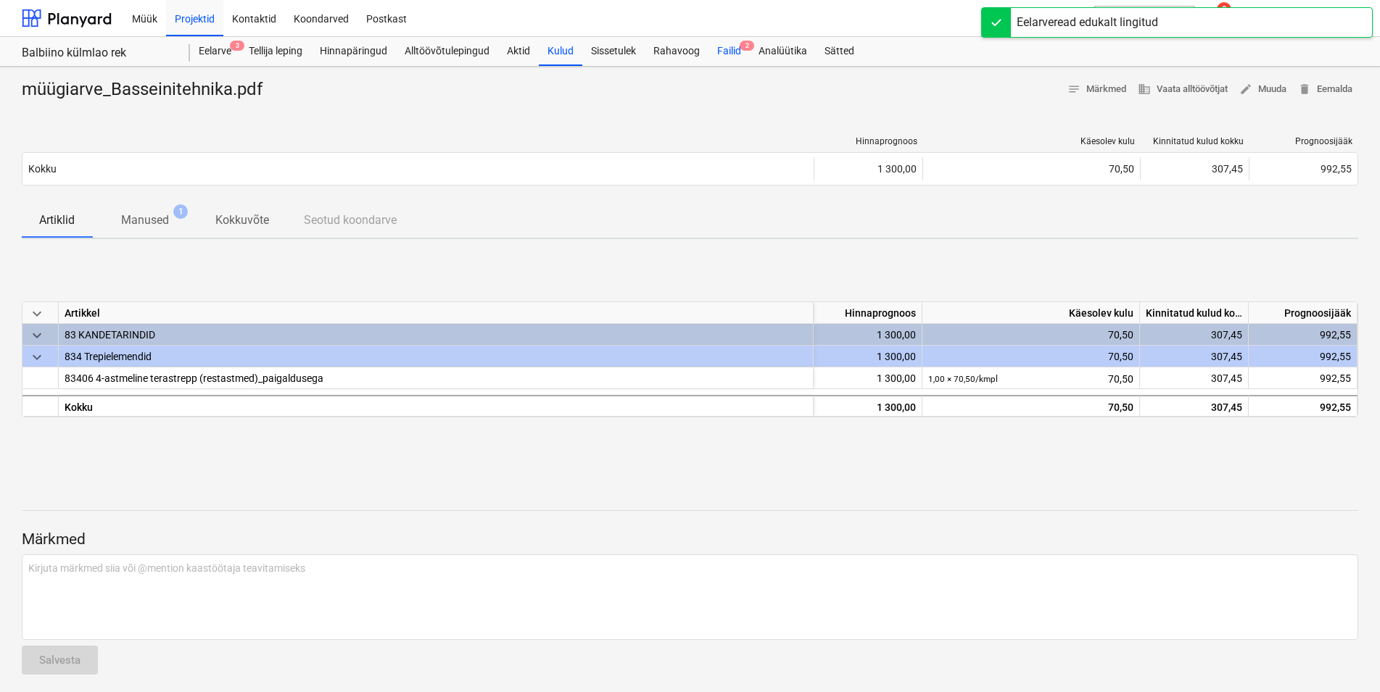
click at [733, 51] on div "Failid 2" at bounding box center [728, 51] width 41 height 29
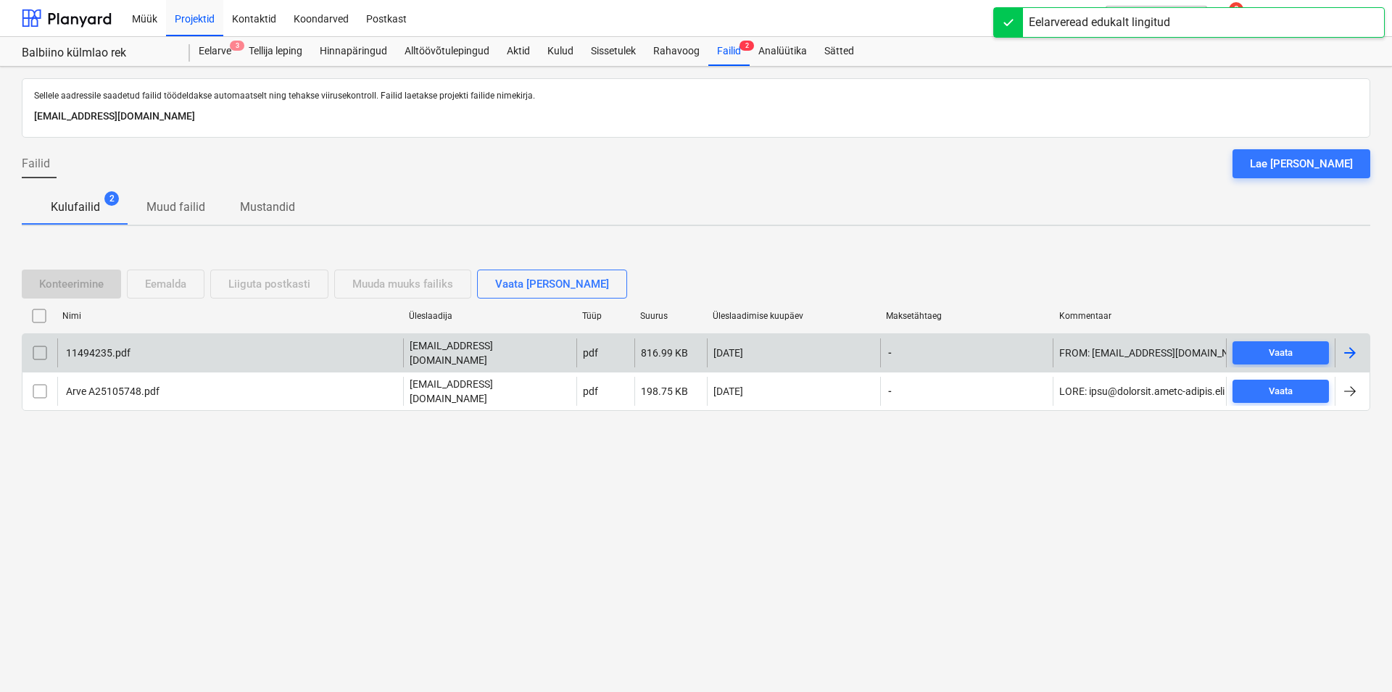
click at [104, 356] on div "11494235.pdf" at bounding box center [97, 353] width 67 height 12
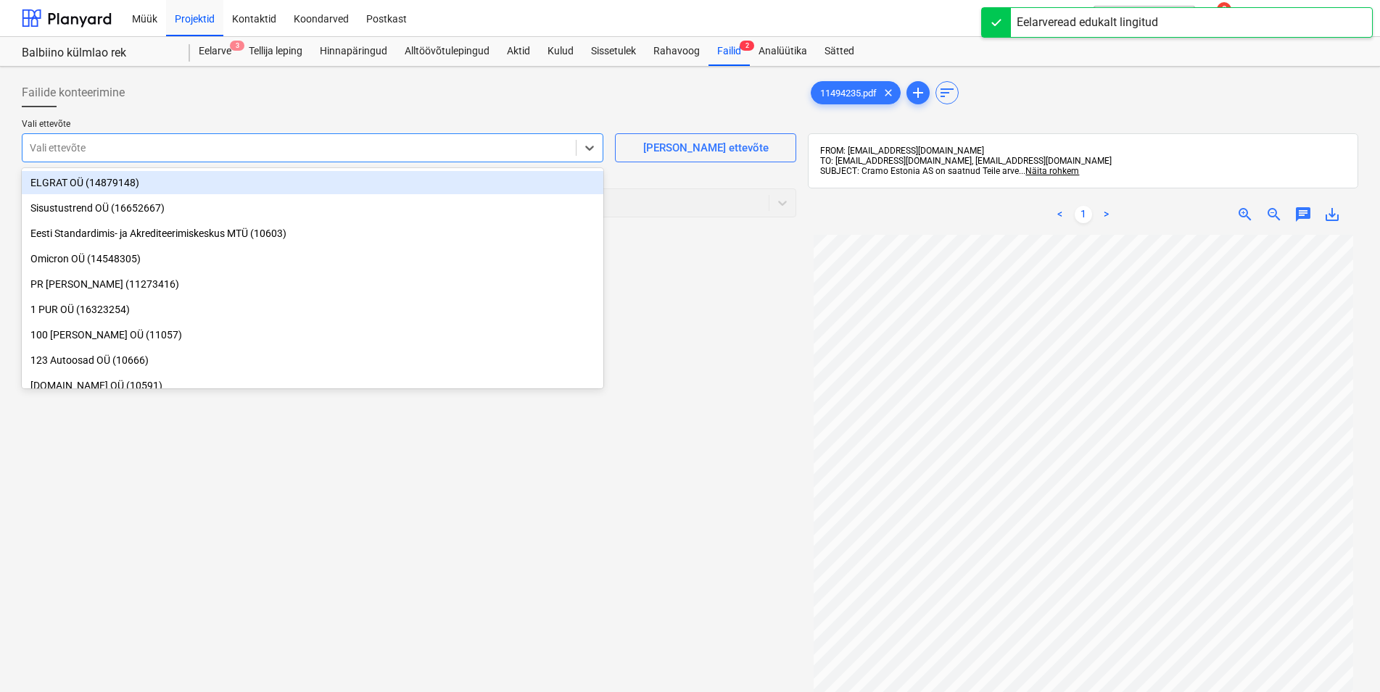
click at [144, 143] on div at bounding box center [299, 148] width 539 height 15
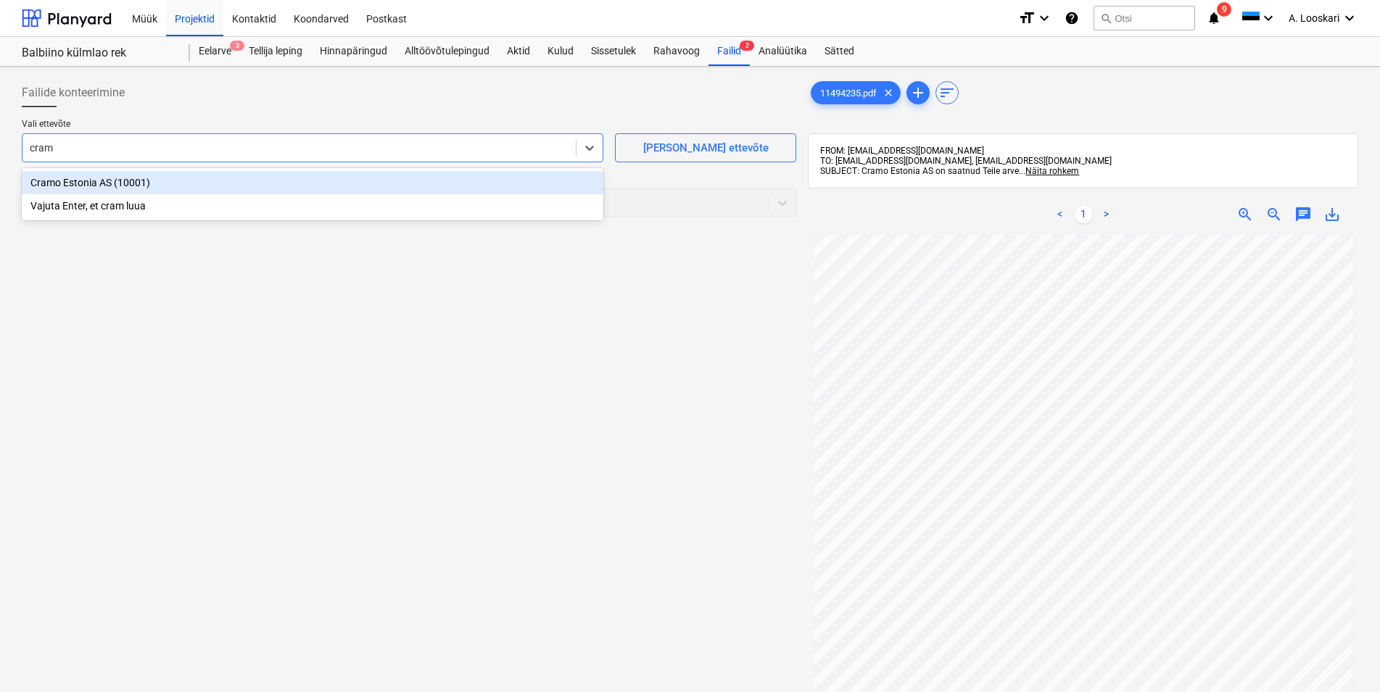
type input "cramo"
click at [186, 178] on div "Cramo Estonia AS (10001)" at bounding box center [313, 182] width 582 height 23
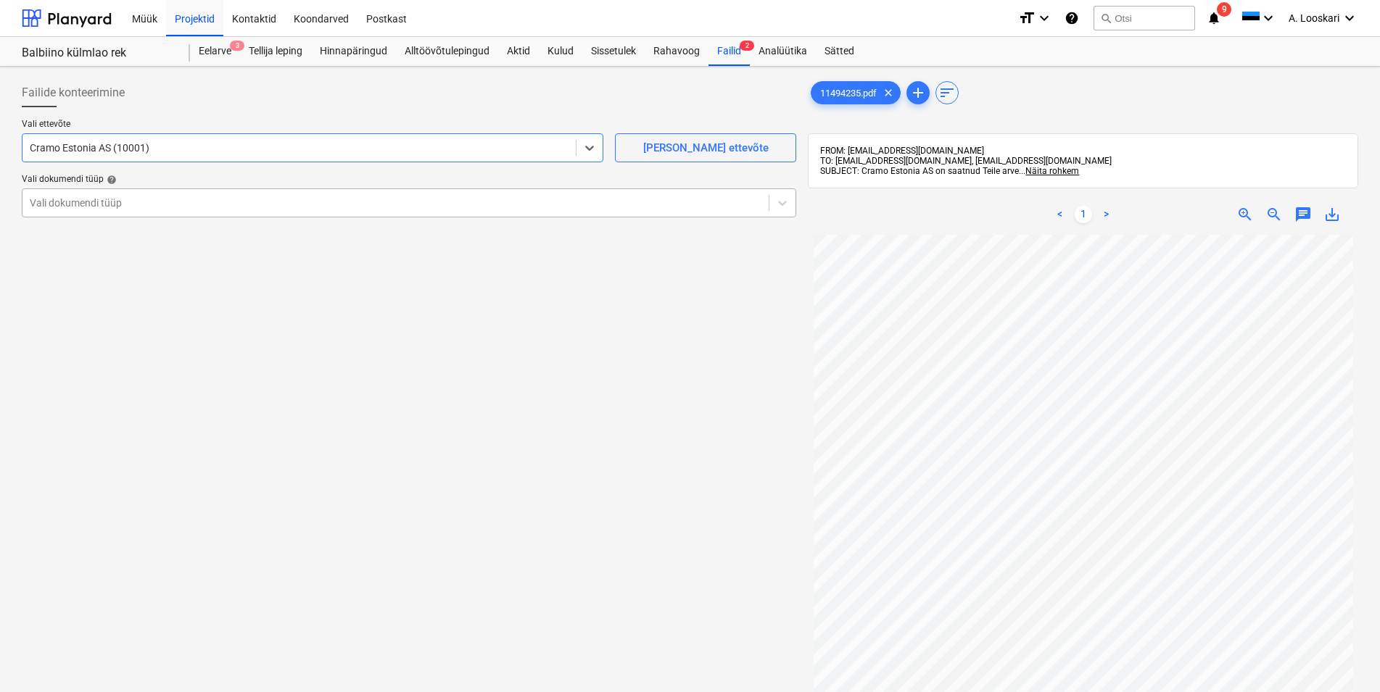
click at [175, 201] on div at bounding box center [396, 203] width 732 height 15
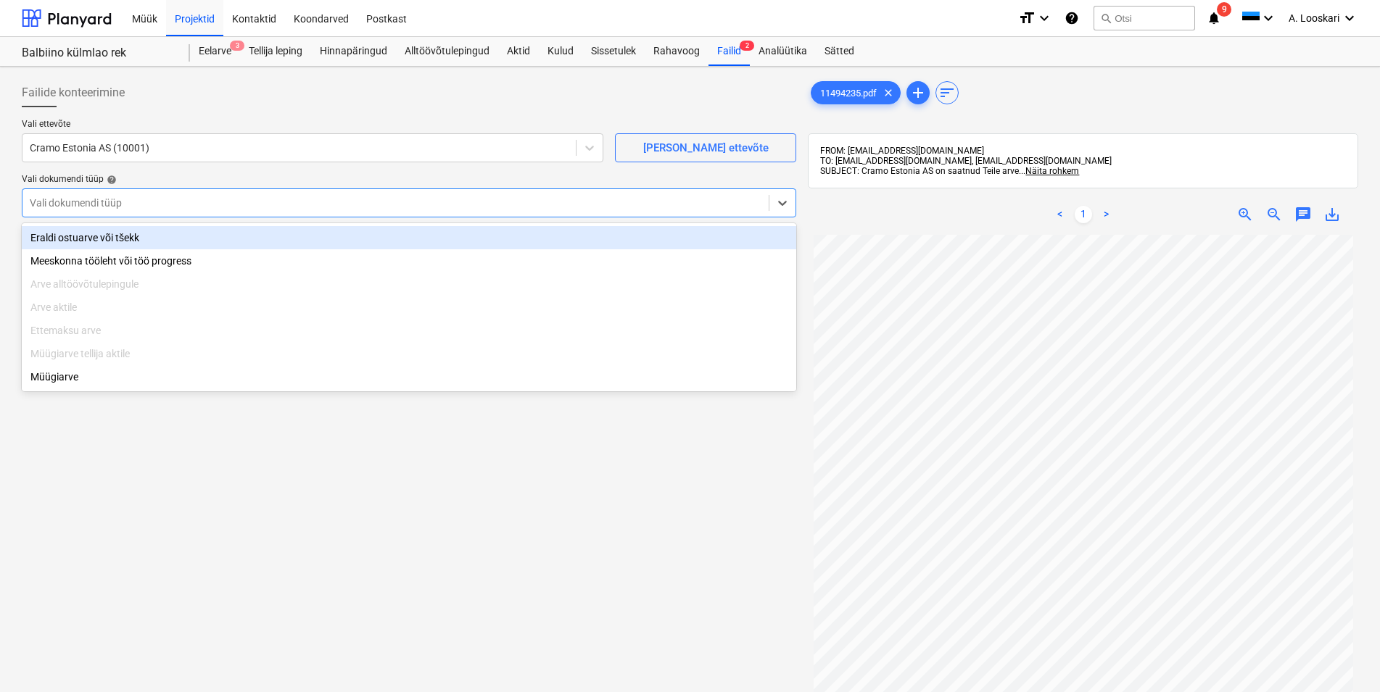
click at [171, 239] on div "Eraldi ostuarve või tšekk" at bounding box center [409, 237] width 774 height 23
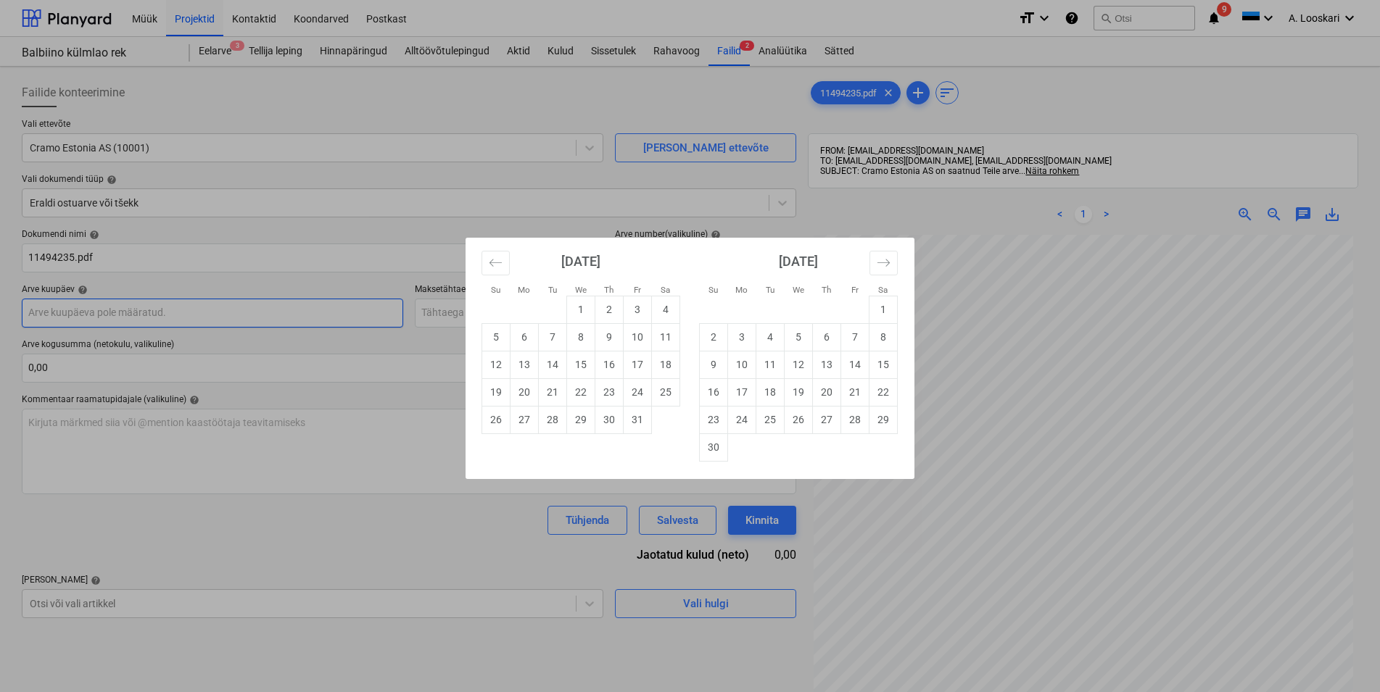
click at [144, 314] on input "text" at bounding box center [212, 313] width 381 height 29
click at [493, 262] on icon "Move backward to switch to the previous month." at bounding box center [496, 263] width 14 height 14
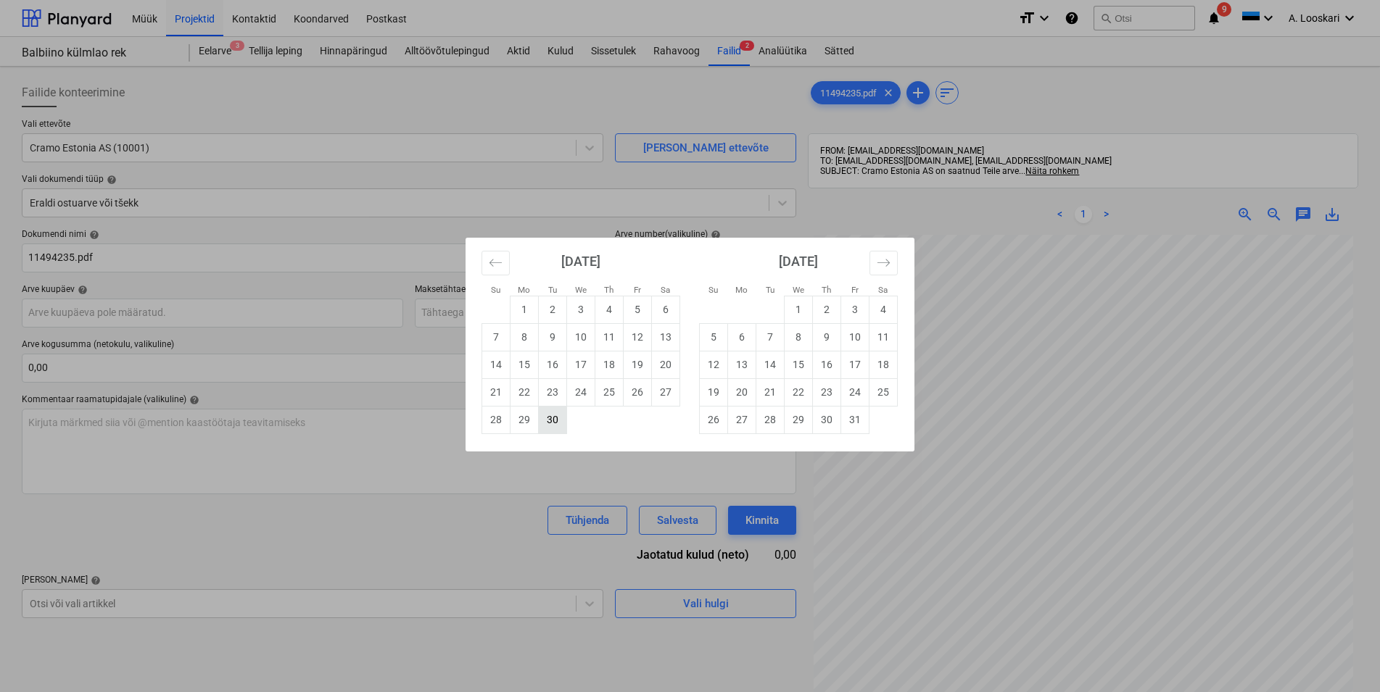
click at [550, 423] on td "30" at bounding box center [553, 420] width 28 height 28
type input "[DATE]"
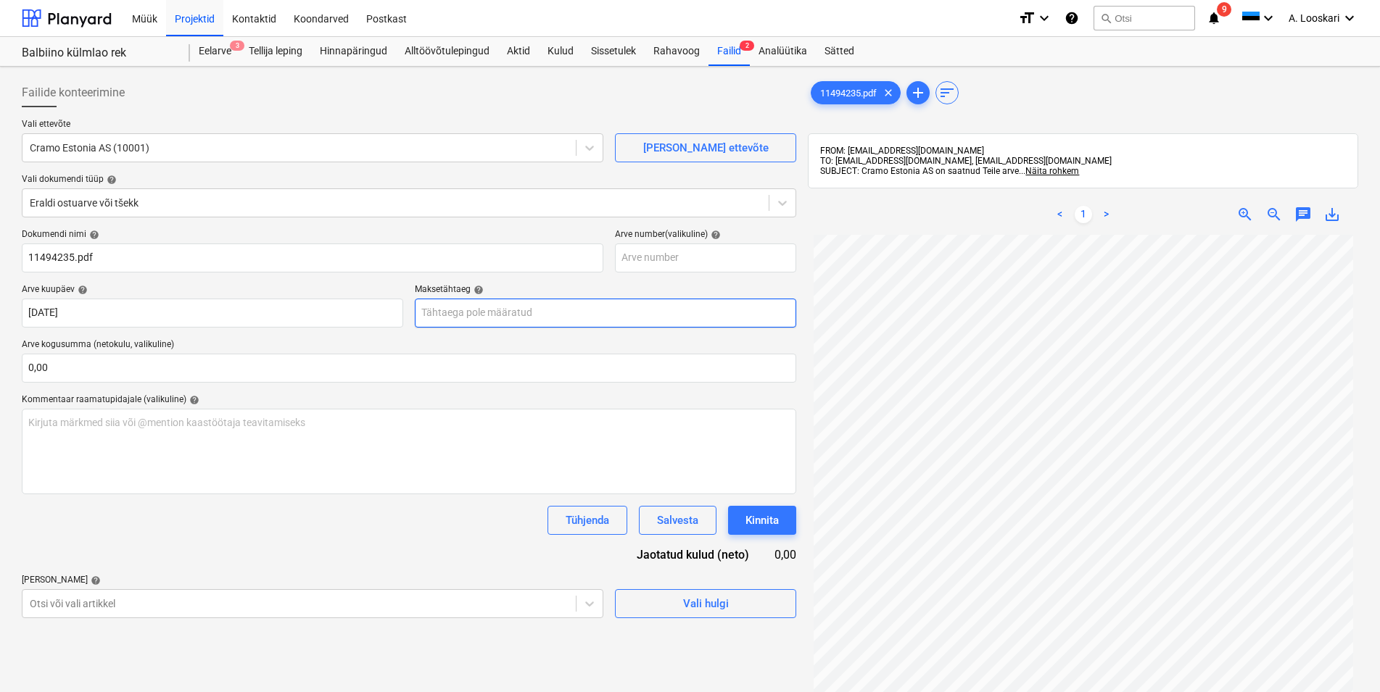
click at [478, 313] on input "text" at bounding box center [605, 313] width 381 height 29
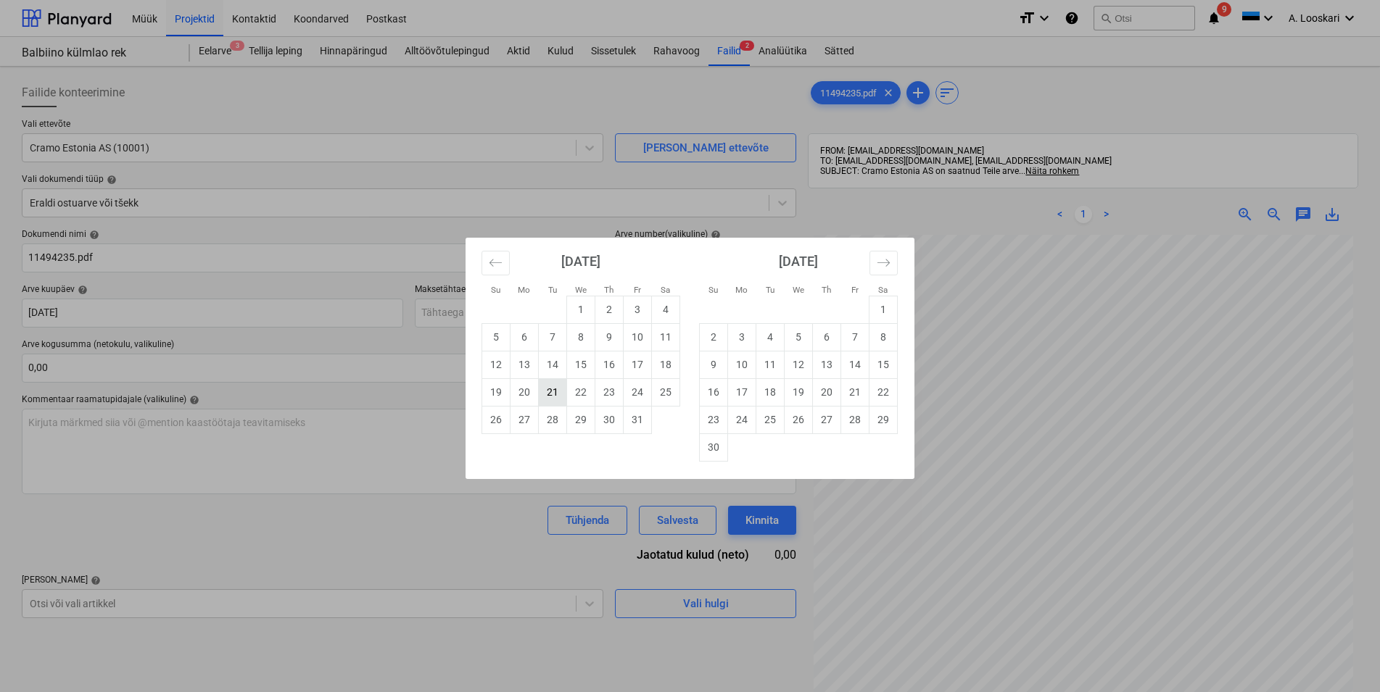
click at [551, 389] on td "21" at bounding box center [553, 392] width 28 height 28
type input "[DATE]"
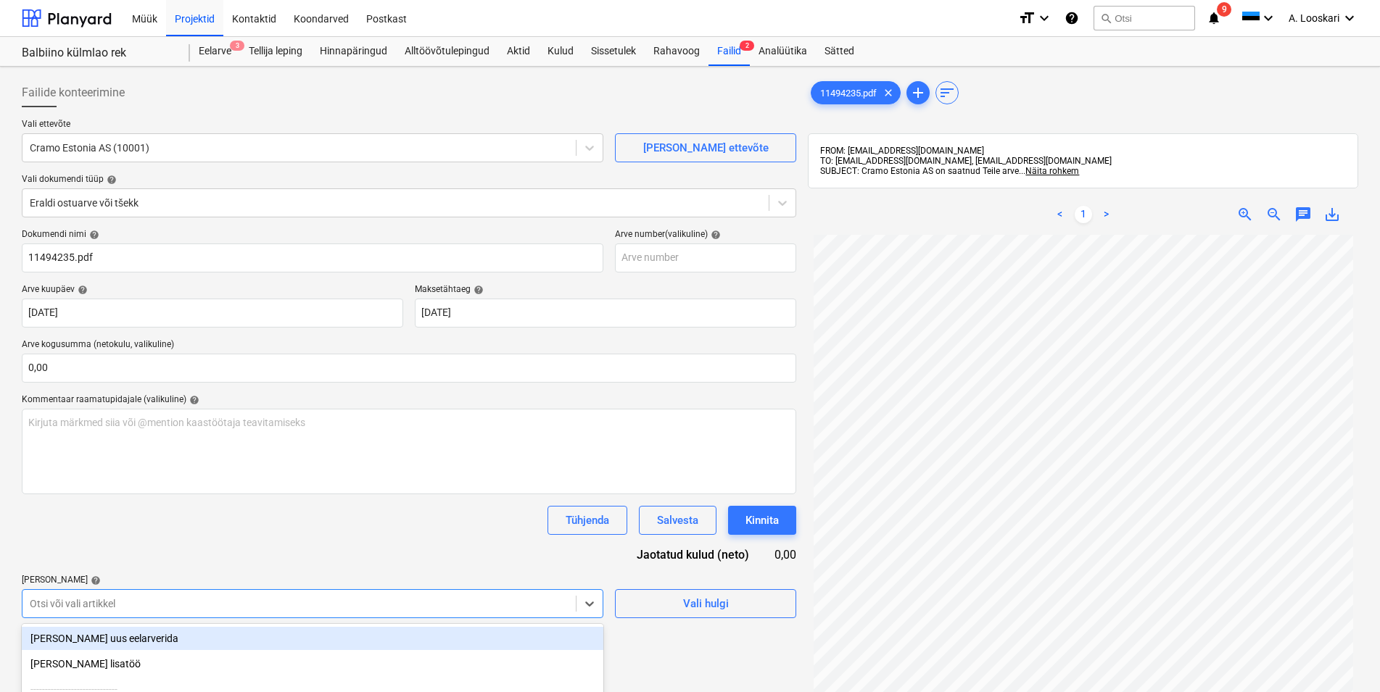
scroll to position [158, 0]
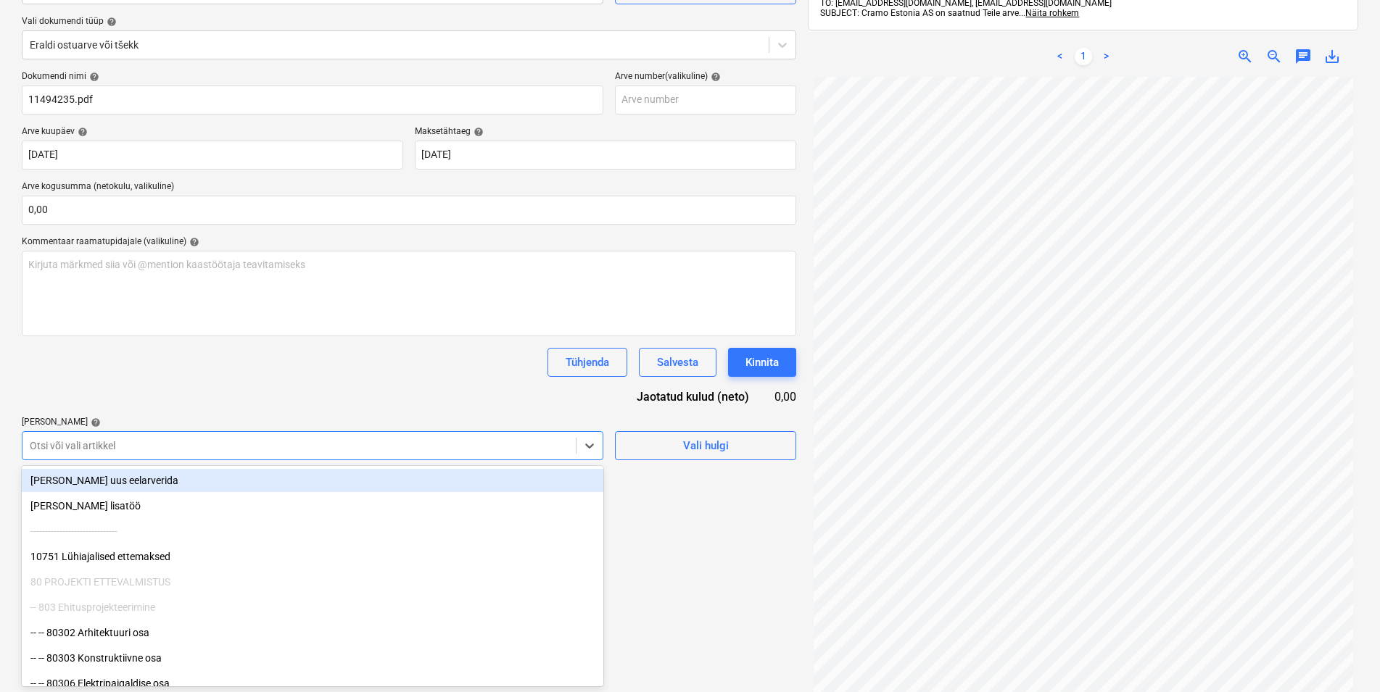
click at [140, 534] on body "Müük Projektid Kontaktid Koondarved Postkast format_size keyboard_arrow_down he…" at bounding box center [690, 188] width 1380 height 692
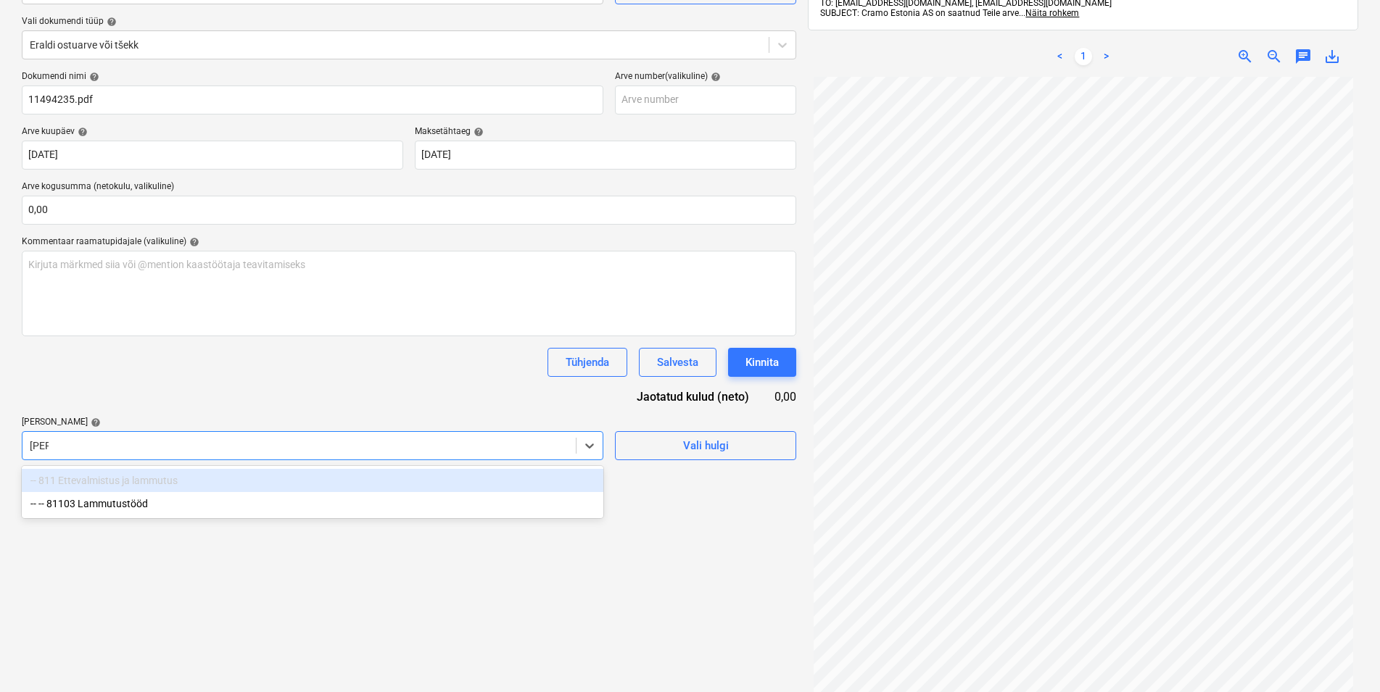
type input "[PERSON_NAME]"
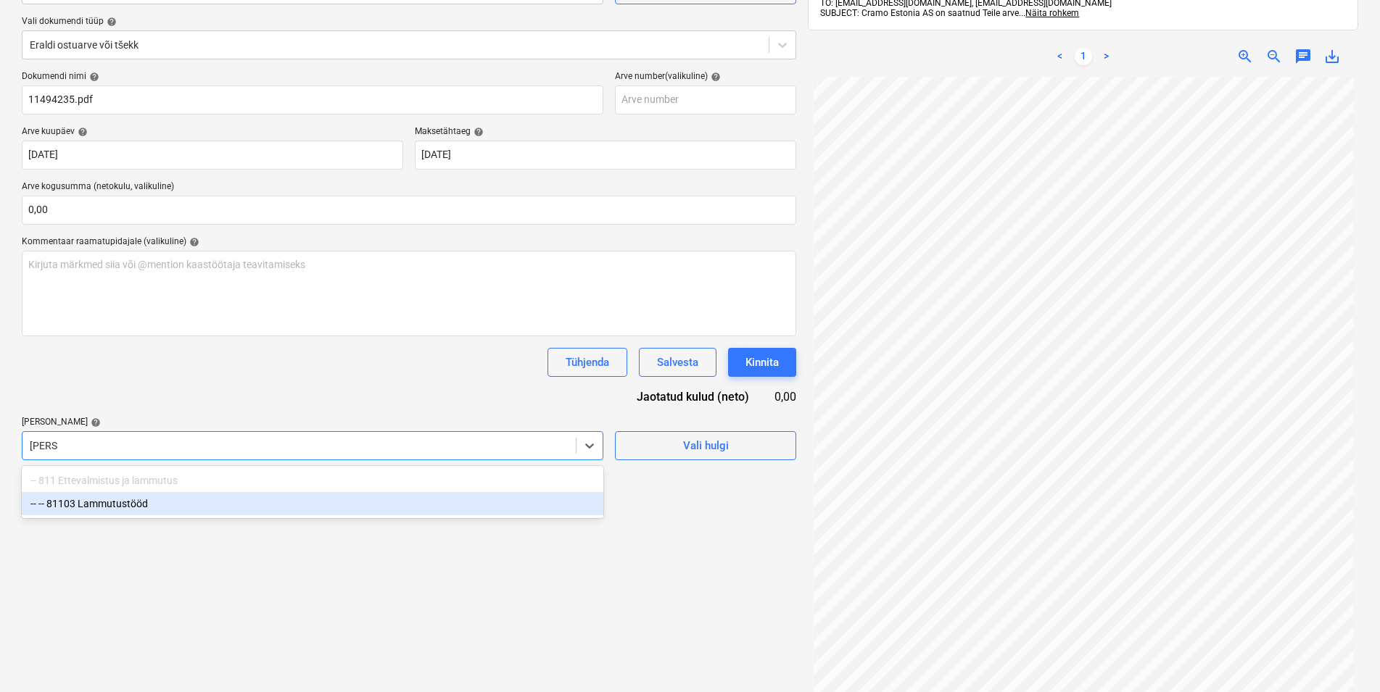
click at [117, 502] on div "-- -- 81103 Lammutustööd" at bounding box center [313, 503] width 582 height 23
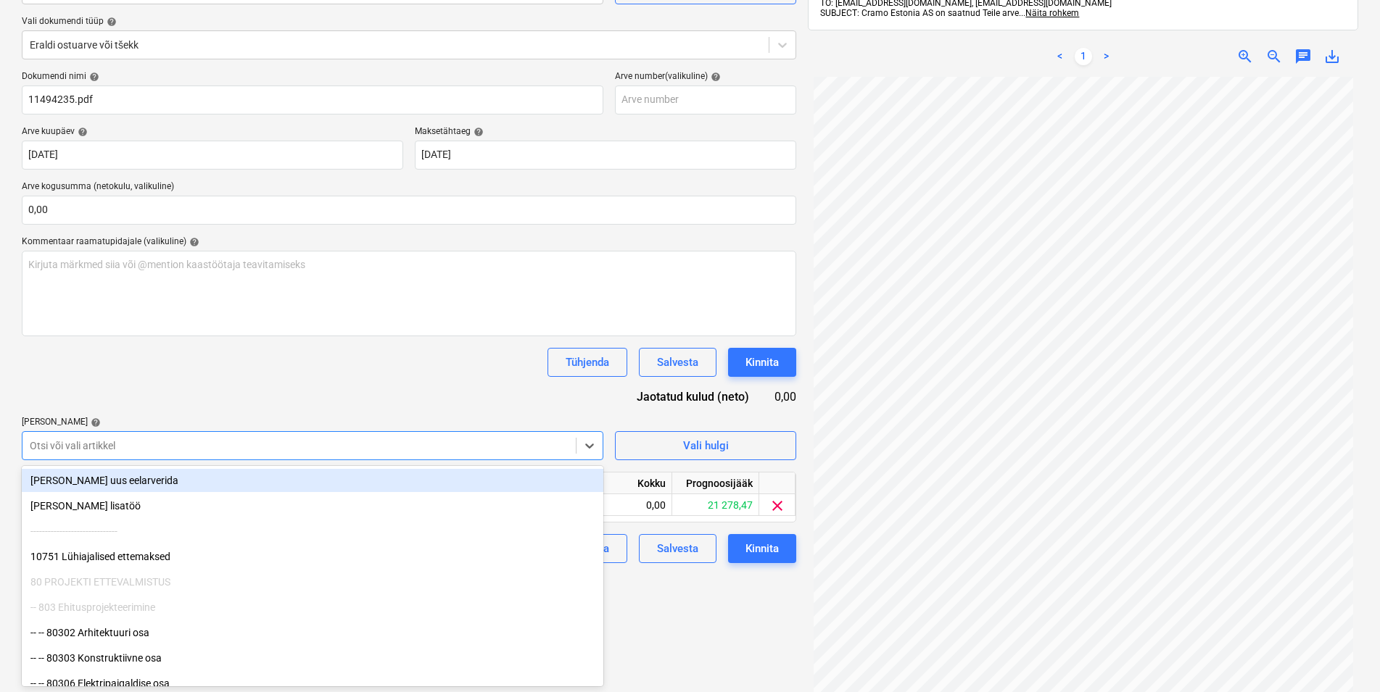
click at [125, 404] on div "Dokumendi nimi help 11494235.pdf Arve number (valikuline) help Arve kuupäev hel…" at bounding box center [409, 317] width 774 height 492
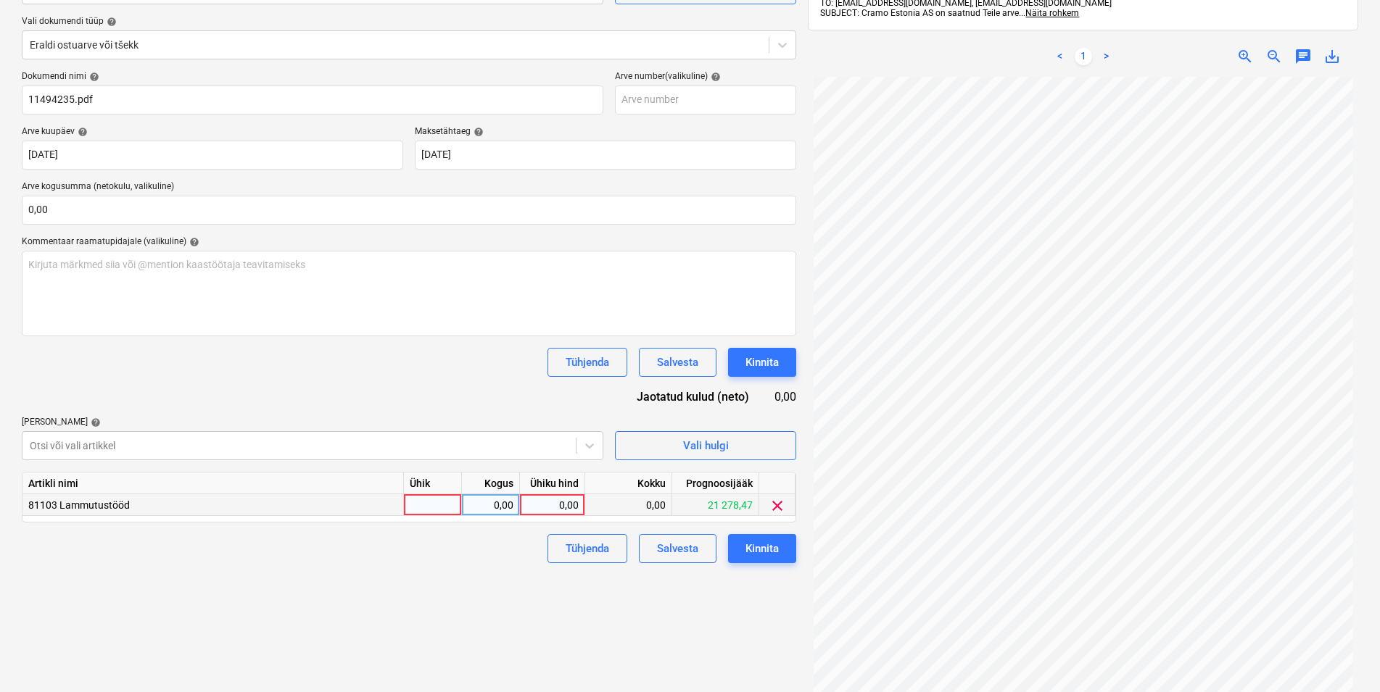
click at [433, 514] on div at bounding box center [433, 505] width 58 height 22
type input "kmpl"
click at [476, 505] on div "0,00" at bounding box center [491, 505] width 46 height 22
type input "1"
click at [558, 503] on div "0,00" at bounding box center [552, 505] width 53 height 22
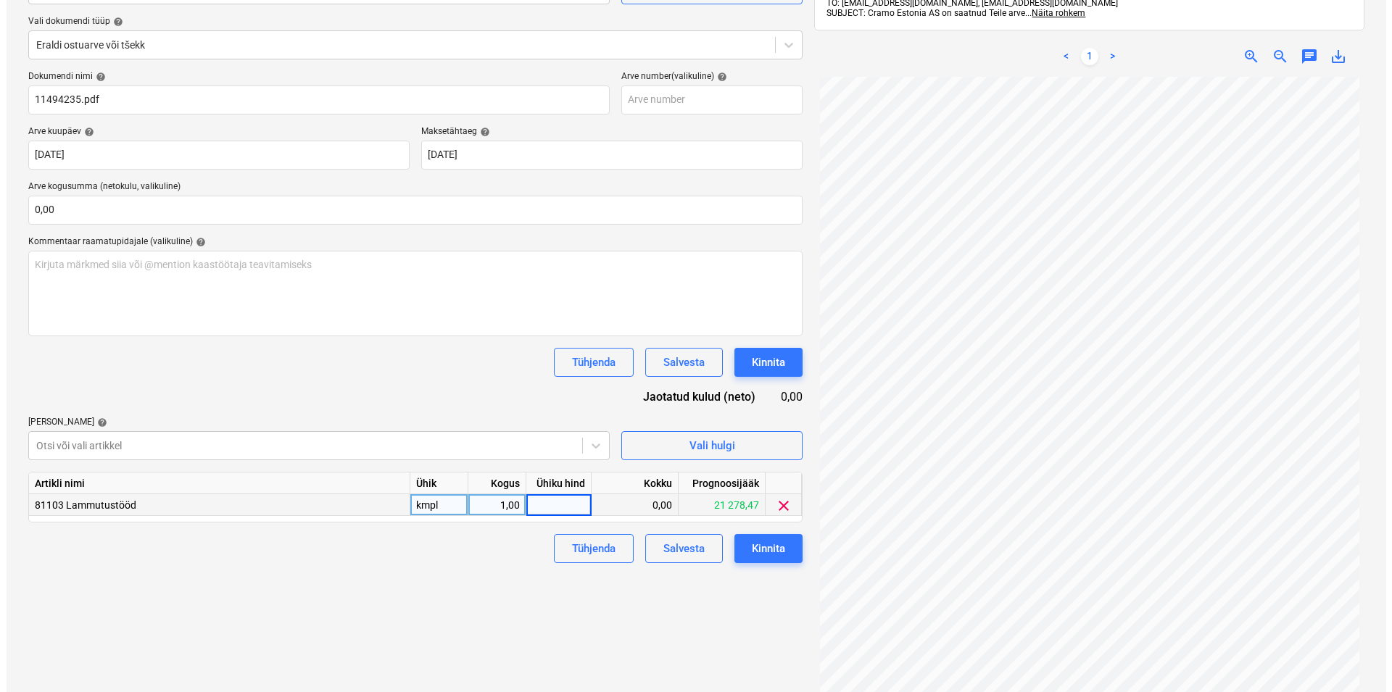
scroll to position [126, 0]
type input "4"
click at [186, 441] on div at bounding box center [299, 446] width 539 height 15
type input "aed"
click at [141, 444] on div at bounding box center [299, 446] width 539 height 15
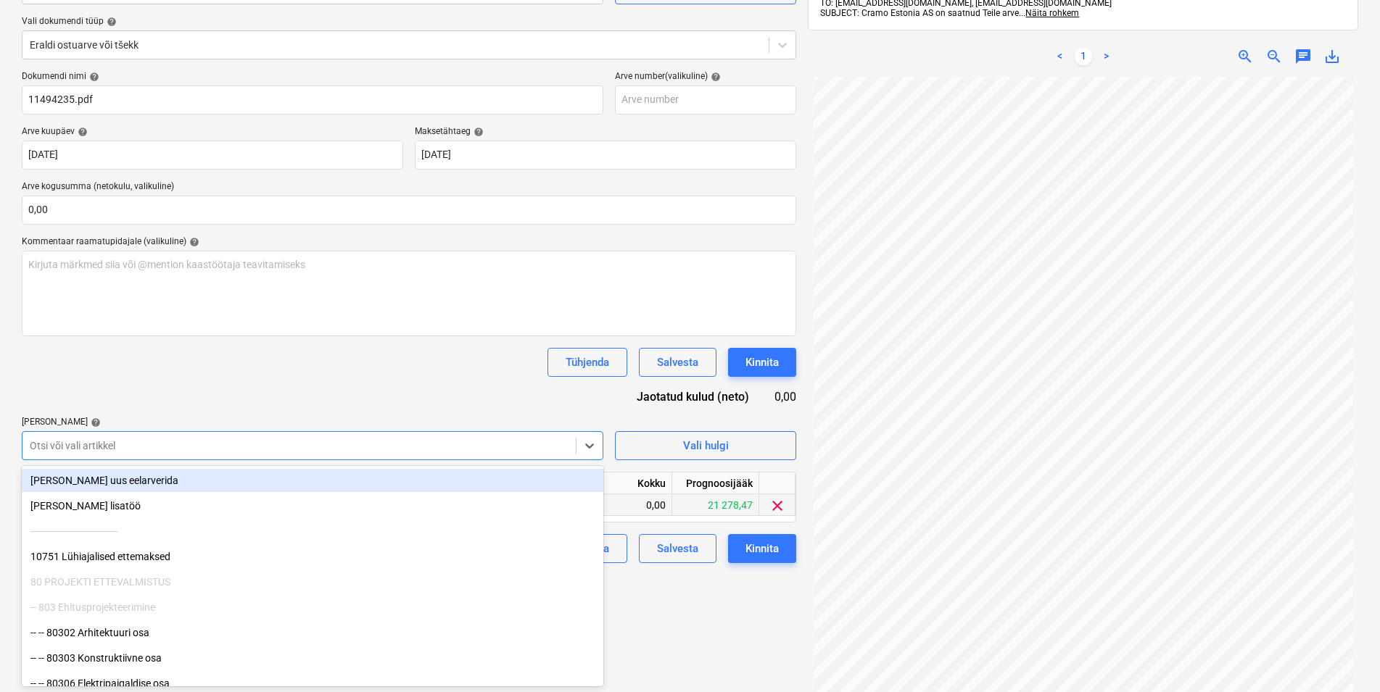
click at [70, 442] on div at bounding box center [299, 446] width 539 height 15
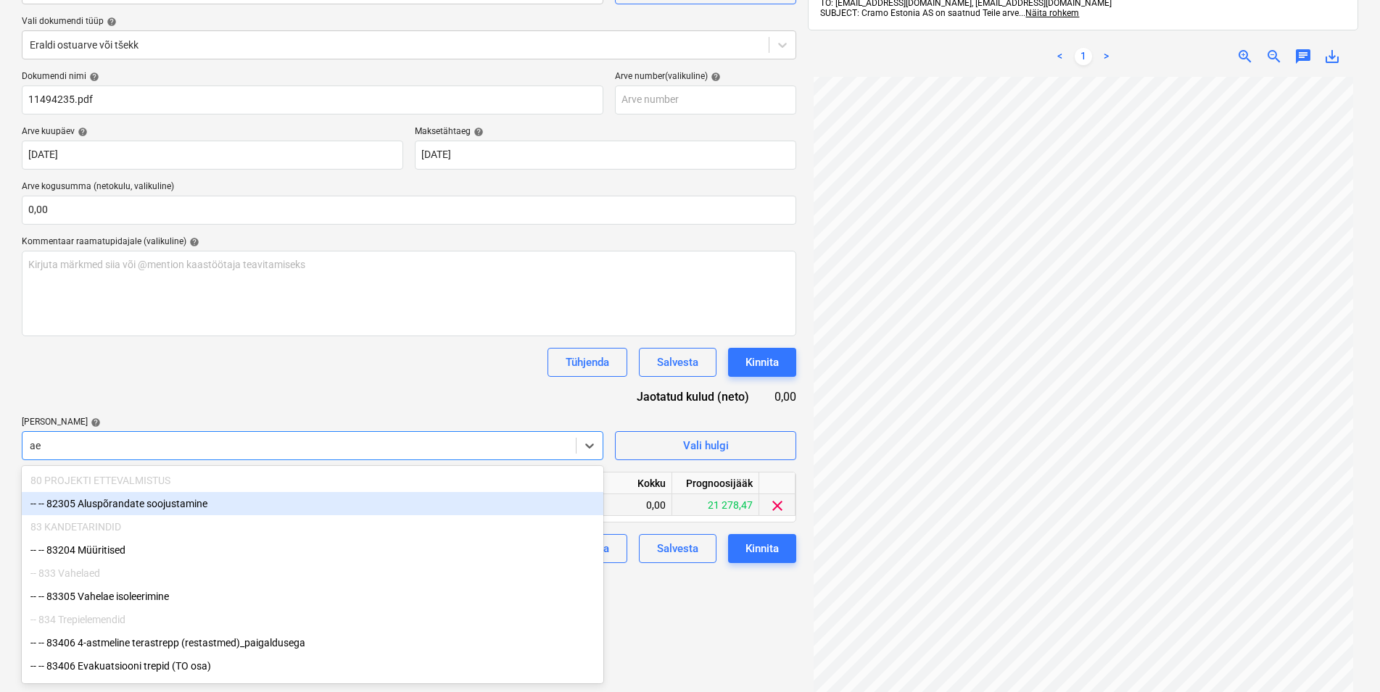
type input "a"
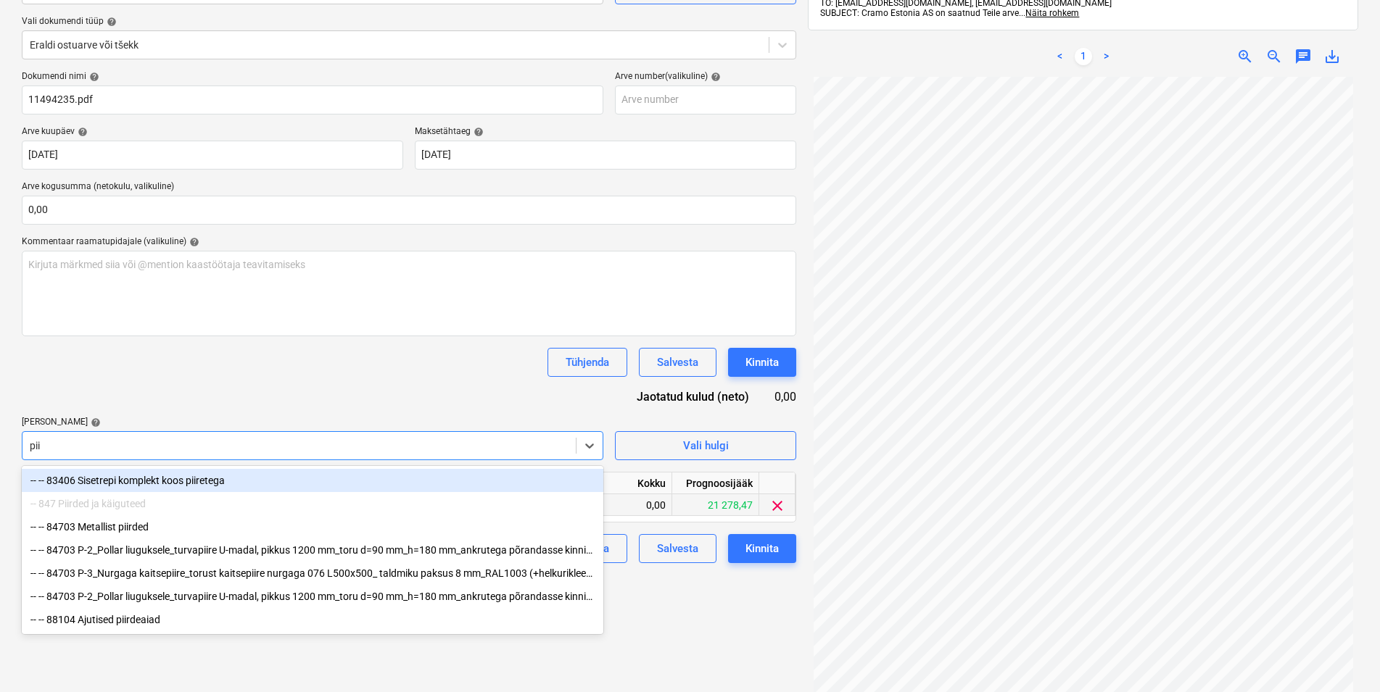
type input "piir"
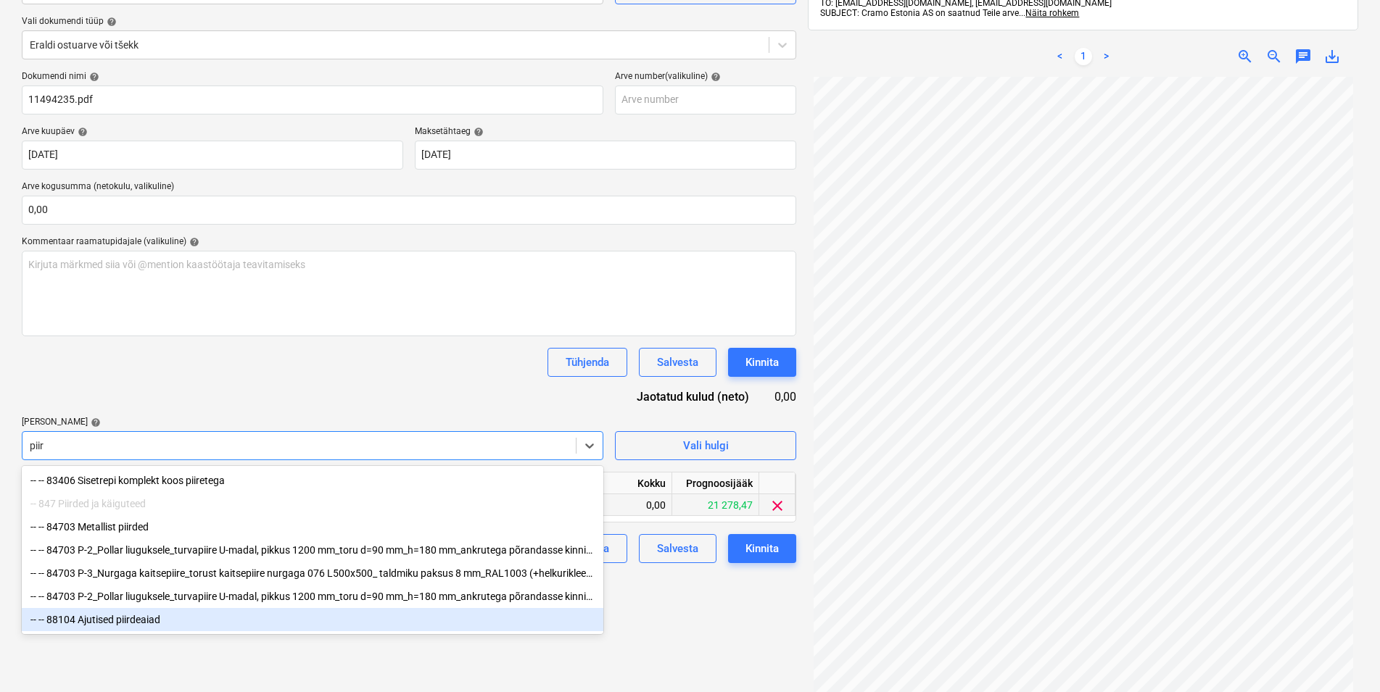
click at [133, 625] on div "-- -- 88104 Ajutised piirdeaiad" at bounding box center [313, 619] width 582 height 23
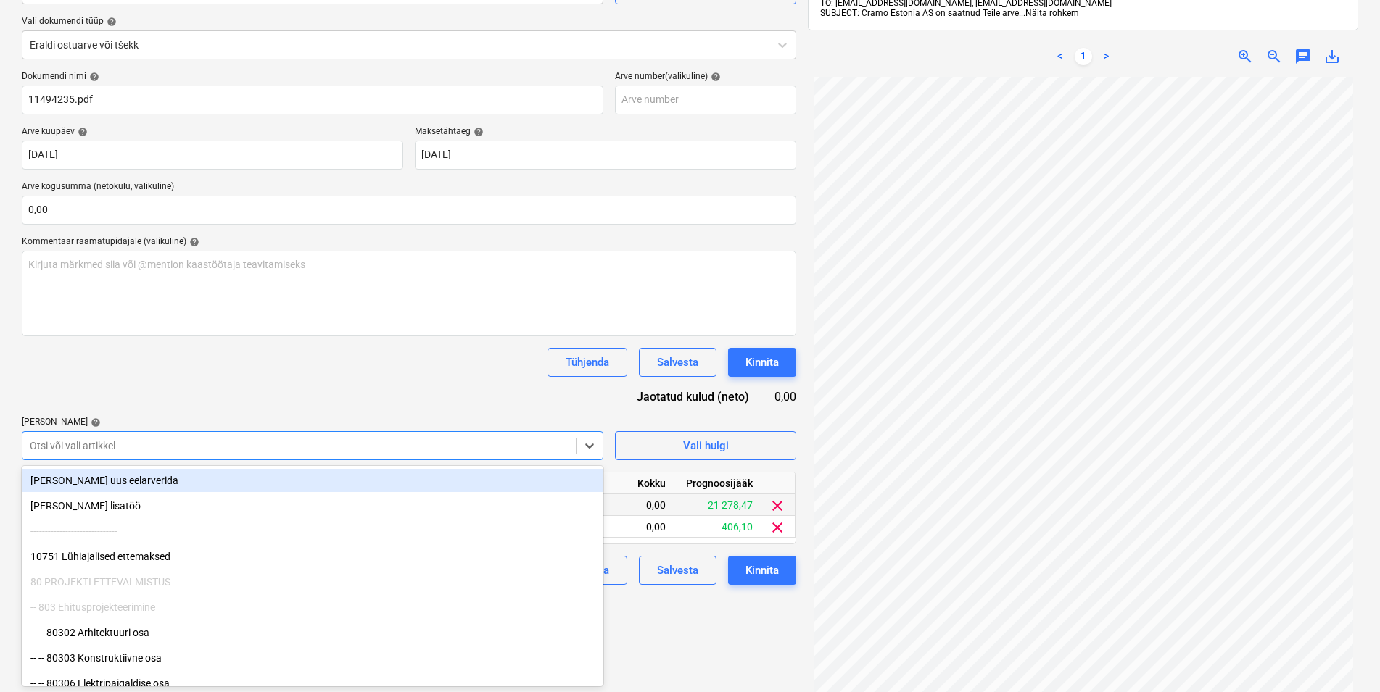
click at [149, 403] on div "Dokumendi nimi help 11494235.pdf Arve number (valikuline) help Arve kuupäev hel…" at bounding box center [409, 328] width 774 height 514
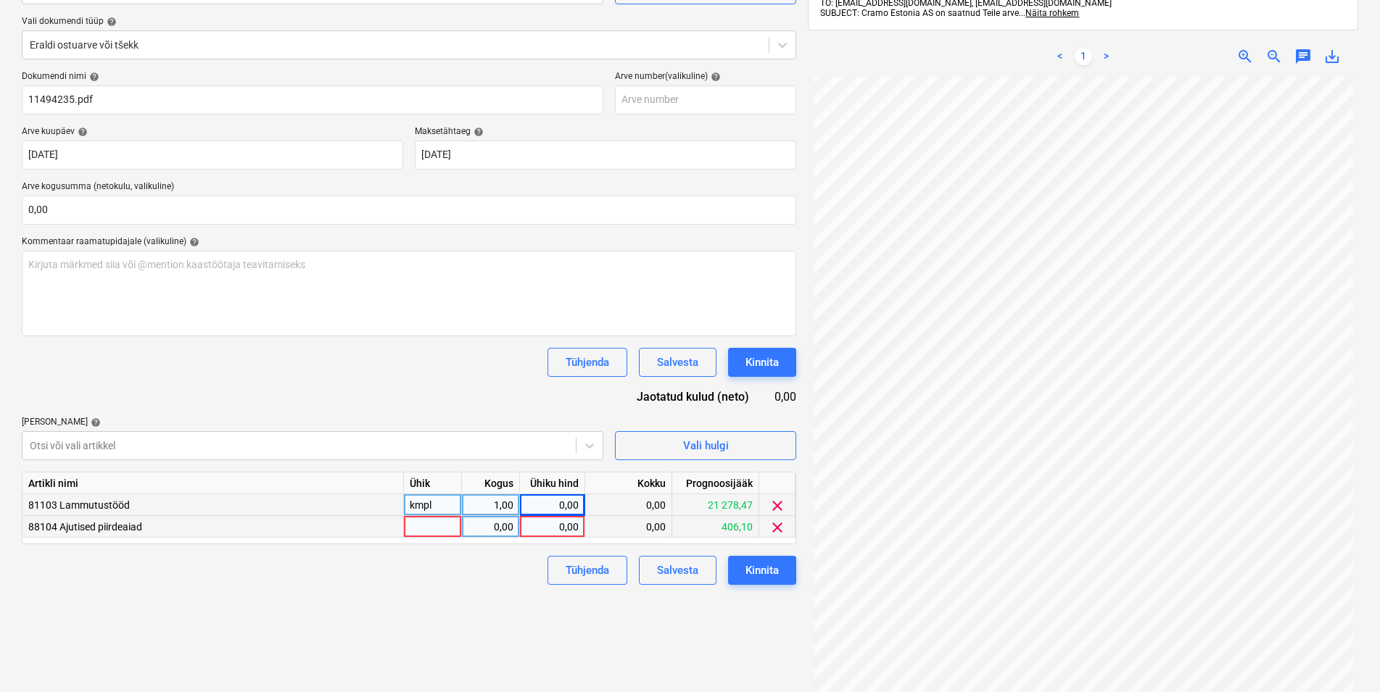
click at [421, 528] on div at bounding box center [433, 527] width 58 height 22
type input "kmpl"
click at [503, 526] on div "0,00" at bounding box center [491, 527] width 46 height 22
type input "1"
click at [531, 526] on div "0,00" at bounding box center [552, 527] width 53 height 22
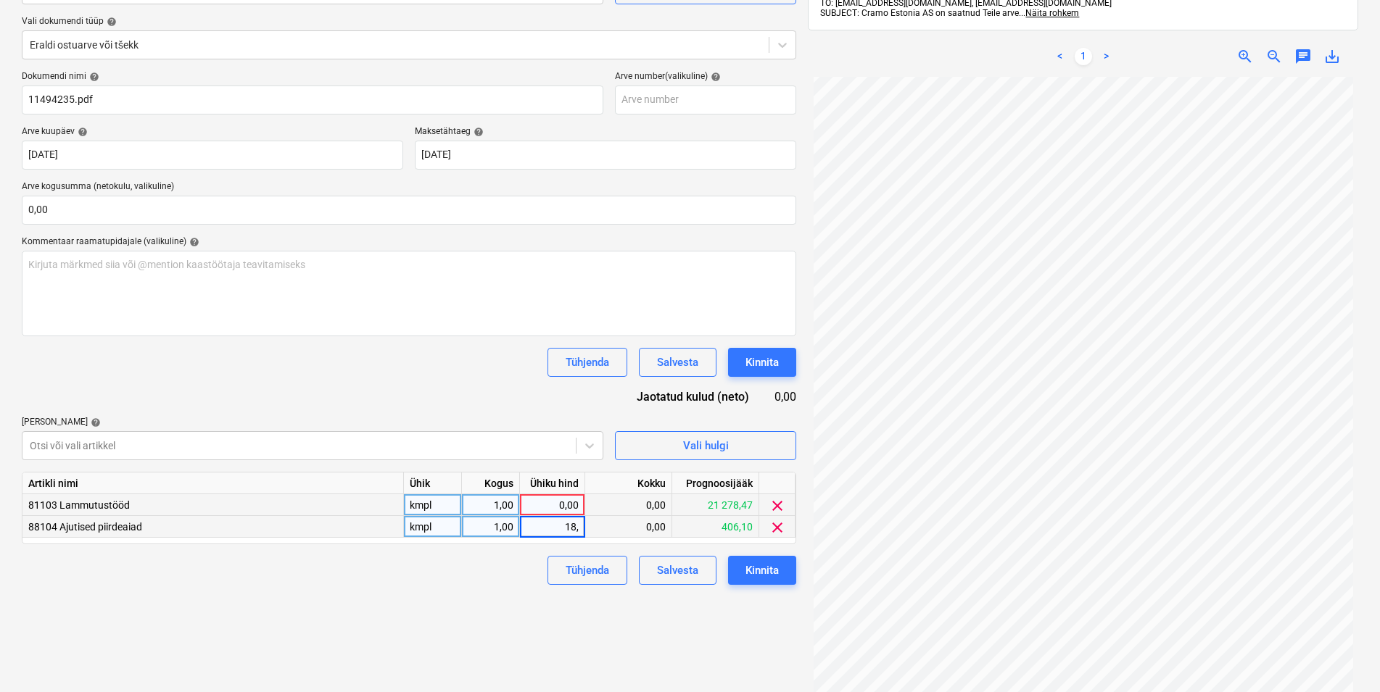
type input "18,9"
click at [547, 505] on div "0,00" at bounding box center [552, 505] width 53 height 22
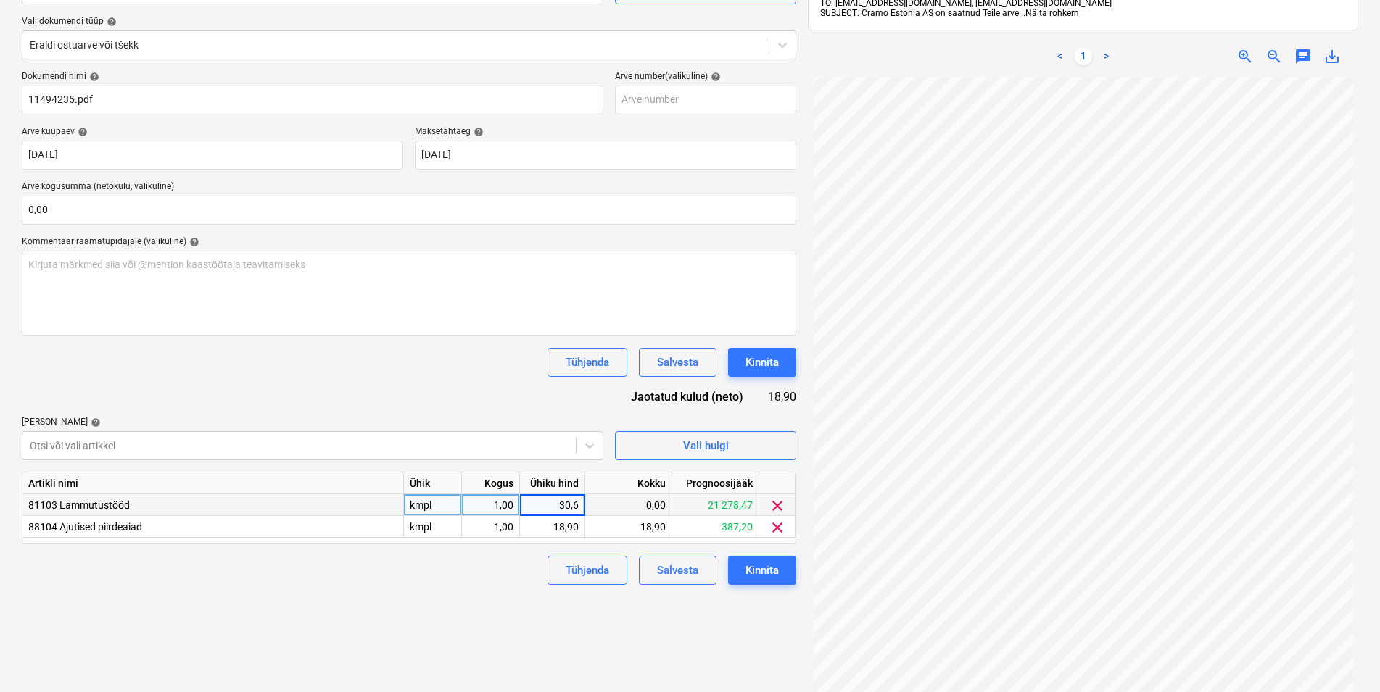
type input "30,66"
click at [763, 567] on div "Kinnita" at bounding box center [761, 570] width 33 height 19
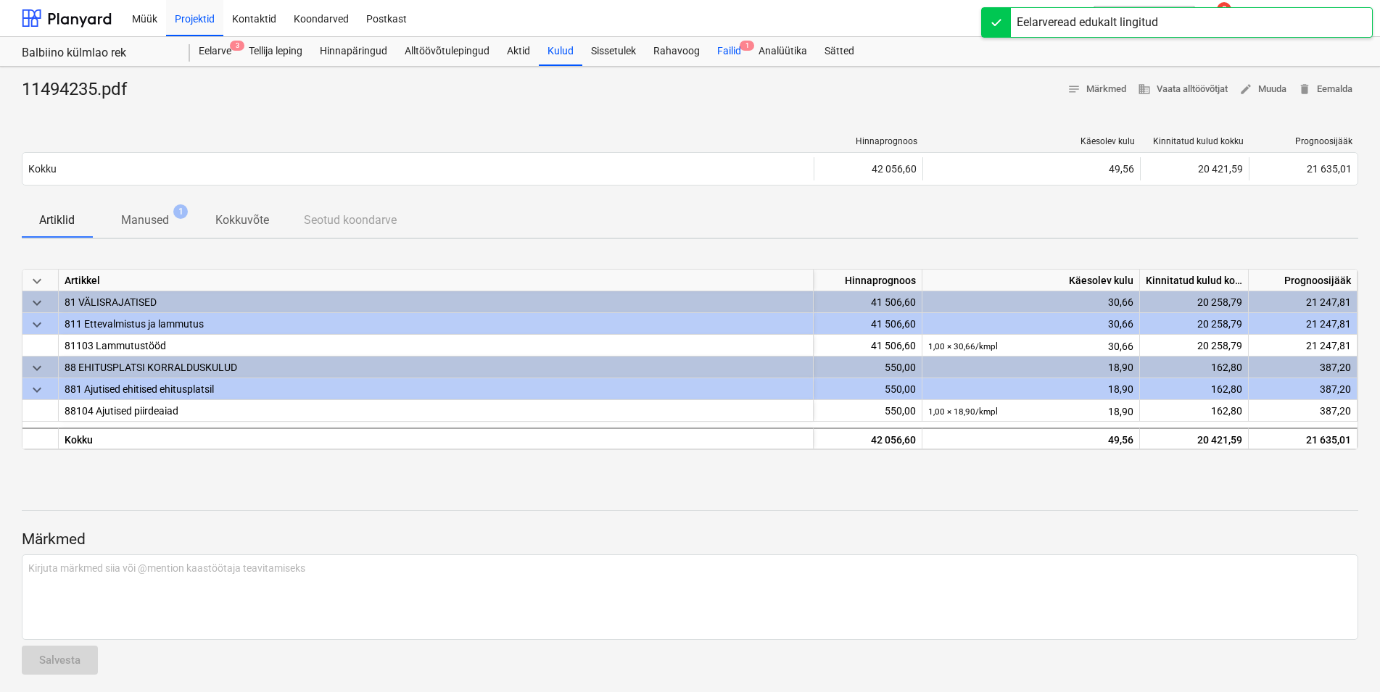
click at [732, 51] on div "Failid 1" at bounding box center [728, 51] width 41 height 29
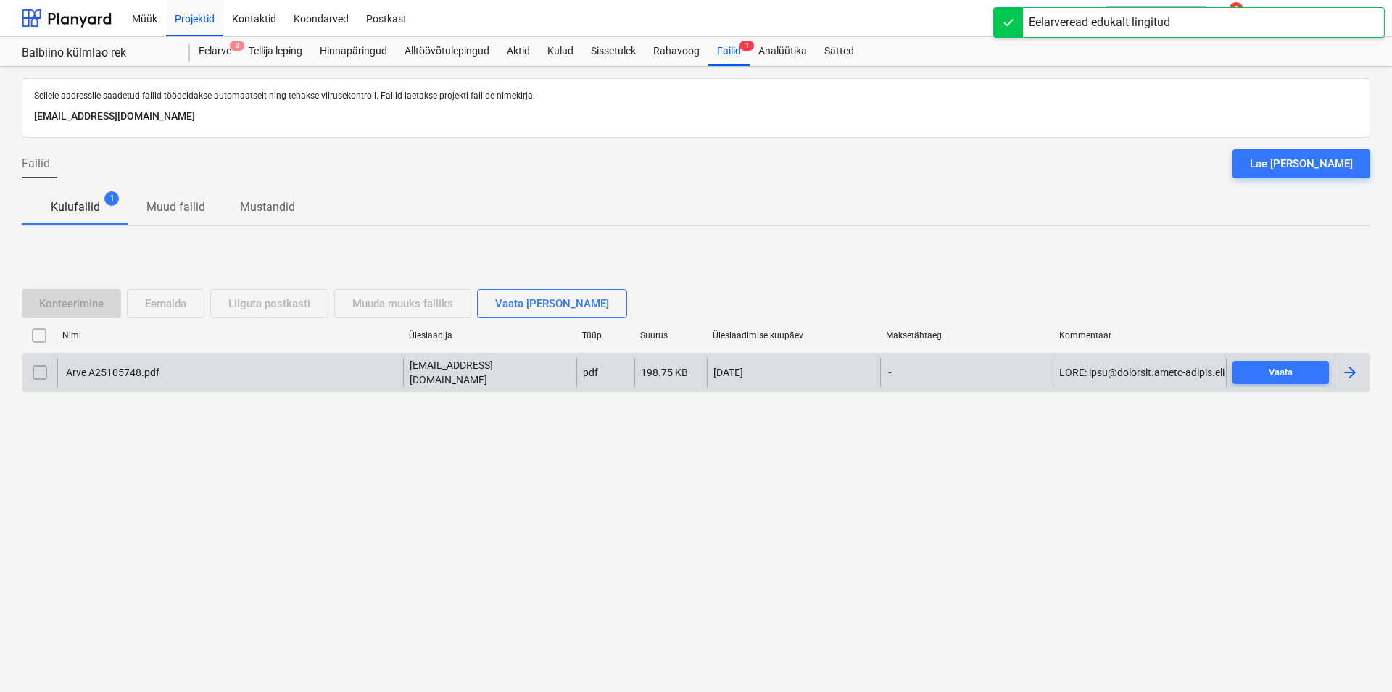
click at [107, 368] on div "Arve A25105748.pdf" at bounding box center [112, 373] width 96 height 12
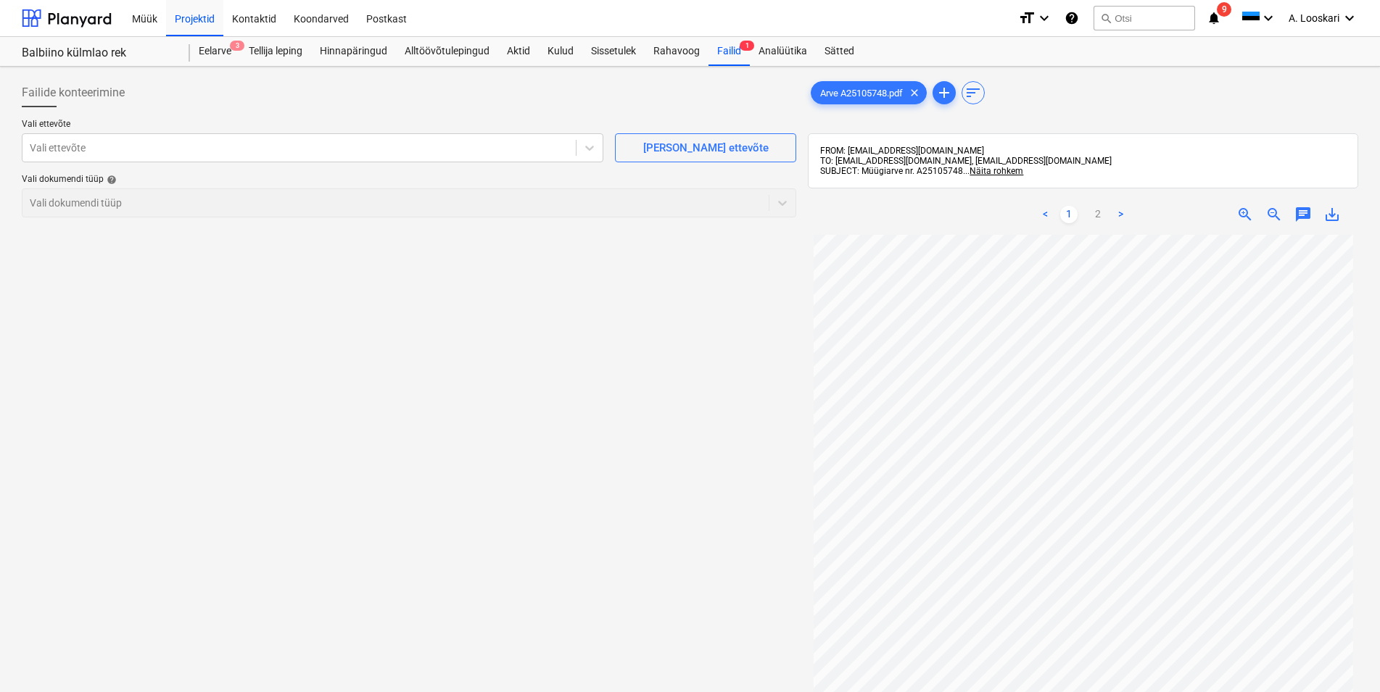
scroll to position [44, 0]
click at [183, 137] on div "Vali ettevõte" at bounding box center [313, 147] width 582 height 29
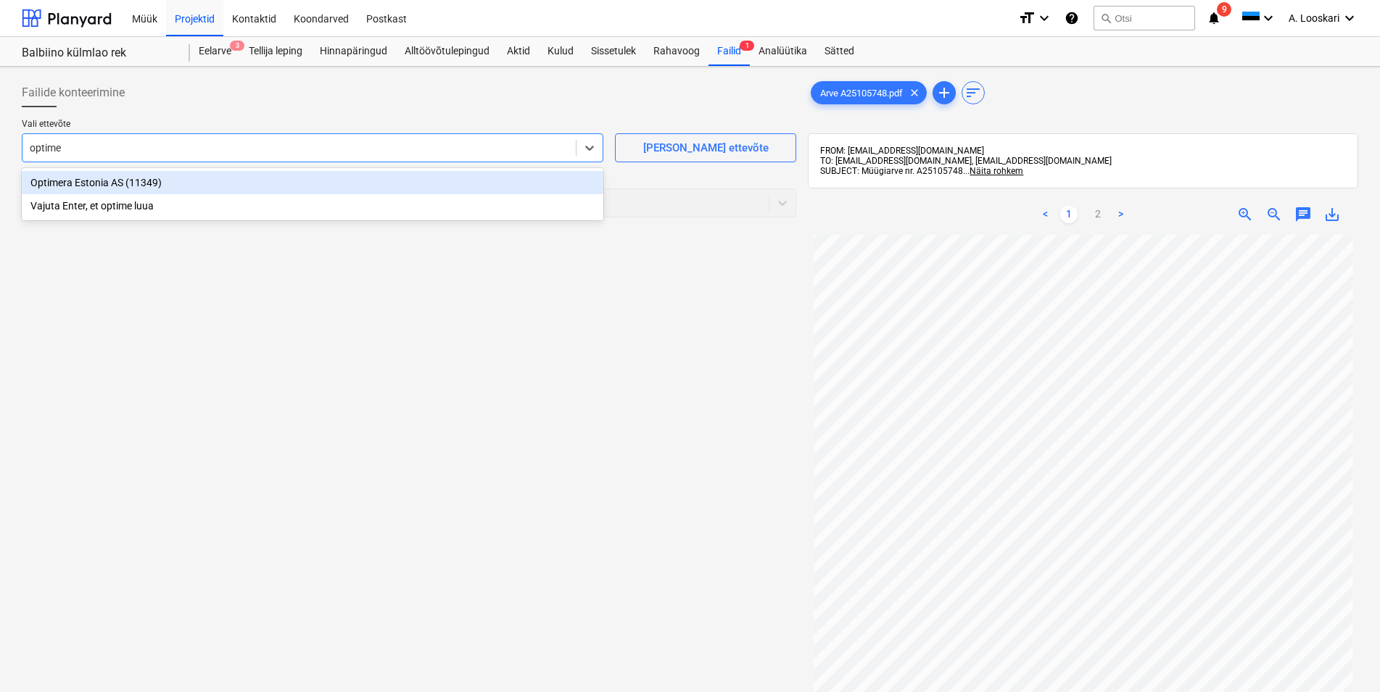
type input "optimer"
click at [183, 185] on div "Optimera Estonia AS (11349)" at bounding box center [313, 182] width 582 height 23
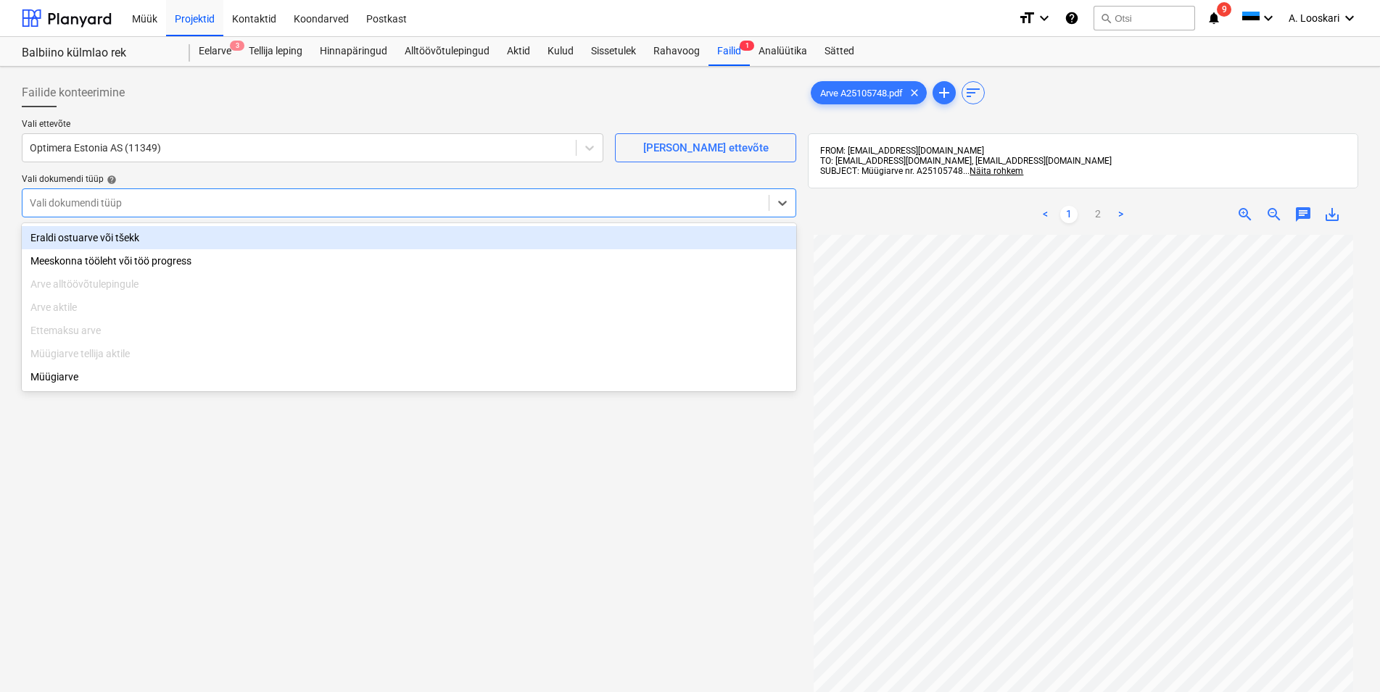
click at [170, 199] on div "Vali dokumendi tüüp" at bounding box center [395, 203] width 746 height 20
click at [165, 236] on div "Eraldi ostuarve või tšekk" at bounding box center [409, 237] width 774 height 23
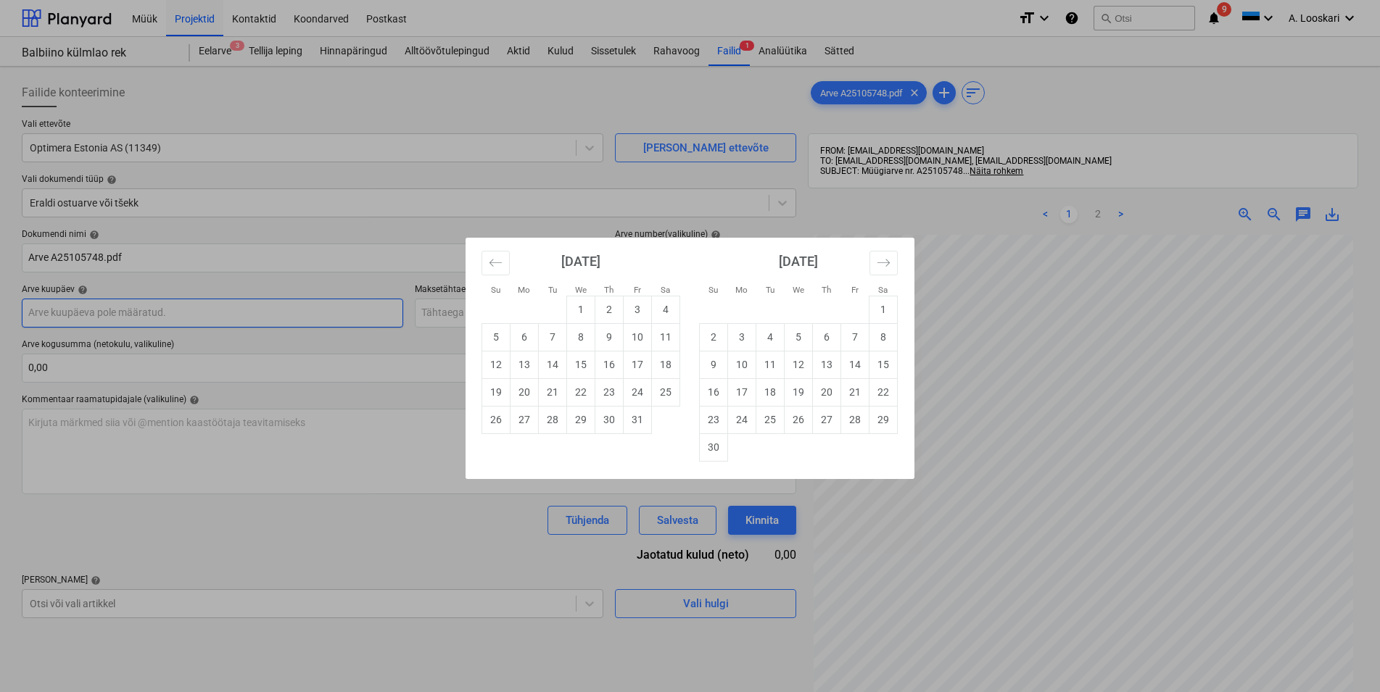
click at [159, 315] on input "text" at bounding box center [212, 313] width 381 height 29
click at [491, 257] on icon "Move backward to switch to the previous month." at bounding box center [496, 263] width 14 height 14
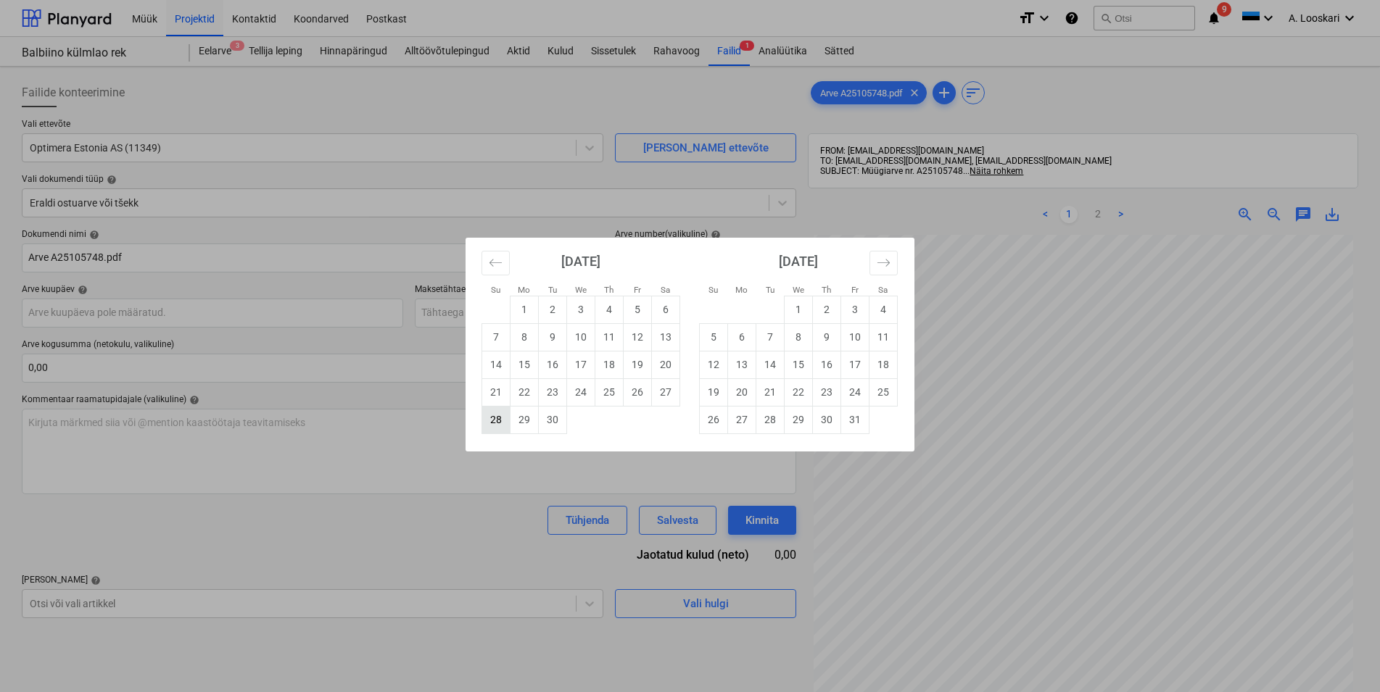
click at [502, 415] on td "28" at bounding box center [496, 420] width 28 height 28
type input "[DATE]"
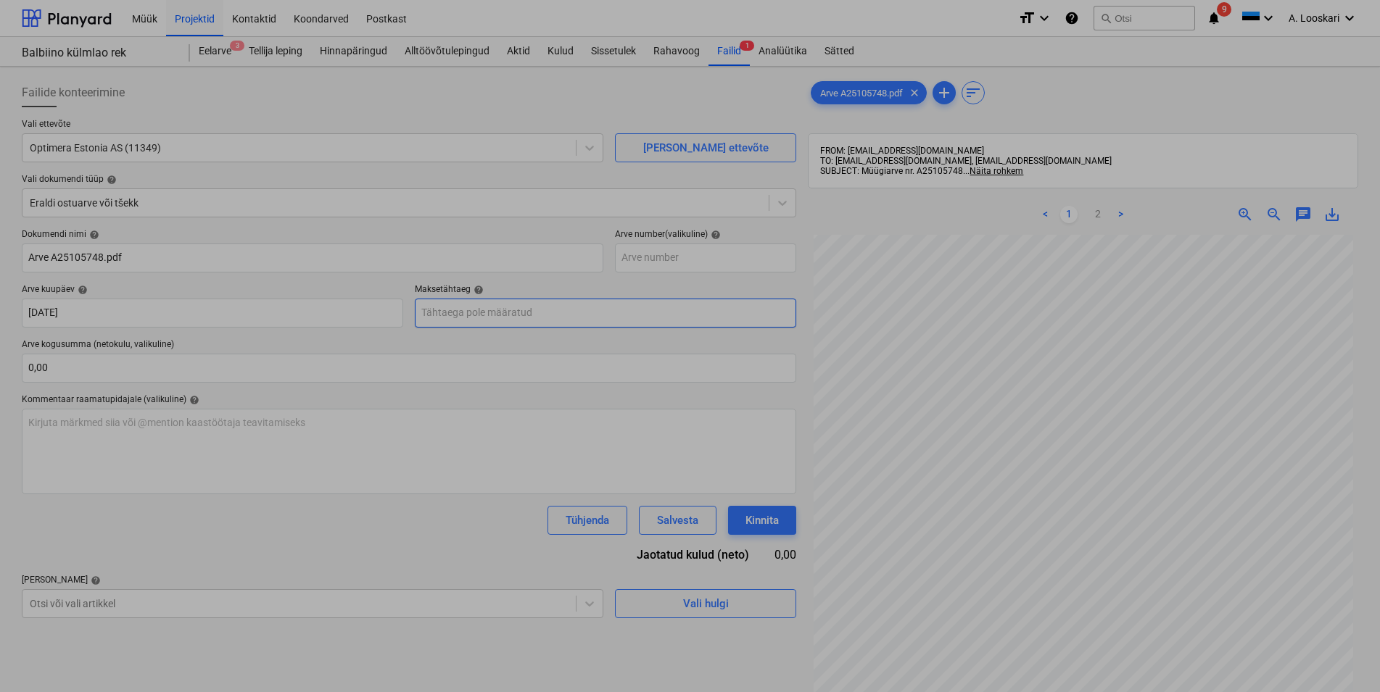
click at [491, 311] on input "text" at bounding box center [605, 313] width 381 height 29
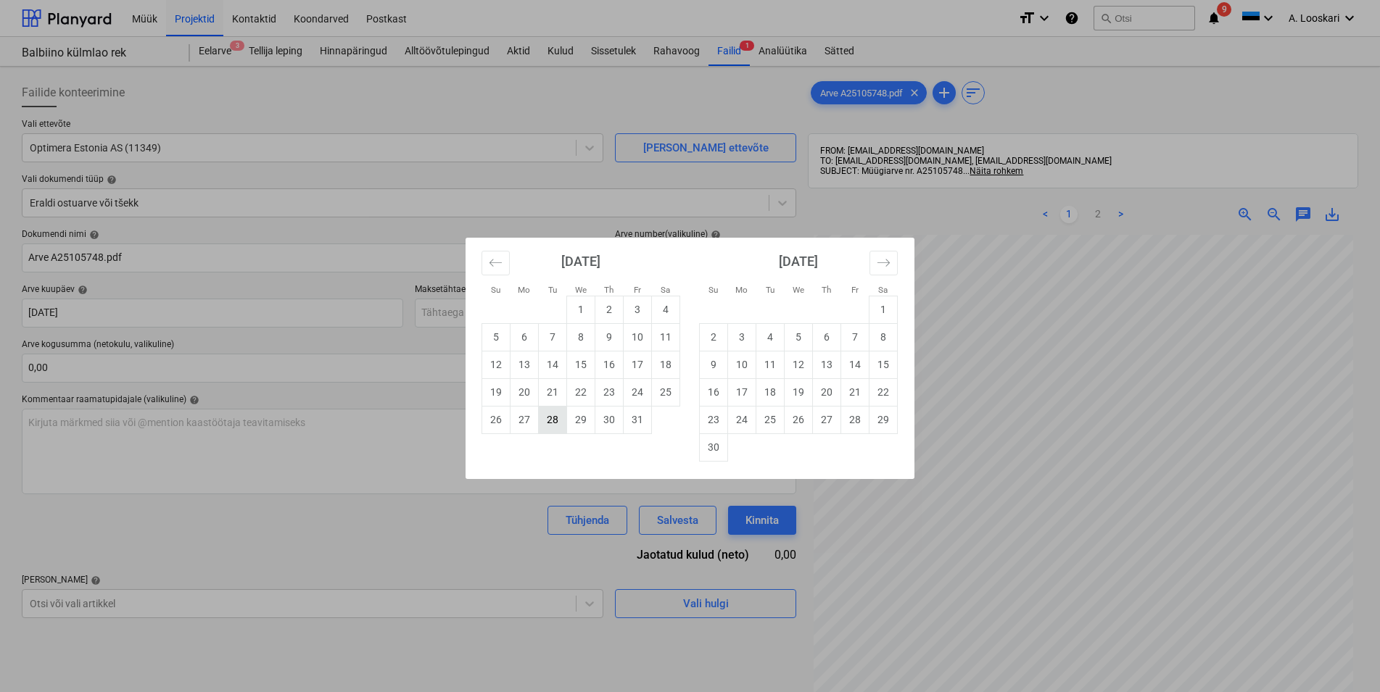
click at [553, 423] on td "28" at bounding box center [553, 420] width 28 height 28
type input "[DATE]"
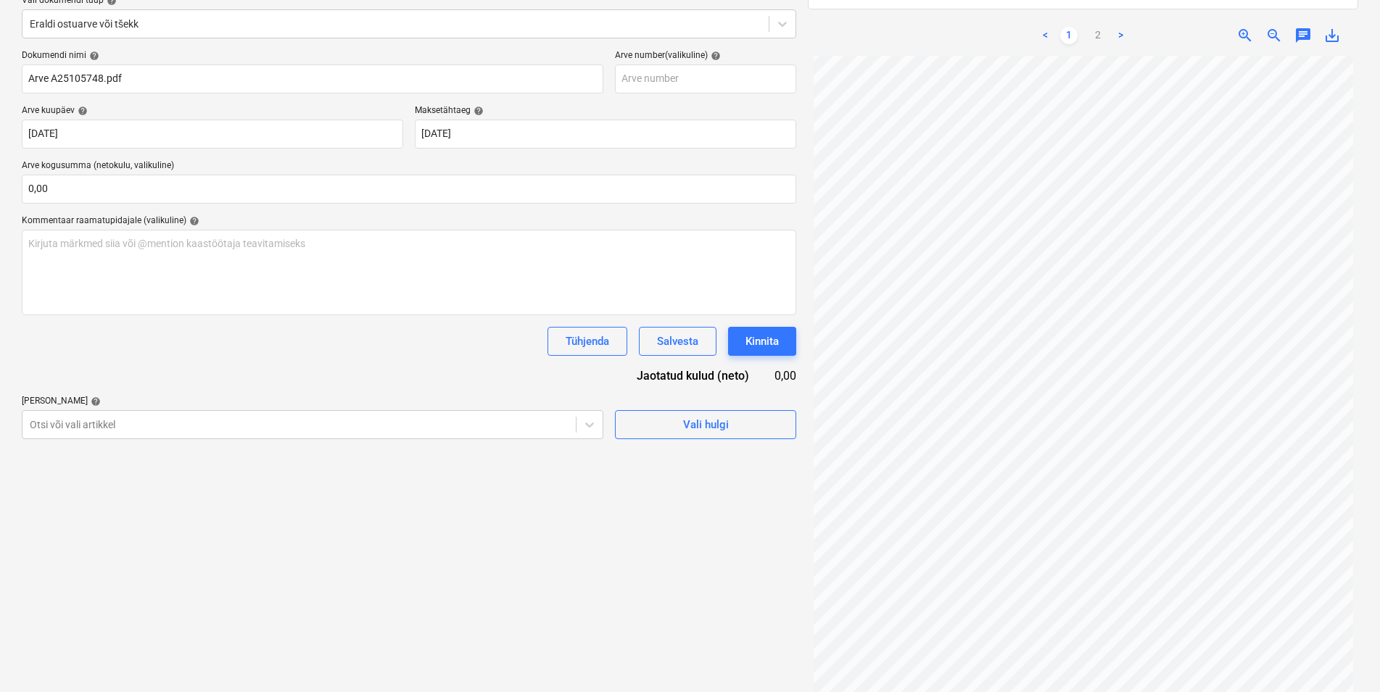
scroll to position [206, 0]
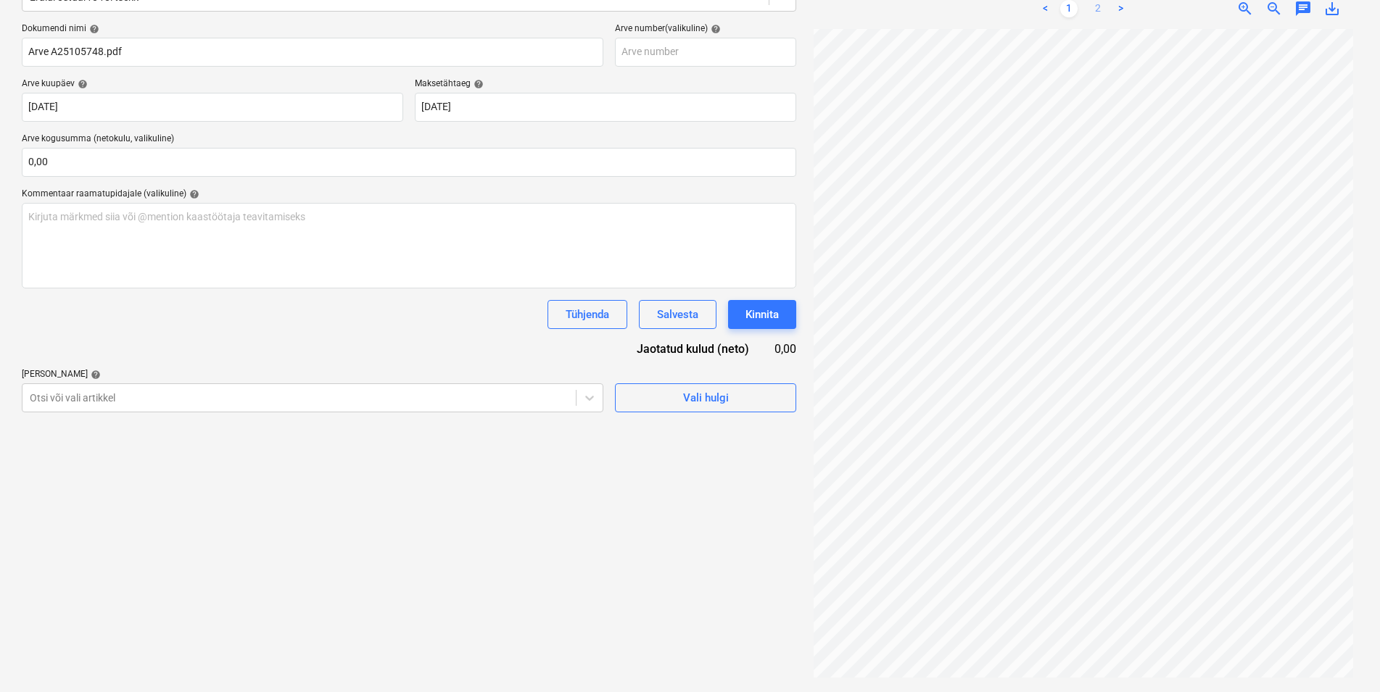
click at [1098, 4] on link "2" at bounding box center [1097, 8] width 17 height 17
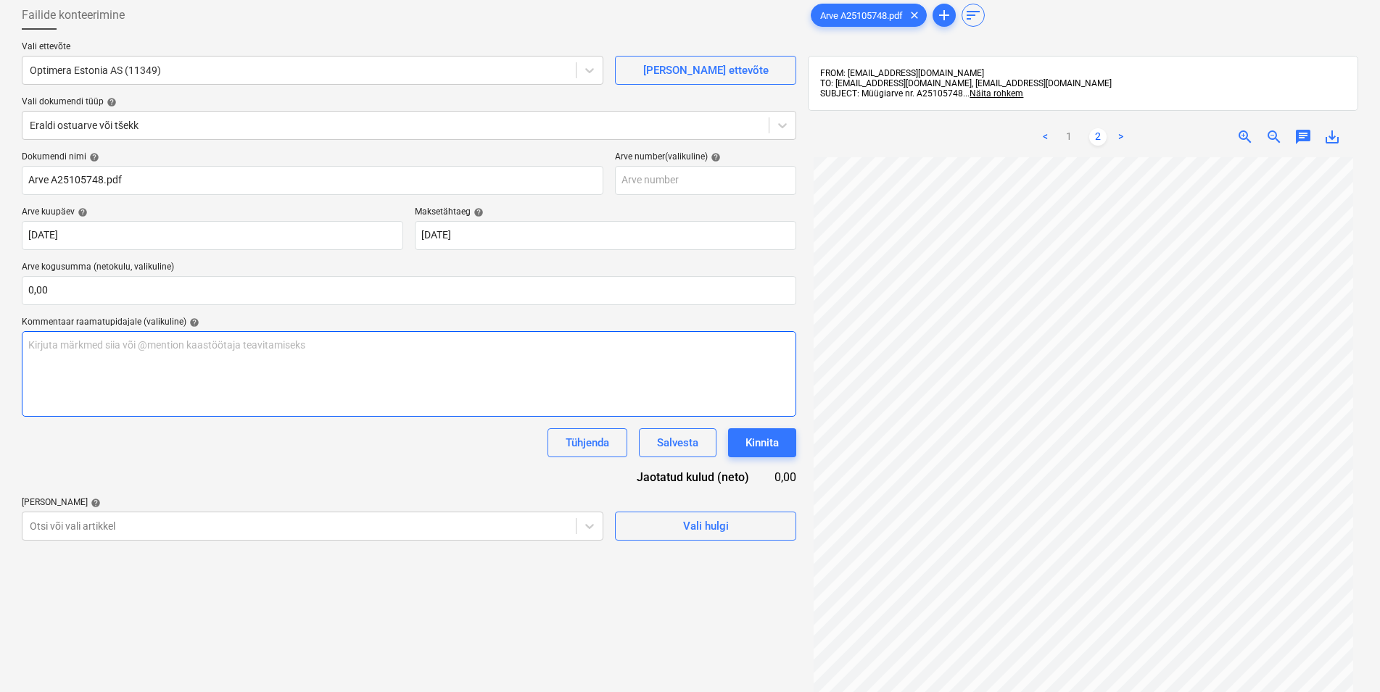
scroll to position [0, 0]
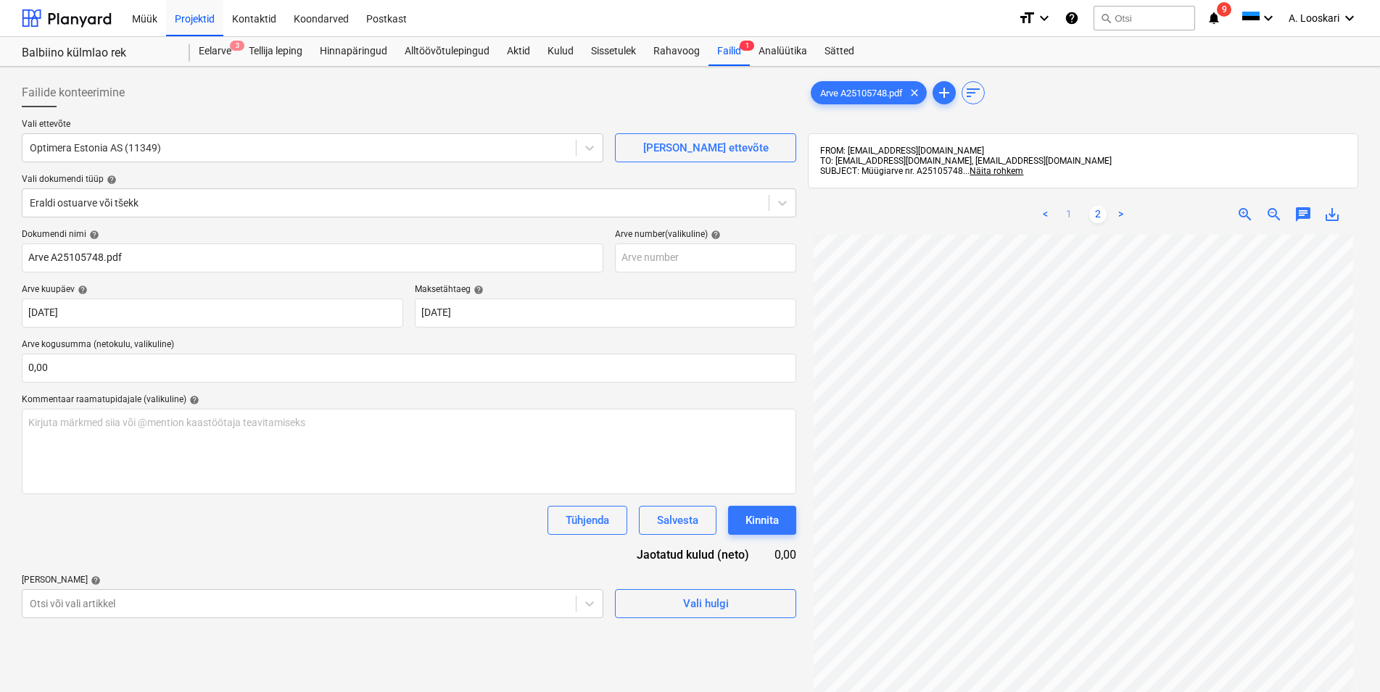
click at [1072, 208] on link "1" at bounding box center [1068, 214] width 17 height 17
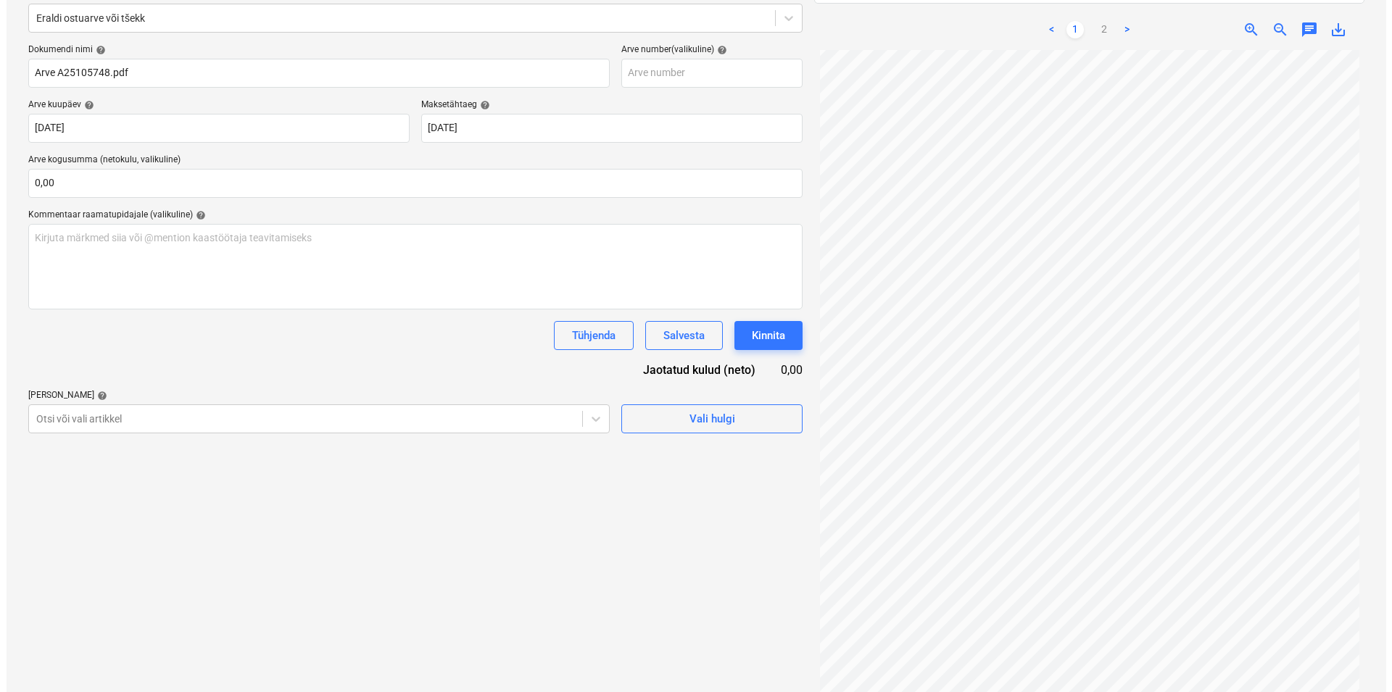
scroll to position [206, 0]
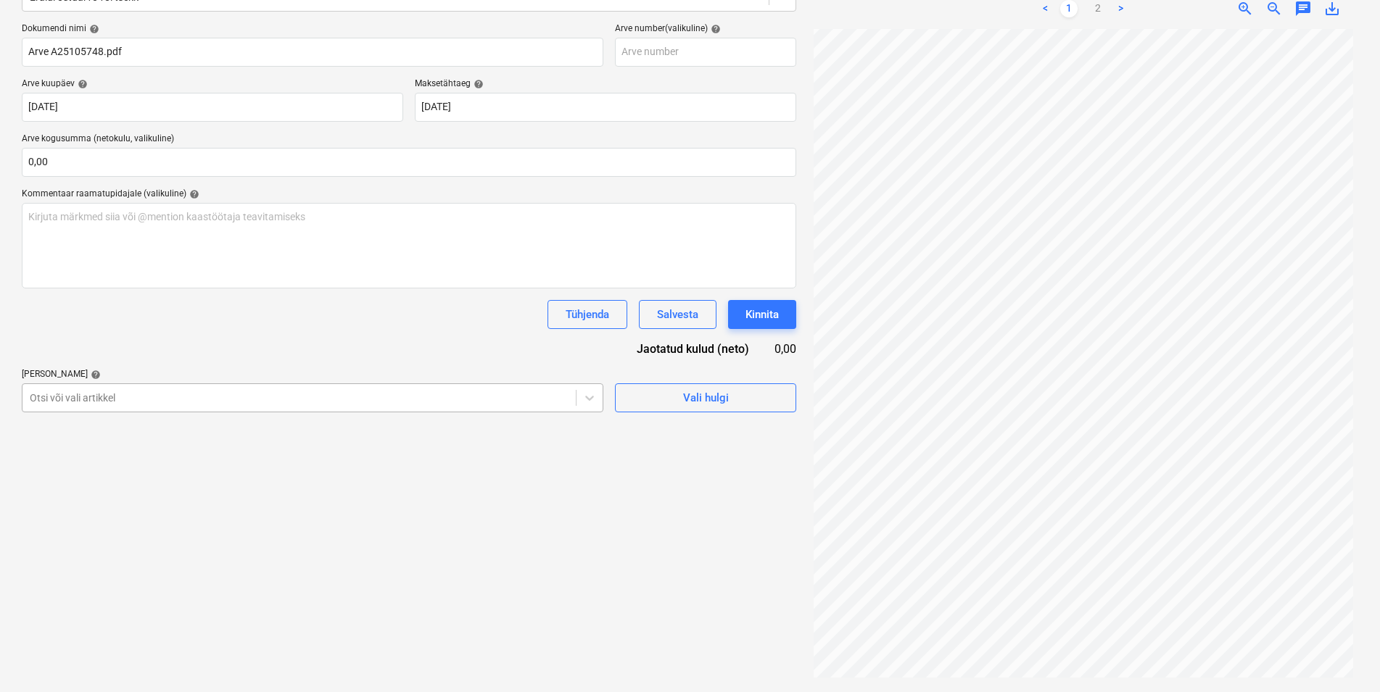
click at [69, 393] on div at bounding box center [299, 398] width 539 height 15
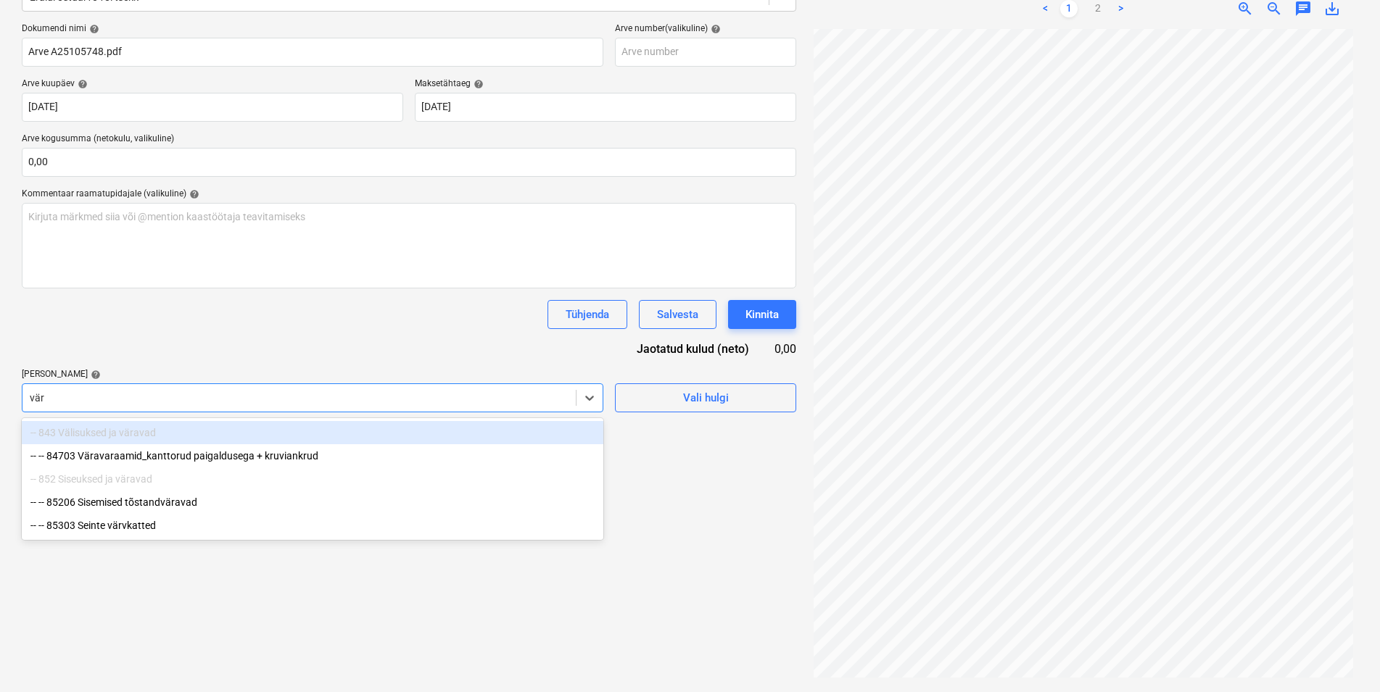
type input "värv"
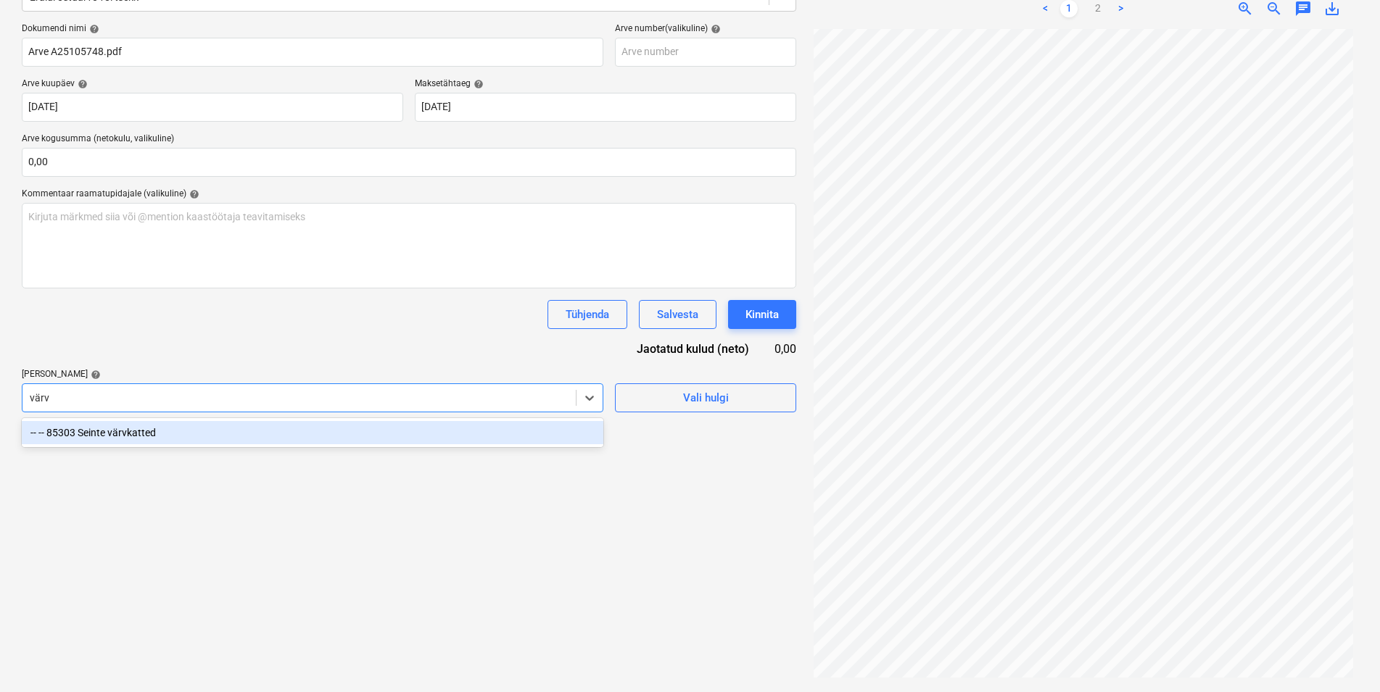
click at [104, 434] on div "-- -- 85303 Seinte värvkatted" at bounding box center [313, 432] width 582 height 23
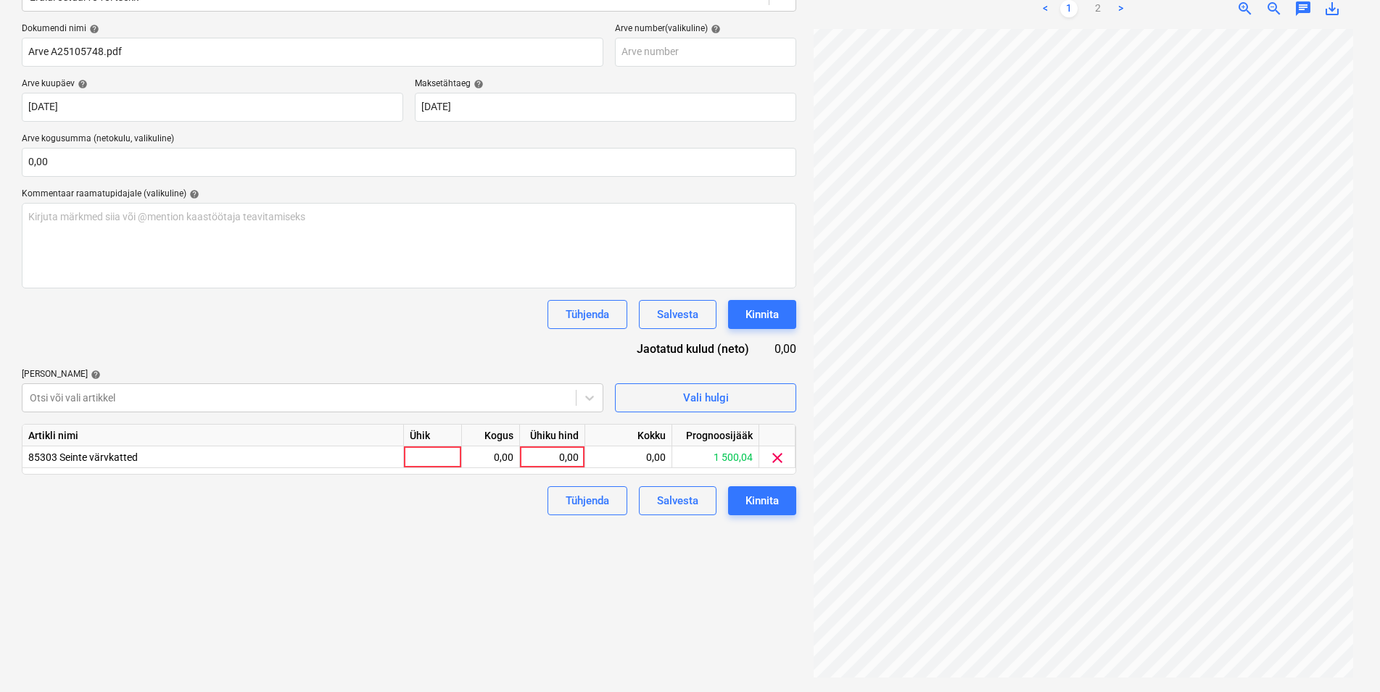
click at [152, 332] on div "Dokumendi nimi help Arve A25105748.pdf Arve number (valikuline) help [PERSON_NA…" at bounding box center [409, 269] width 774 height 492
click at [453, 459] on div at bounding box center [433, 458] width 58 height 22
type input "kmpl"
click at [502, 452] on div "0,00" at bounding box center [491, 458] width 46 height 22
type input "1"
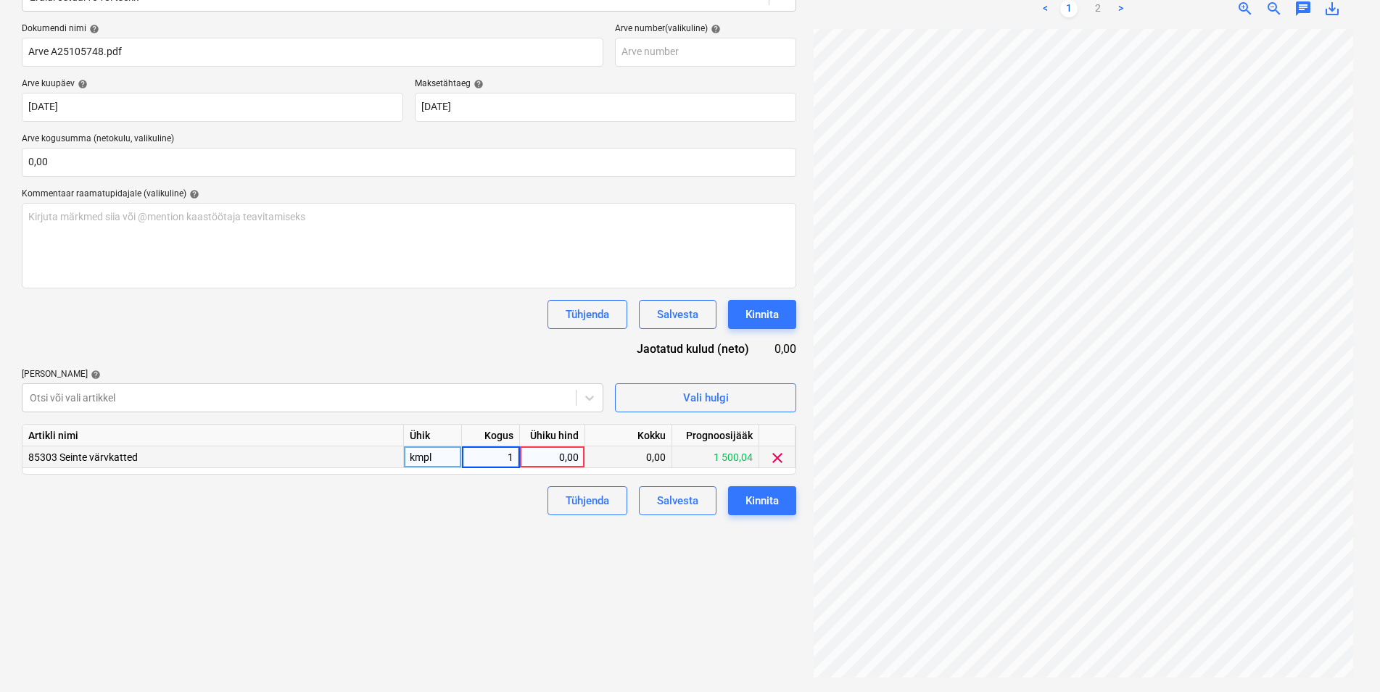
click at [534, 458] on div "0,00" at bounding box center [552, 458] width 53 height 22
type input "29,88"
click at [423, 576] on div "Failide konteerimine Vali ettevõte Optimera Estonia AS (11349) [PERSON_NAME] uu…" at bounding box center [409, 277] width 786 height 820
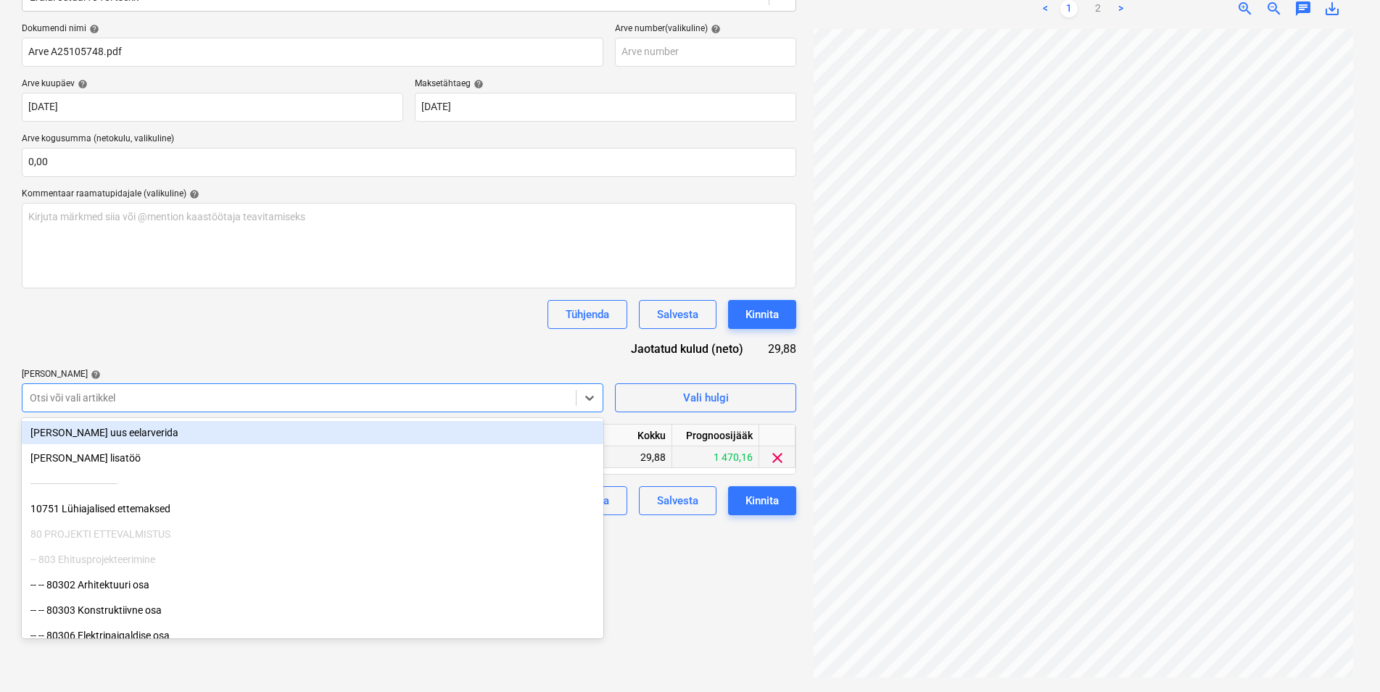
click at [138, 395] on div at bounding box center [299, 398] width 539 height 15
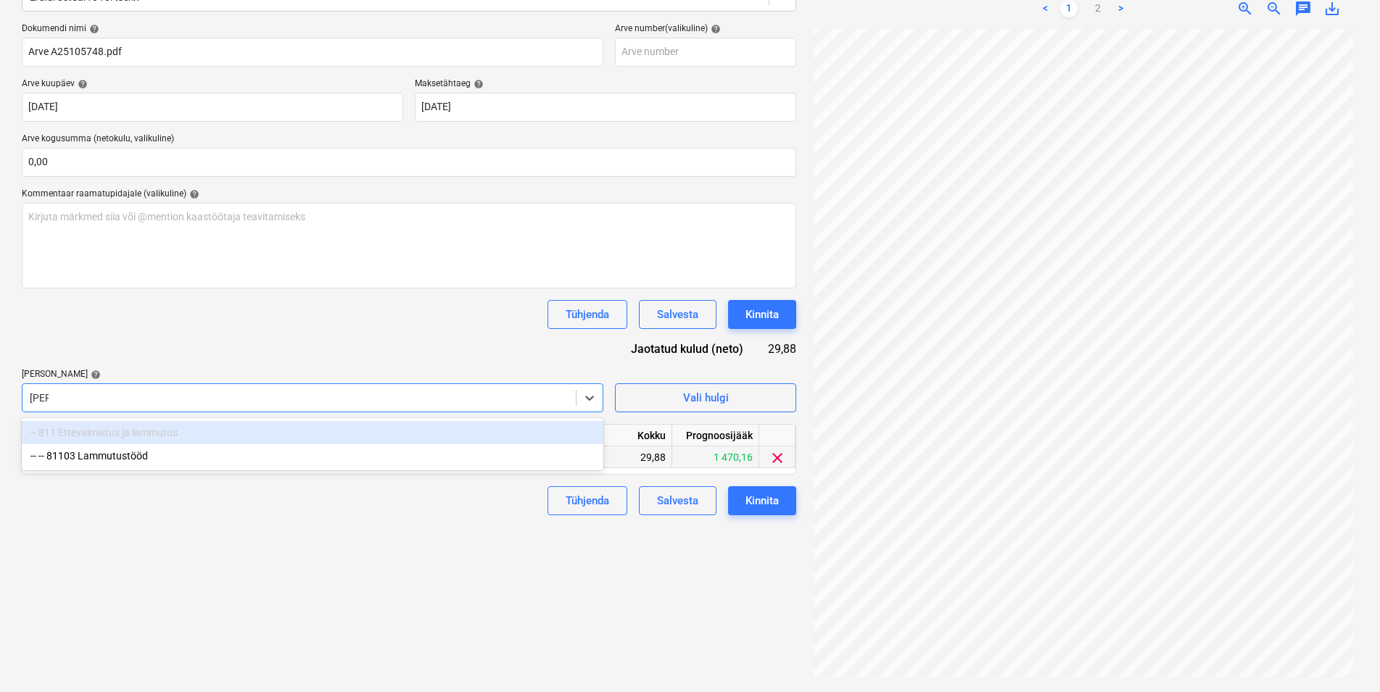
type input "[PERSON_NAME]"
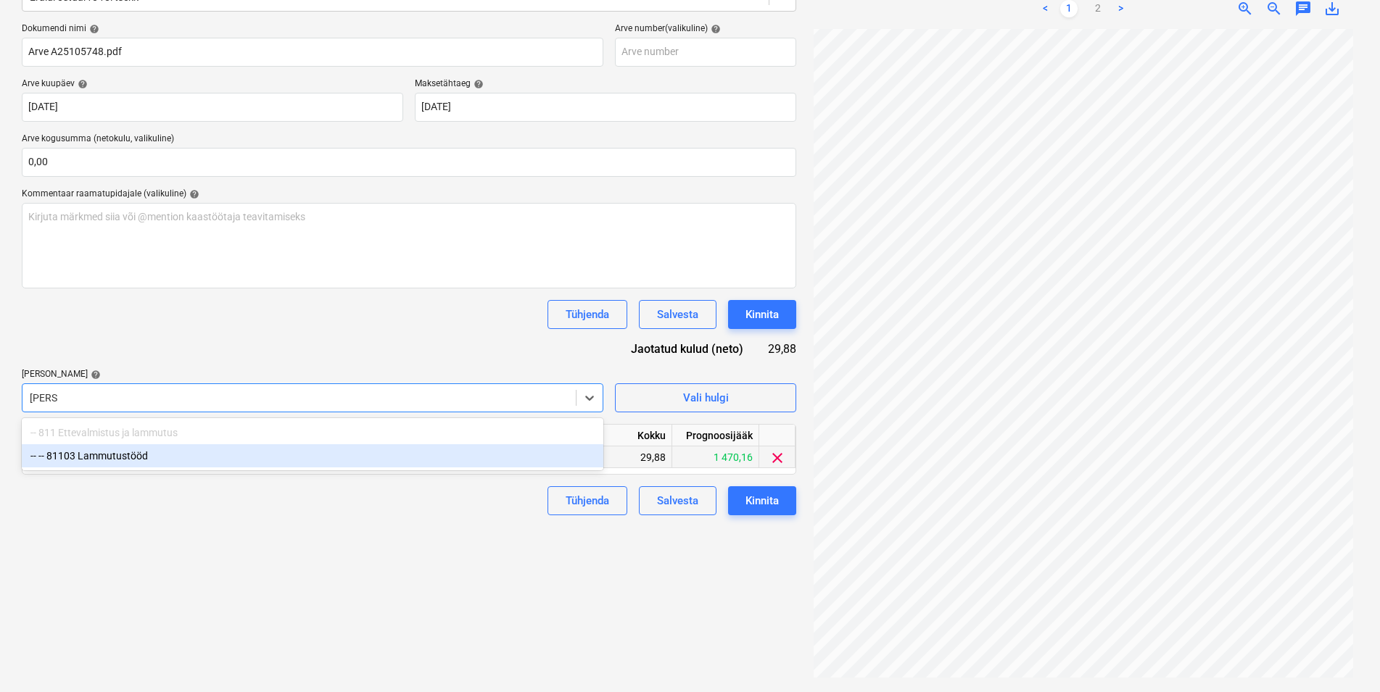
click at [110, 460] on div "-- -- 81103 Lammutustööd" at bounding box center [313, 455] width 582 height 23
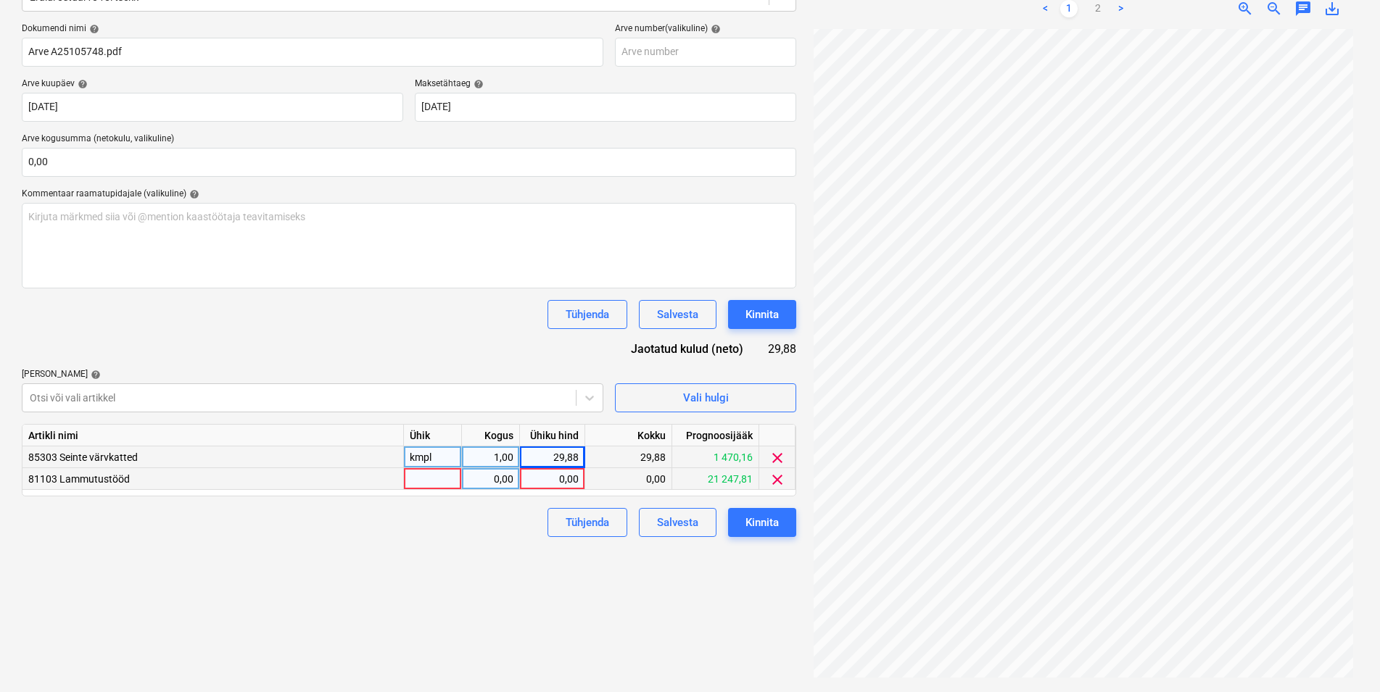
drag, startPoint x: 122, startPoint y: 361, endPoint x: 276, endPoint y: 474, distance: 190.8
click at [122, 363] on div "Dokumendi nimi help Arve A25105748.pdf Arve number (valikuline) help [PERSON_NA…" at bounding box center [409, 280] width 774 height 514
click at [436, 476] on div at bounding box center [433, 479] width 58 height 22
type input "kmpl"
click at [476, 477] on div "0,00" at bounding box center [491, 479] width 46 height 22
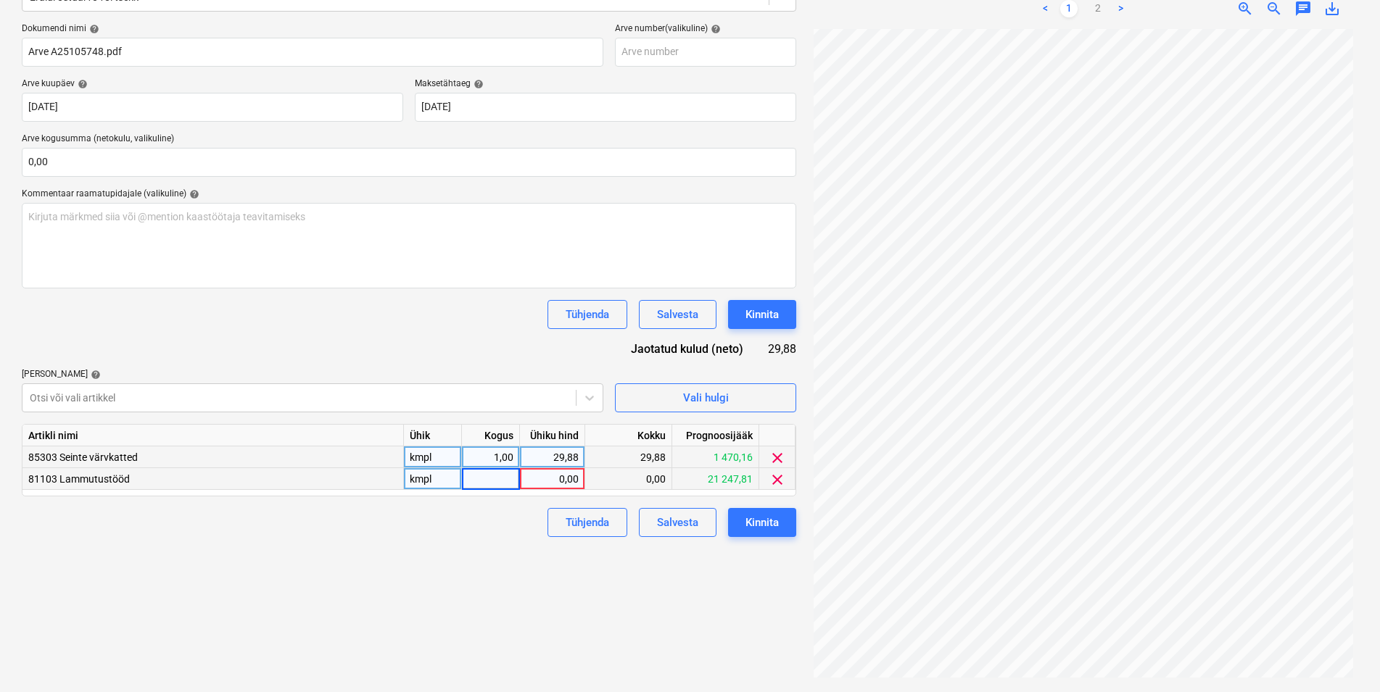
type input "1"
click at [558, 479] on div "0,00" at bounding box center [552, 479] width 53 height 22
click at [776, 480] on span "clear" at bounding box center [777, 479] width 17 height 17
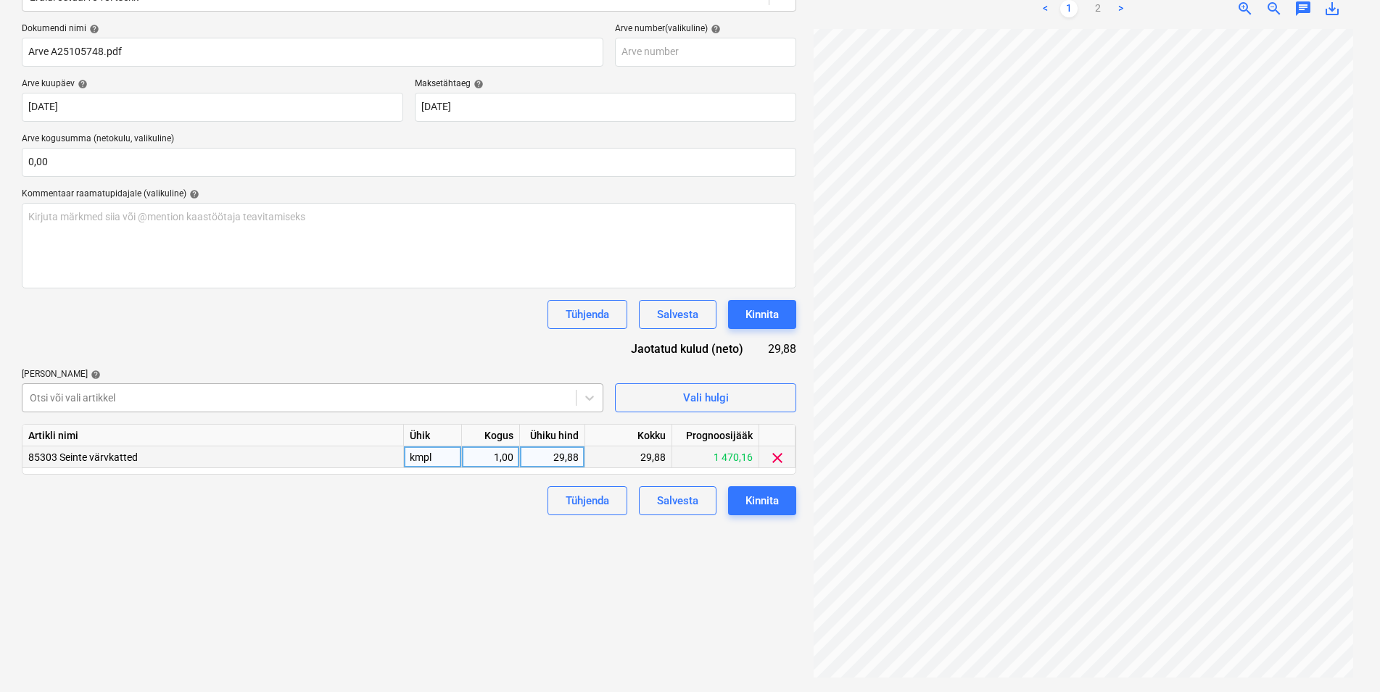
click at [103, 389] on div "Otsi või vali artikkel" at bounding box center [298, 398] width 553 height 20
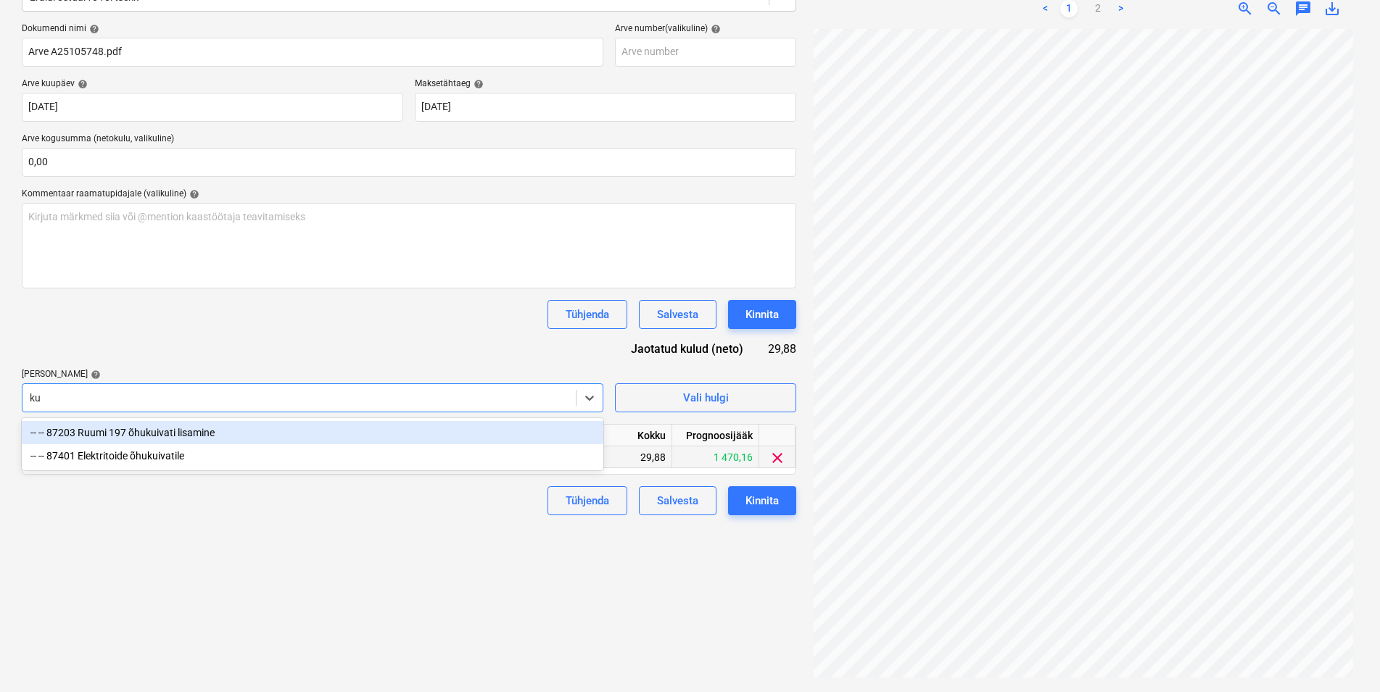
type input "k"
type input "v"
type input "Lammu"
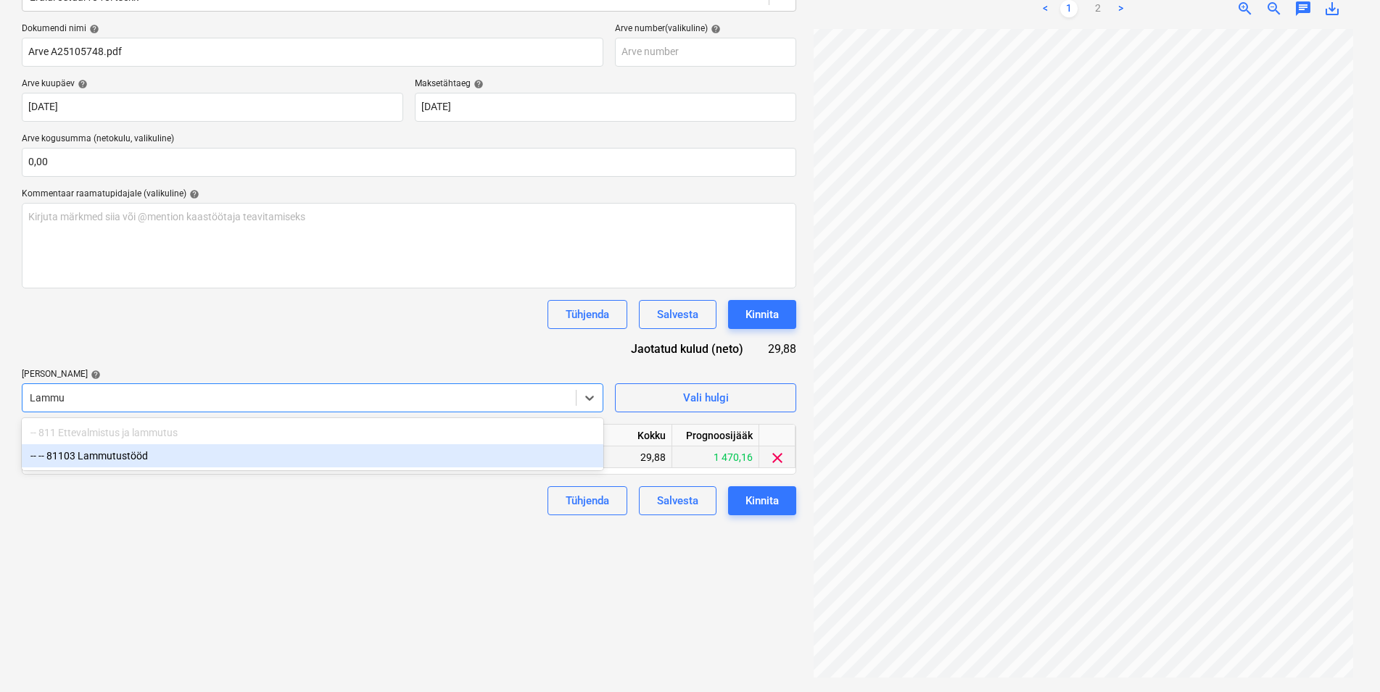
click at [134, 452] on div "-- -- 81103 Lammutustööd" at bounding box center [313, 455] width 582 height 23
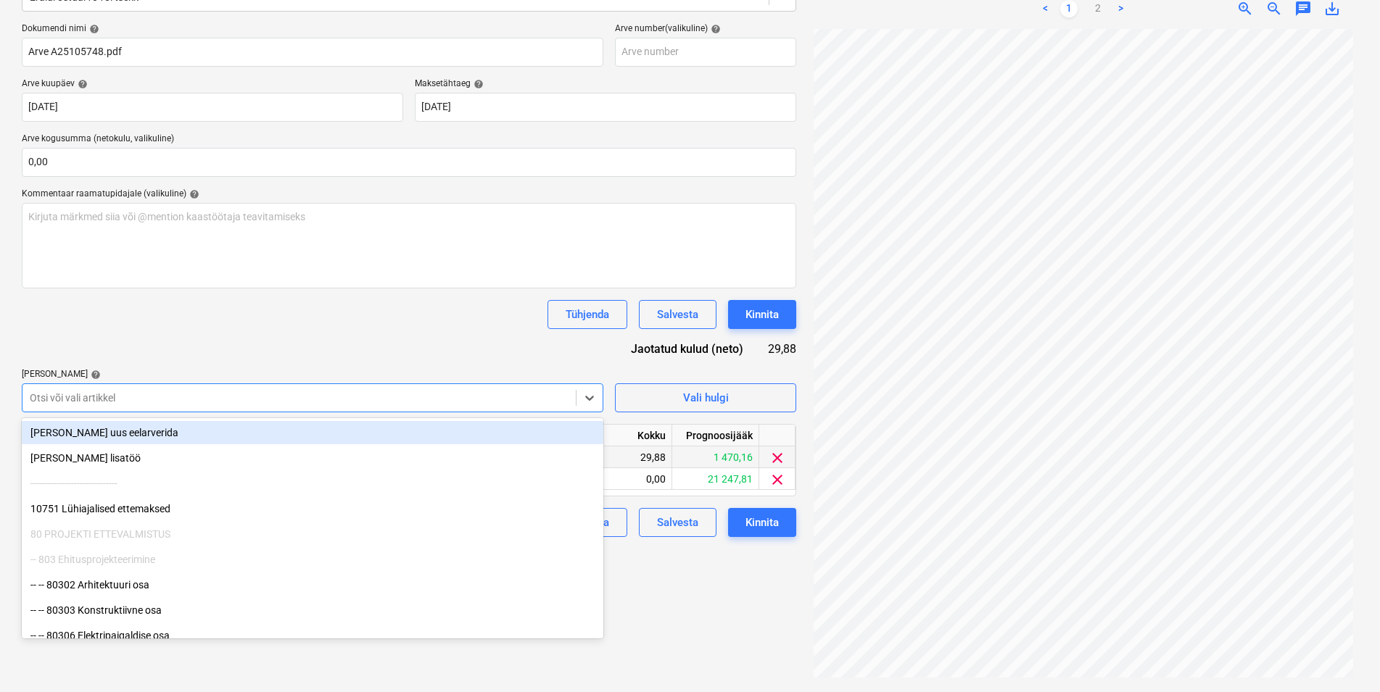
drag, startPoint x: 242, startPoint y: 296, endPoint x: 244, endPoint y: 310, distance: 14.6
click at [241, 300] on div "Dokumendi nimi help Arve A25105748.pdf Arve number (valikuline) help [PERSON_NA…" at bounding box center [409, 280] width 774 height 514
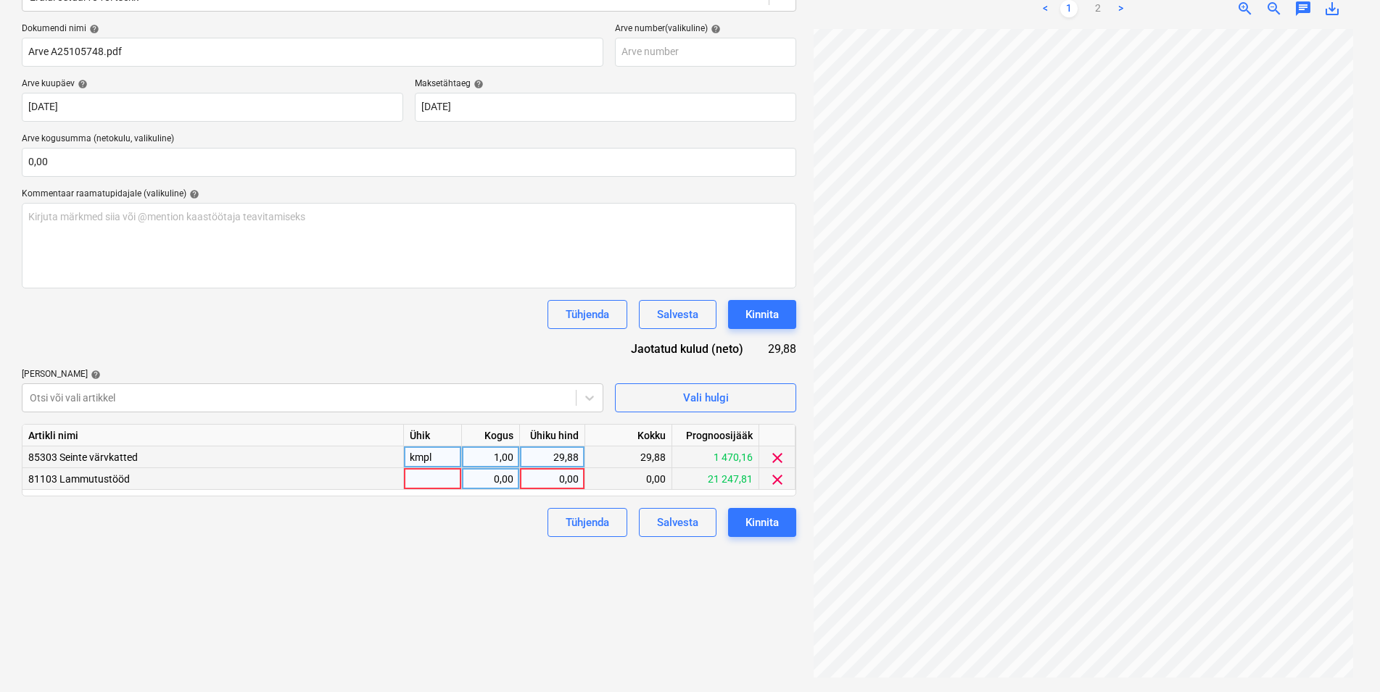
click at [432, 478] on div at bounding box center [433, 479] width 58 height 22
type input "kmpl"
click at [478, 481] on div "0,00" at bounding box center [491, 479] width 46 height 22
type input "1"
click at [549, 481] on div "0,00" at bounding box center [552, 479] width 53 height 22
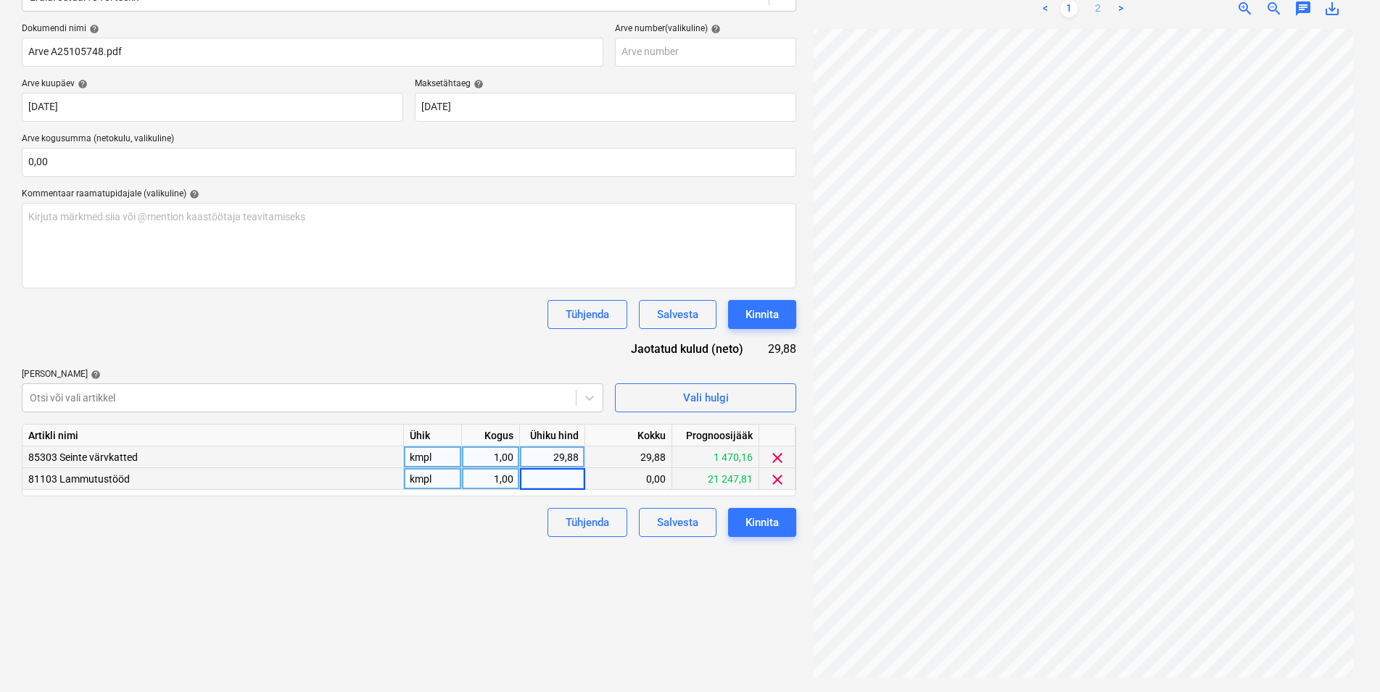
click at [1094, 8] on link "2" at bounding box center [1097, 8] width 17 height 17
type input "163,82"
click at [477, 563] on div "Failide konteerimine Vali ettevõte Optimera Estonia AS (11349) [PERSON_NAME] uu…" at bounding box center [409, 277] width 786 height 820
click at [758, 517] on div "Kinnita" at bounding box center [761, 522] width 33 height 19
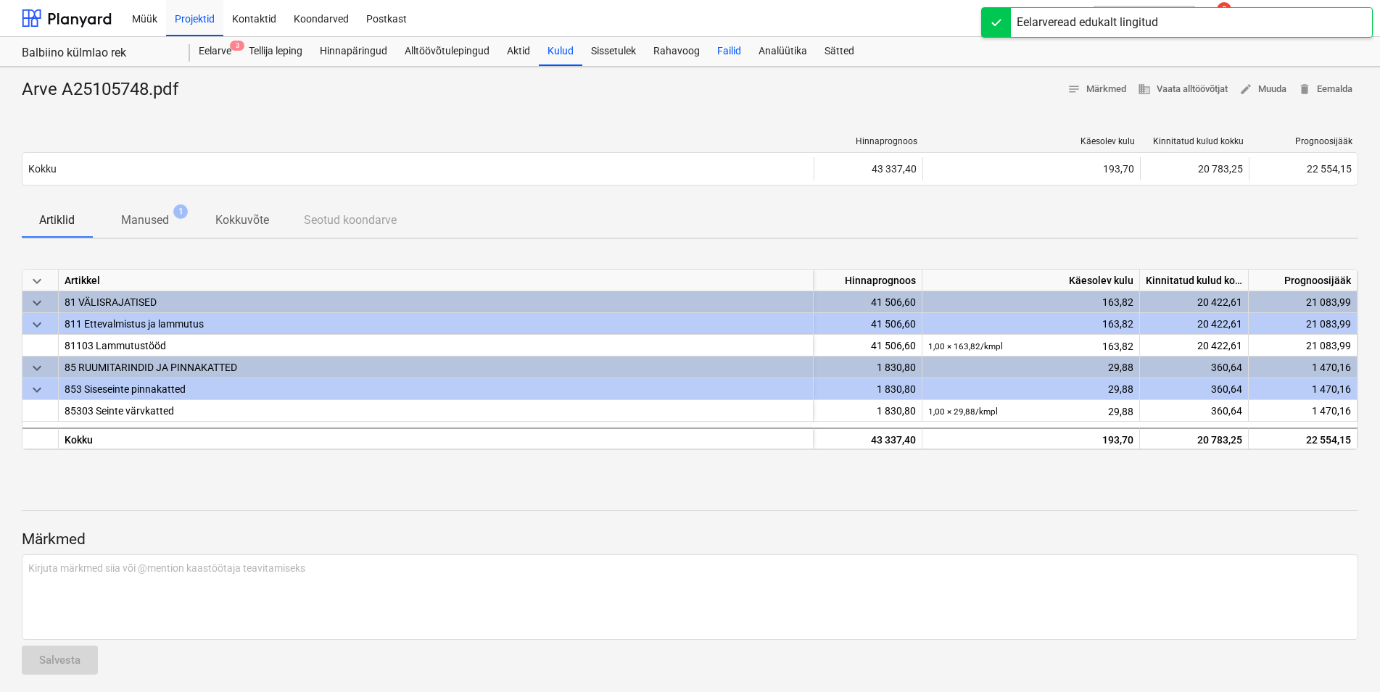
click at [729, 46] on div "Failid" at bounding box center [728, 51] width 41 height 29
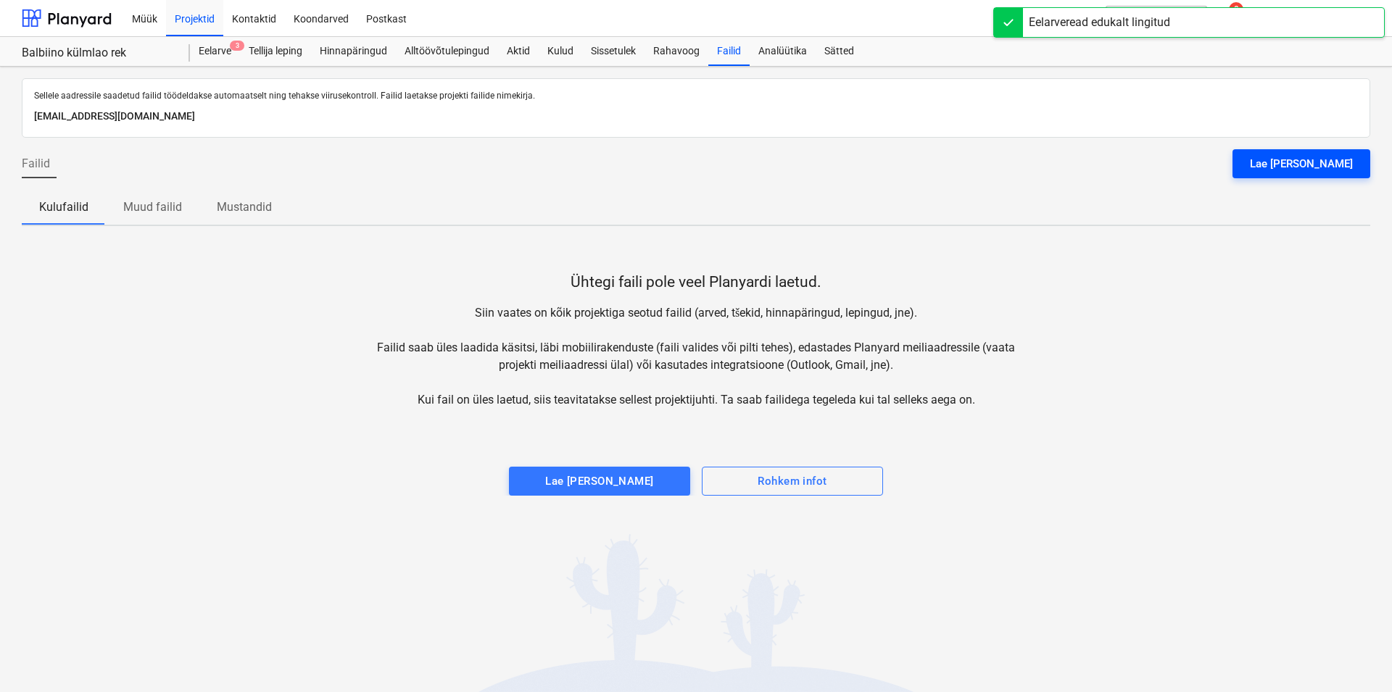
click at [1311, 160] on div "Lae [PERSON_NAME]" at bounding box center [1301, 163] width 103 height 19
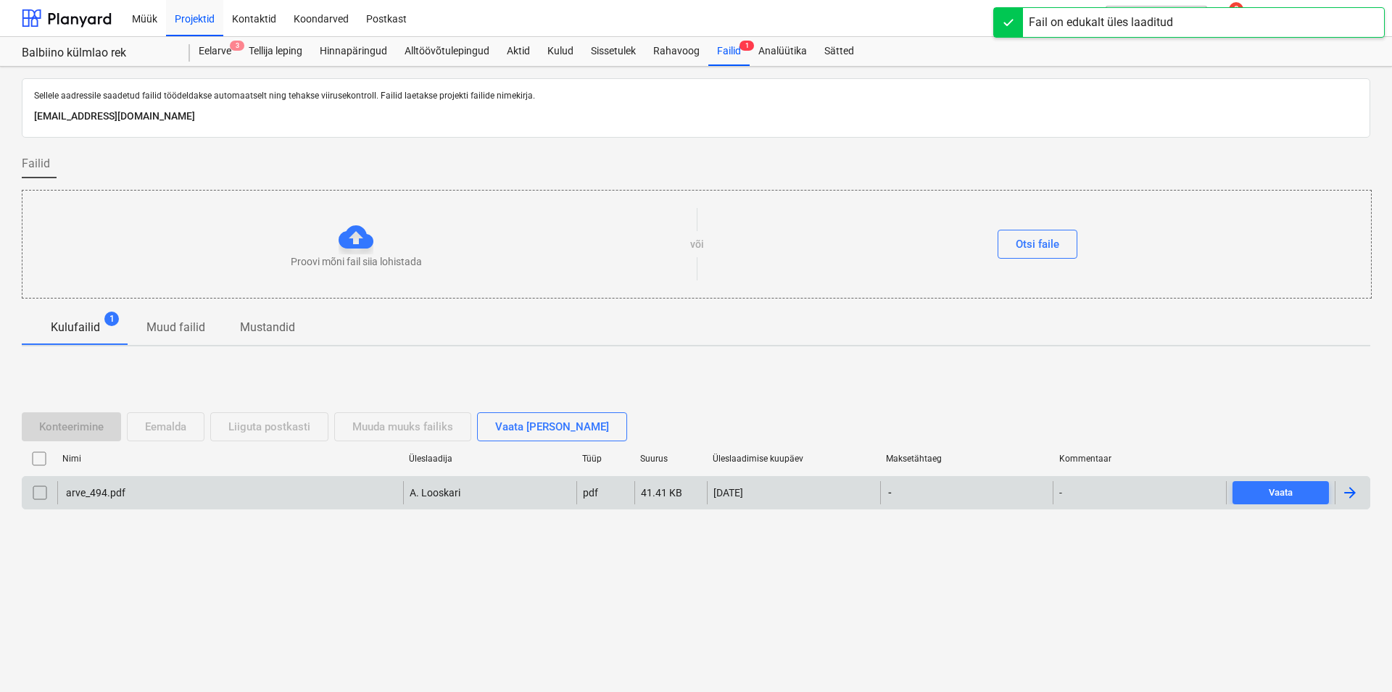
click at [95, 490] on div "arve_494.pdf" at bounding box center [95, 493] width 62 height 12
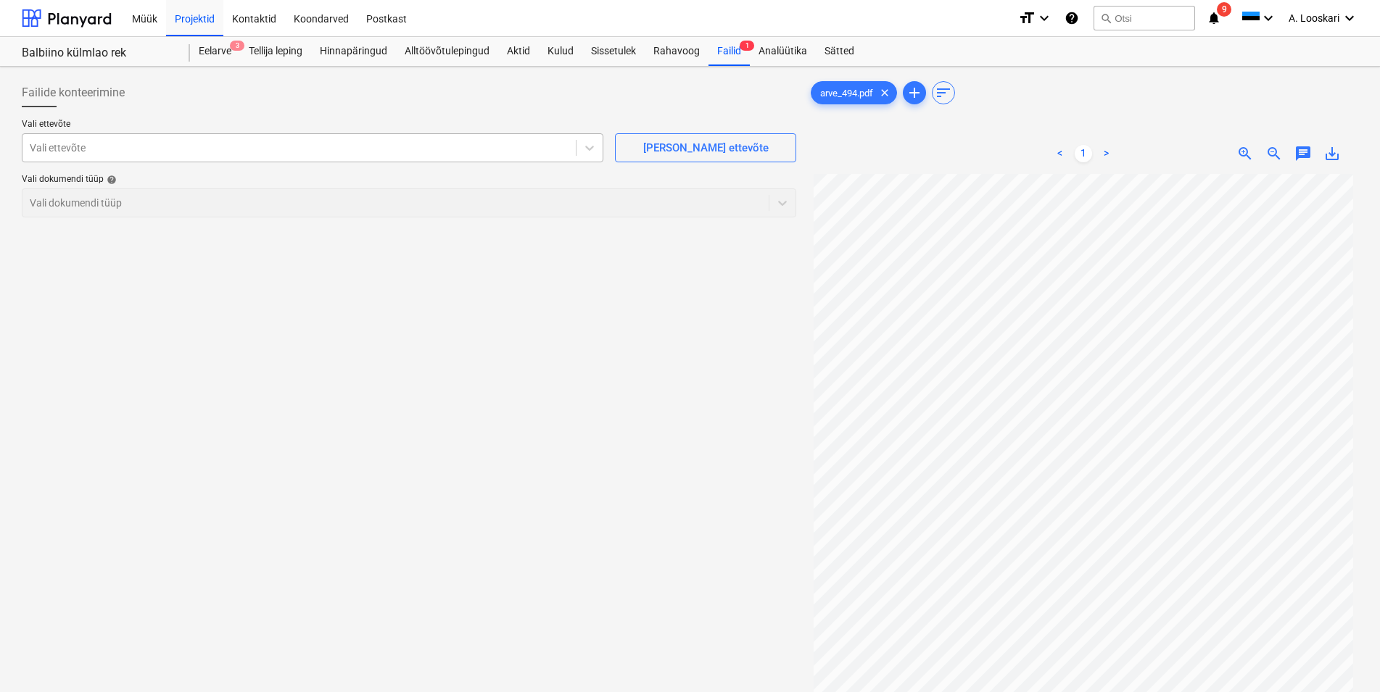
click at [170, 148] on div at bounding box center [299, 148] width 539 height 15
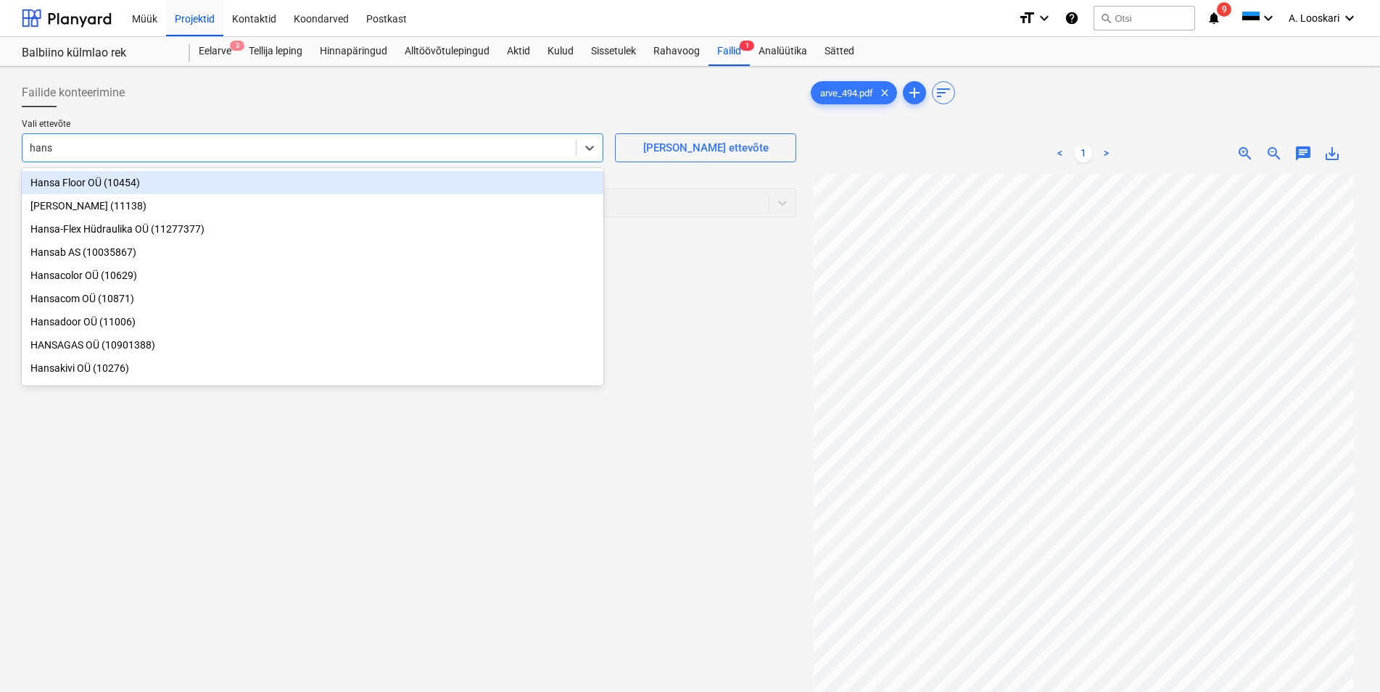
type input "hansa"
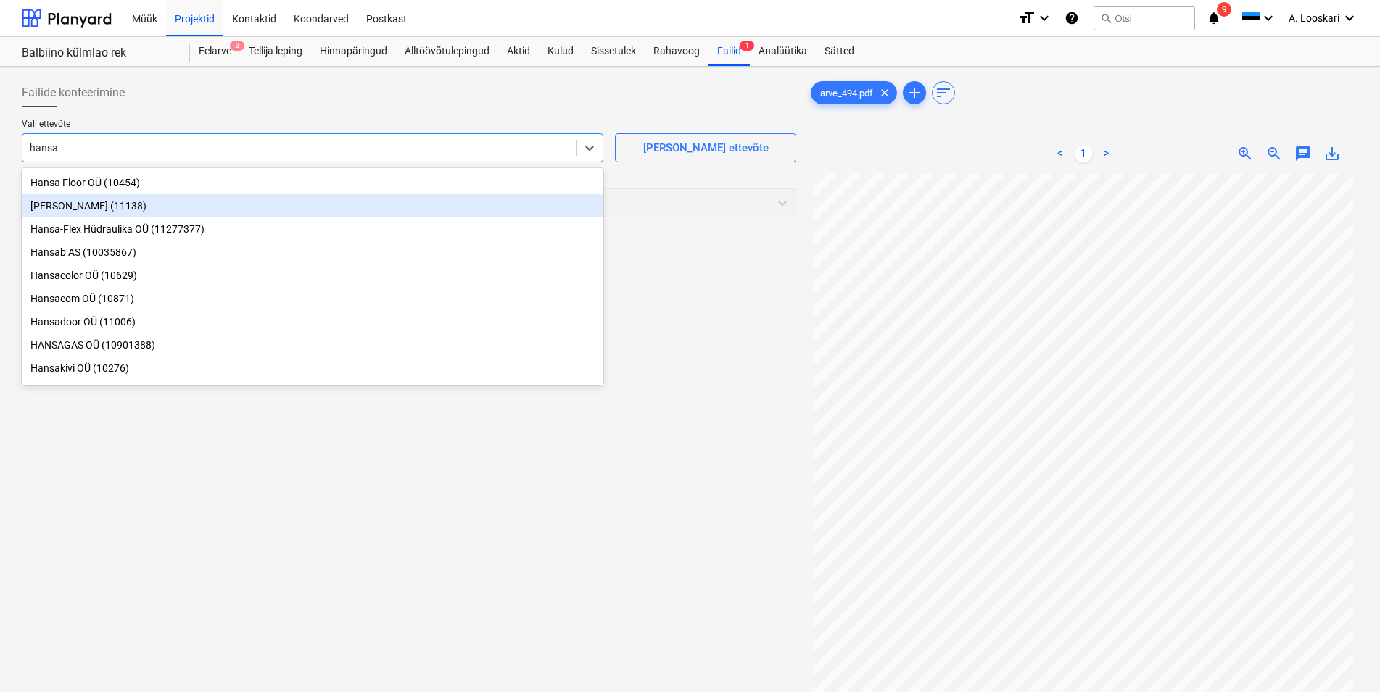
click at [108, 207] on div "[PERSON_NAME] (11138)" at bounding box center [313, 205] width 582 height 23
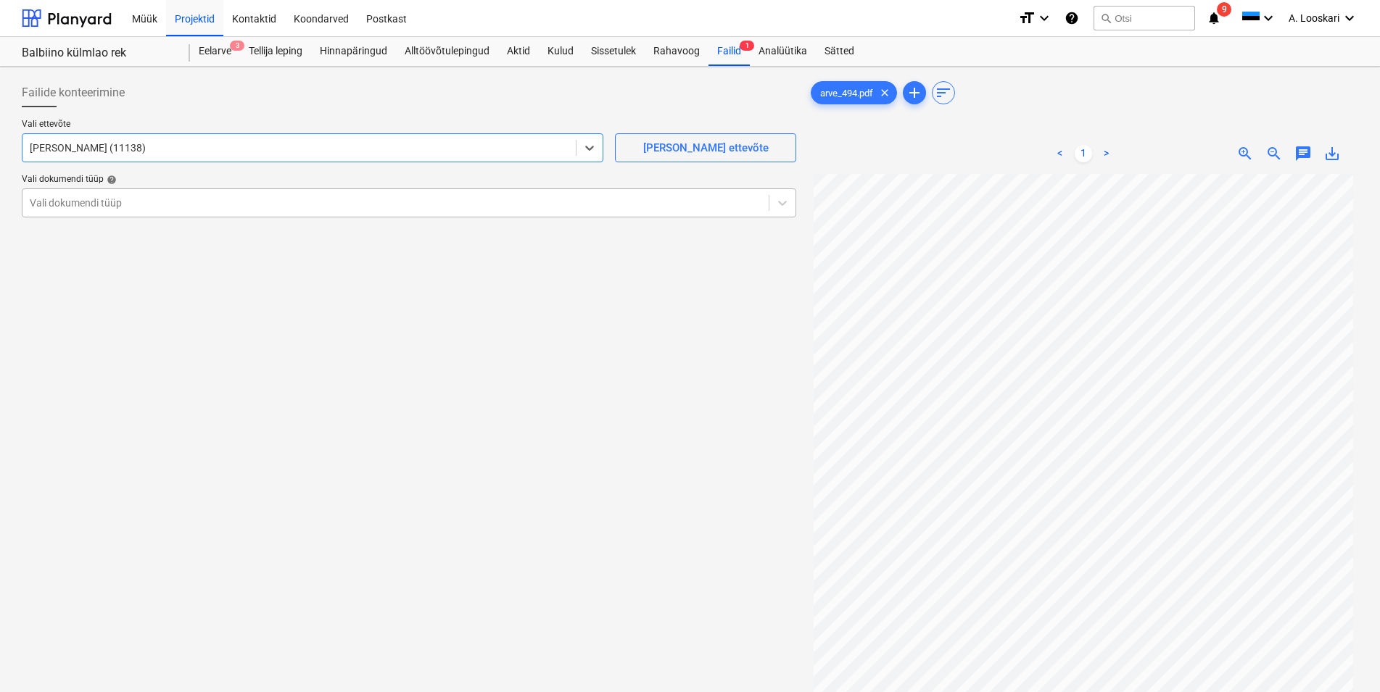
click at [110, 210] on div at bounding box center [396, 203] width 732 height 15
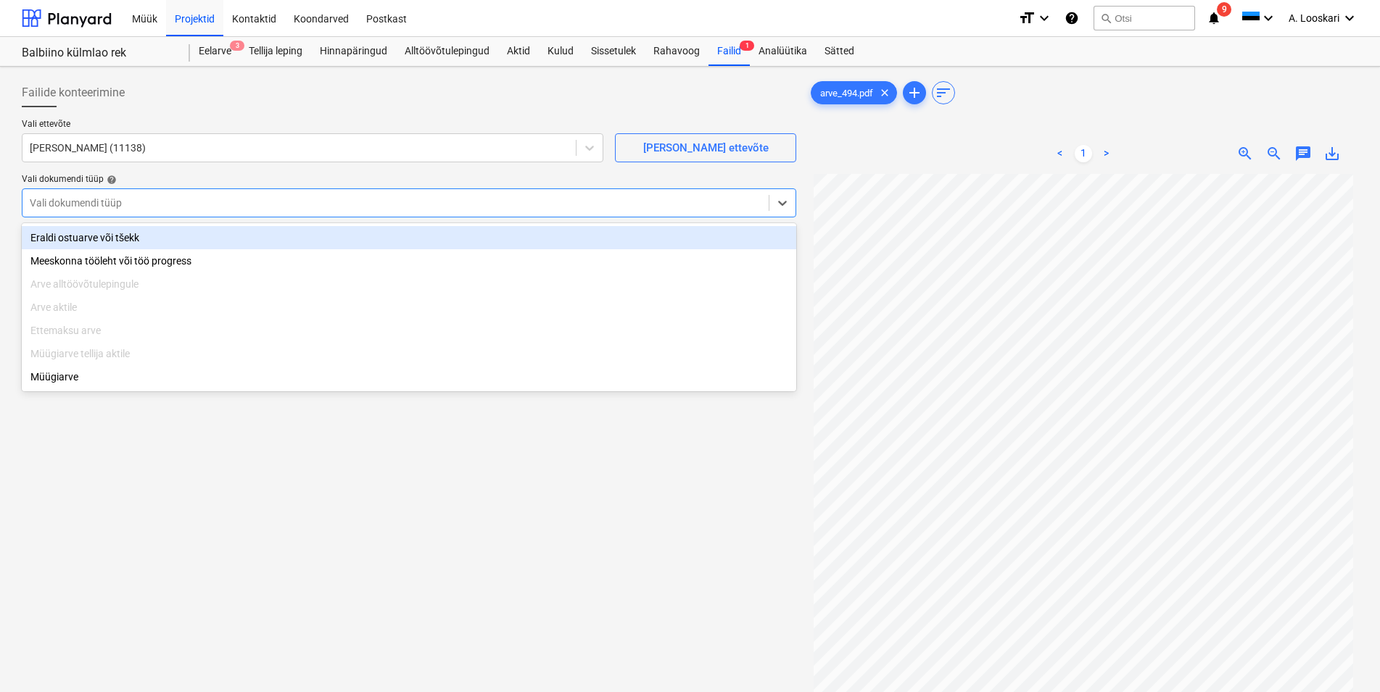
click at [124, 240] on div "Eraldi ostuarve või tšekk" at bounding box center [409, 237] width 774 height 23
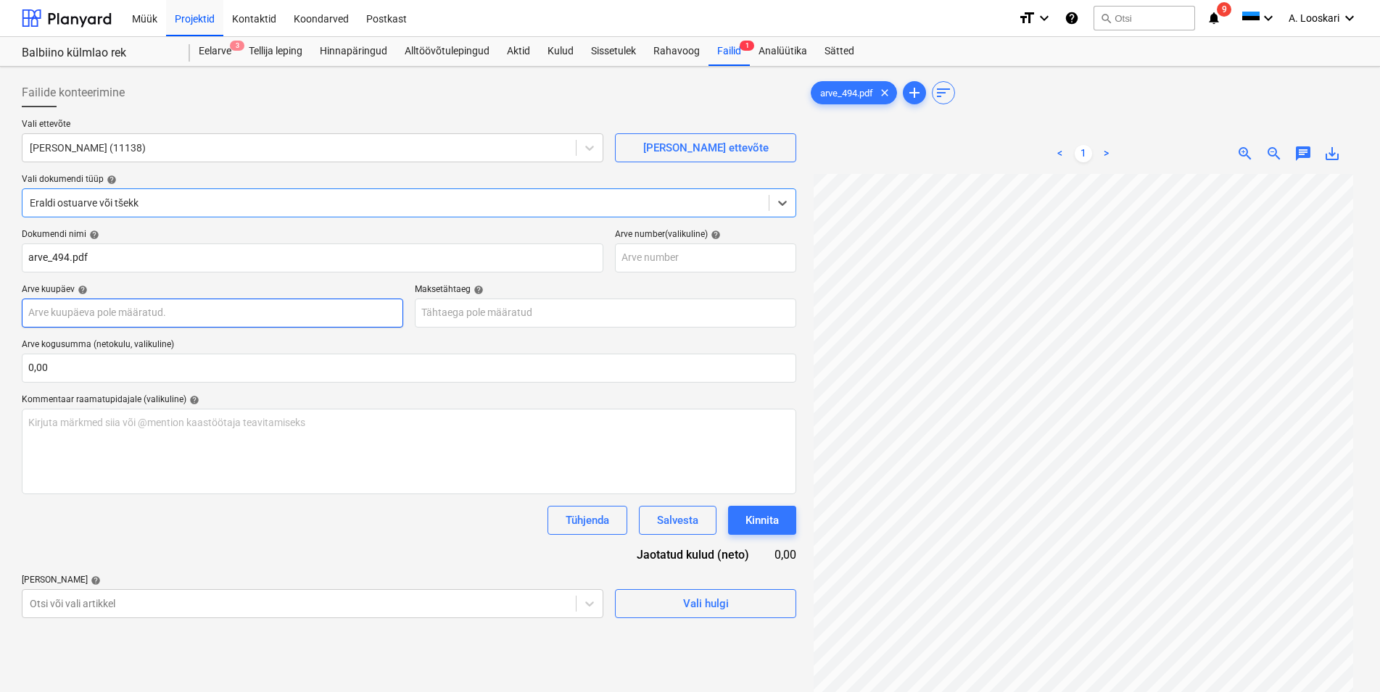
click at [128, 312] on input "text" at bounding box center [212, 313] width 381 height 29
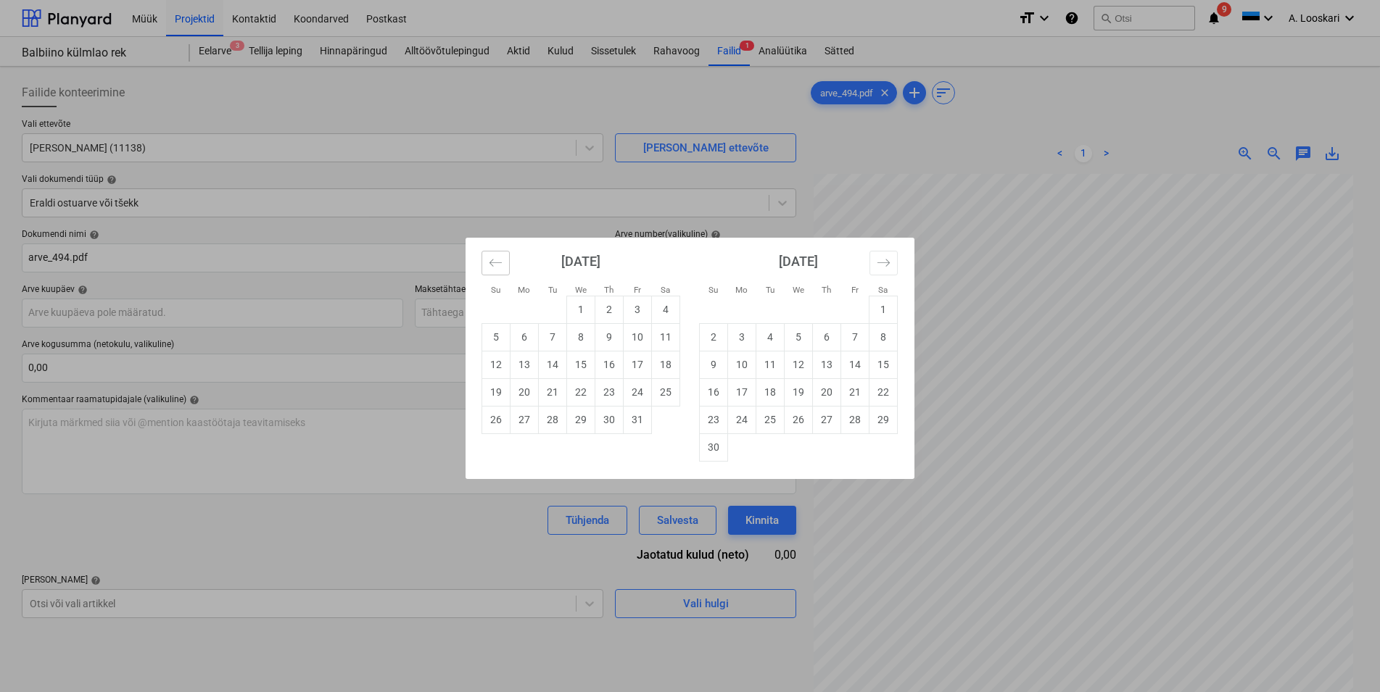
click at [487, 260] on button "Move backward to switch to the previous month." at bounding box center [495, 263] width 28 height 25
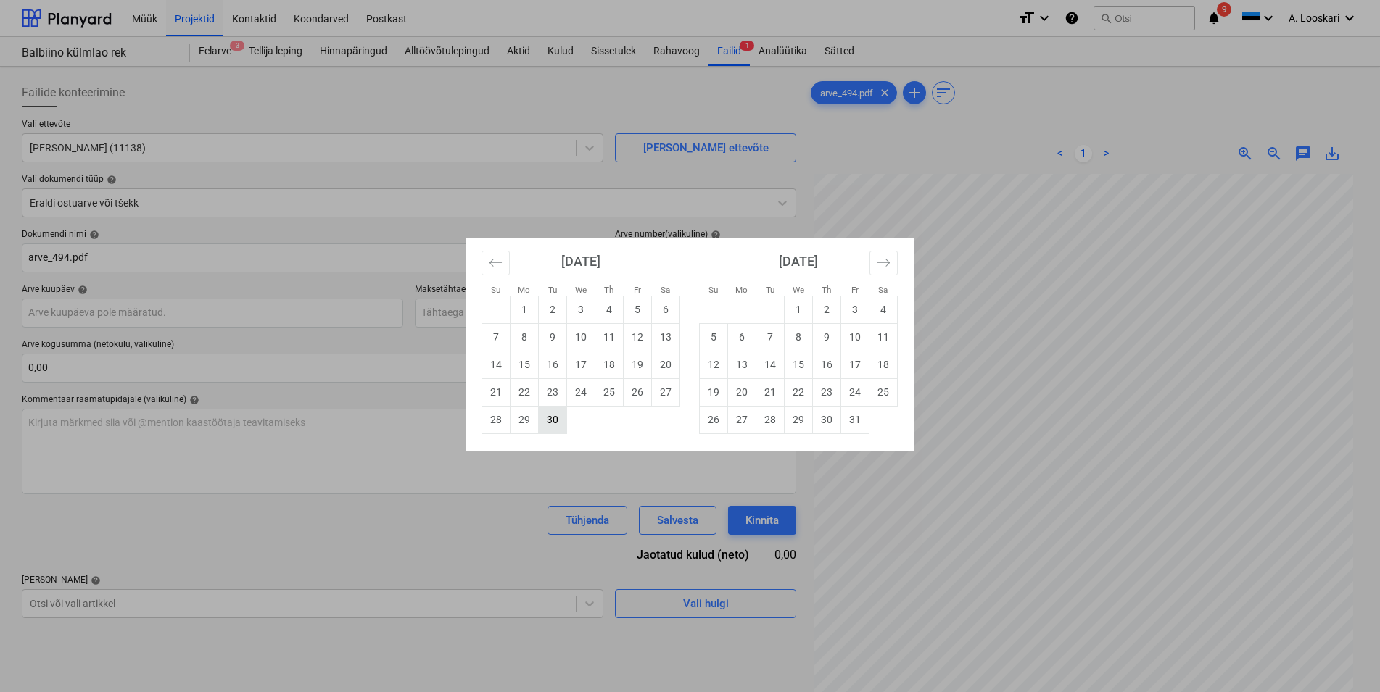
click at [556, 427] on td "30" at bounding box center [553, 420] width 28 height 28
type input "[DATE]"
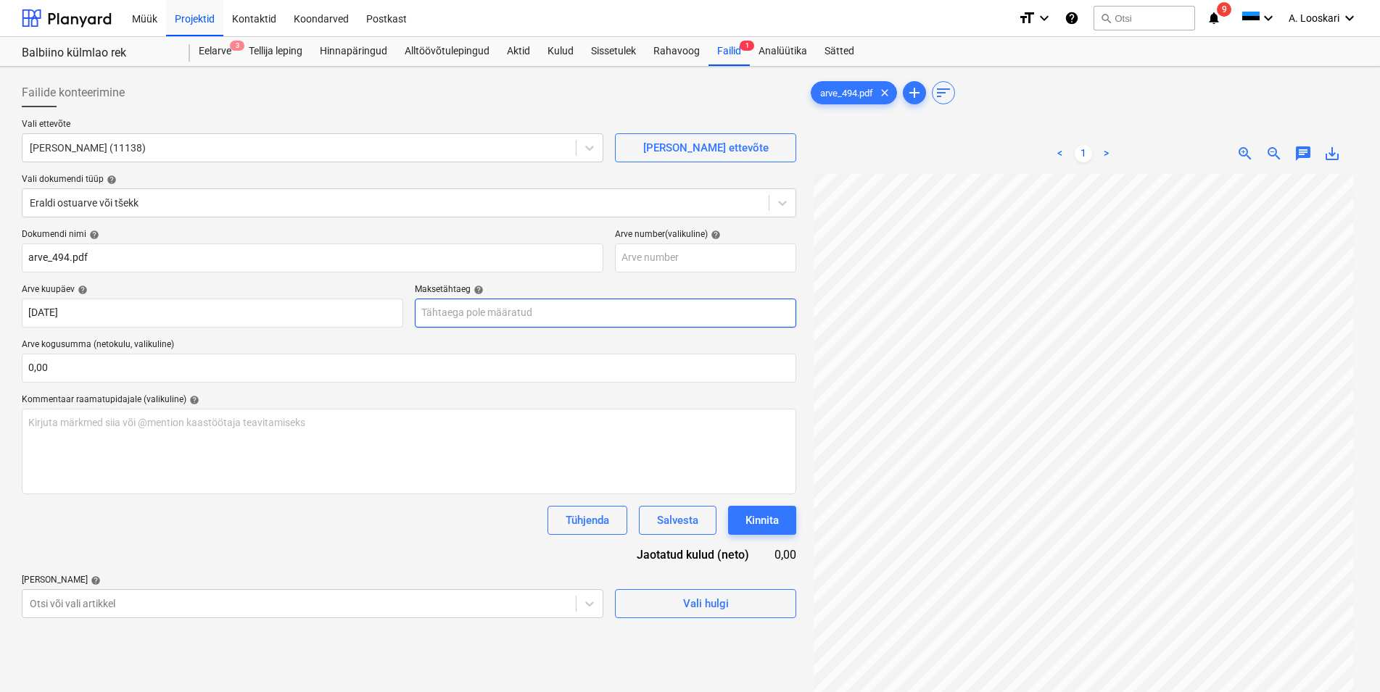
click at [476, 311] on input "text" at bounding box center [605, 313] width 381 height 29
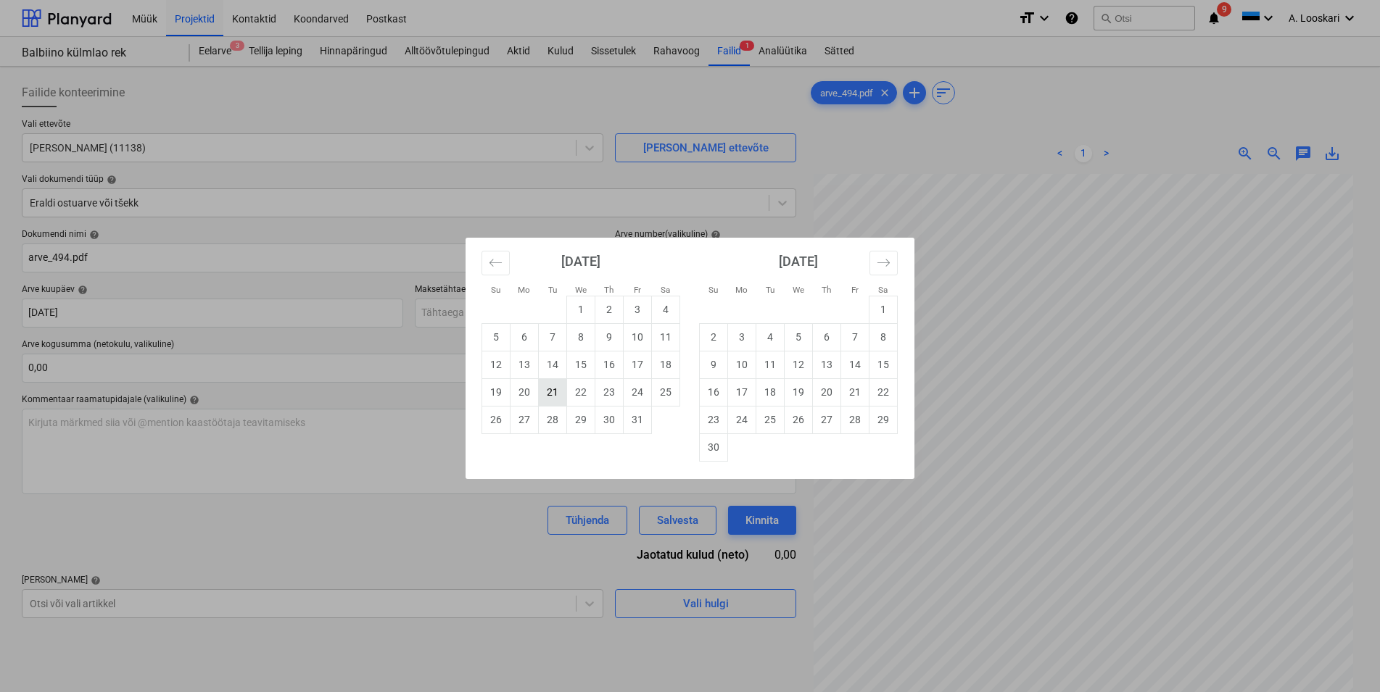
click at [549, 392] on td "21" at bounding box center [553, 392] width 28 height 28
type input "[DATE]"
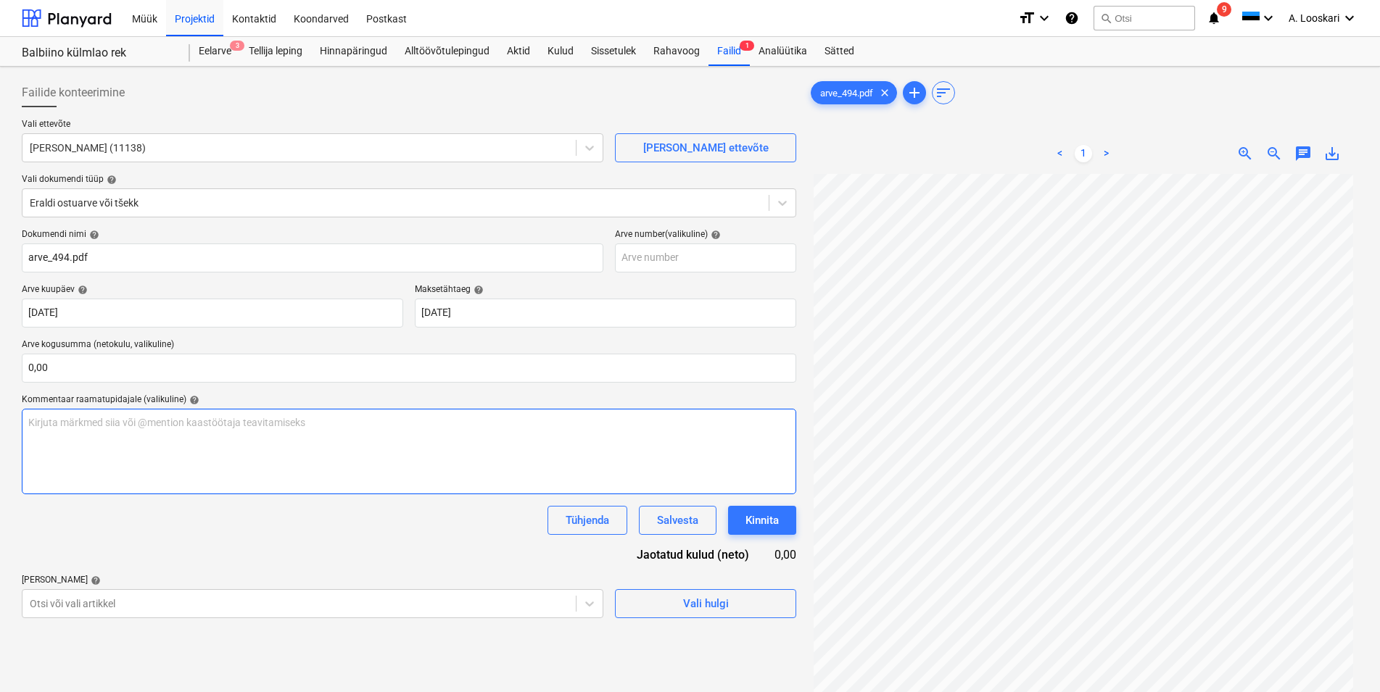
click at [96, 423] on p "Kirjuta märkmed siia või @mention kaastöötaja teavitamiseks ﻿" at bounding box center [408, 422] width 761 height 15
click at [87, 422] on span "Laadimissilla kanali demontaaž ja montaaž" at bounding box center [124, 423] width 193 height 12
click at [114, 603] on body "Müük Projektid Kontaktid Koondarved Postkast format_size keyboard_arrow_down he…" at bounding box center [690, 346] width 1380 height 692
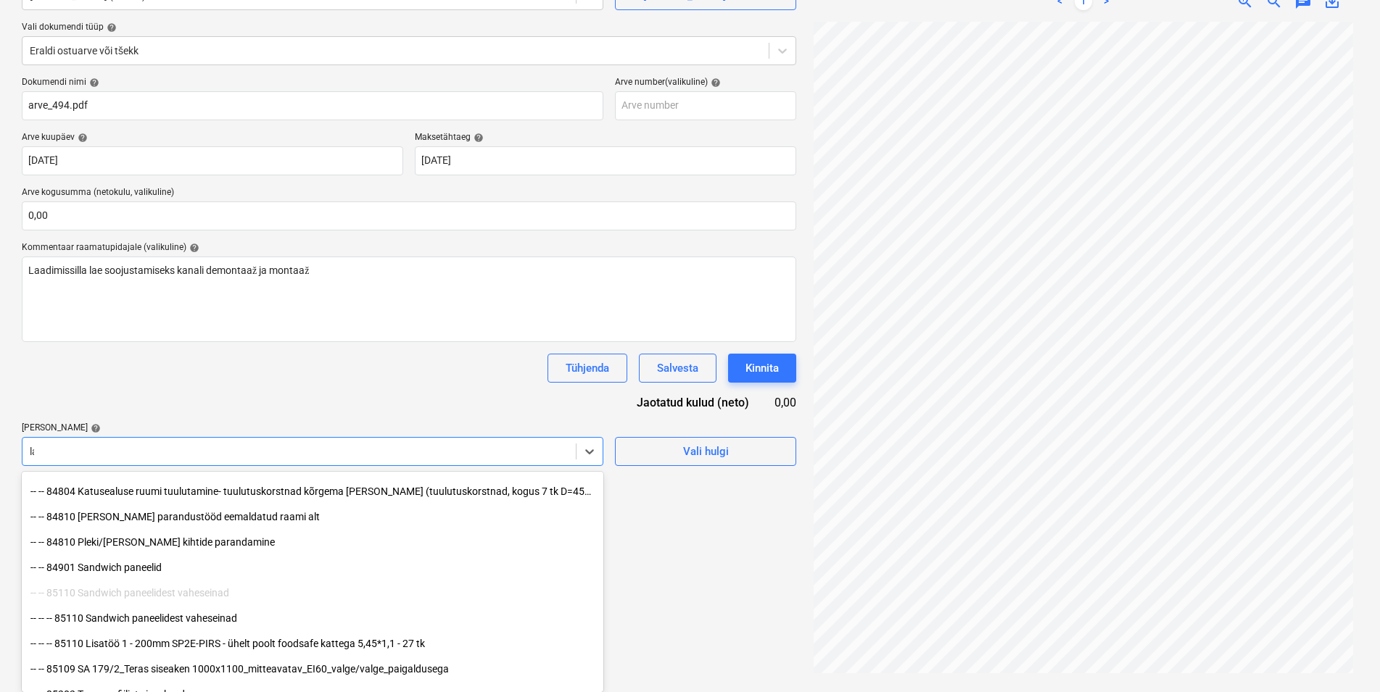
scroll to position [315, 0]
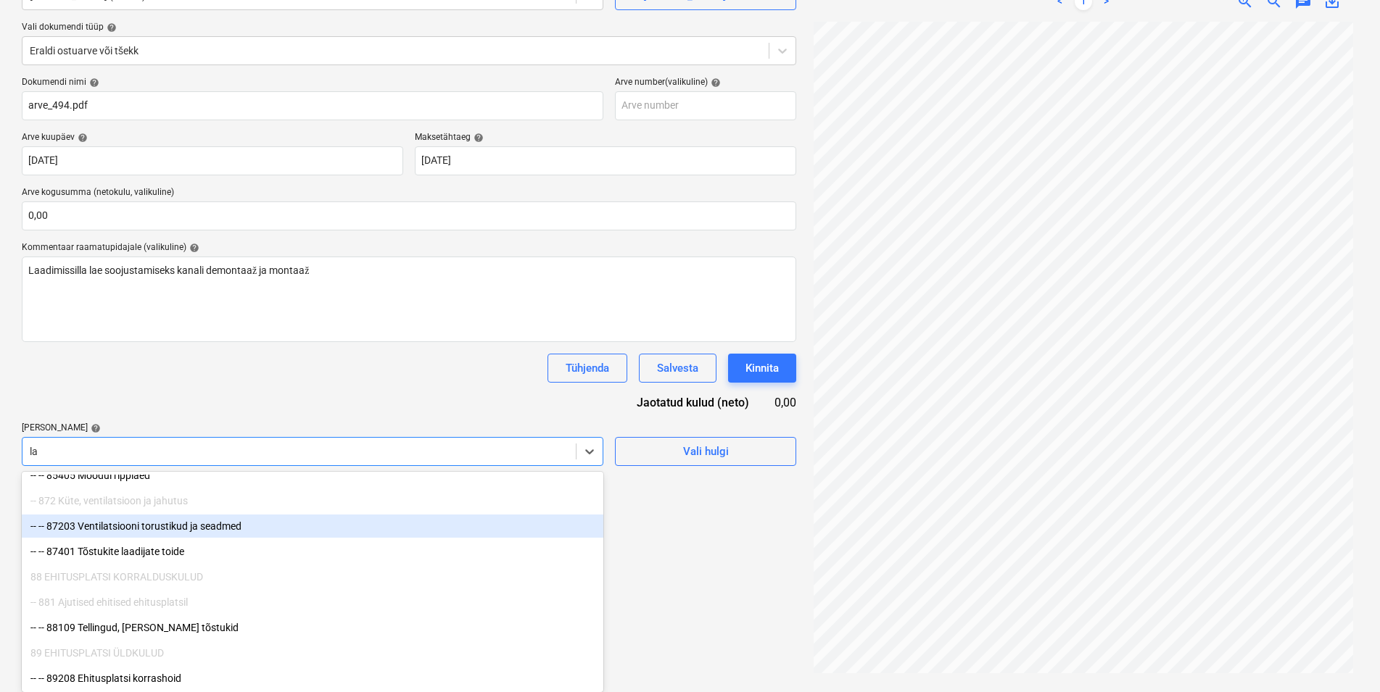
type input "lae"
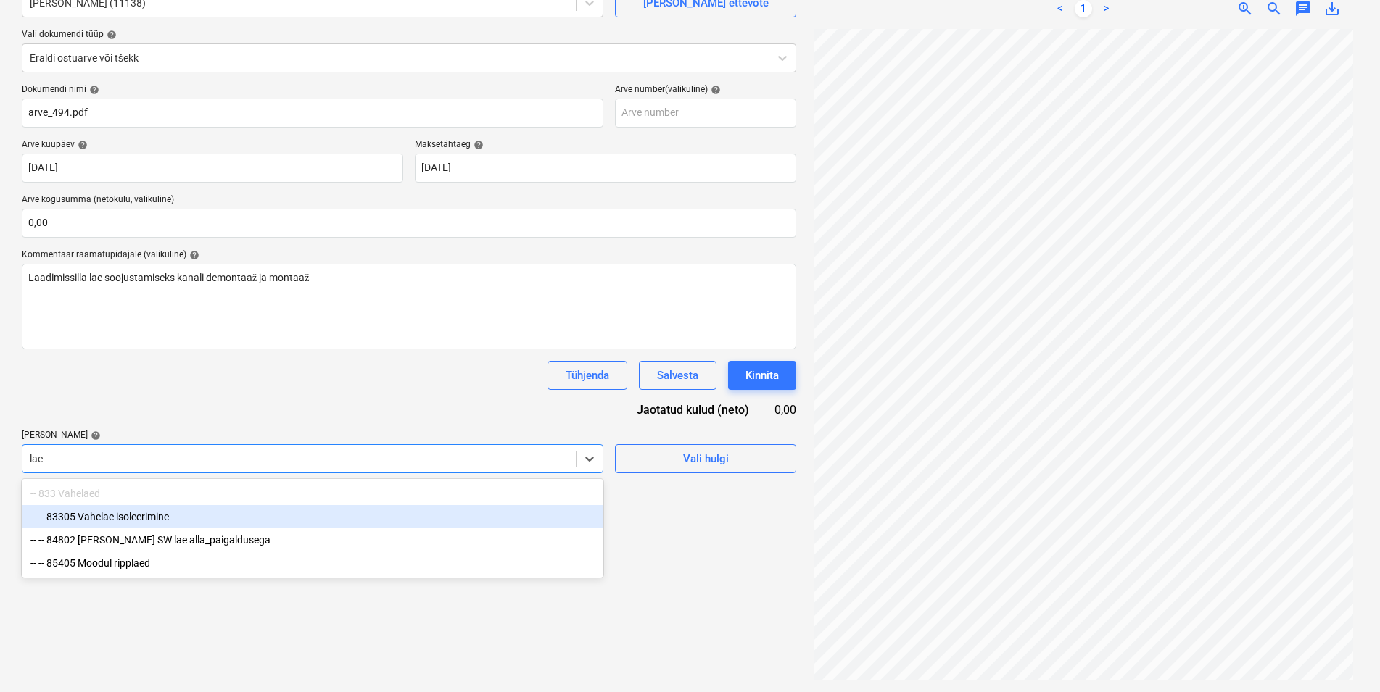
click at [150, 518] on div "-- -- 83305 Vahelae isoleerimine" at bounding box center [313, 516] width 582 height 23
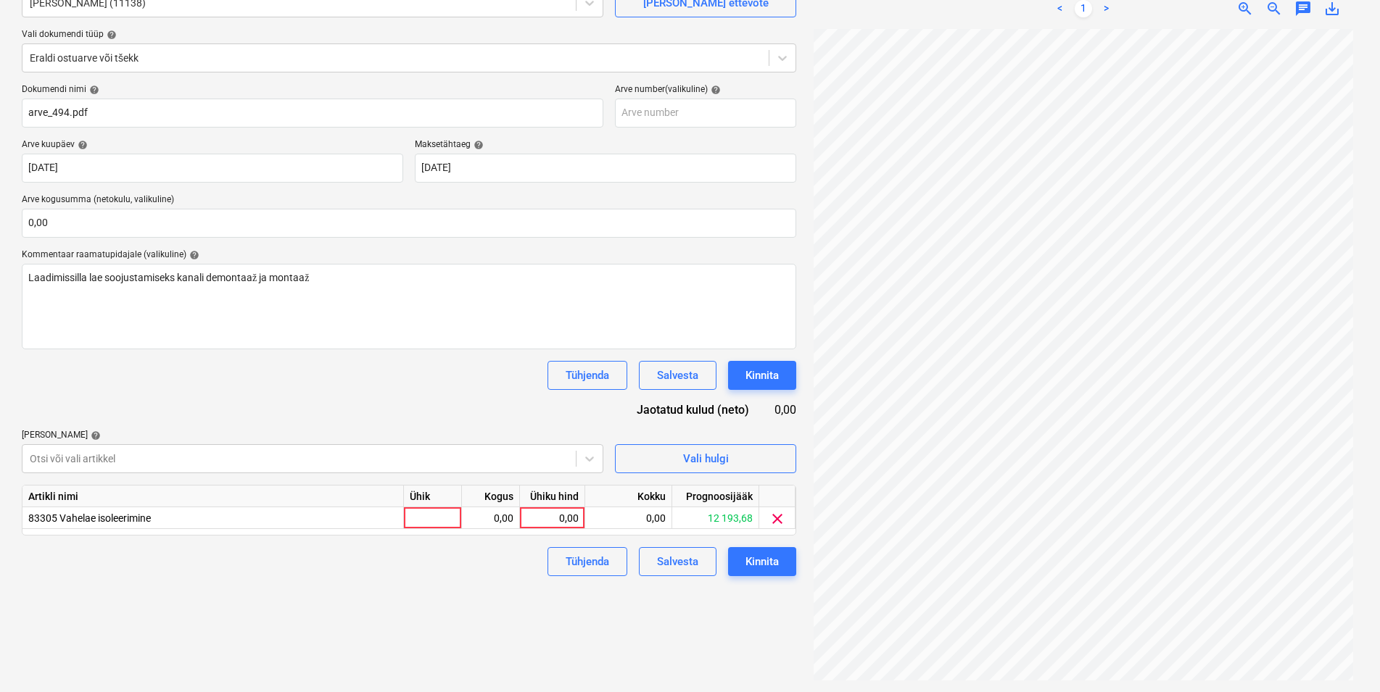
click at [173, 386] on div "Tühjenda Salvesta Kinnita" at bounding box center [409, 375] width 774 height 29
click at [413, 516] on div at bounding box center [433, 519] width 58 height 22
type input "kmpl"
click at [508, 514] on div "0,00" at bounding box center [491, 519] width 46 height 22
type input "1"
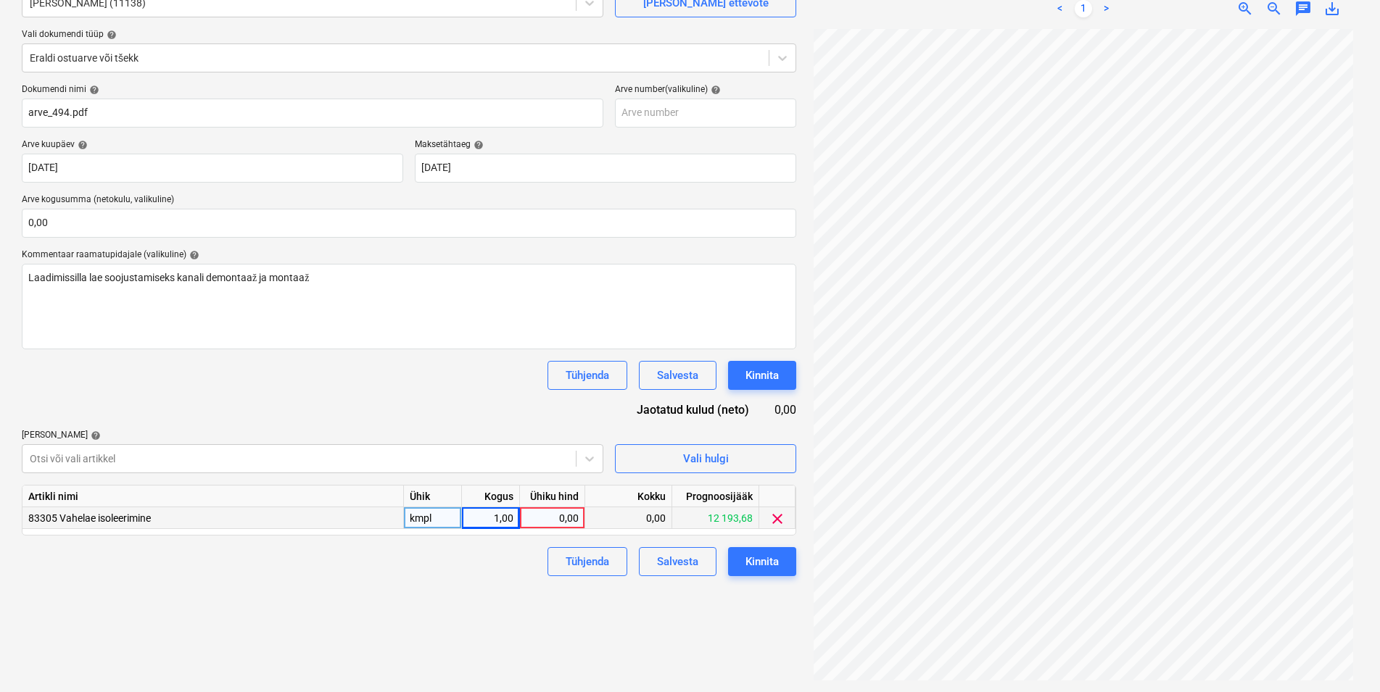
click at [542, 513] on div "0,00" at bounding box center [552, 519] width 53 height 22
type input "2850"
click at [402, 609] on div "Failide konteerimine Vali ettevõte Hansa Torustikud OÜ (11138) [PERSON_NAME] uu…" at bounding box center [409, 306] width 786 height 759
click at [772, 567] on div "Kinnita" at bounding box center [761, 562] width 33 height 19
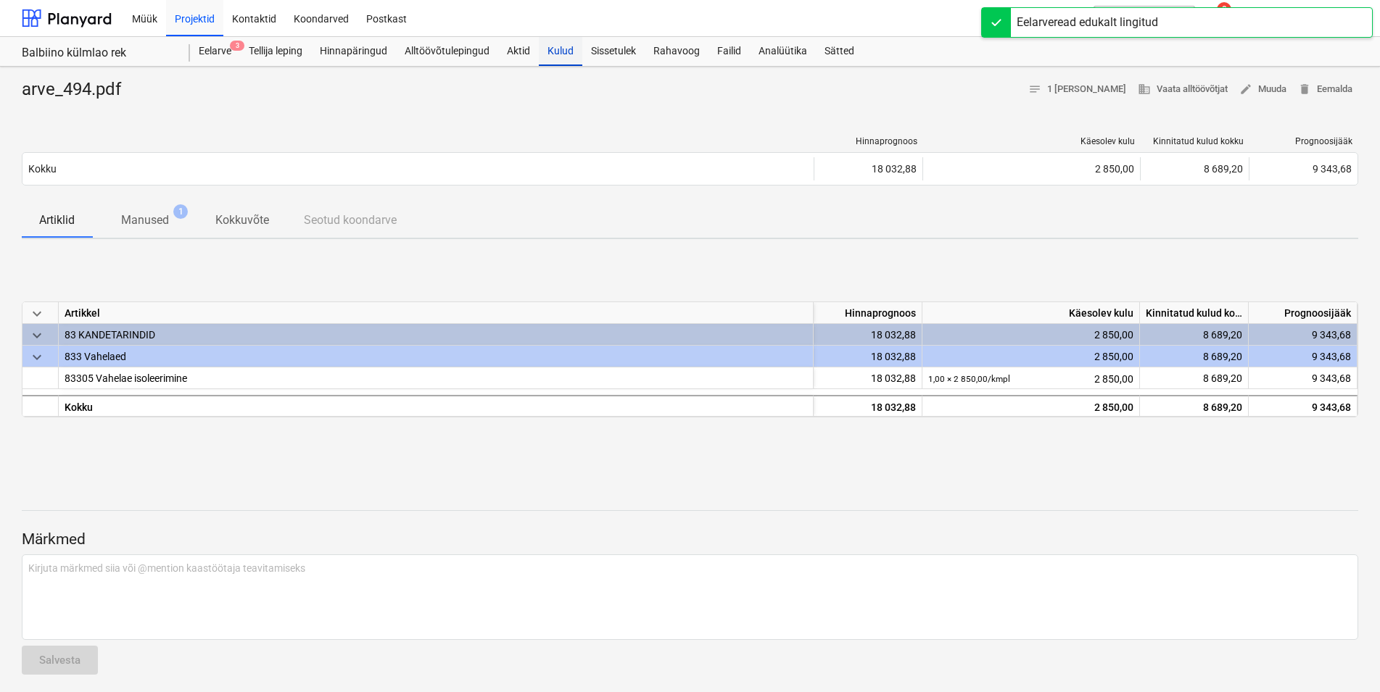
click at [560, 52] on div "Kulud" at bounding box center [561, 51] width 44 height 29
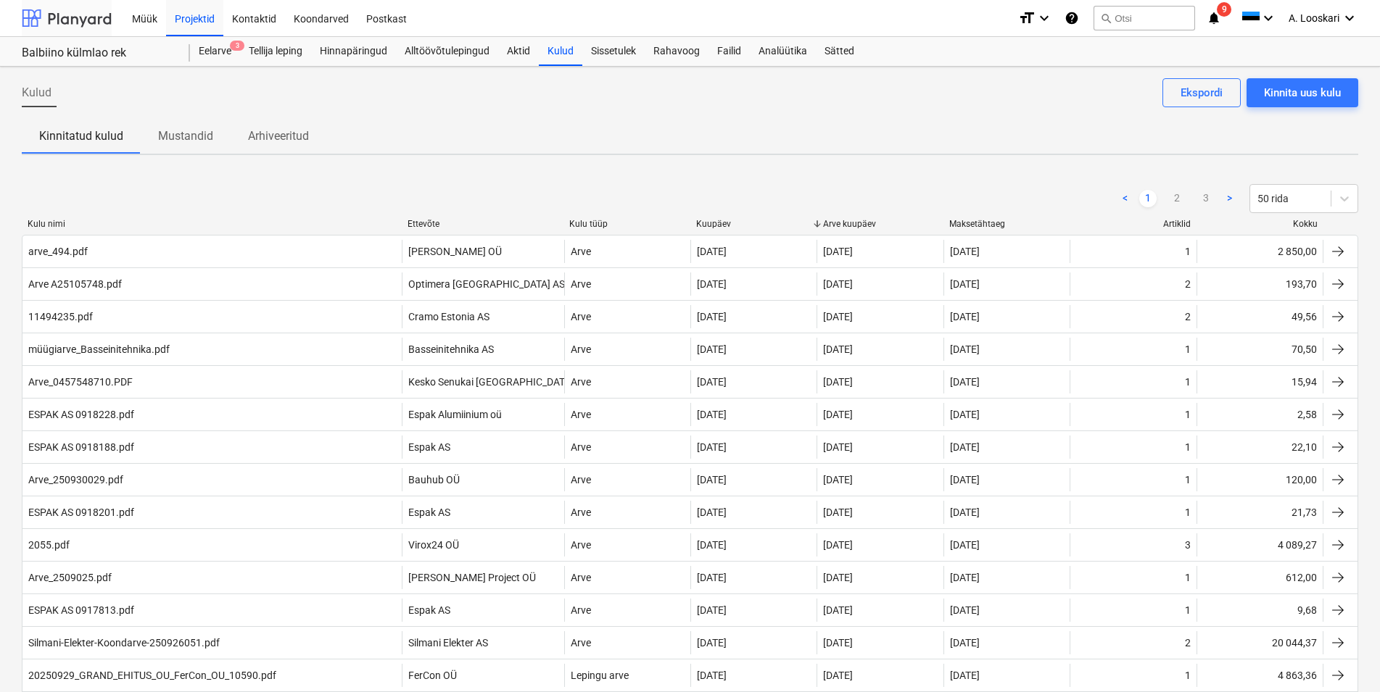
click at [82, 17] on div at bounding box center [67, 18] width 90 height 36
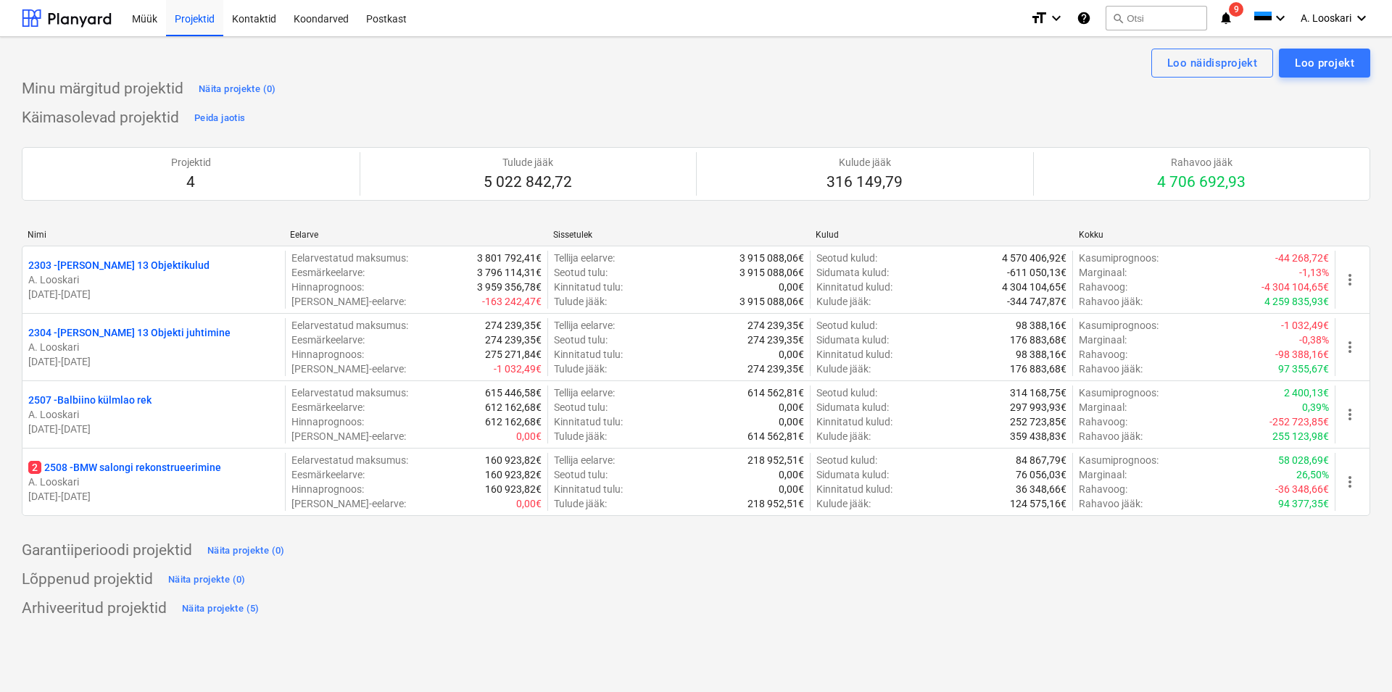
click at [103, 467] on p "2 2508 - BMW salongi rekonstrueerimine" at bounding box center [124, 467] width 193 height 15
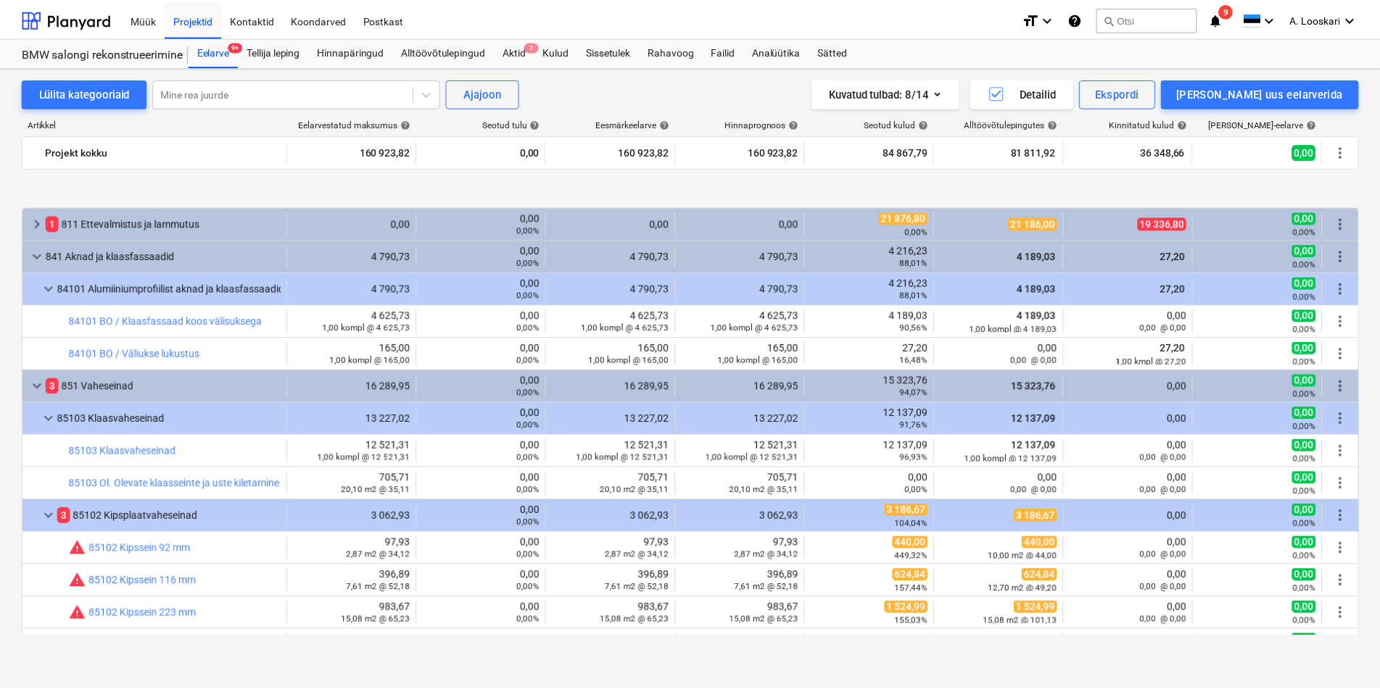
scroll to position [716, 0]
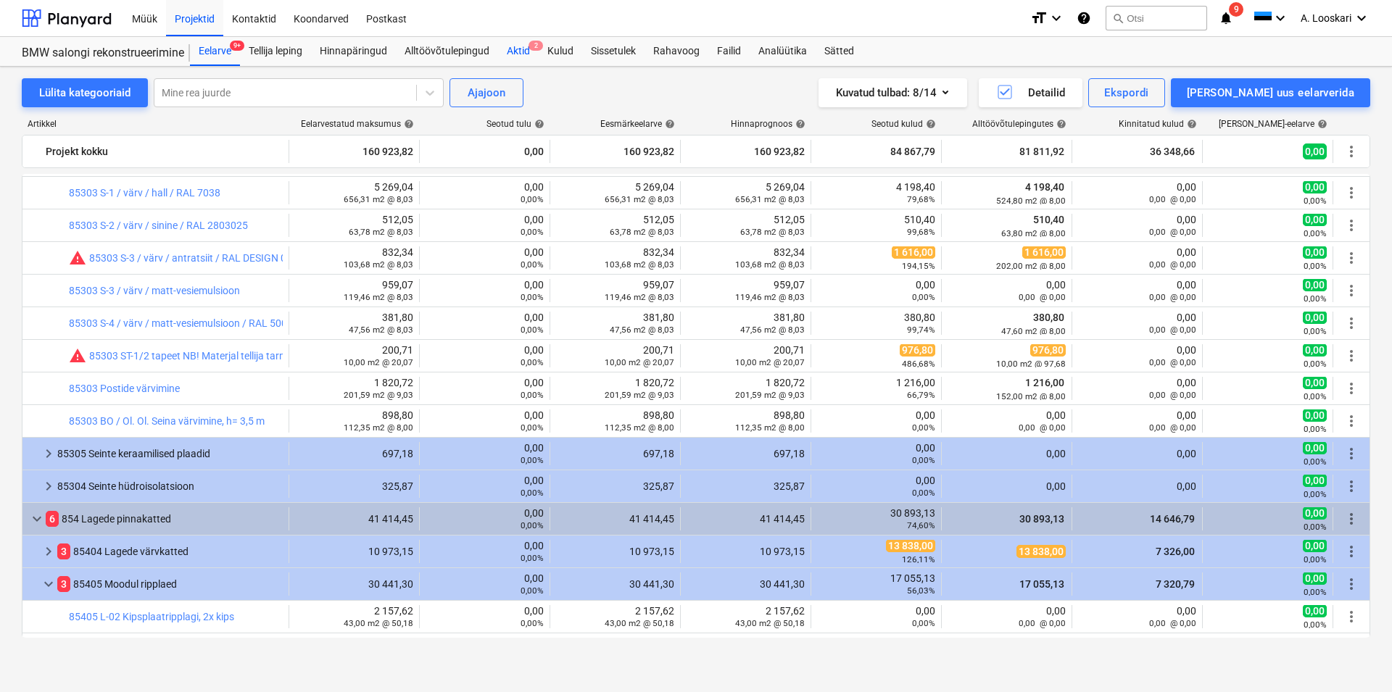
click at [520, 47] on div "Aktid 2" at bounding box center [518, 51] width 41 height 29
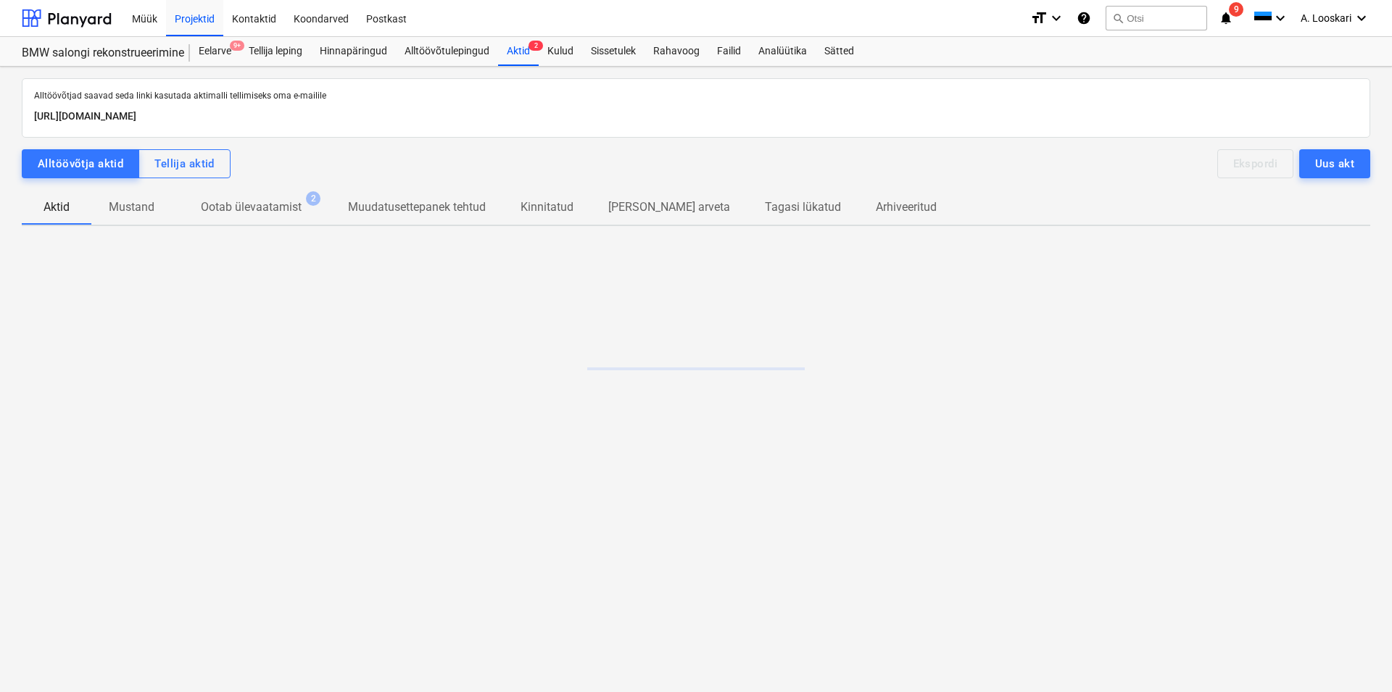
click at [270, 207] on p "Ootab ülevaatamist" at bounding box center [251, 207] width 101 height 17
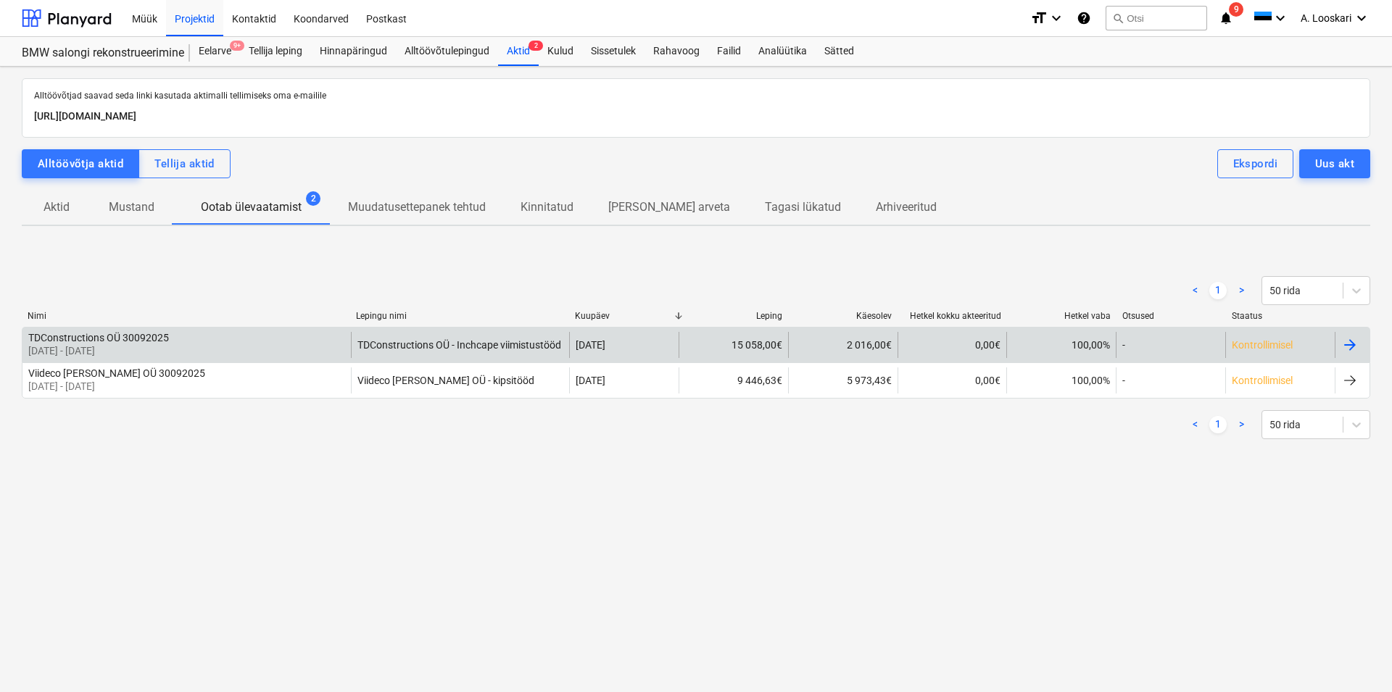
click at [101, 340] on div "TDConstructions OÜ 30092025" at bounding box center [98, 338] width 141 height 12
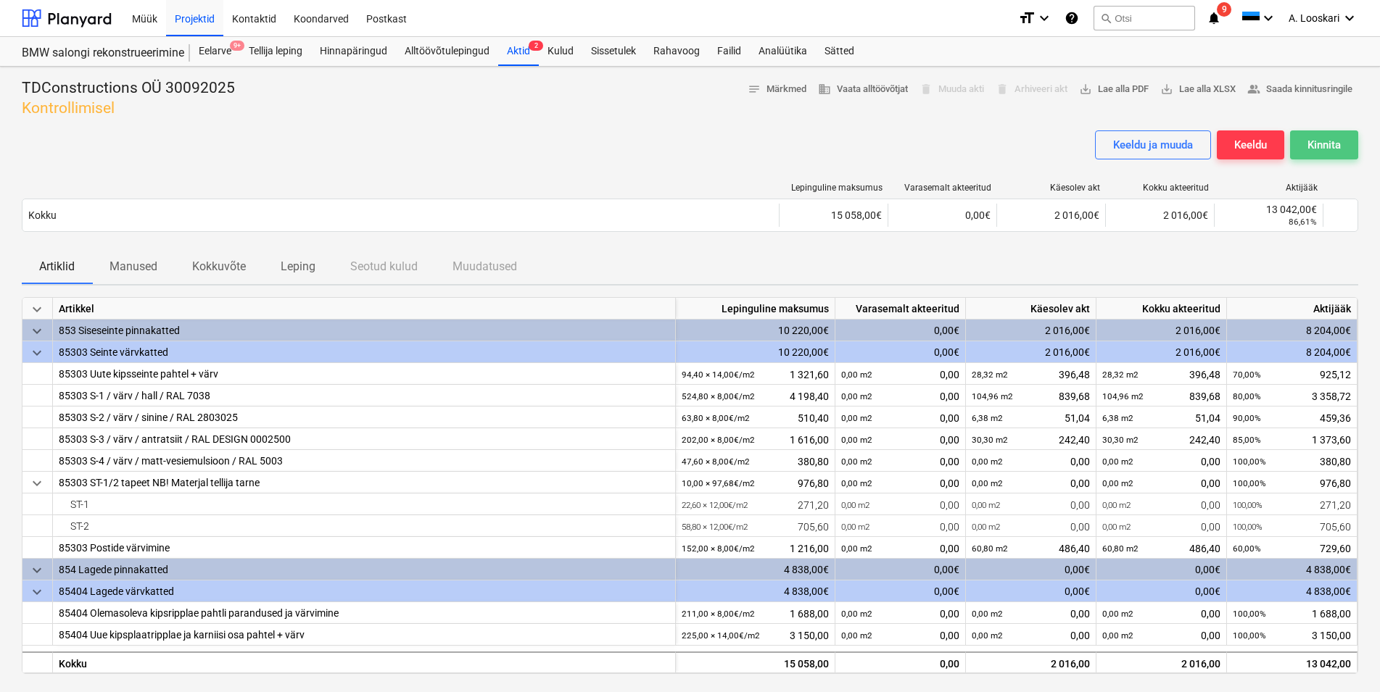
click at [1330, 142] on div "Kinnita" at bounding box center [1323, 145] width 33 height 19
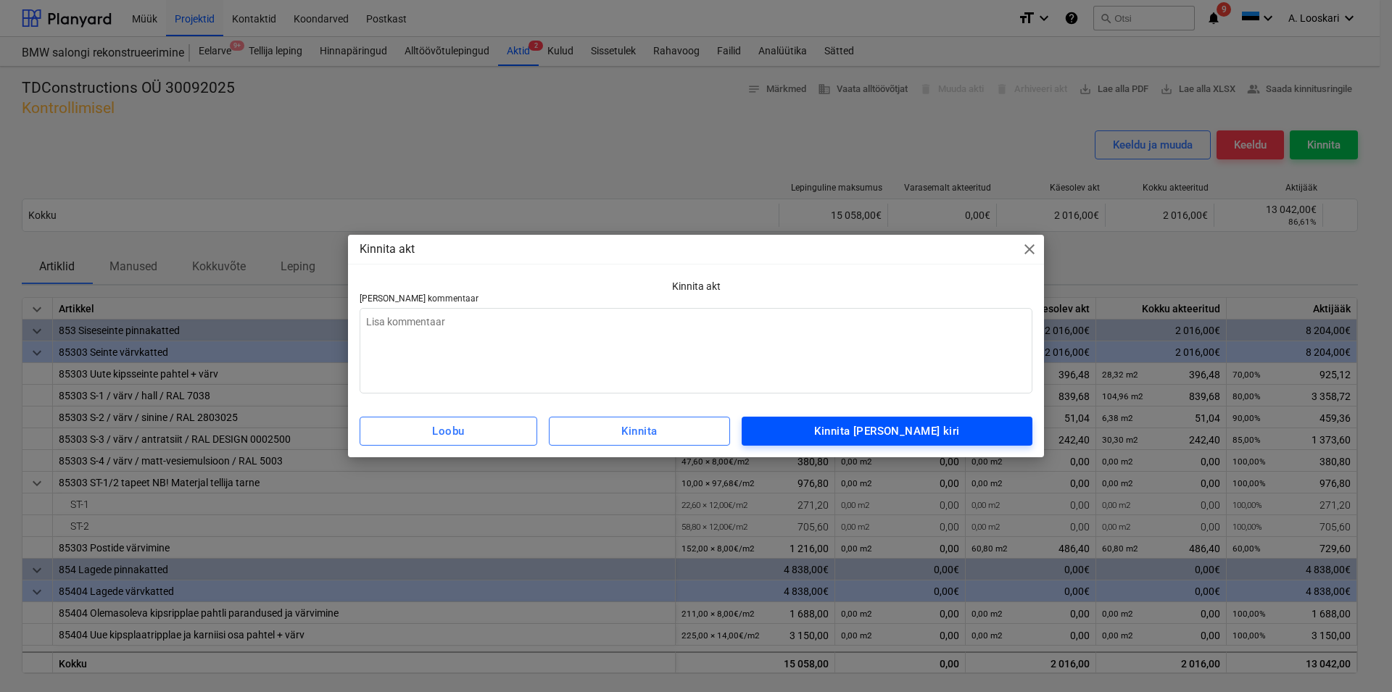
click at [887, 427] on div "Kinnita [PERSON_NAME] kiri" at bounding box center [886, 431] width 145 height 19
type textarea "x"
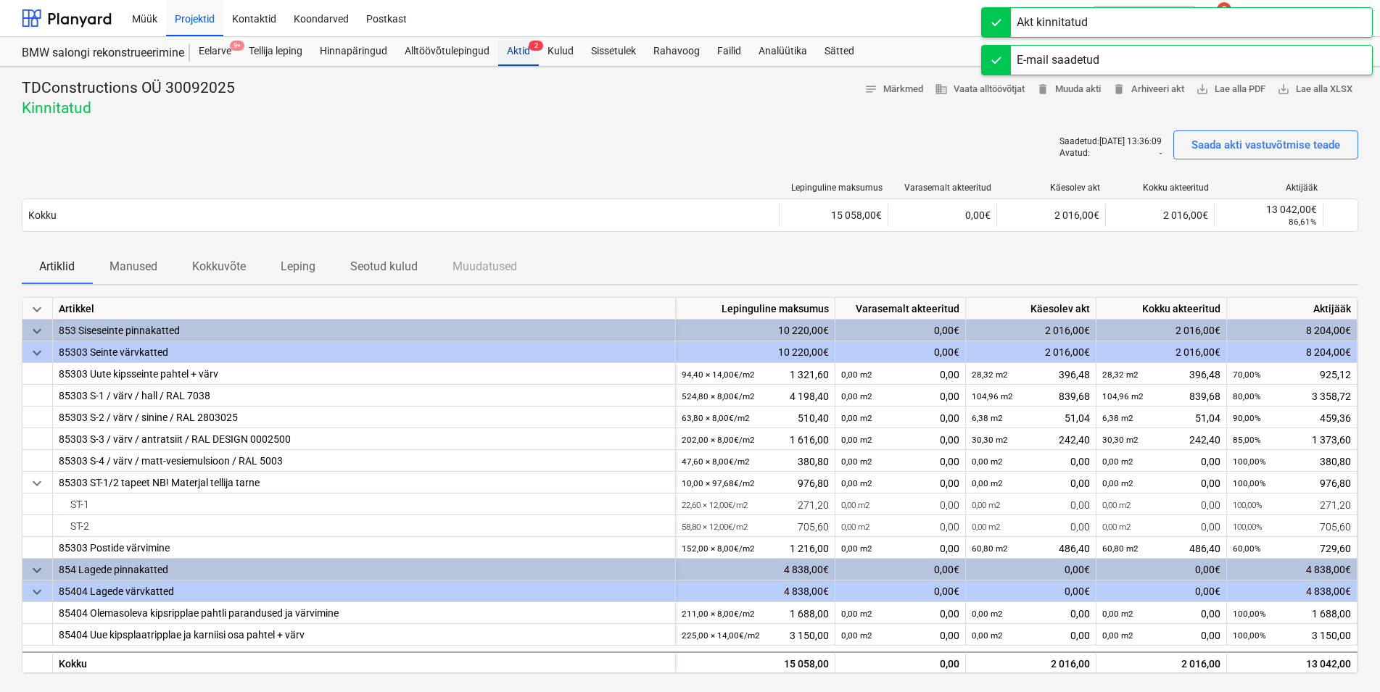
click at [517, 47] on div "Aktid 2" at bounding box center [518, 51] width 41 height 29
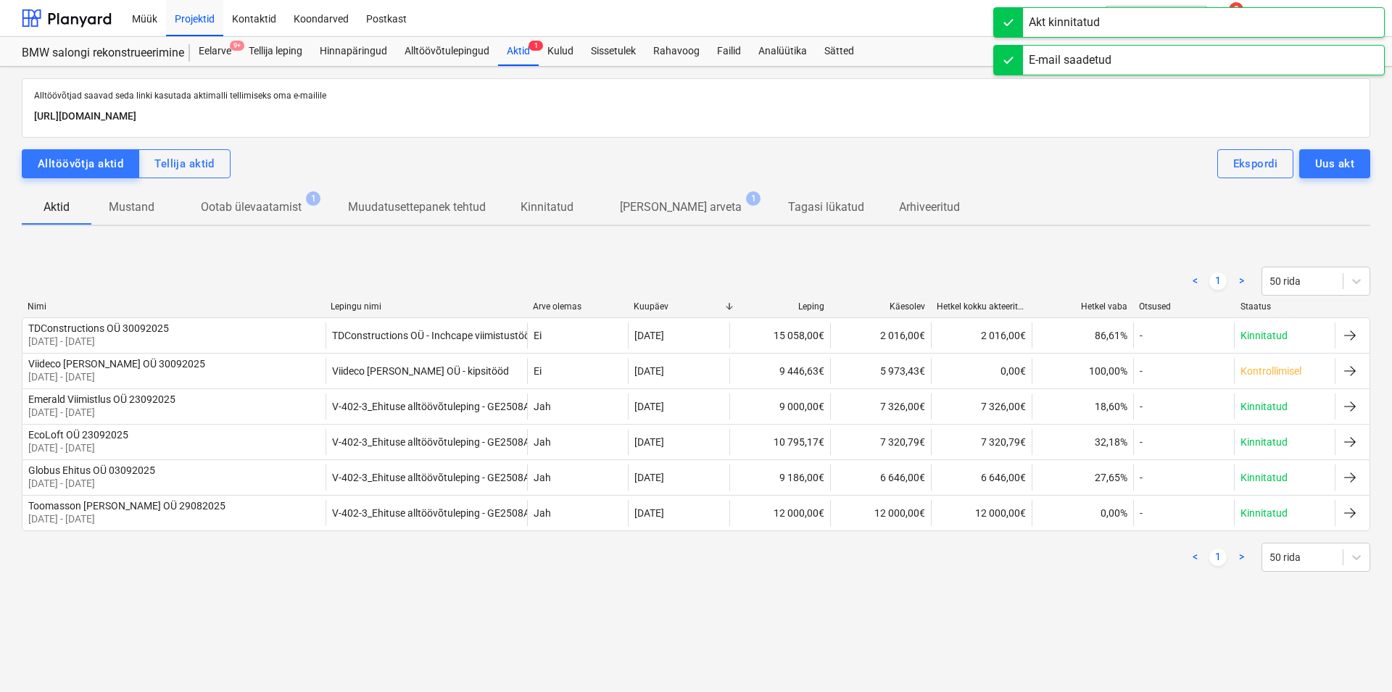
click at [269, 207] on p "Ootab ülevaatamist" at bounding box center [251, 207] width 101 height 17
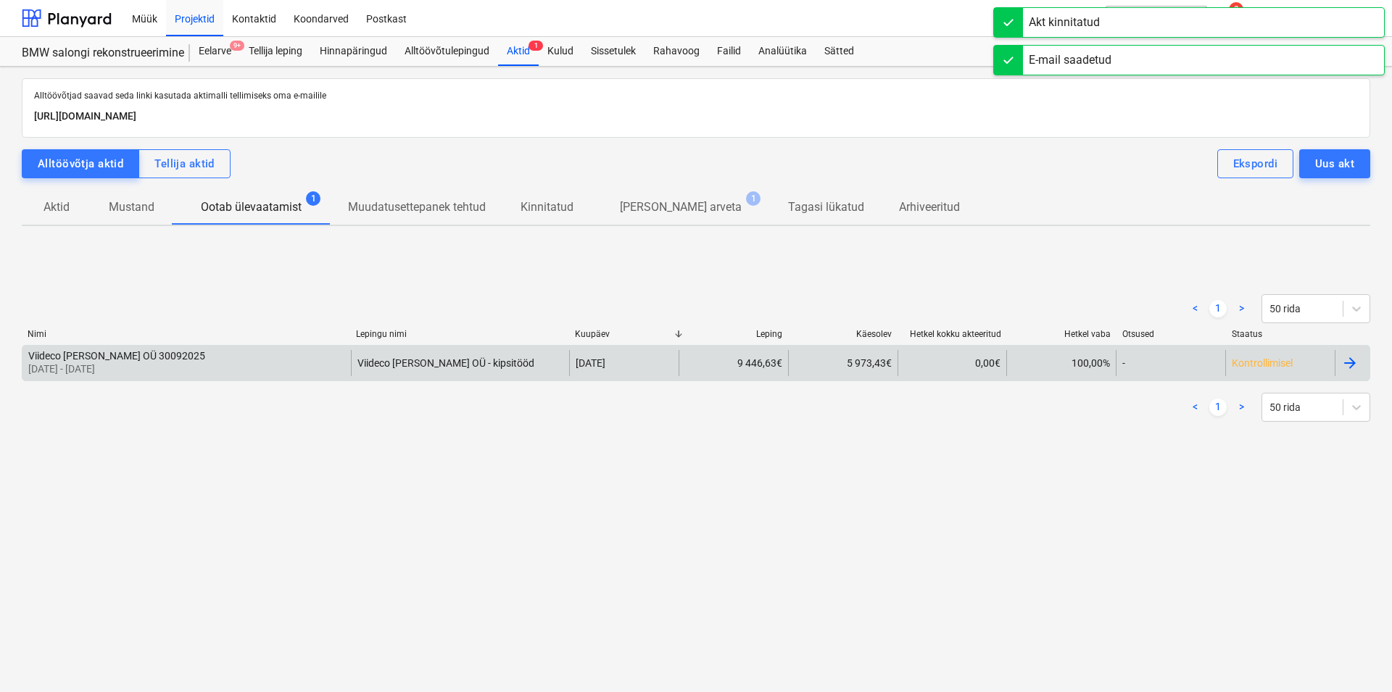
click at [40, 352] on div "Viideco [PERSON_NAME] OÜ 30092025" at bounding box center [116, 356] width 177 height 12
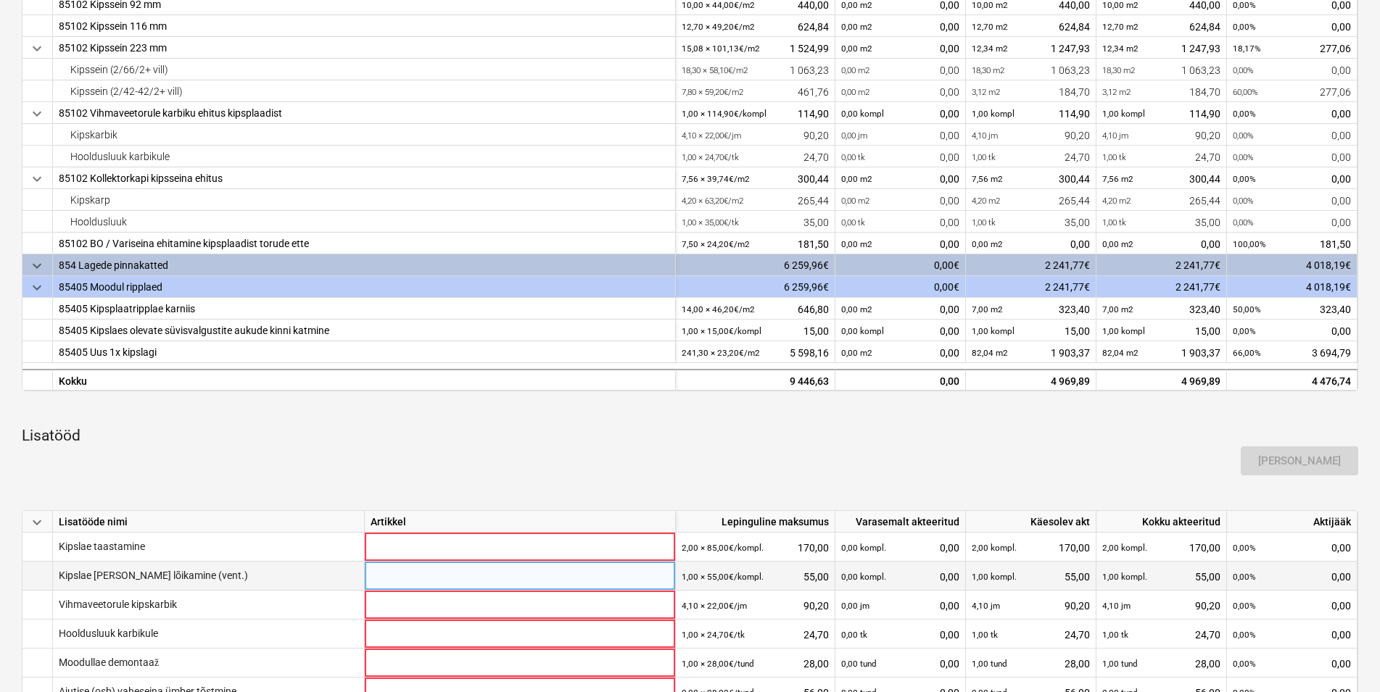
scroll to position [444, 0]
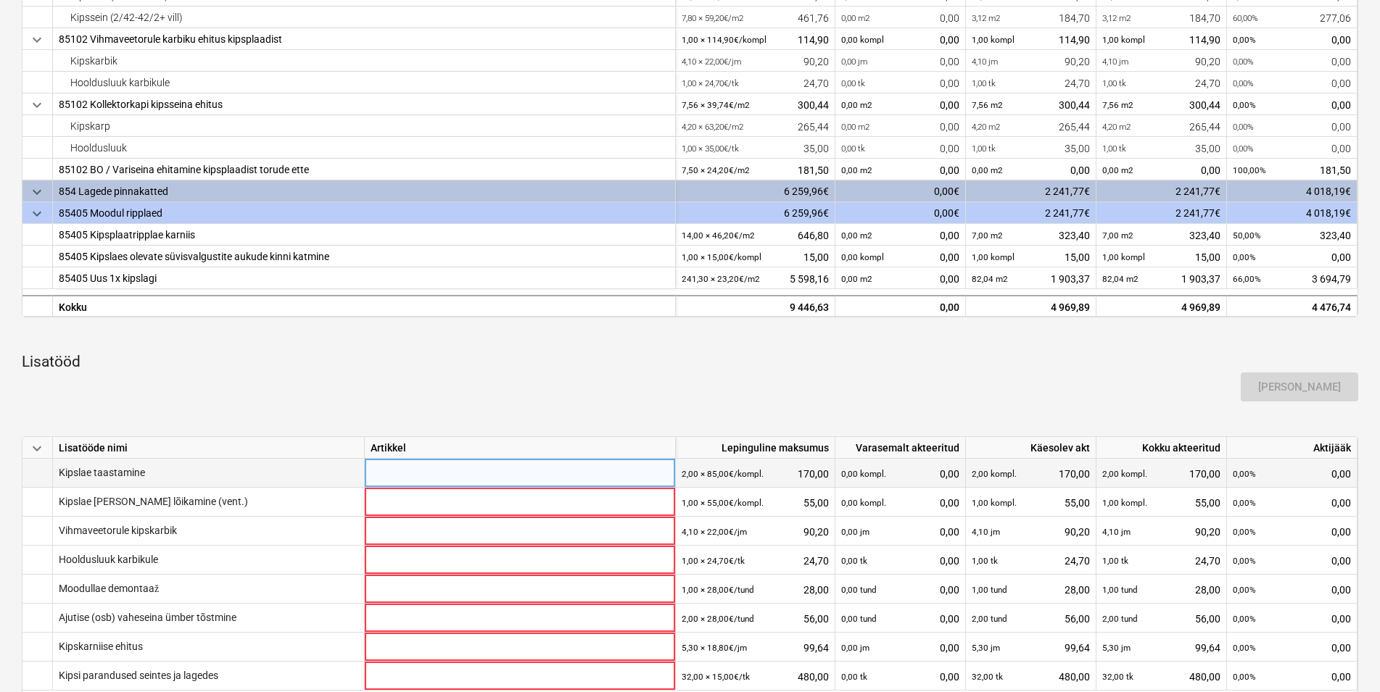
click at [450, 473] on div at bounding box center [520, 486] width 299 height 55
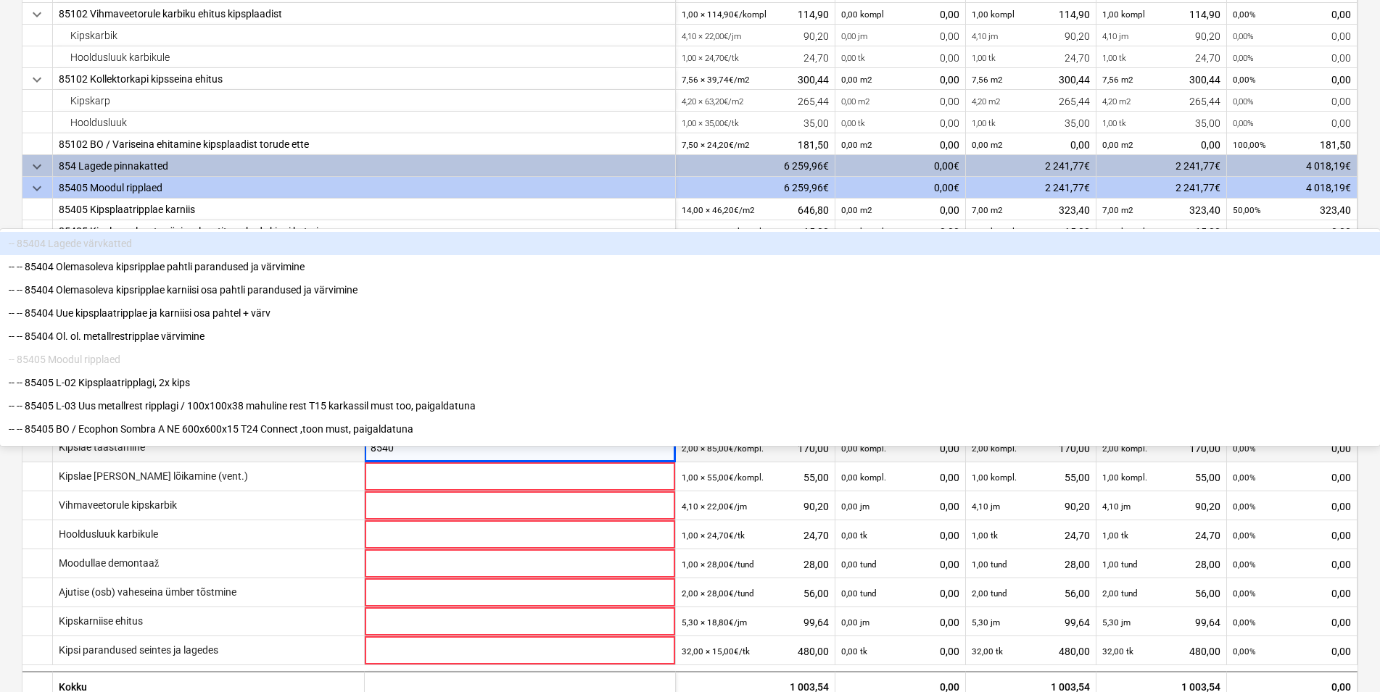
type input "85405"
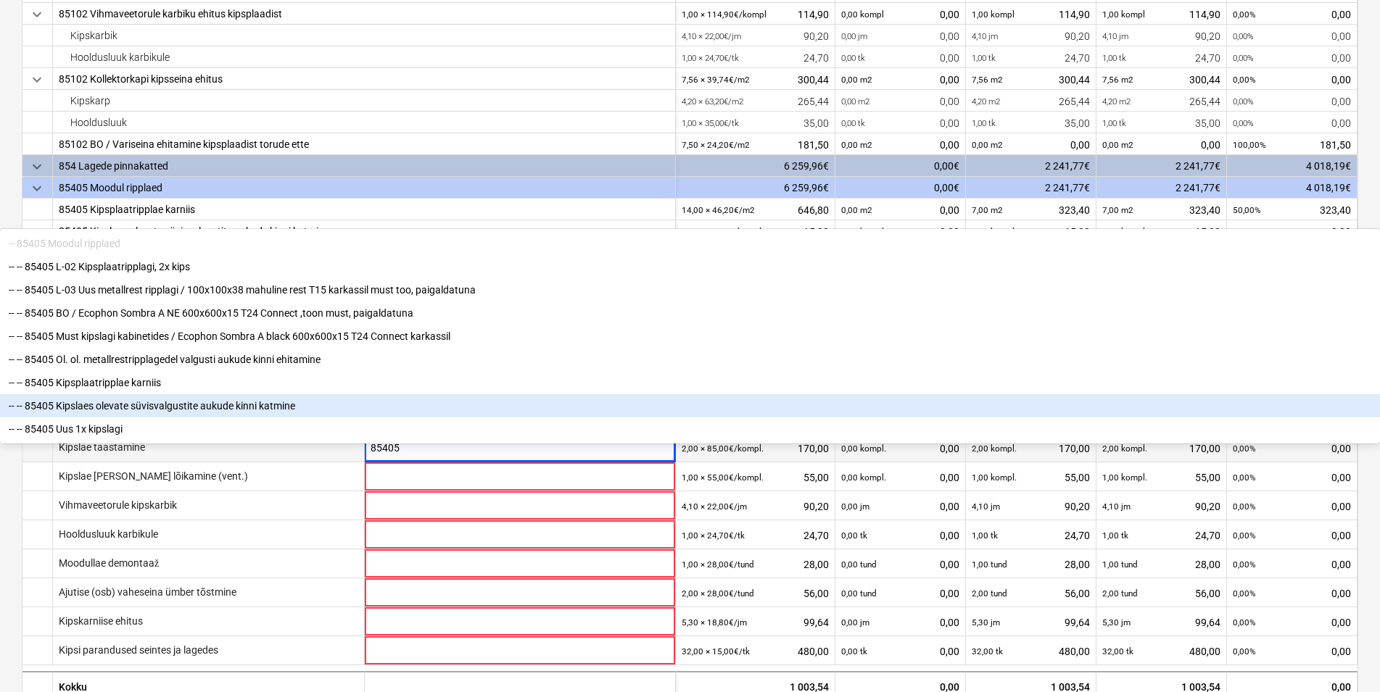
click at [554, 418] on div "-- -- 85405 Kipslaes olevate süvisvalgustite aukude kinni katmine" at bounding box center [690, 405] width 1380 height 23
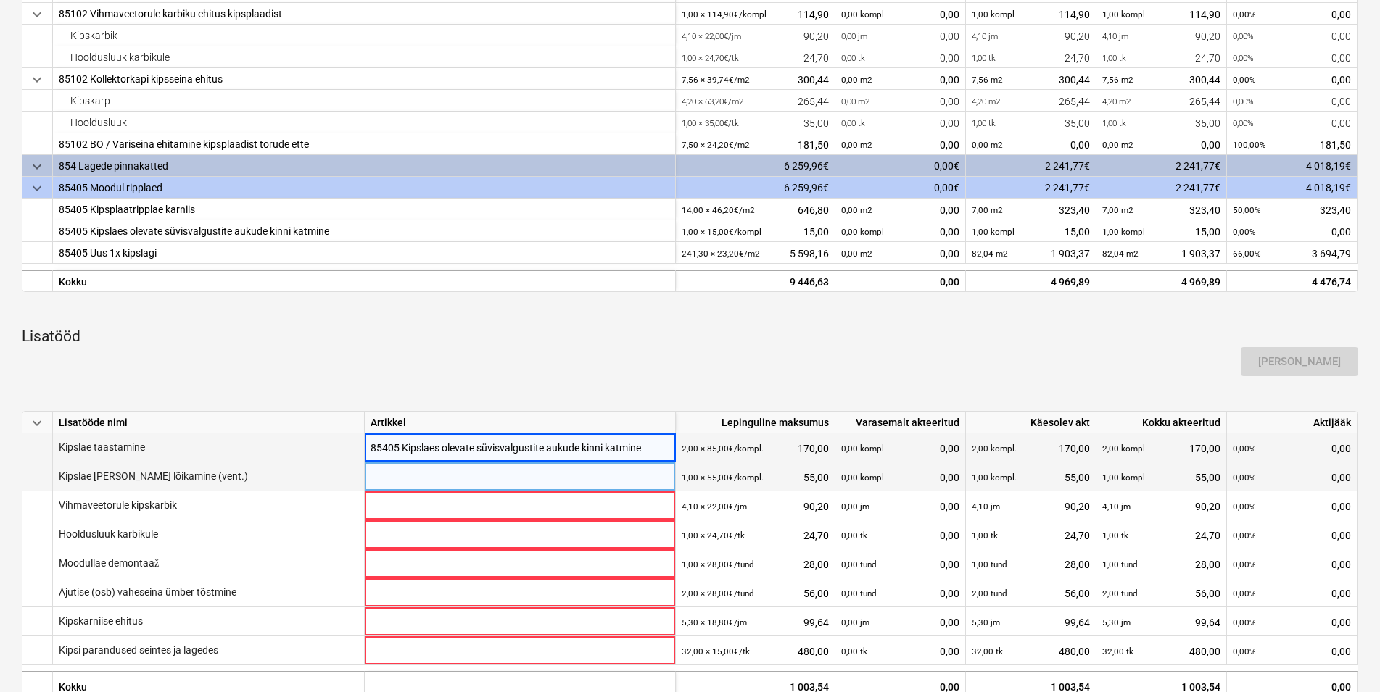
click at [434, 479] on div at bounding box center [520, 490] width 299 height 55
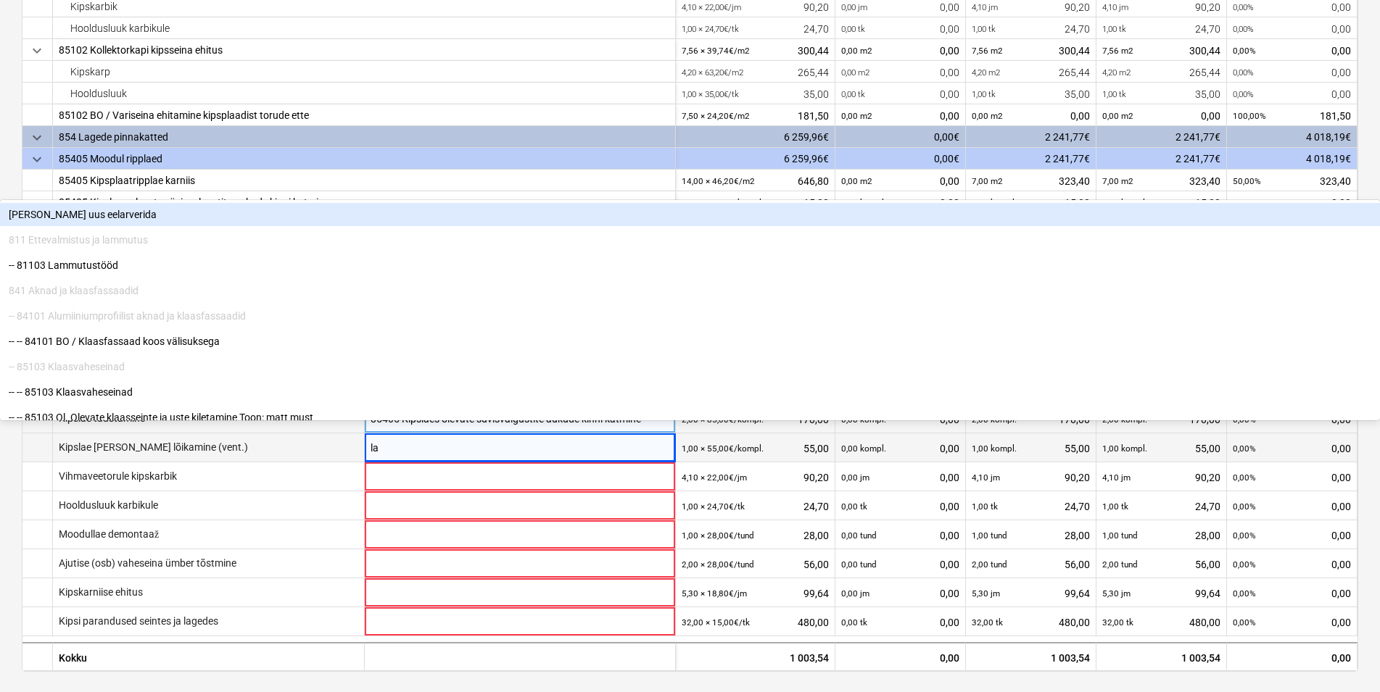
type input "[PERSON_NAME]"
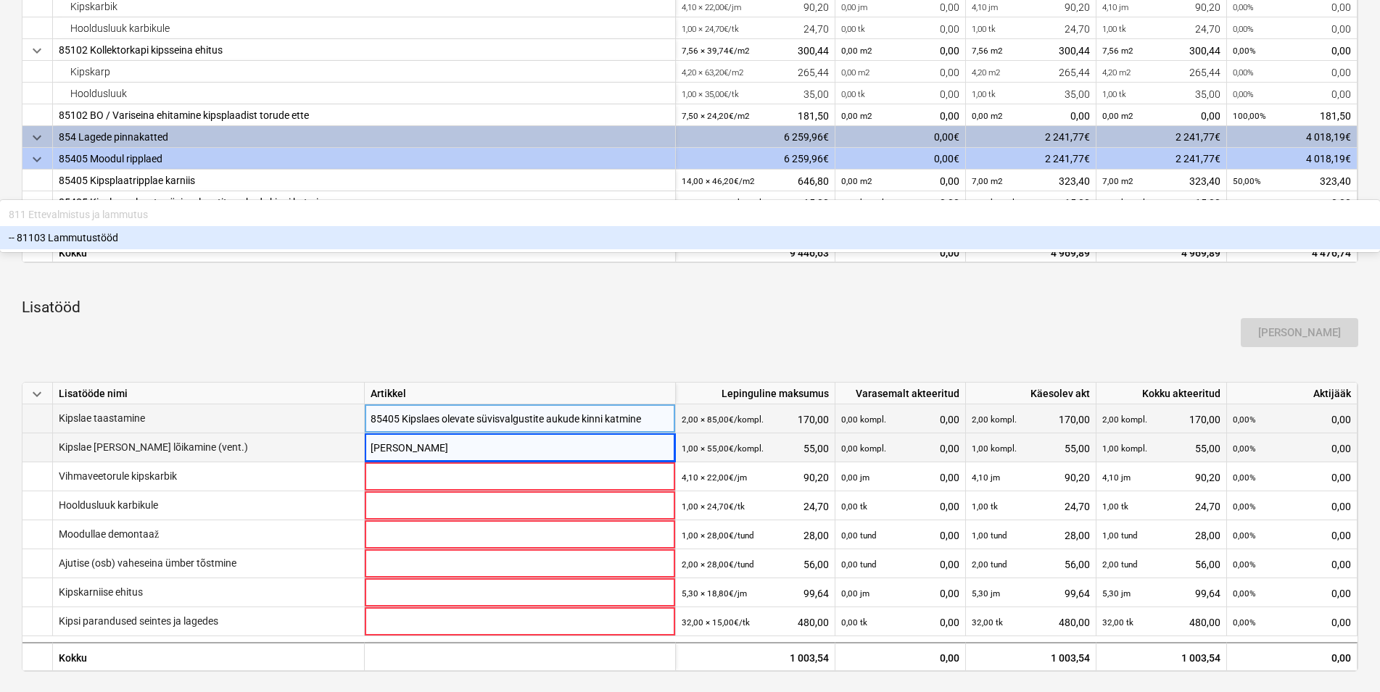
click at [455, 249] on div "-- 81103 Lammutustööd" at bounding box center [690, 237] width 1380 height 23
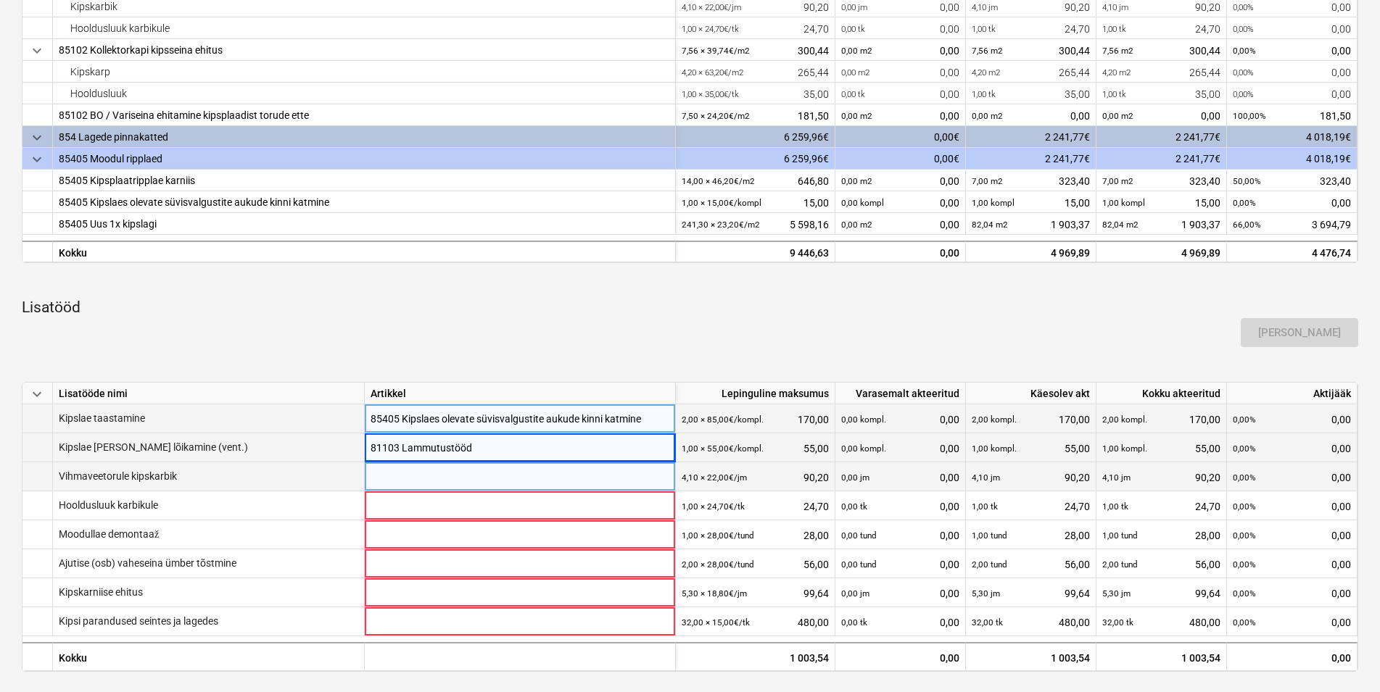
click at [426, 479] on div at bounding box center [520, 490] width 299 height 55
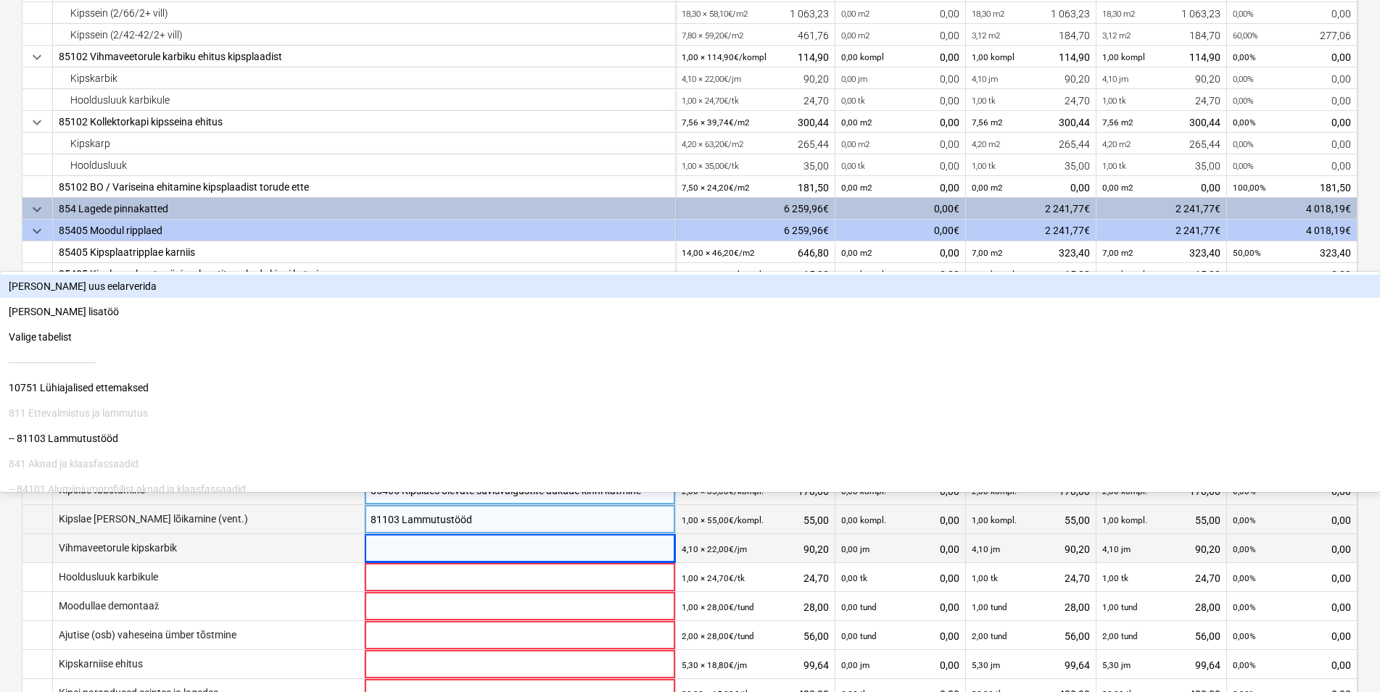
scroll to position [379, 0]
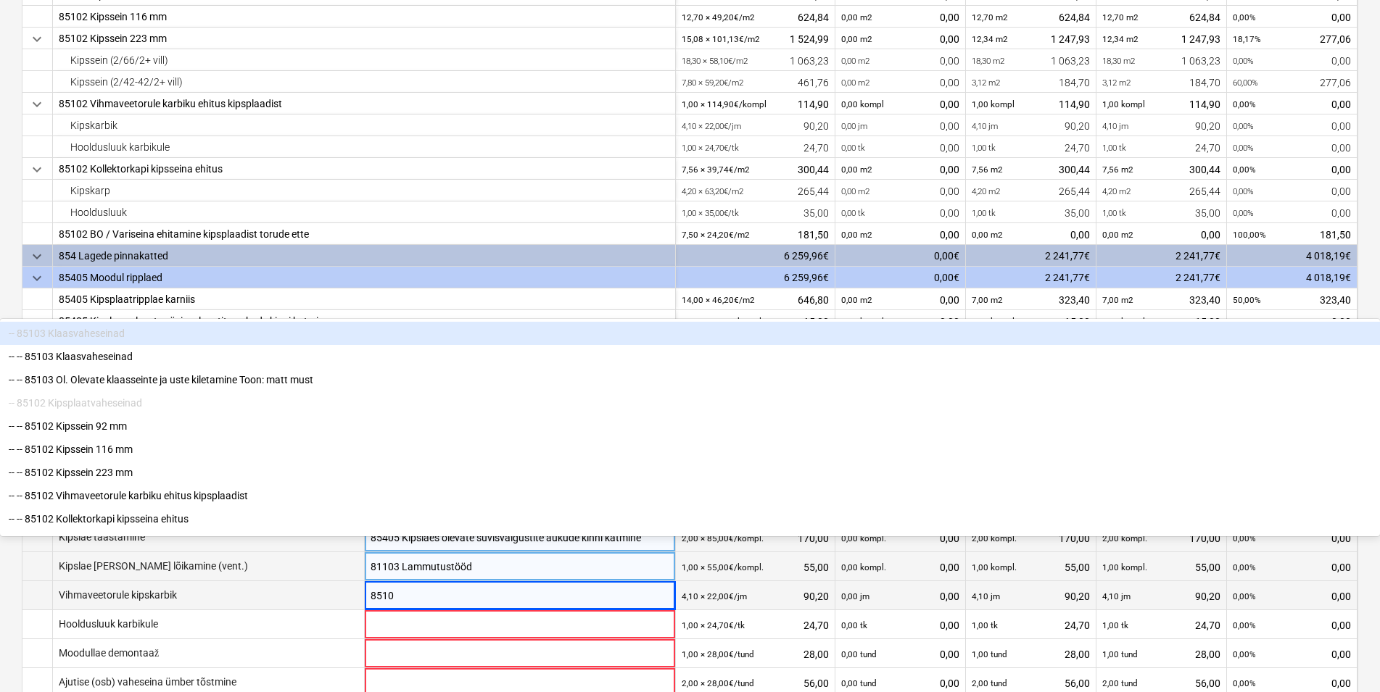
type input "85102"
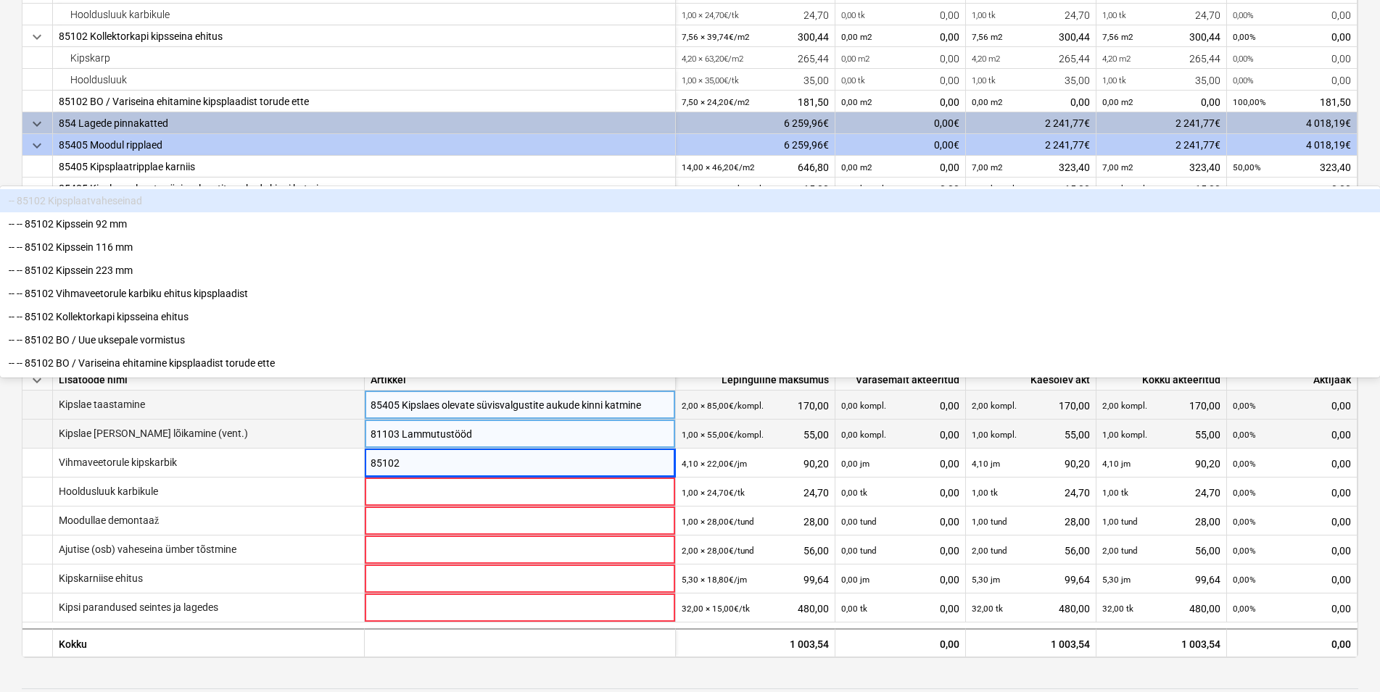
scroll to position [527, 0]
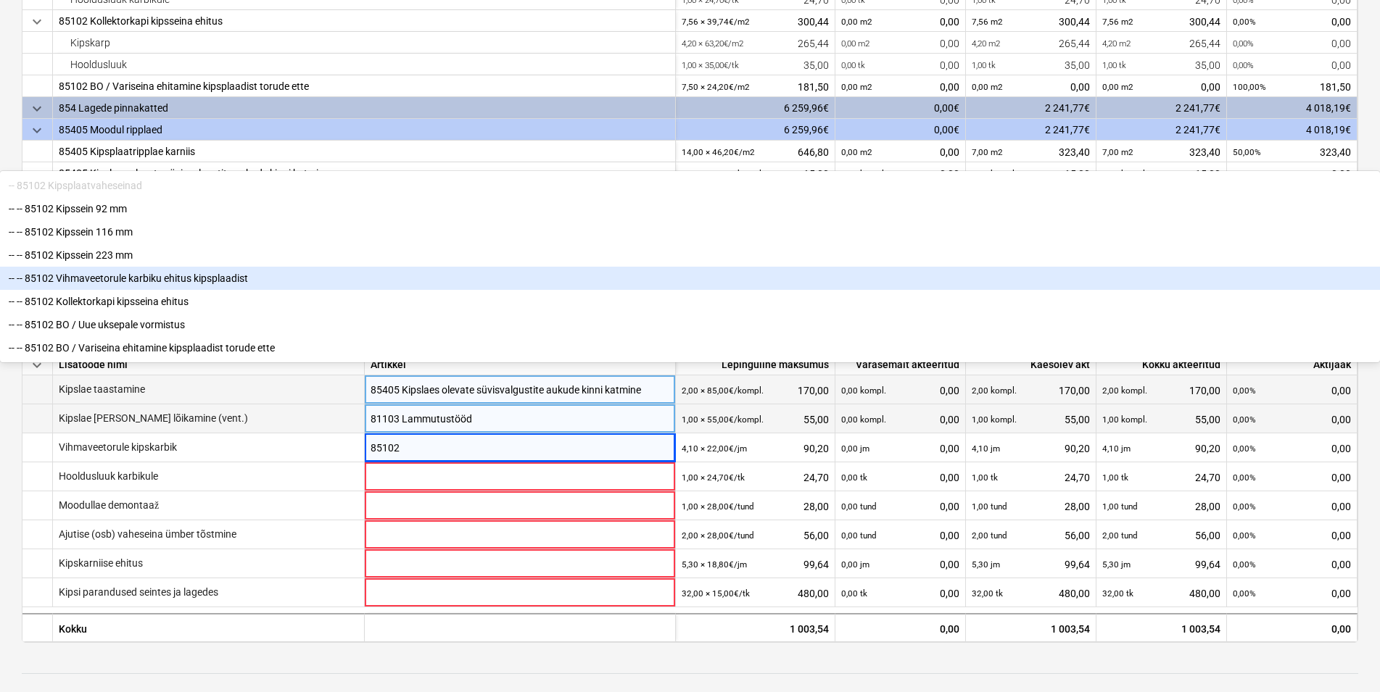
click at [458, 290] on div "-- -- 85102 Vihmaveetorule karbiku ehitus kipsplaadist" at bounding box center [690, 278] width 1380 height 23
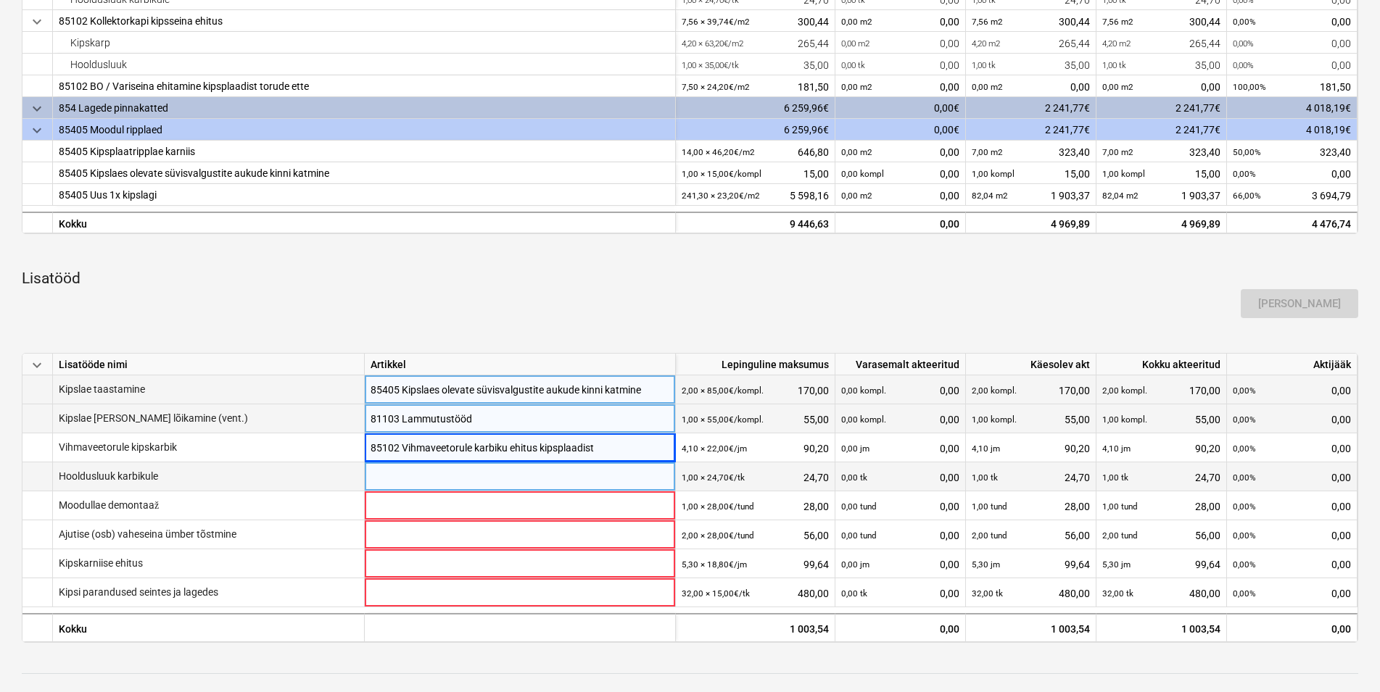
click at [397, 483] on div at bounding box center [520, 490] width 299 height 55
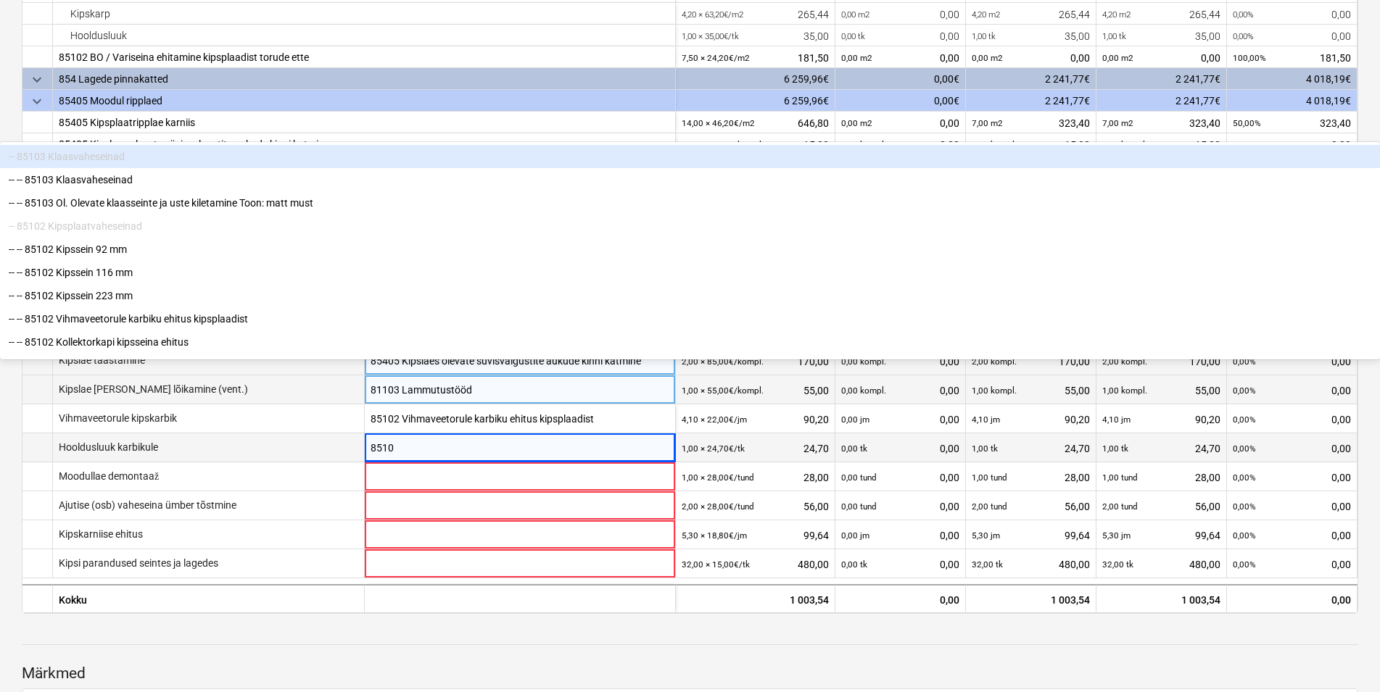
type input "85102"
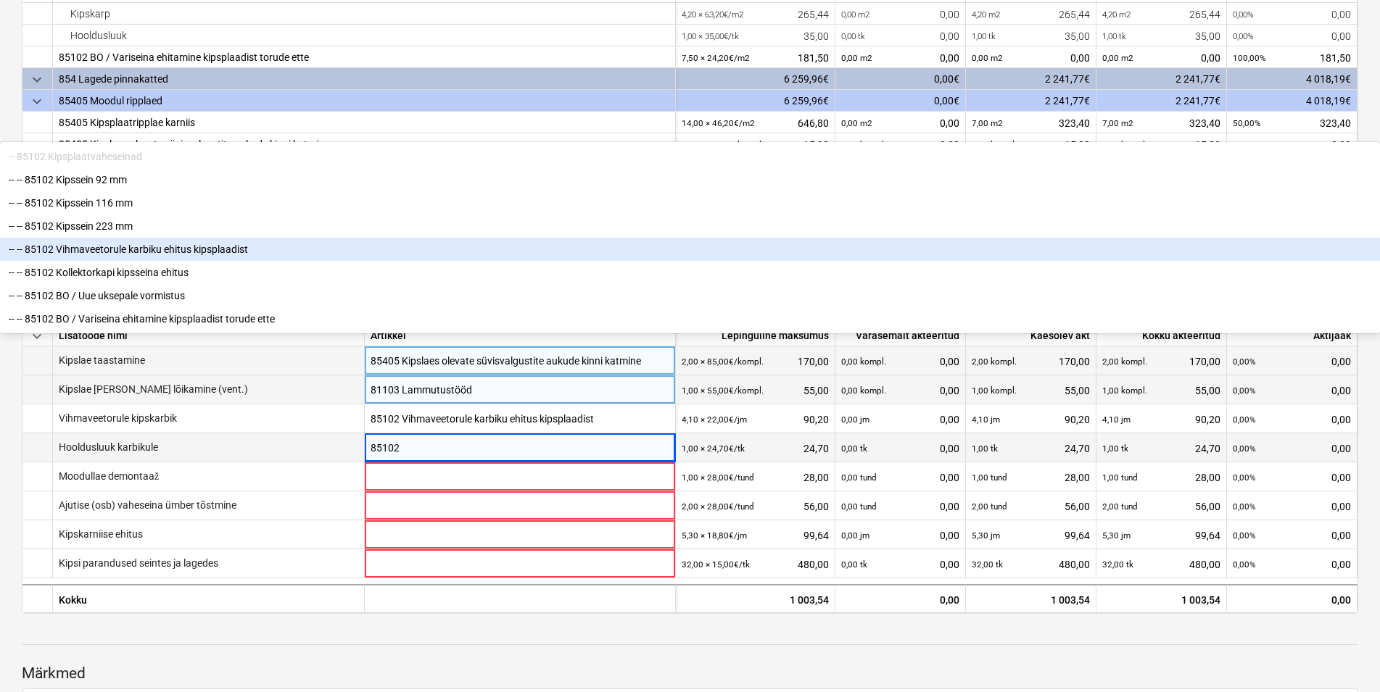
click at [473, 261] on div "-- -- 85102 Vihmaveetorule karbiku ehitus kipsplaadist" at bounding box center [690, 249] width 1380 height 23
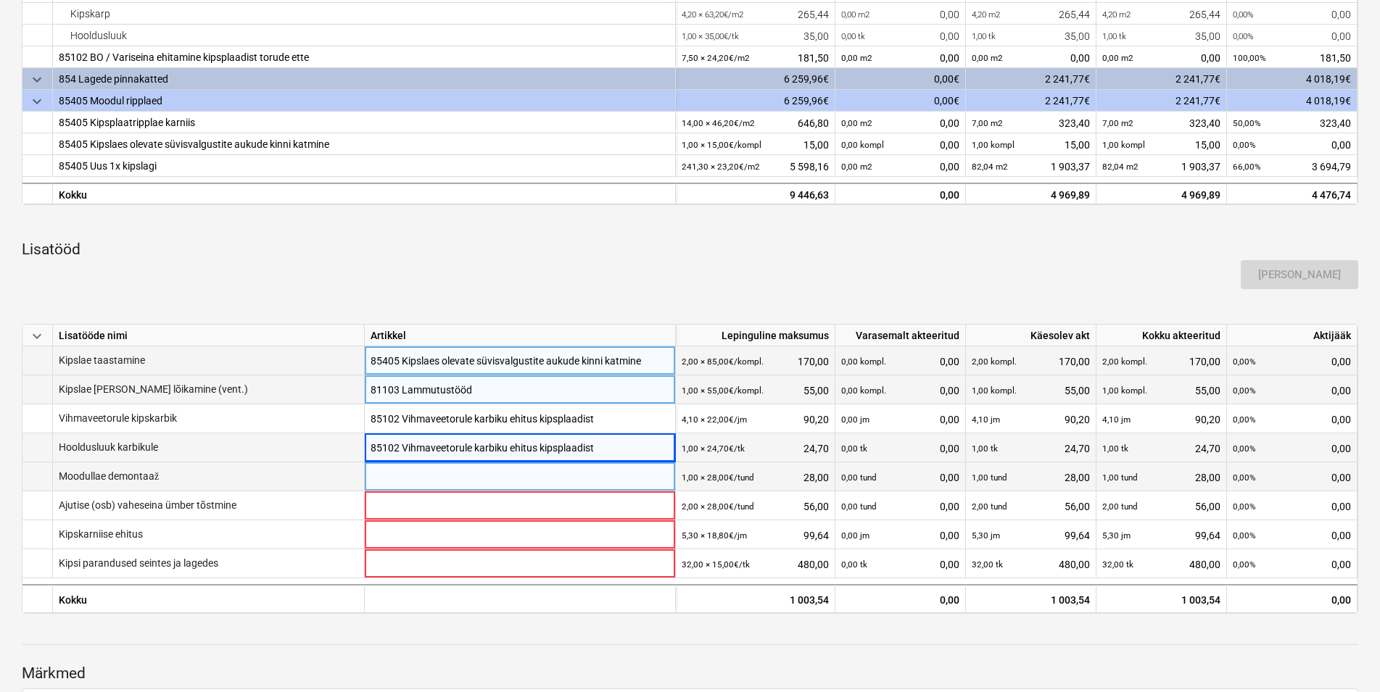
click at [395, 476] on div at bounding box center [520, 490] width 299 height 55
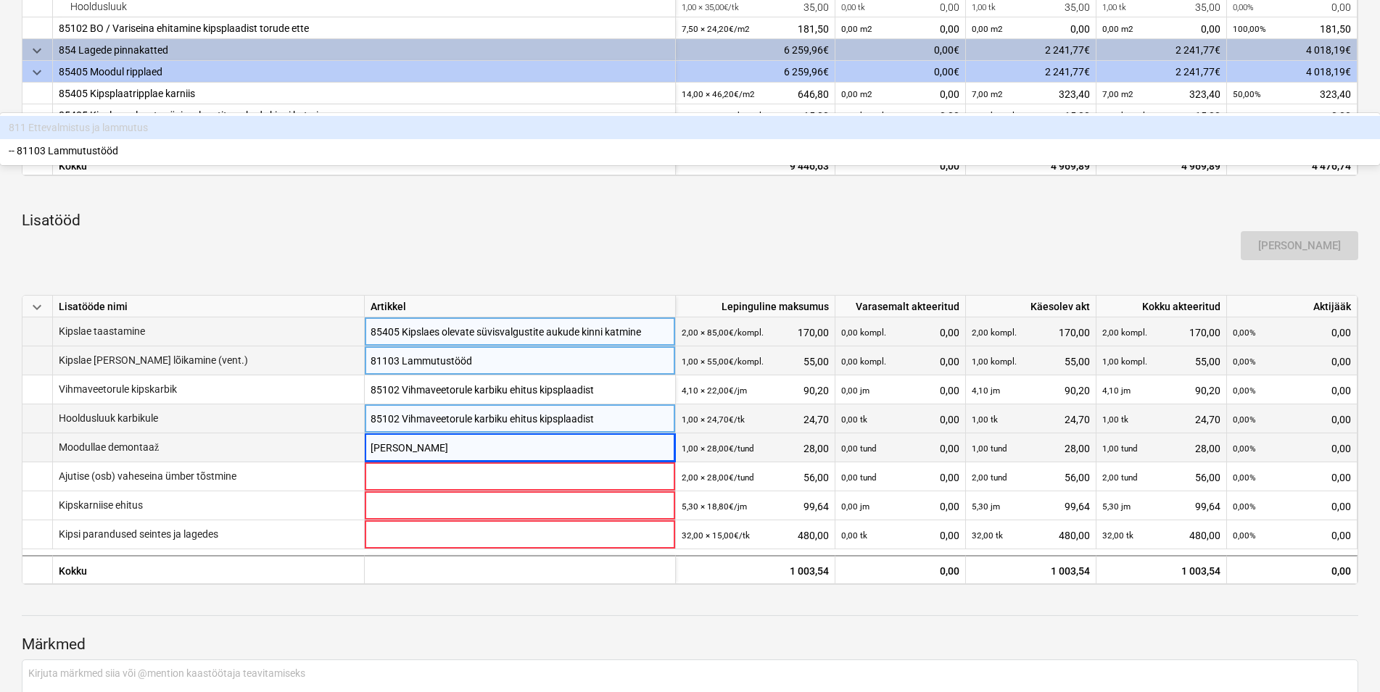
type input "lammu"
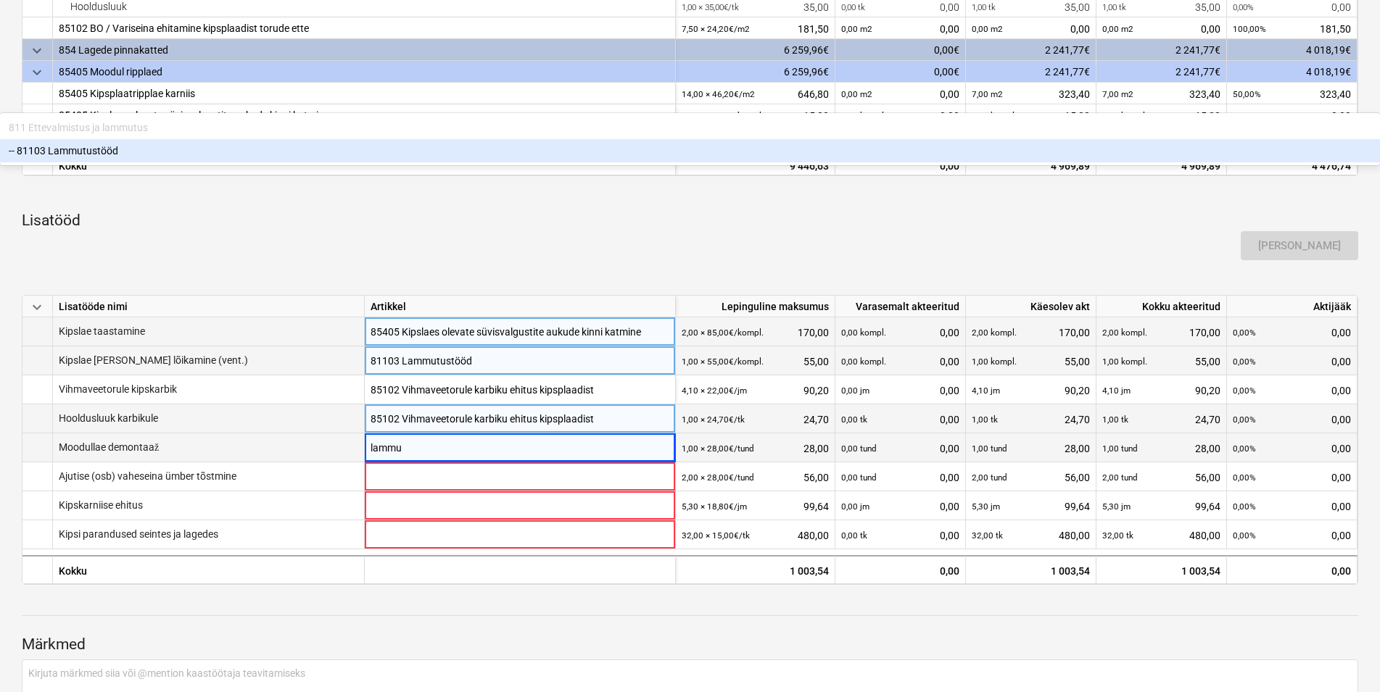
click at [436, 162] on div "-- 81103 Lammutustööd" at bounding box center [690, 150] width 1380 height 23
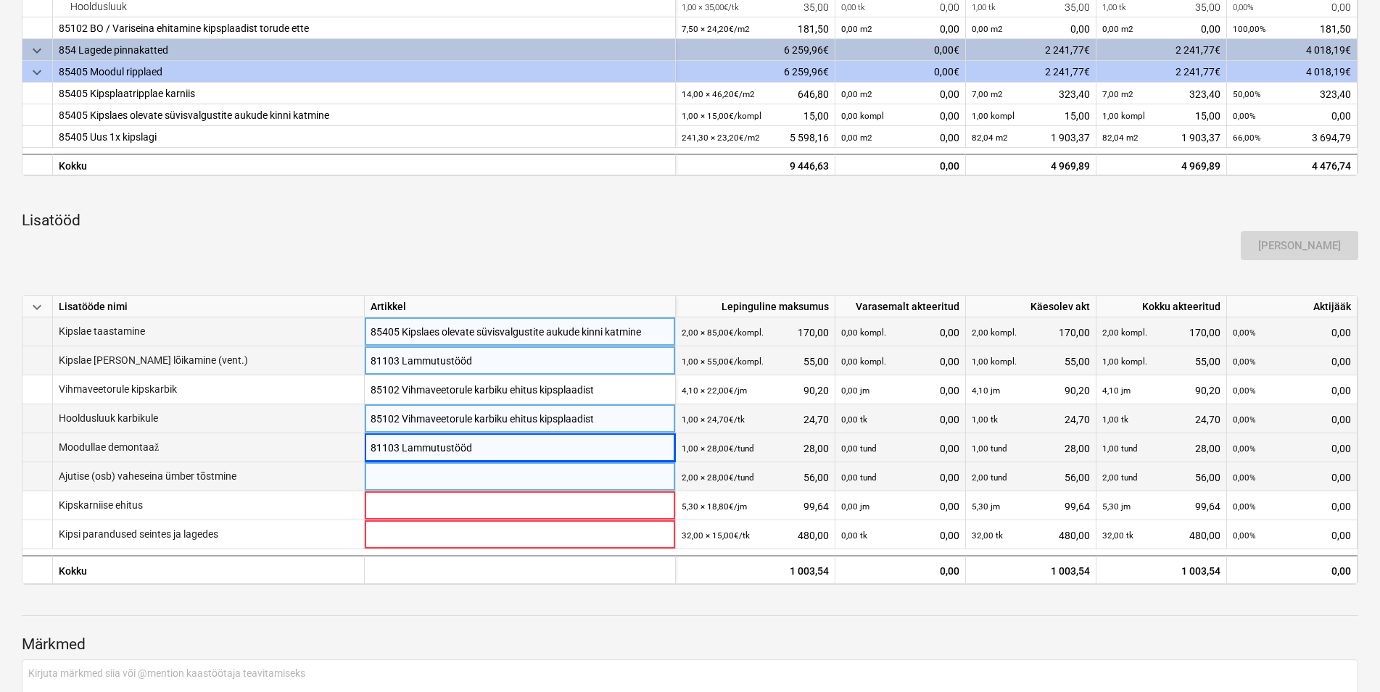
click at [404, 481] on div at bounding box center [520, 490] width 299 height 55
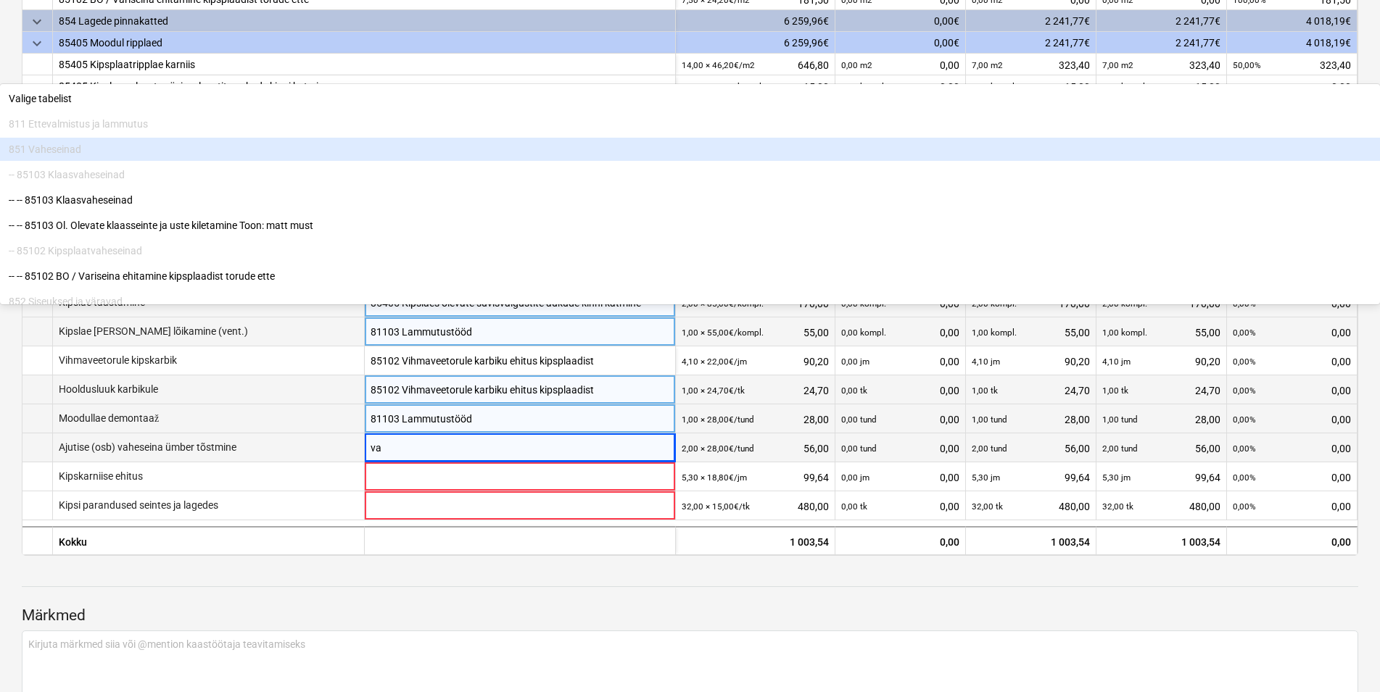
type input "v"
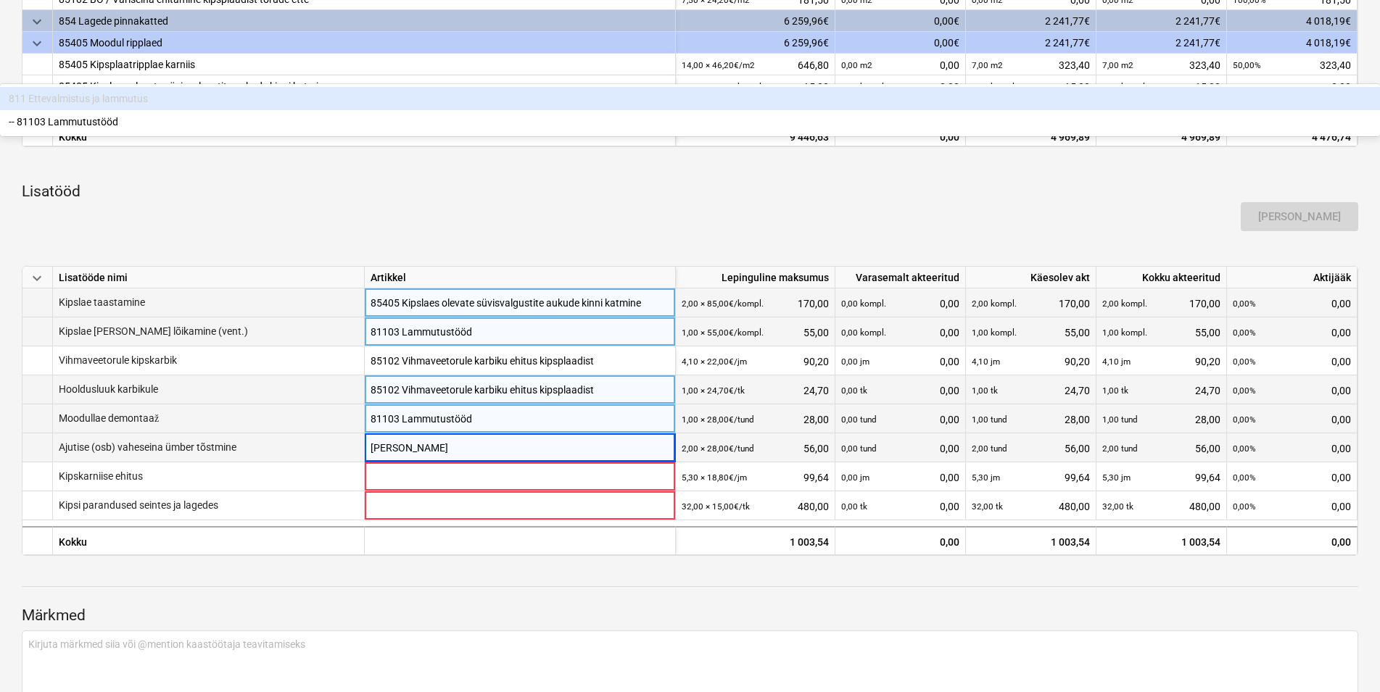
type input "lammu"
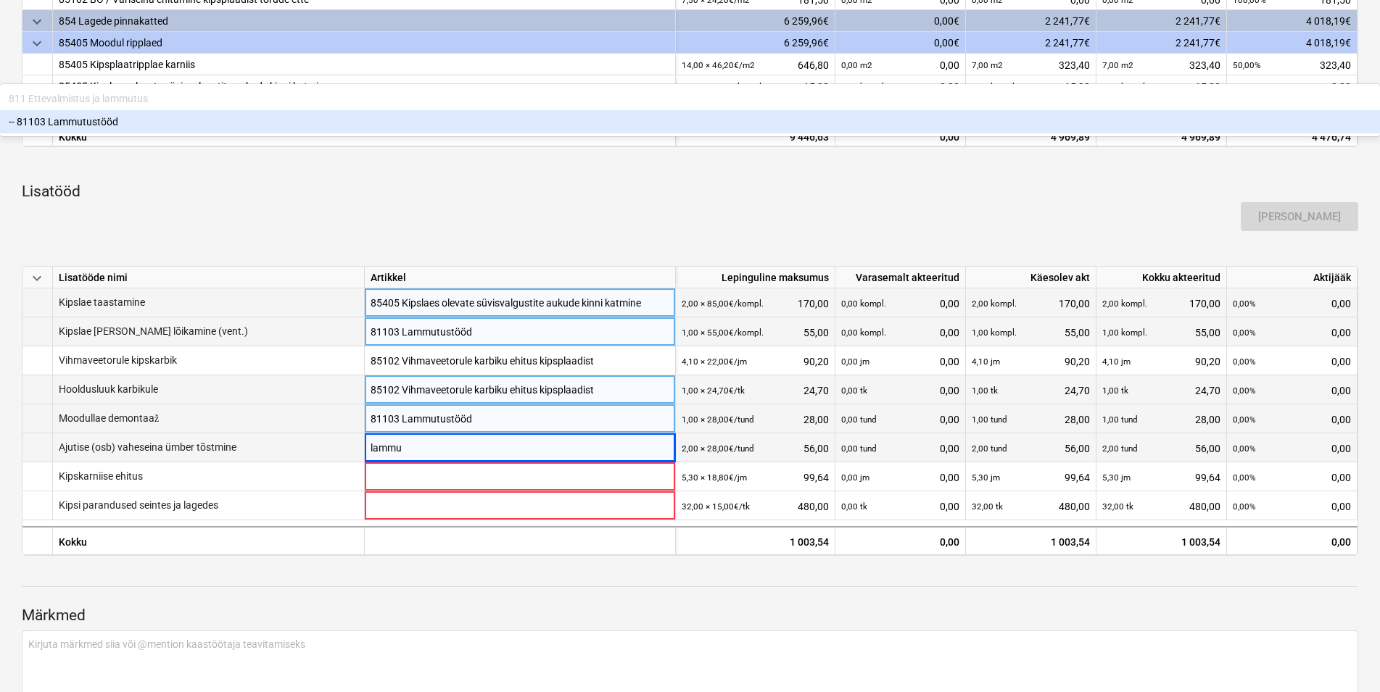
click at [473, 133] on div "-- 81103 Lammutustööd" at bounding box center [690, 121] width 1380 height 23
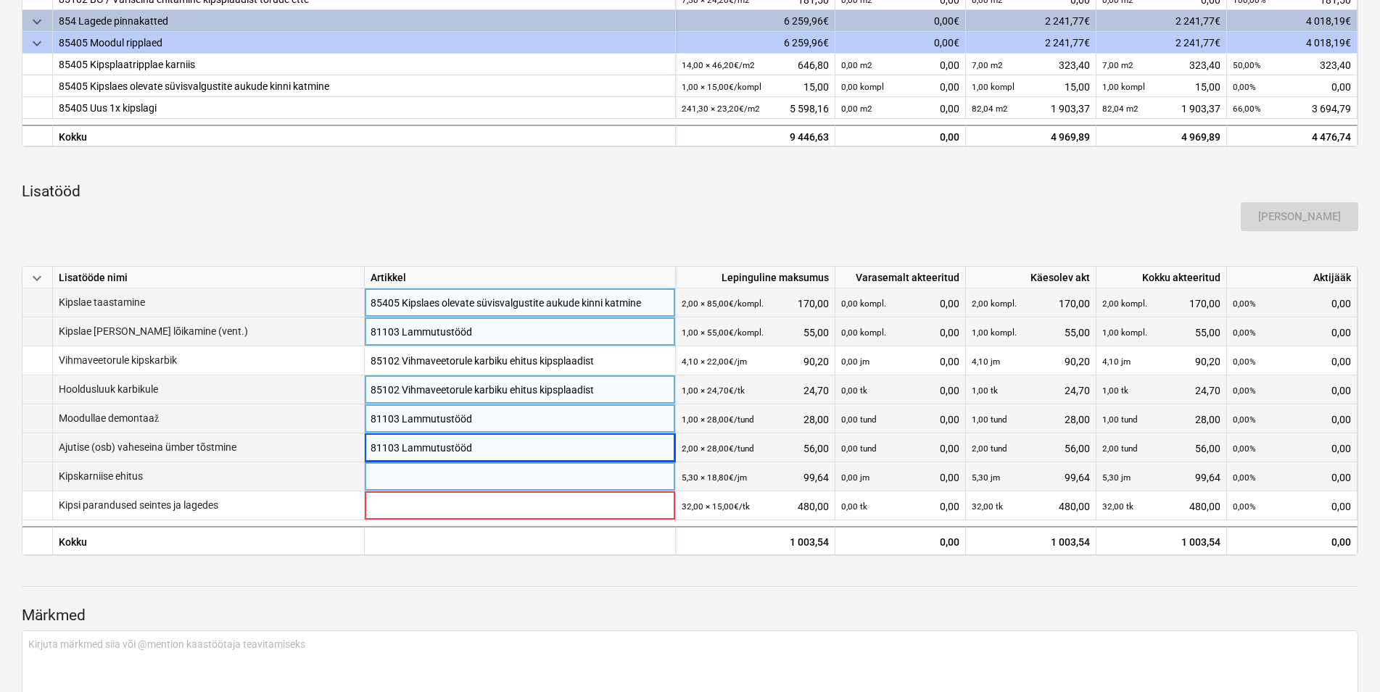
click at [387, 475] on div at bounding box center [520, 490] width 299 height 55
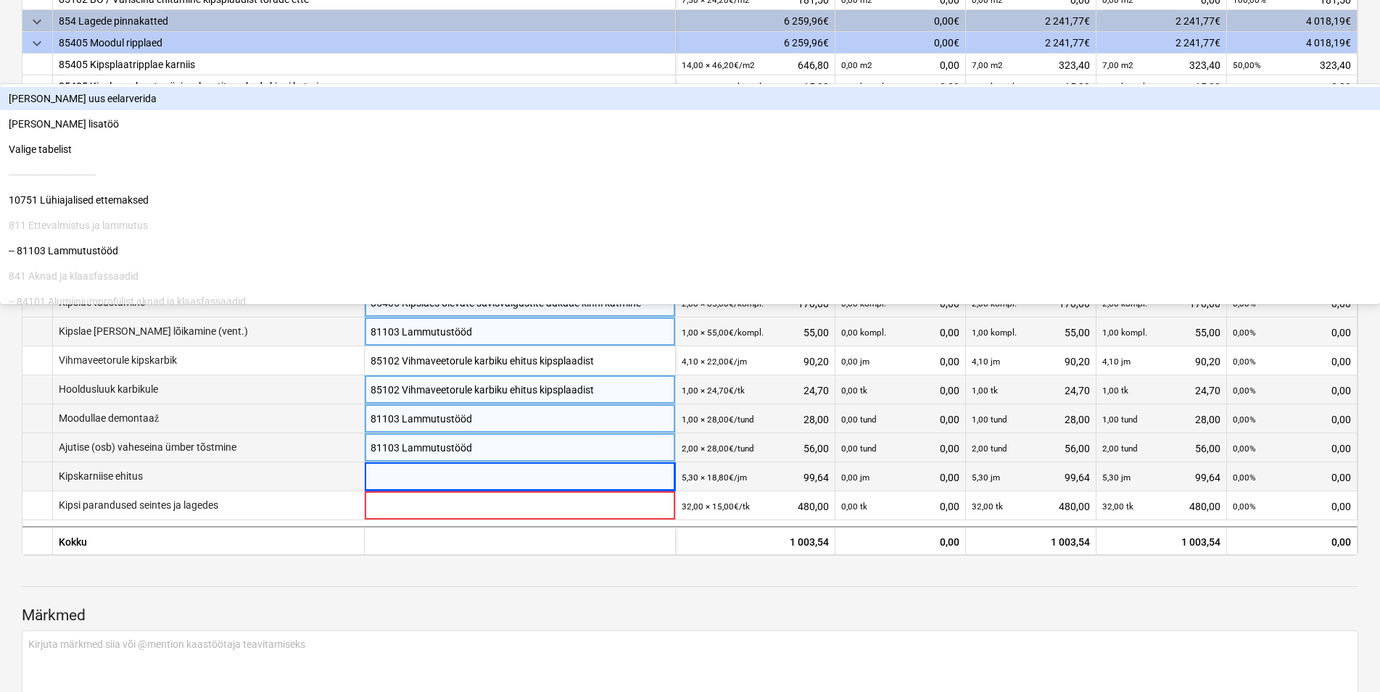
scroll to position [643, 0]
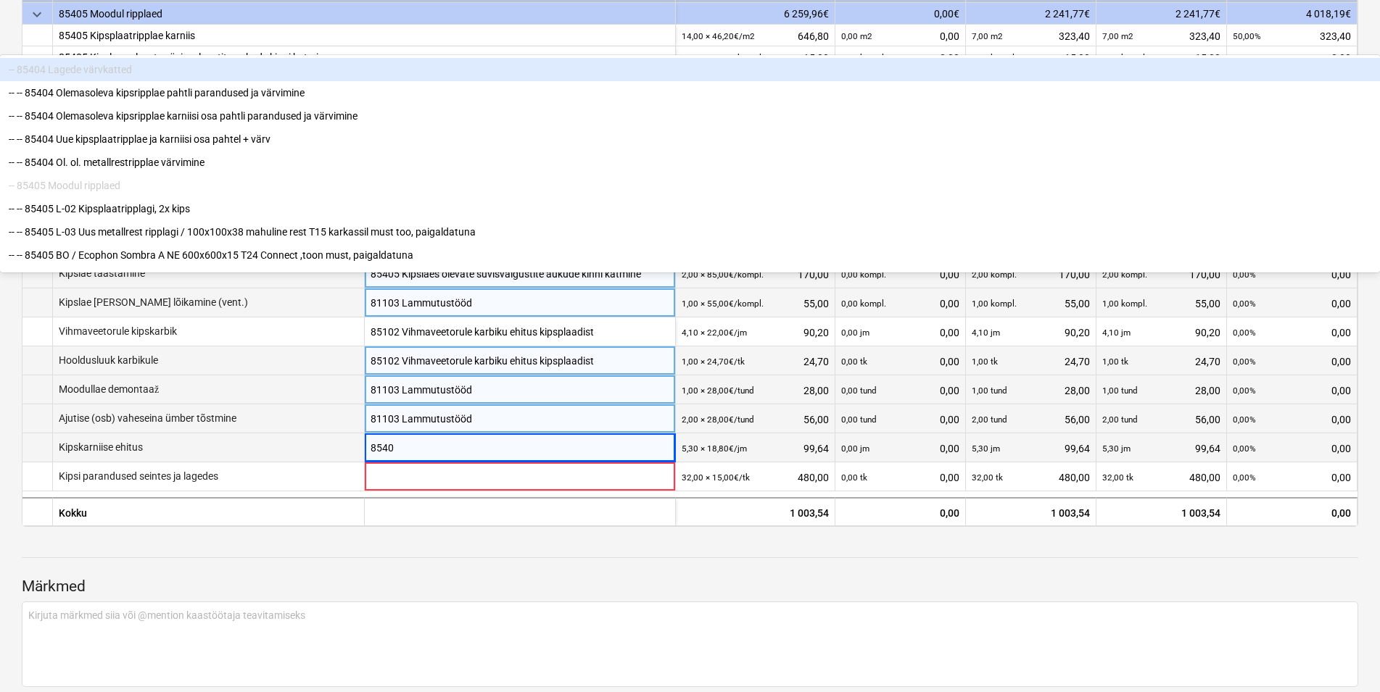
type input "85405"
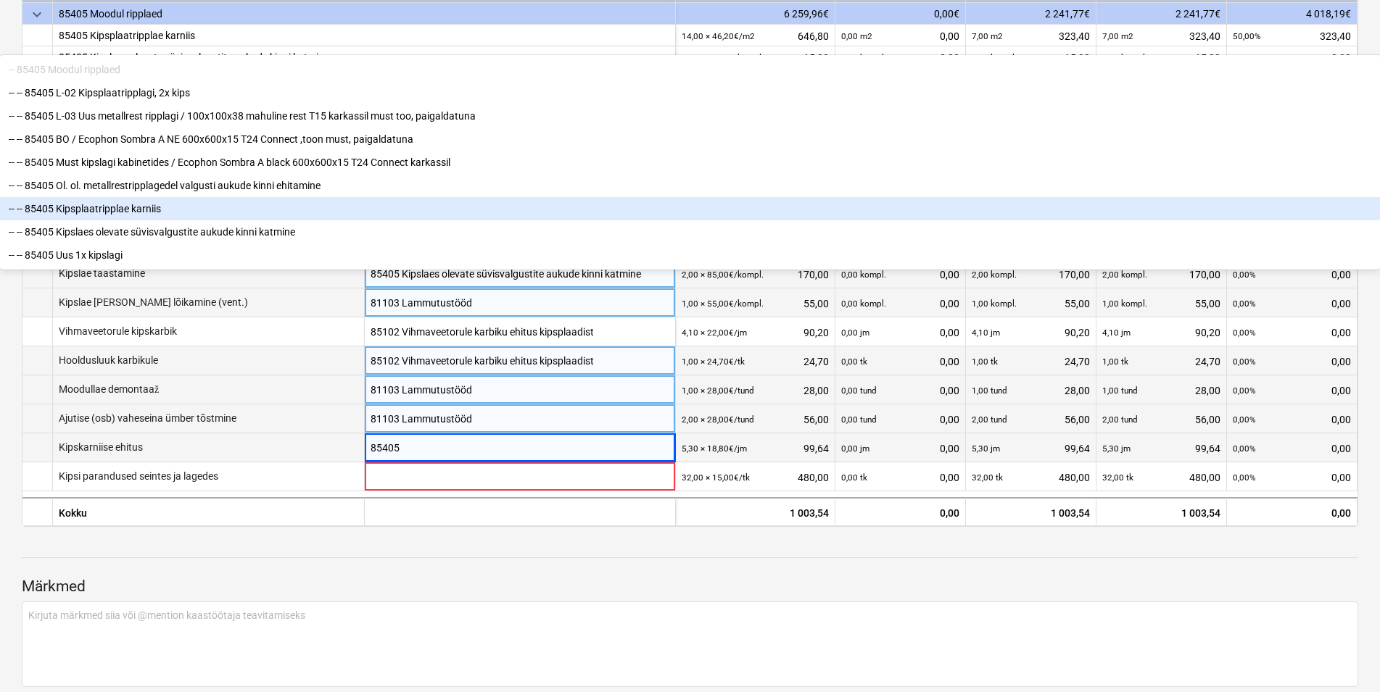
click at [502, 220] on div "-- -- 85405 Kipsplaatripplae karniis" at bounding box center [690, 208] width 1380 height 23
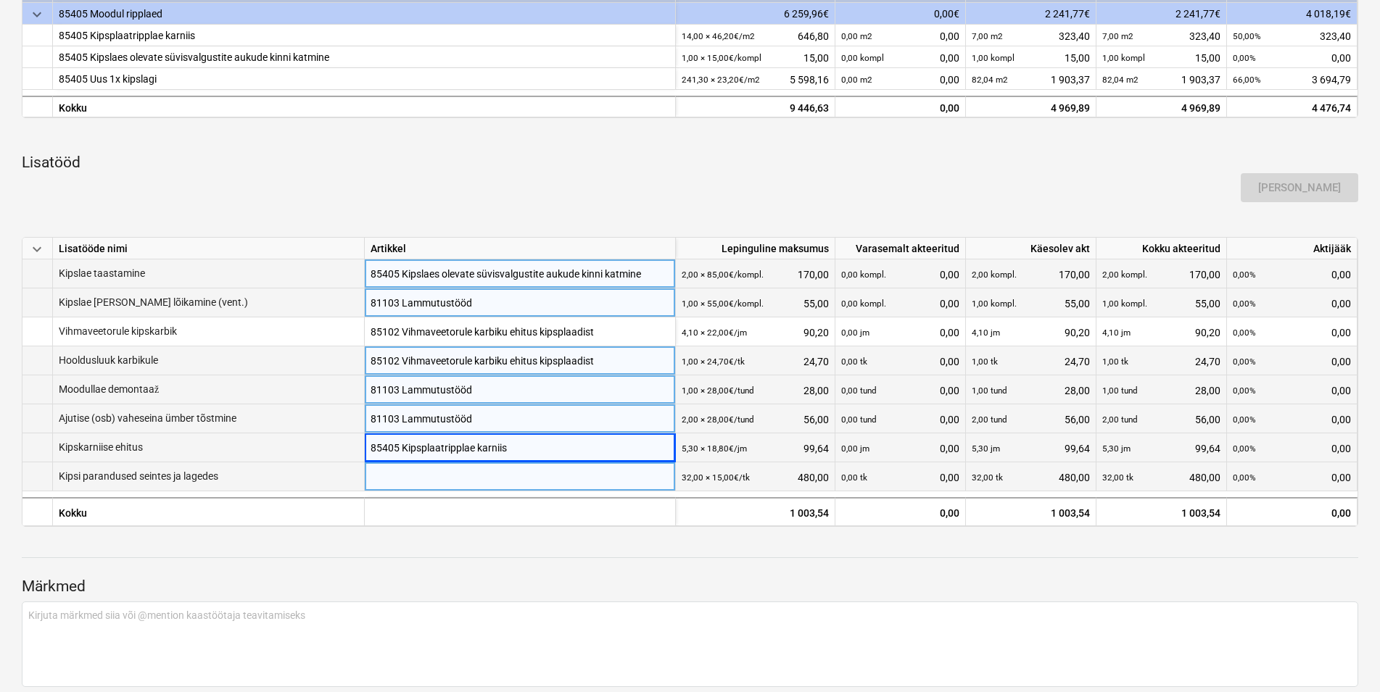
click at [394, 484] on div at bounding box center [520, 490] width 299 height 55
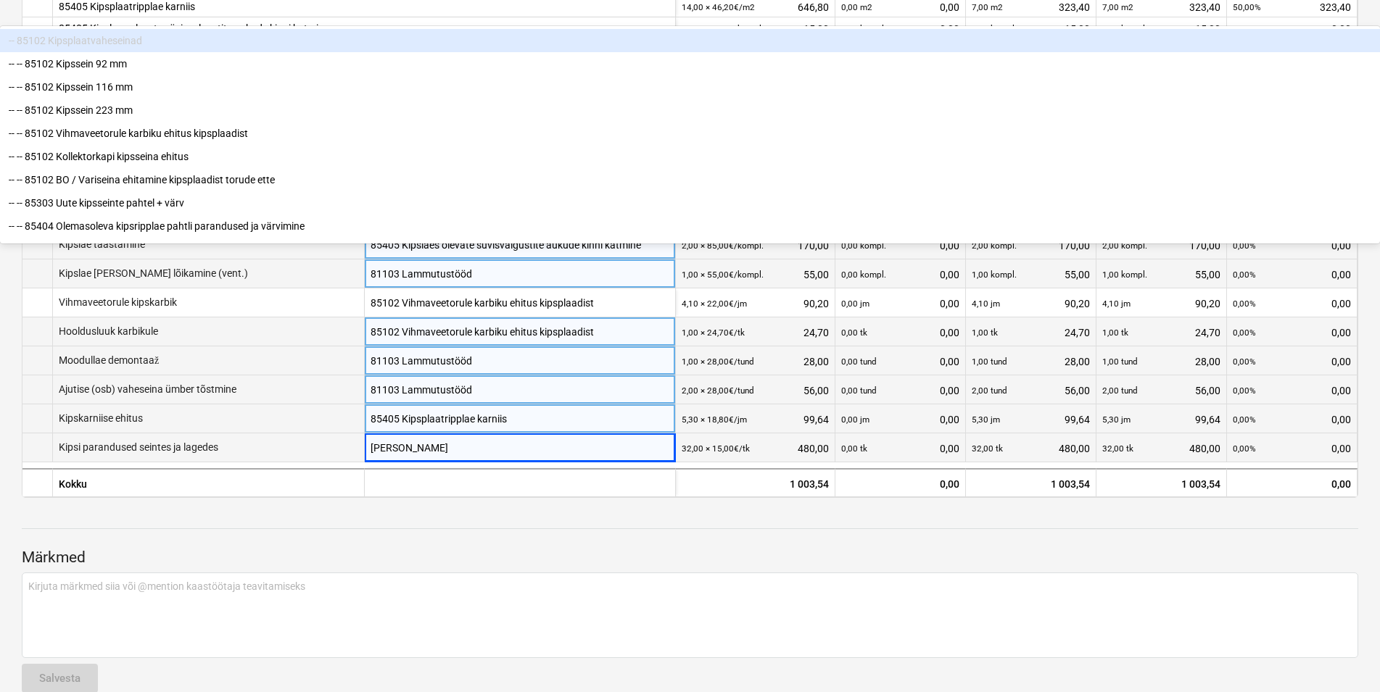
type input "kips"
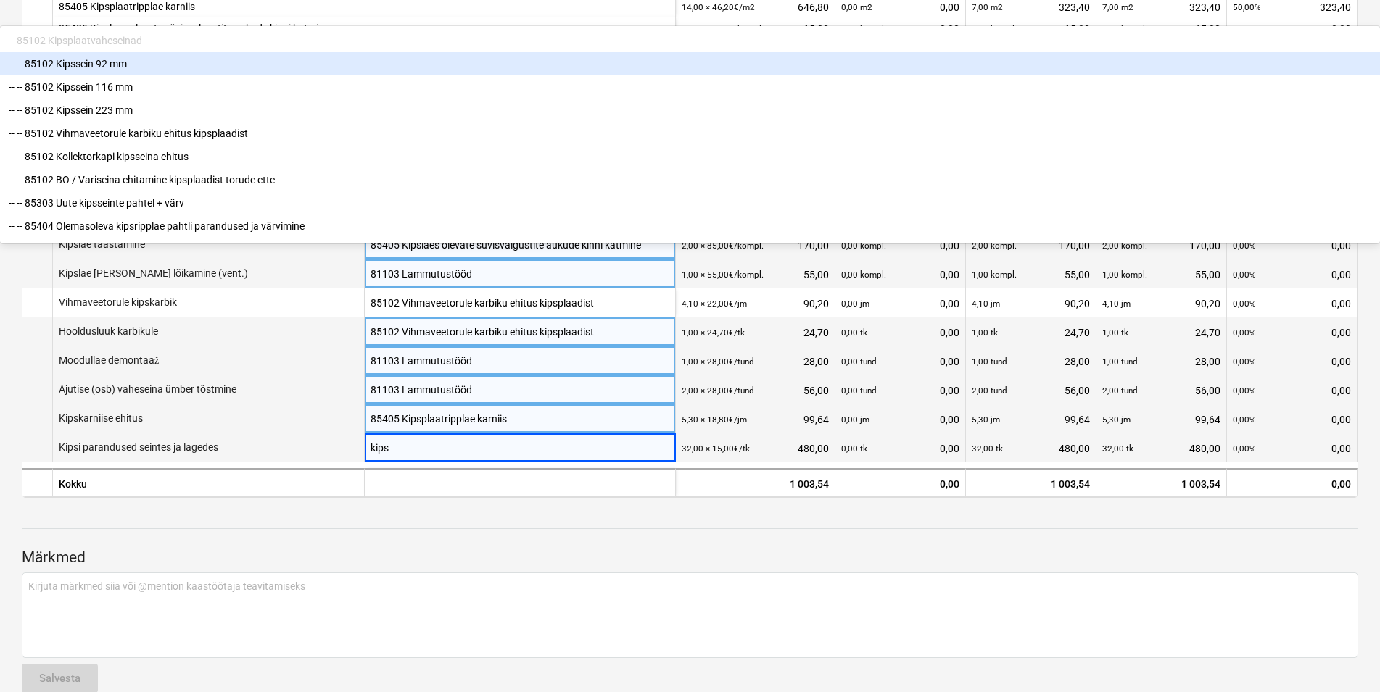
click at [472, 75] on div "-- -- 85102 Kipssein 92 mm" at bounding box center [690, 63] width 1380 height 23
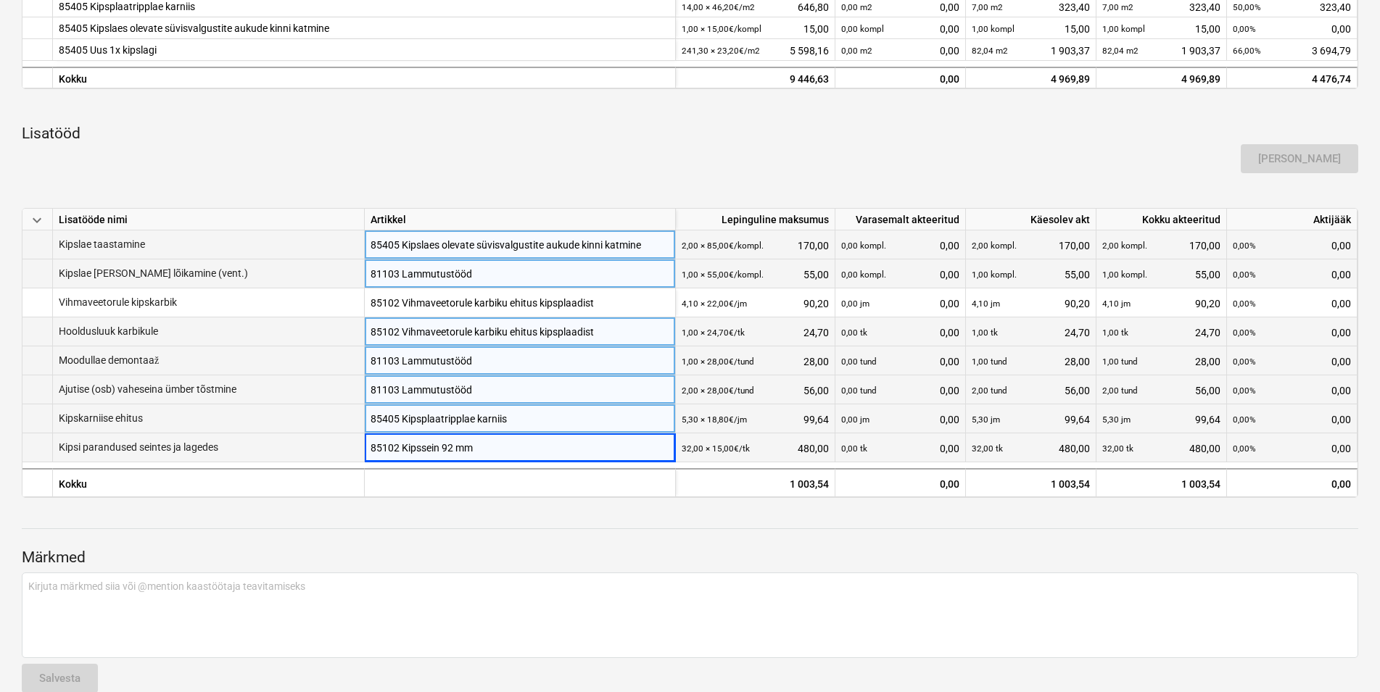
click at [883, 548] on div at bounding box center [690, 543] width 1336 height 12
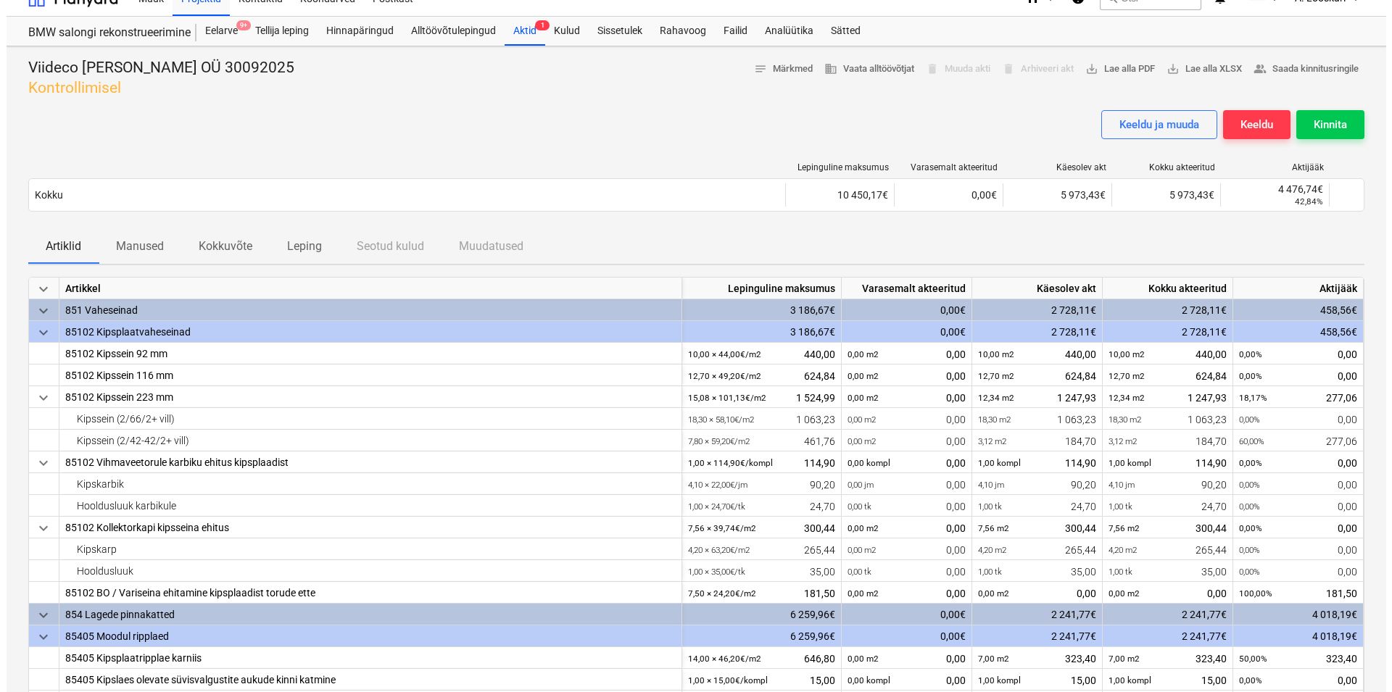
scroll to position [0, 0]
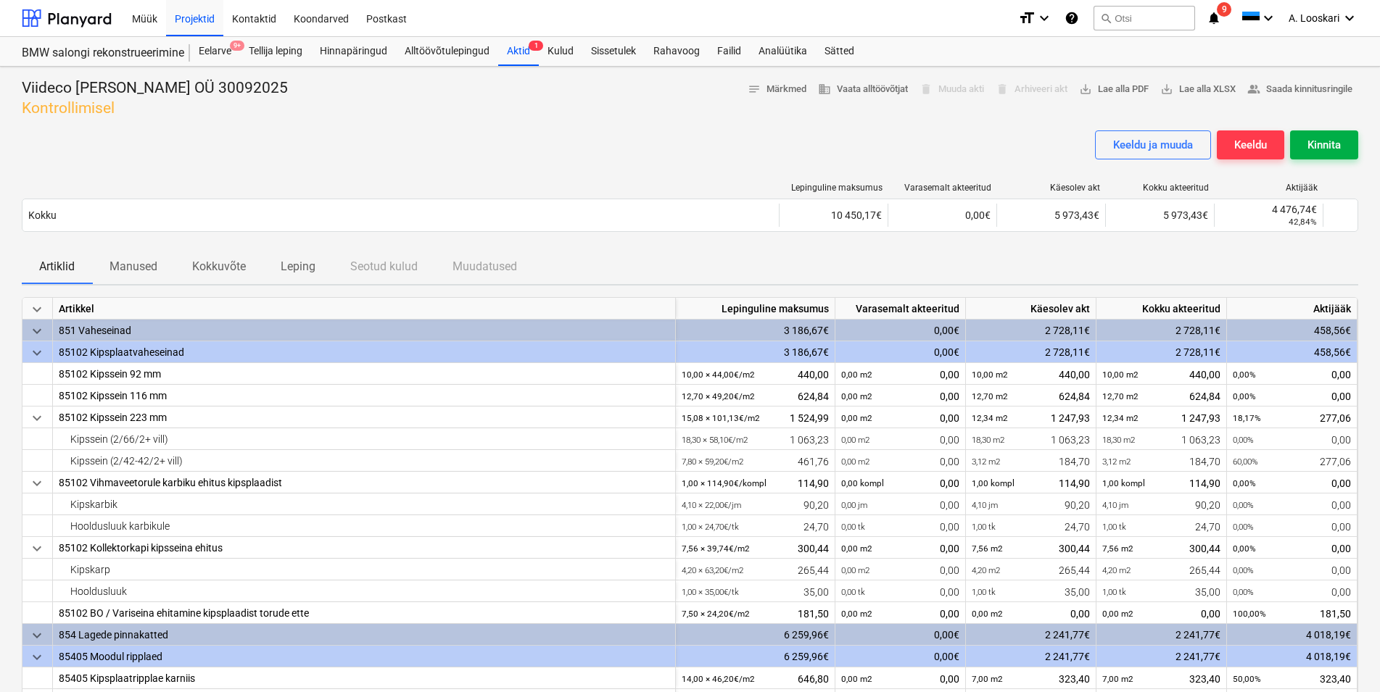
click at [1331, 144] on div "Kinnita" at bounding box center [1323, 145] width 33 height 19
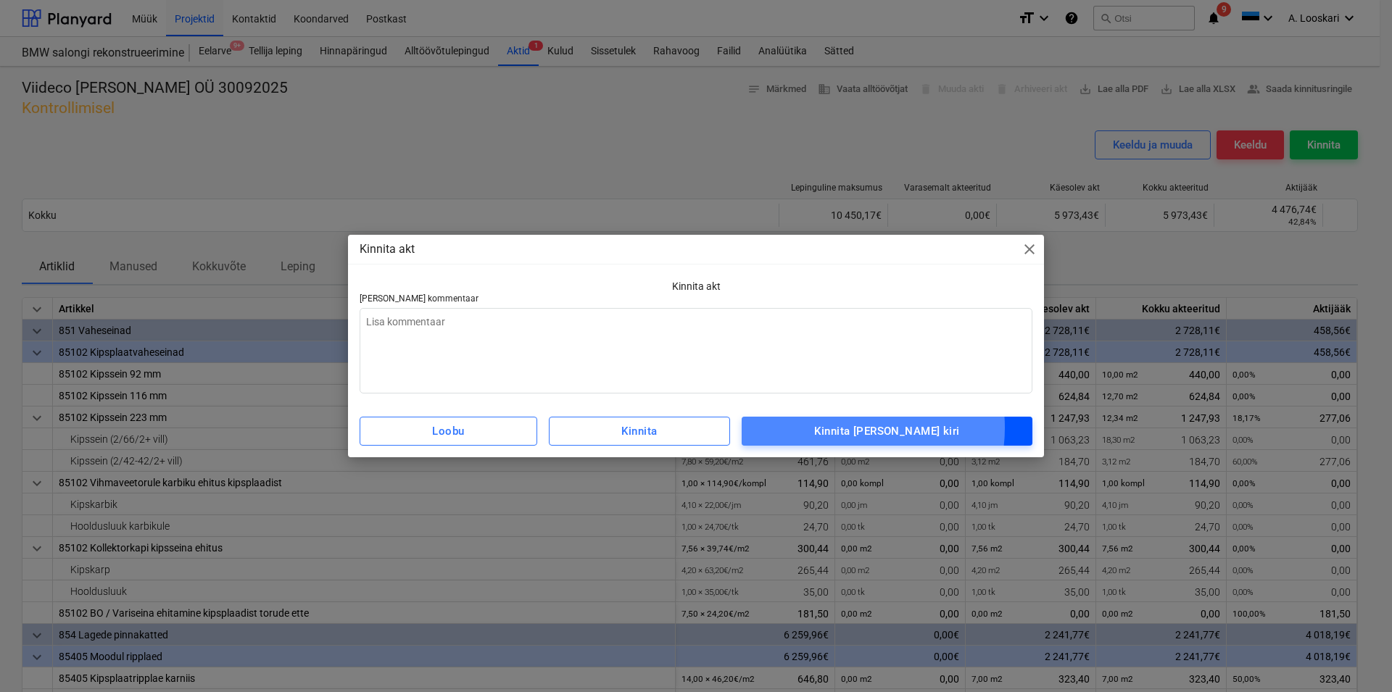
click at [875, 429] on div "Kinnita [PERSON_NAME] kiri" at bounding box center [886, 431] width 145 height 19
type textarea "x"
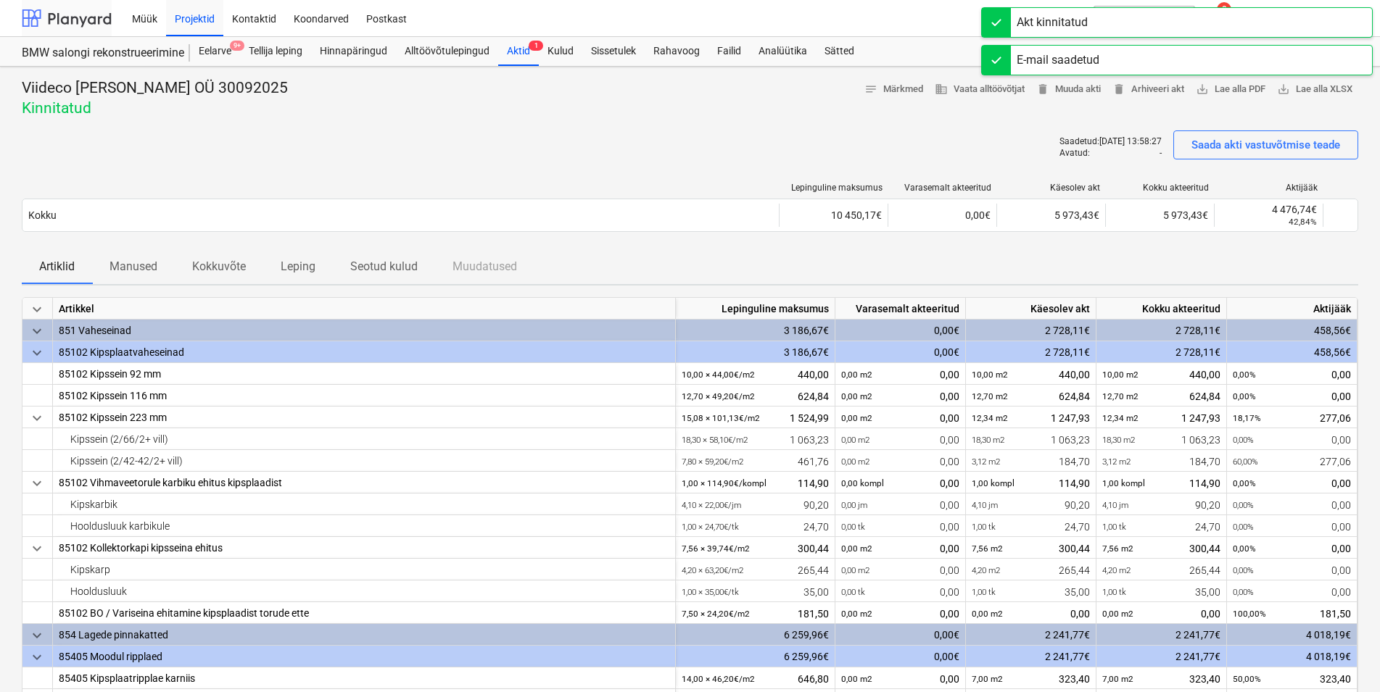
click at [84, 20] on div at bounding box center [67, 18] width 90 height 36
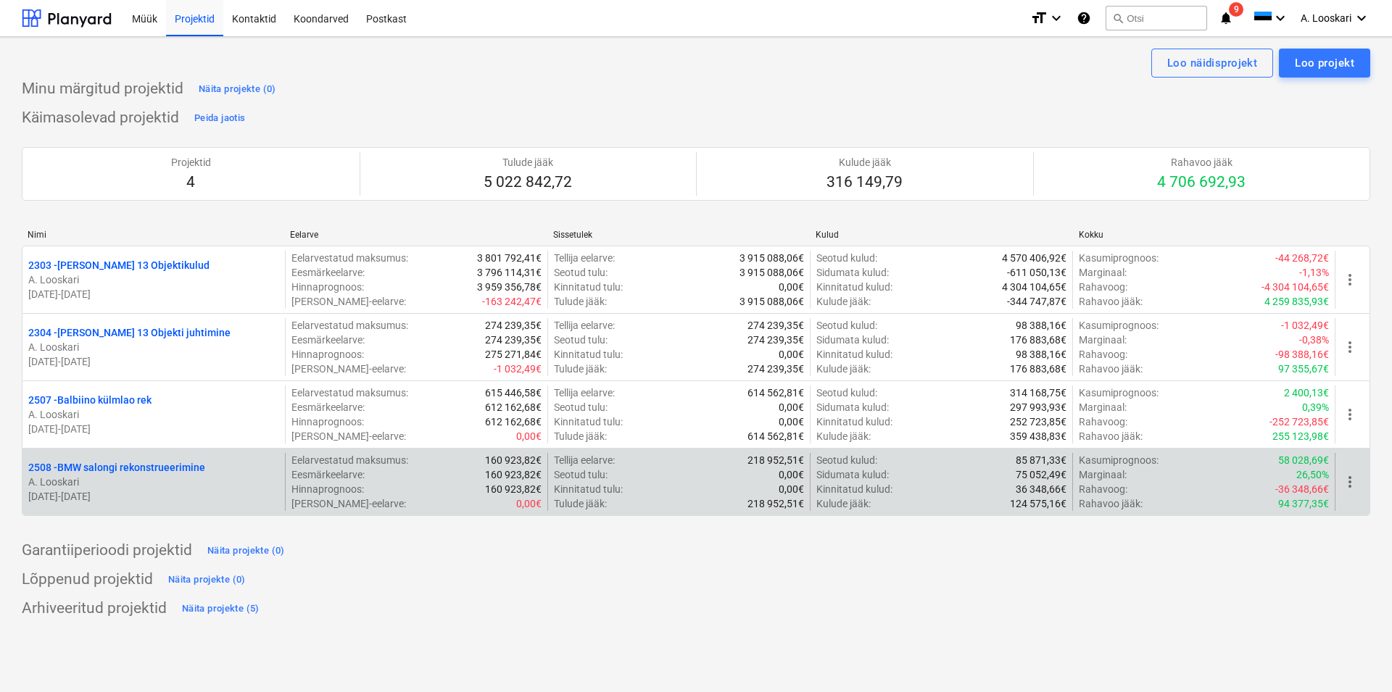
click at [152, 466] on p "2508 - BMW salongi rekonstrueerimine" at bounding box center [116, 467] width 177 height 15
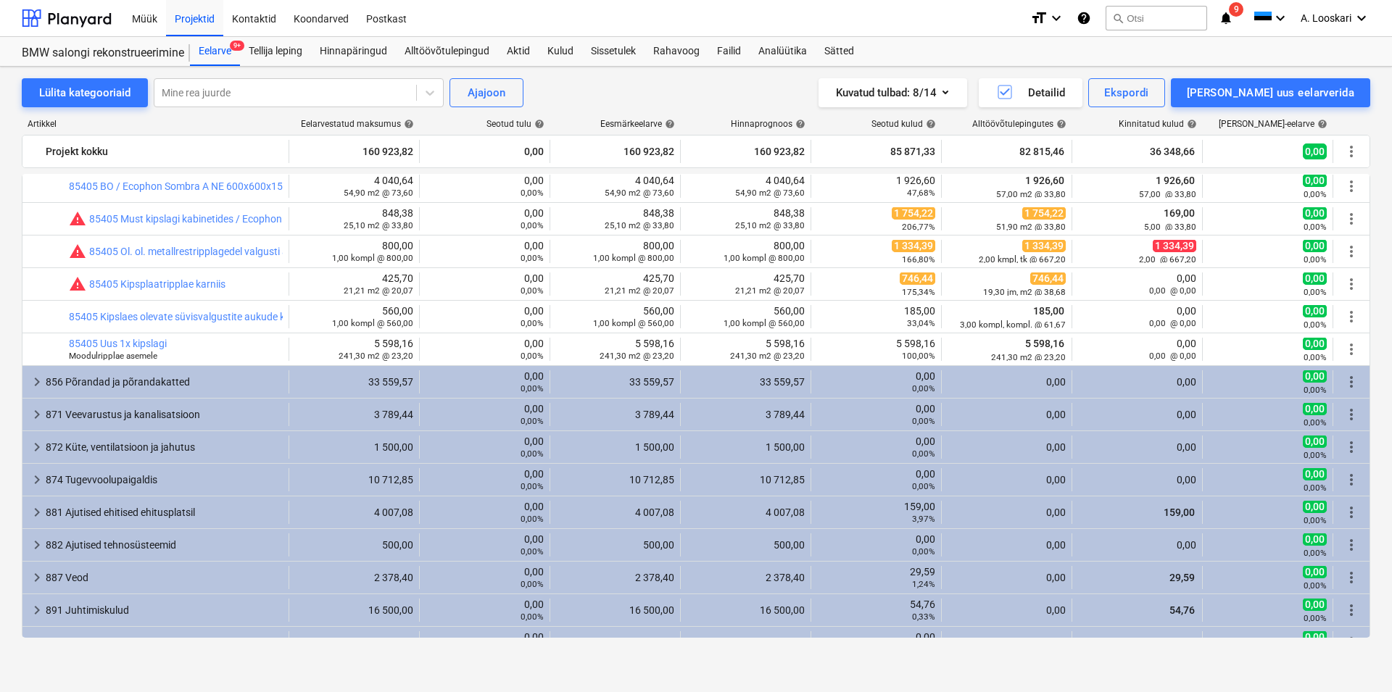
scroll to position [1265, 0]
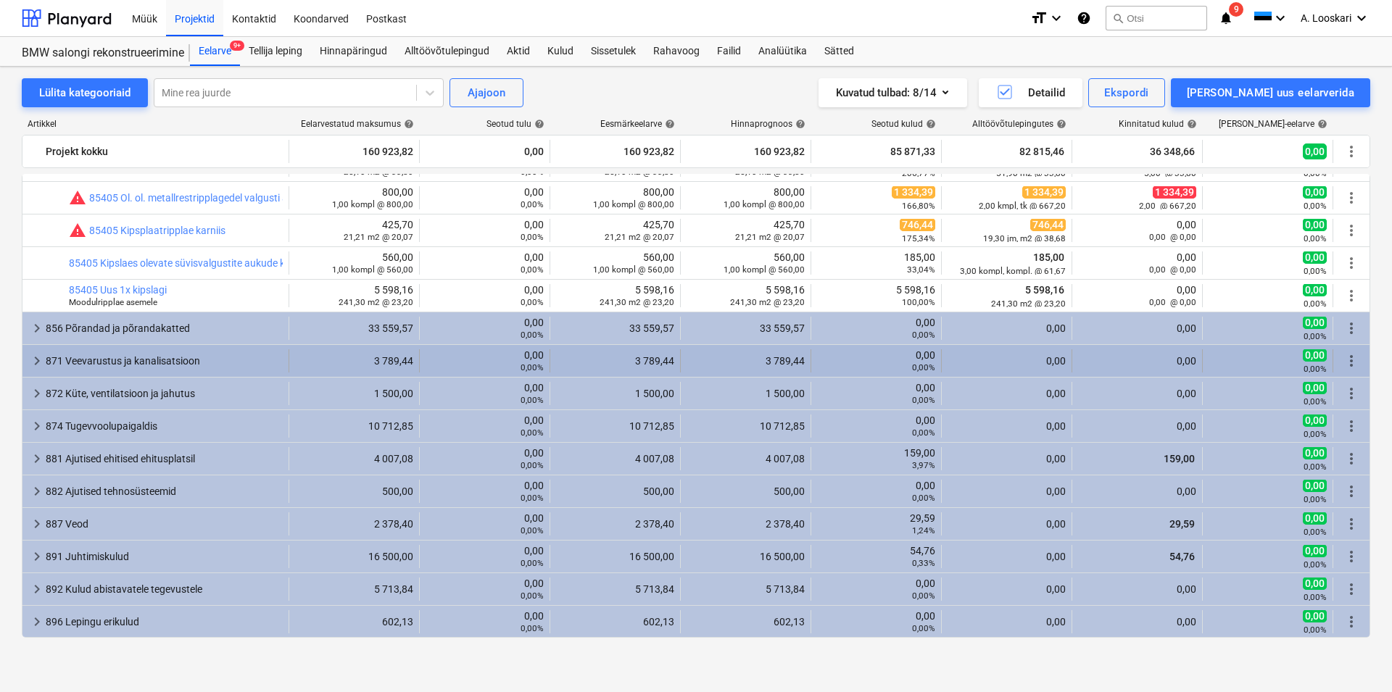
click at [161, 357] on div "871 Veevarustus ja kanalisatsioon" at bounding box center [164, 360] width 237 height 23
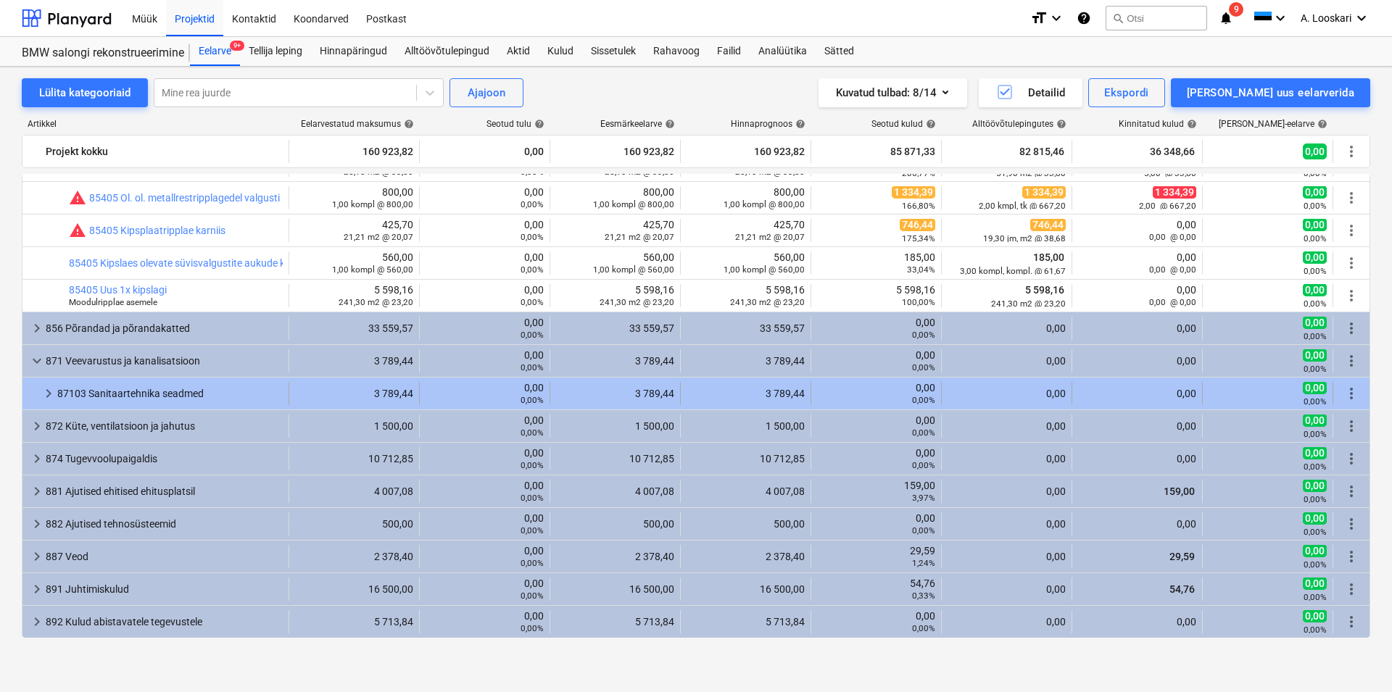
click at [165, 392] on div "87103 Sanitaartehnika seadmed" at bounding box center [169, 393] width 225 height 23
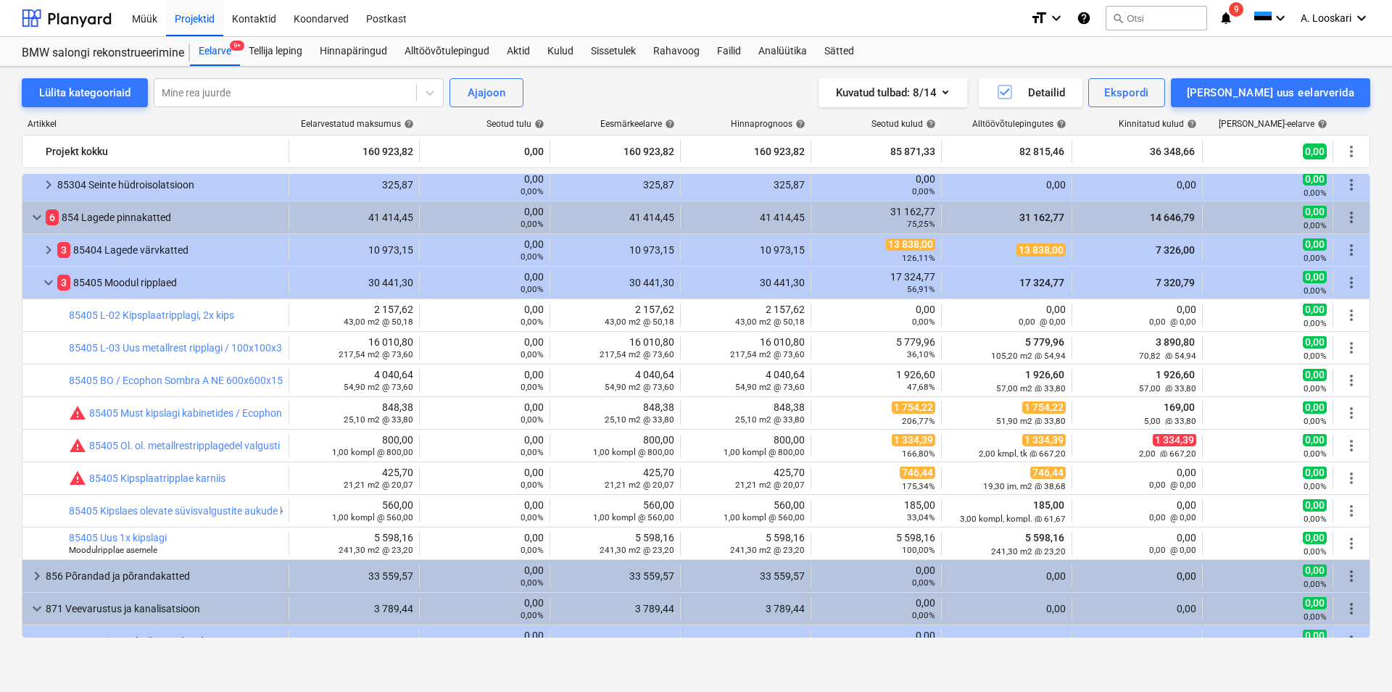
scroll to position [935, 0]
